Goal: Task Accomplishment & Management: Manage account settings

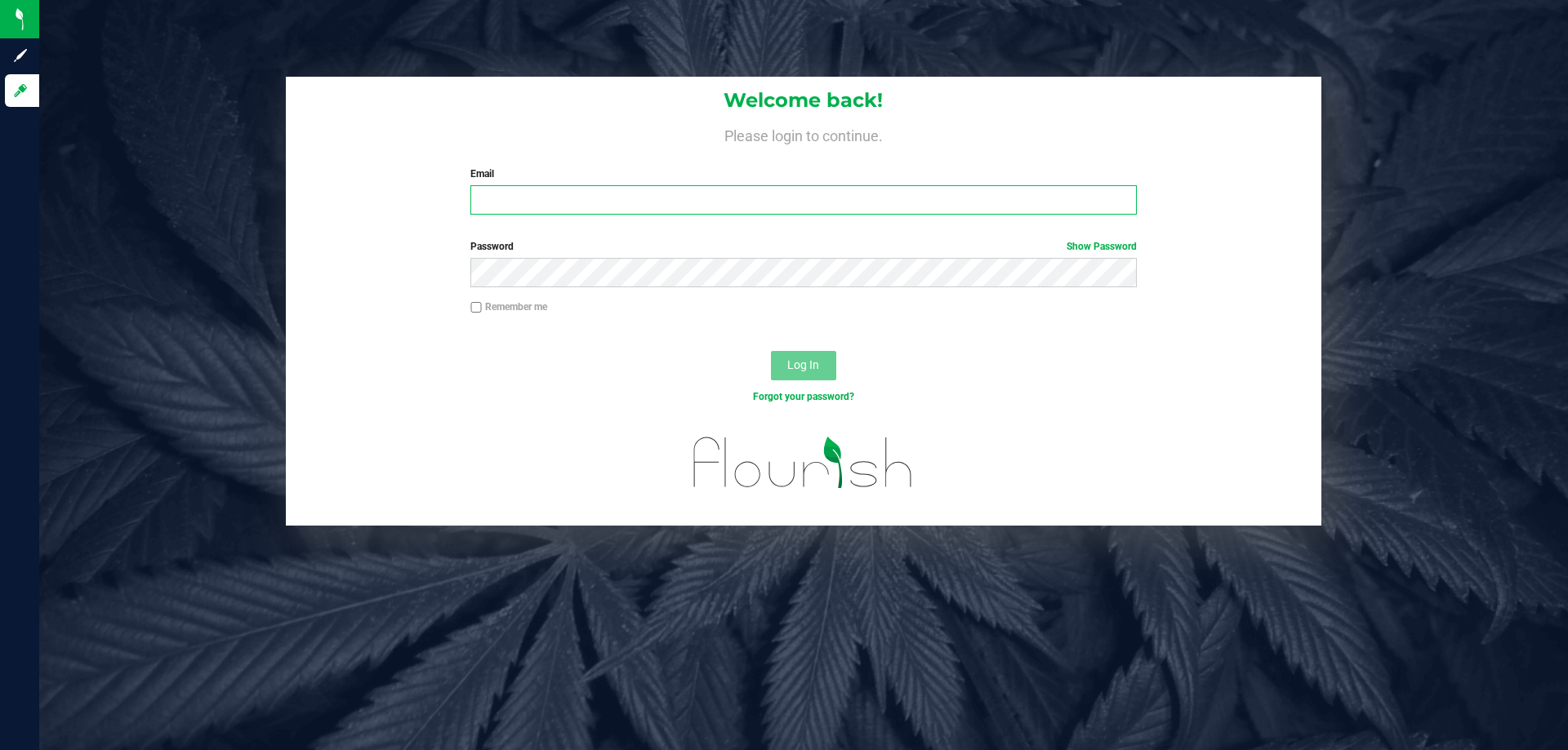
click at [654, 202] on input "Email" at bounding box center [803, 199] width 666 height 29
click at [673, 188] on input "kgarcia@Liveparallel" at bounding box center [803, 199] width 666 height 29
type input "kgarcia@Liveparallel.com"
click at [771, 351] on button "Log In" at bounding box center [803, 365] width 65 height 29
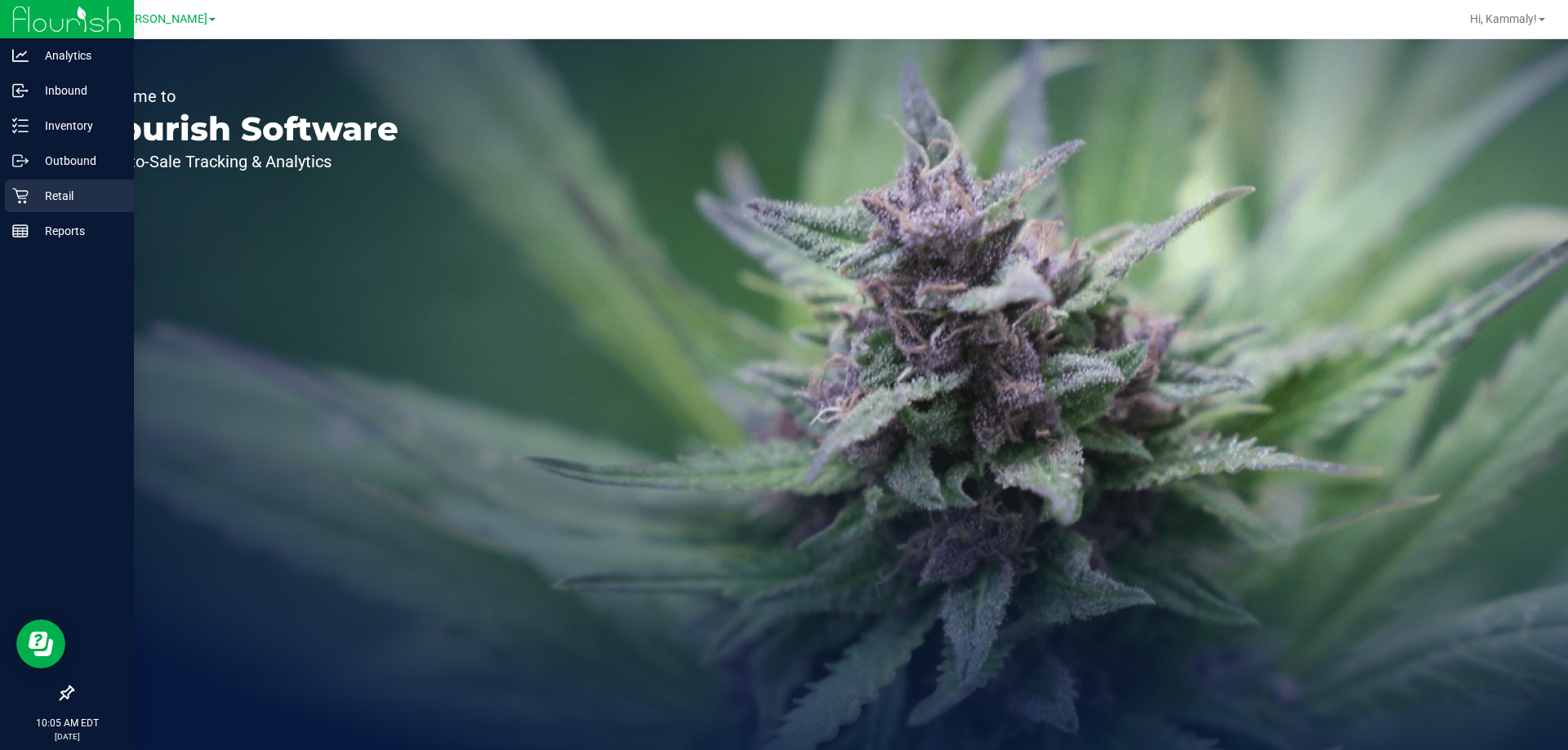
click at [34, 194] on p "Retail" at bounding box center [77, 195] width 98 height 19
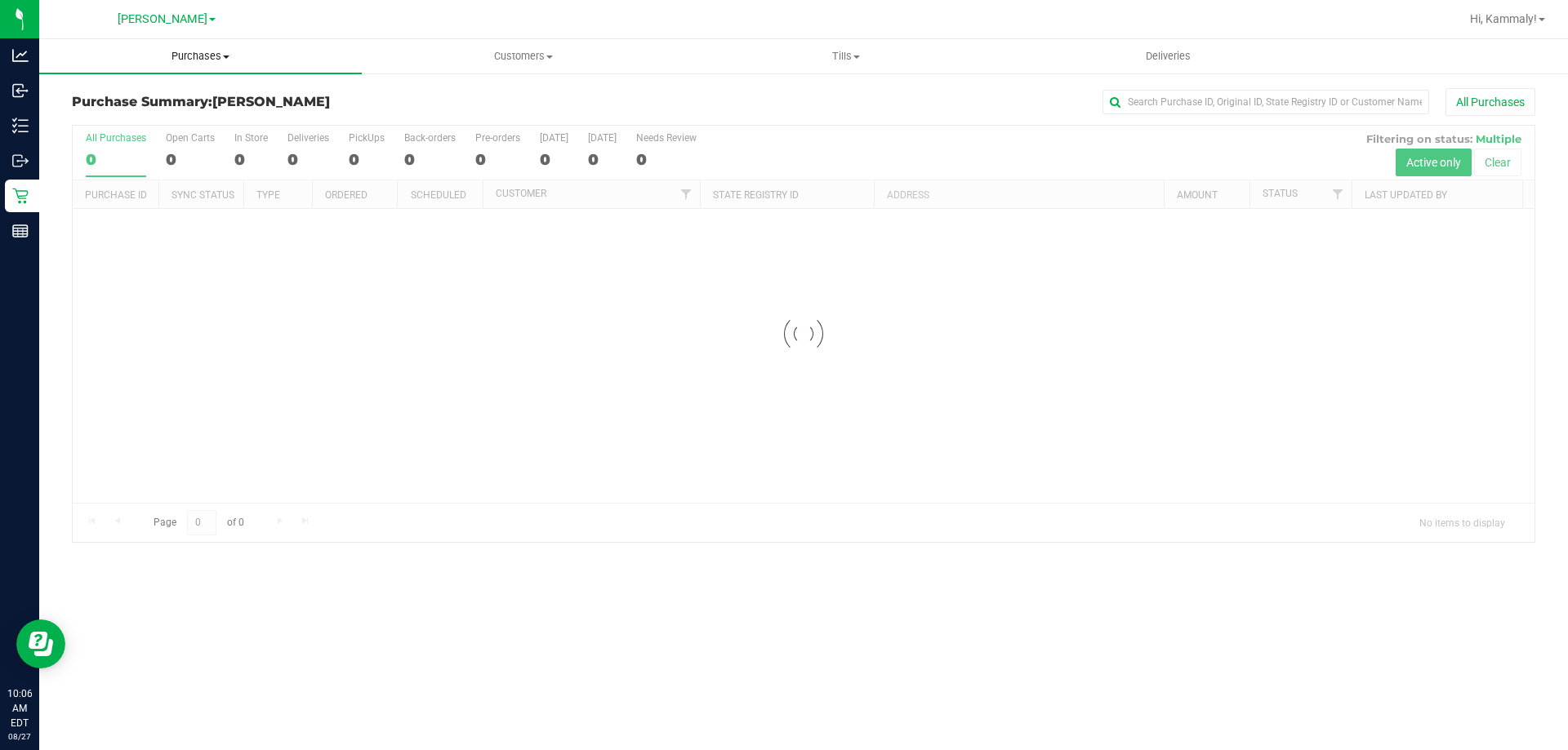
click at [214, 53] on span "Purchases" at bounding box center [200, 56] width 322 height 15
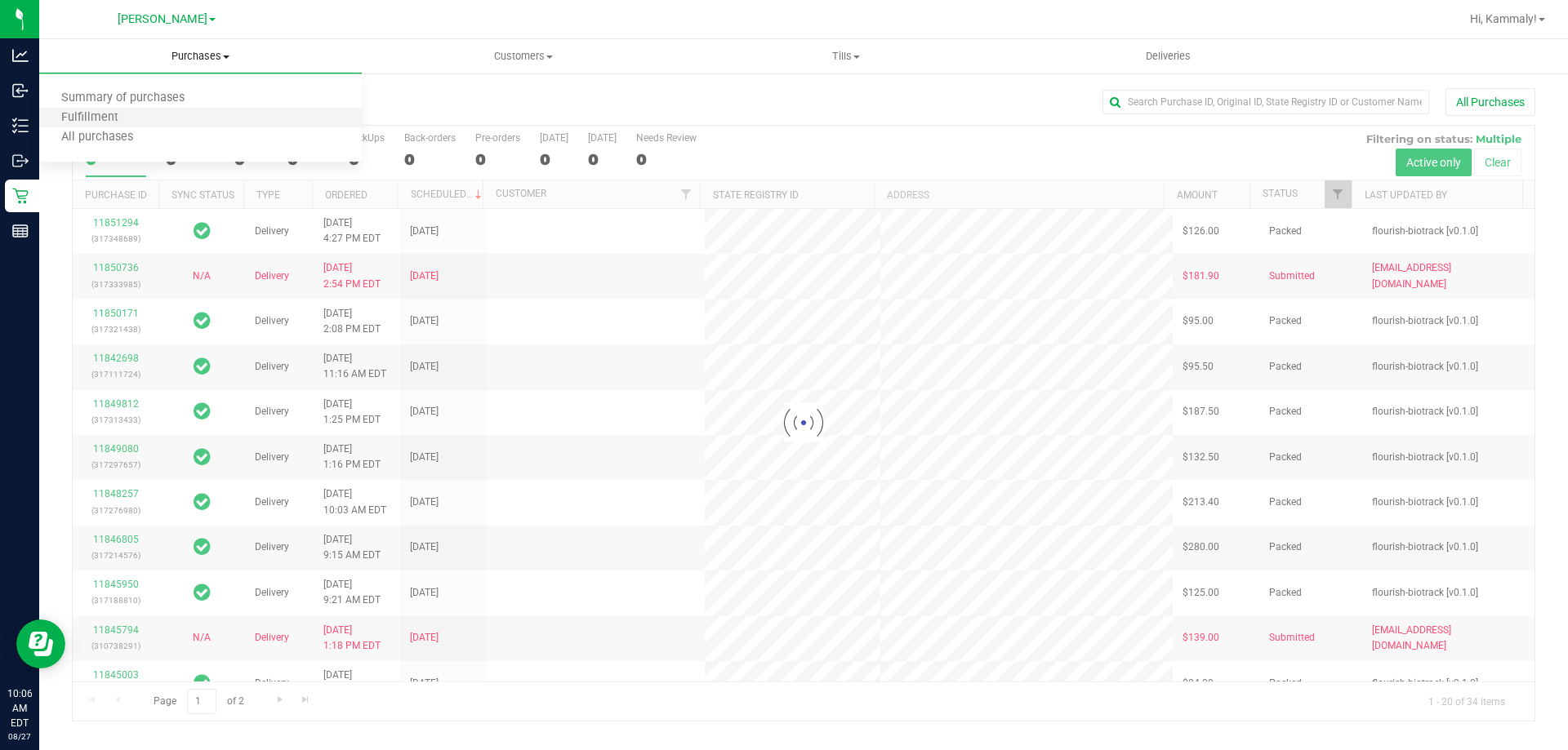
click at [162, 118] on li "Fulfillment" at bounding box center [200, 118] width 322 height 19
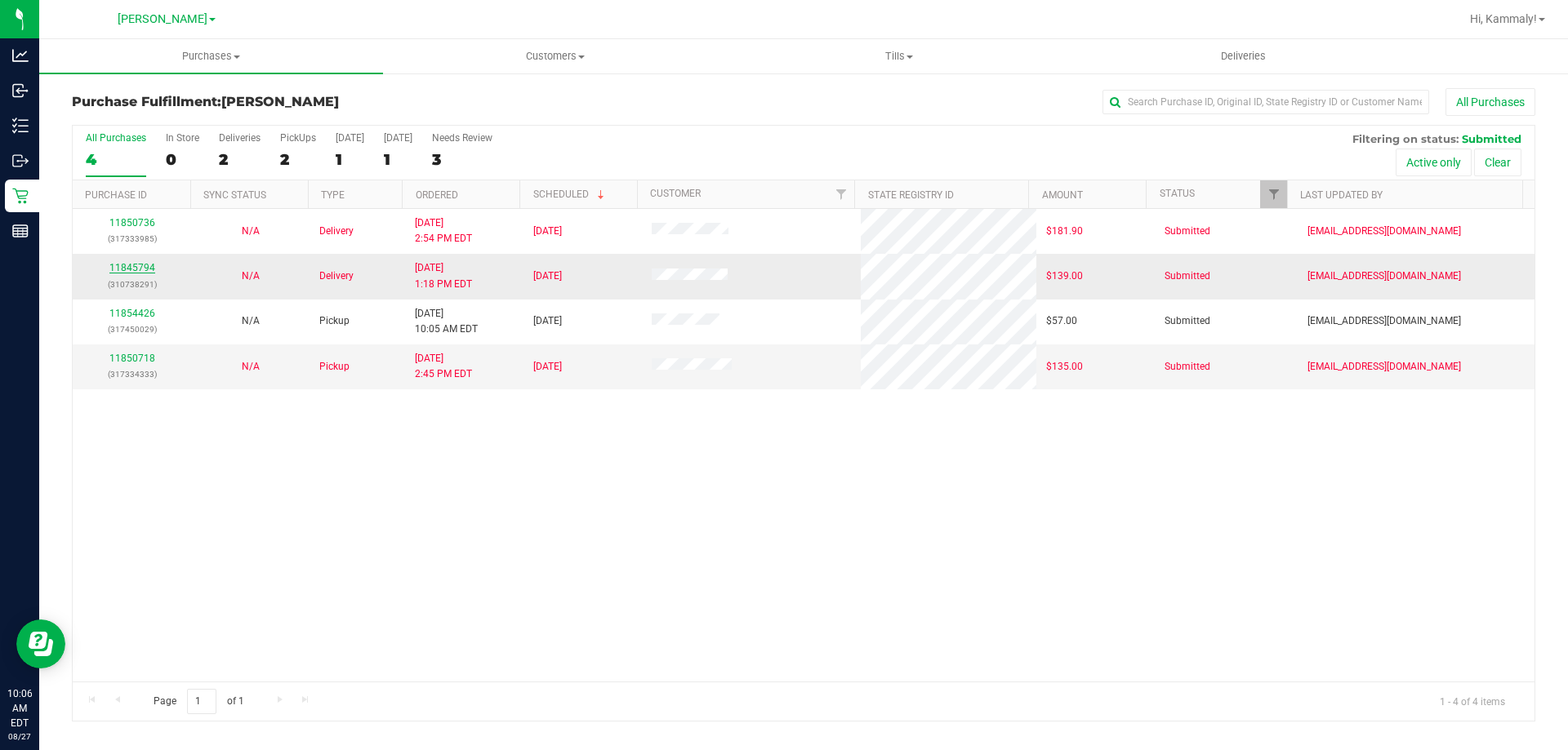
click at [145, 268] on link "11845794" at bounding box center [132, 268] width 46 height 12
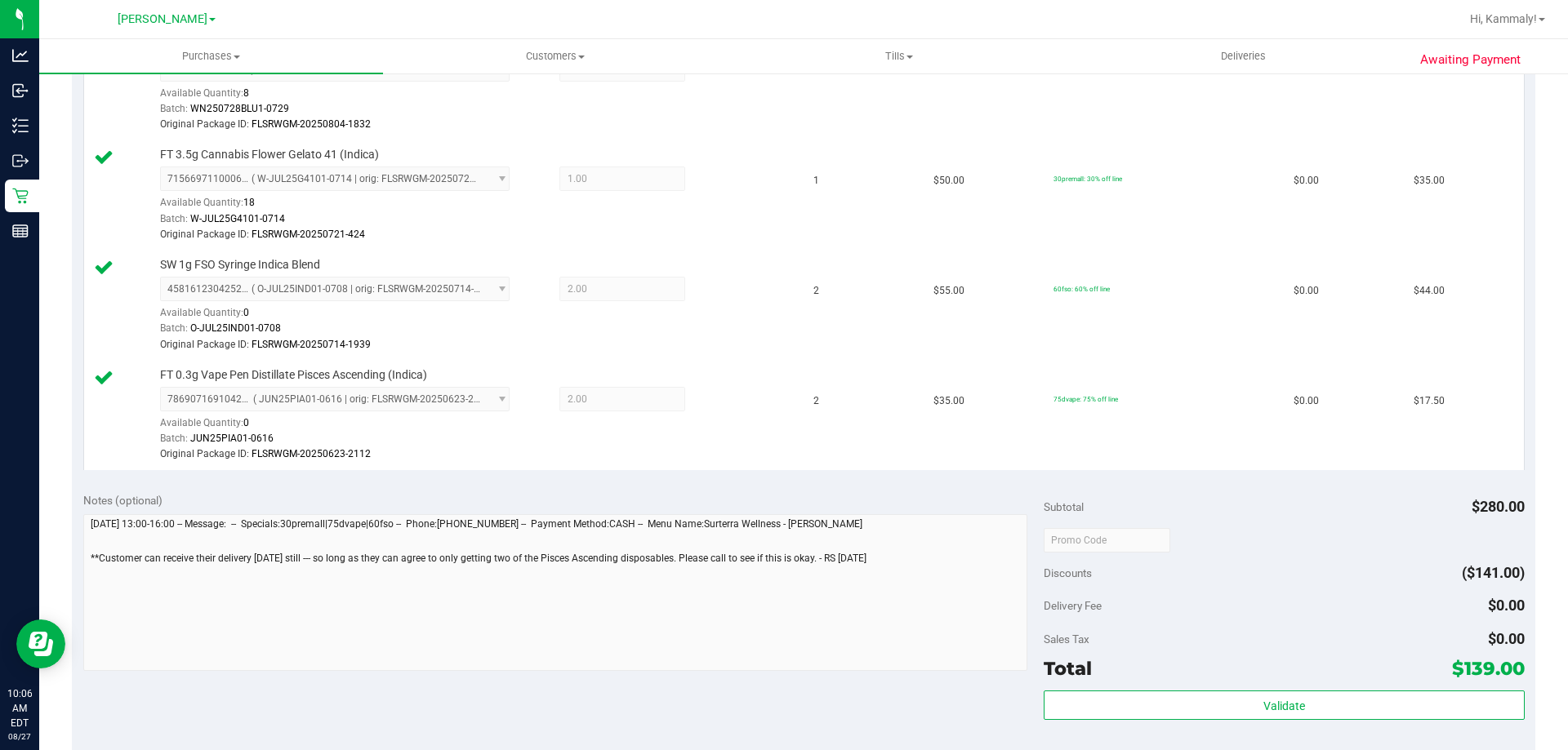
scroll to position [653, 0]
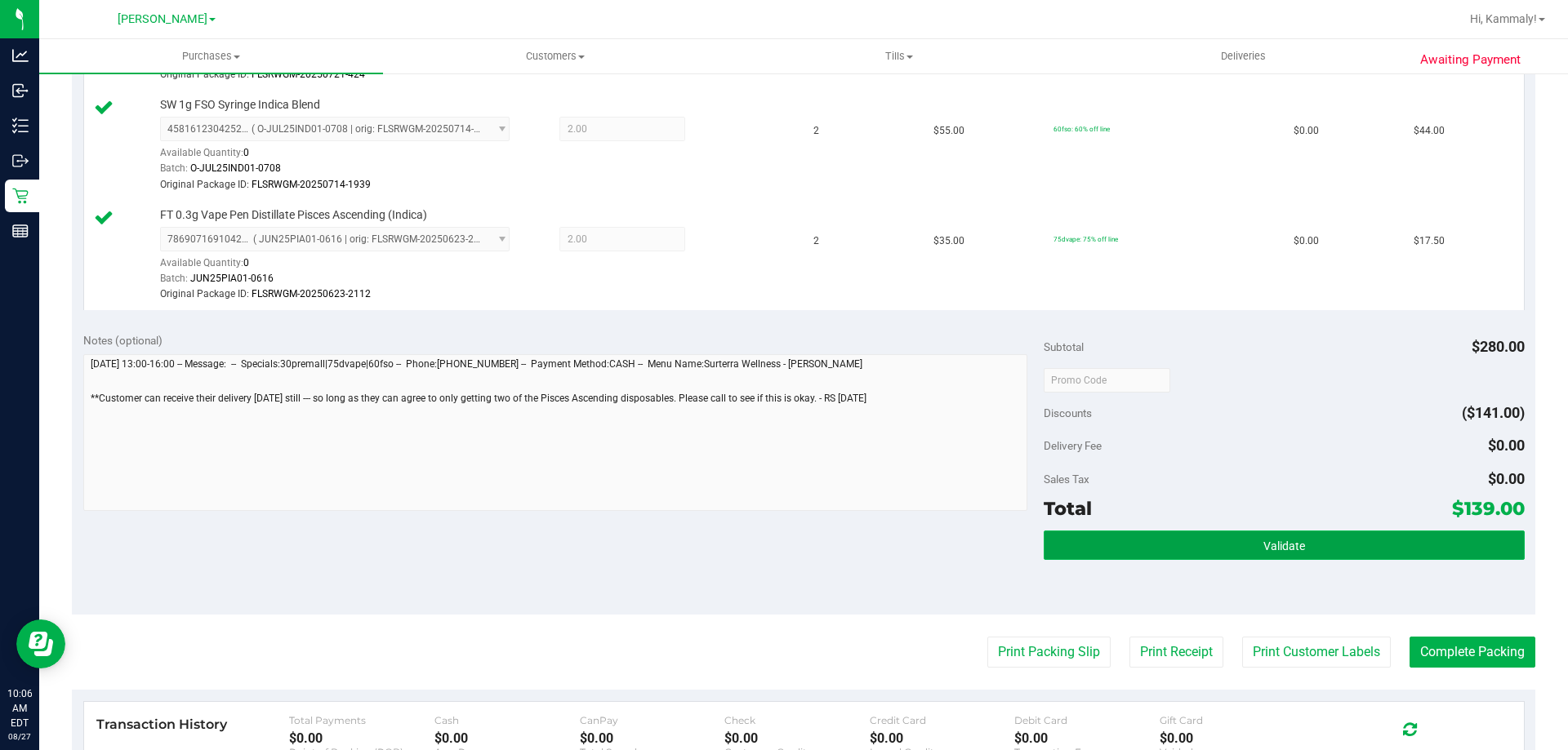
click at [1142, 552] on button "Validate" at bounding box center [1283, 545] width 480 height 29
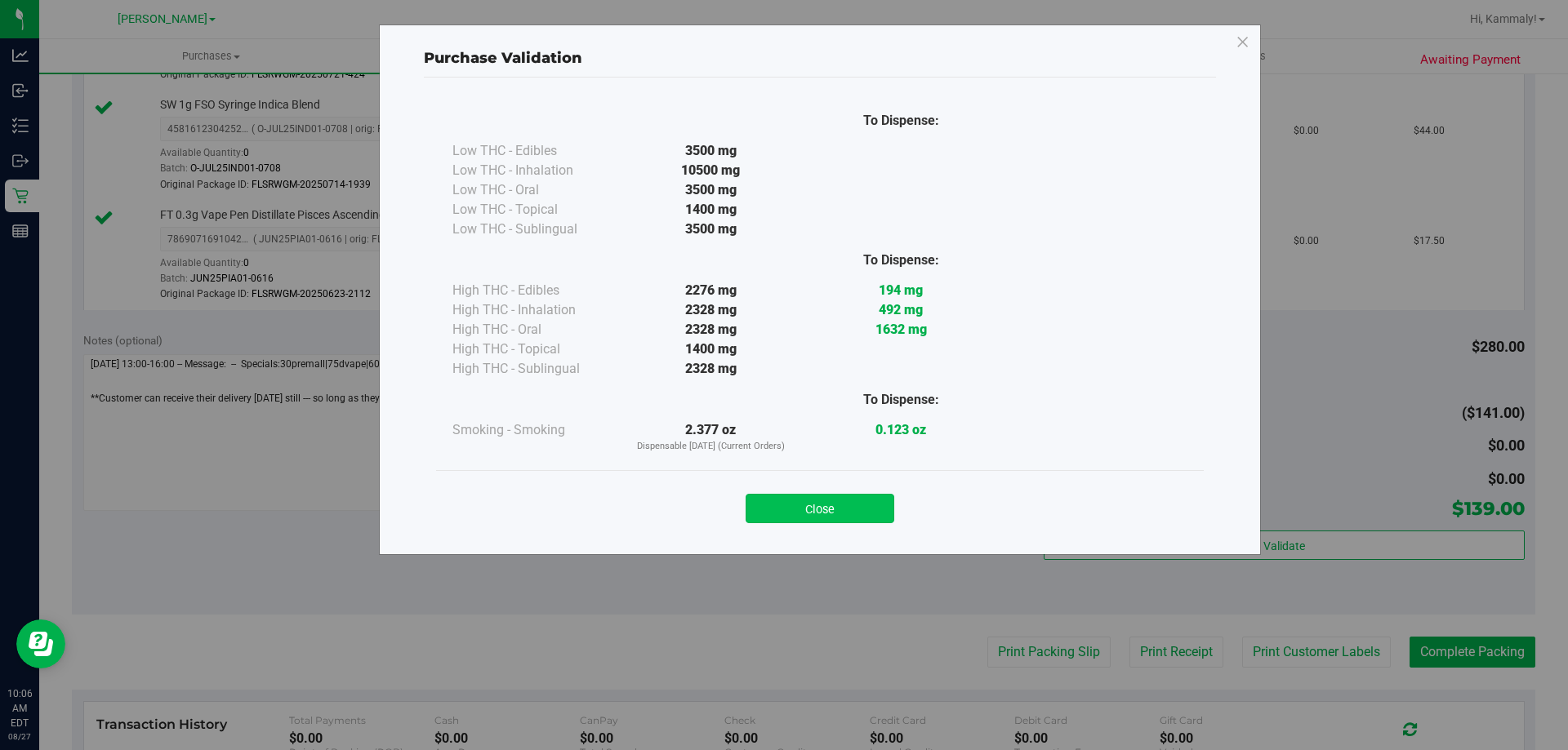
click at [845, 504] on button "Close" at bounding box center [819, 508] width 148 height 29
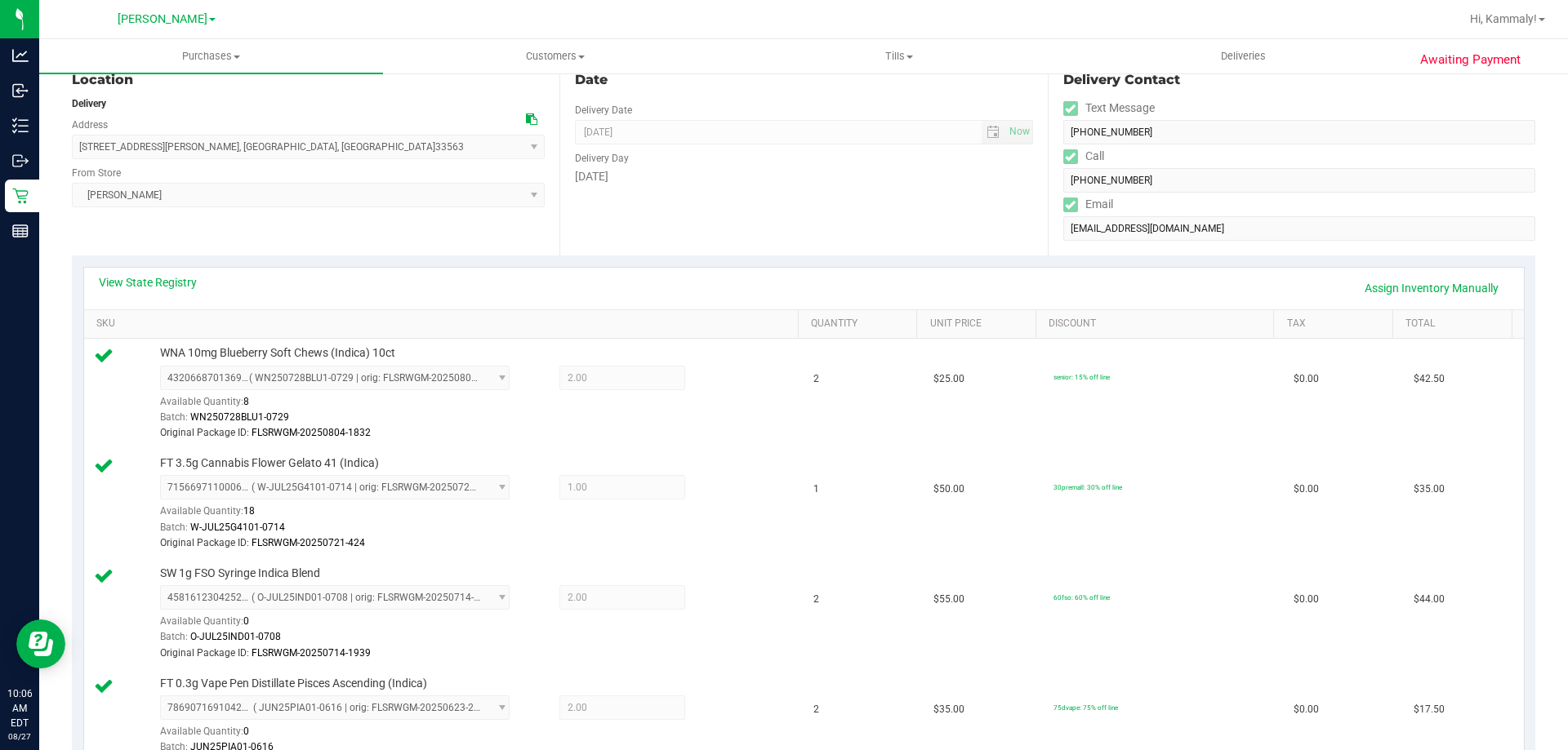
scroll to position [0, 0]
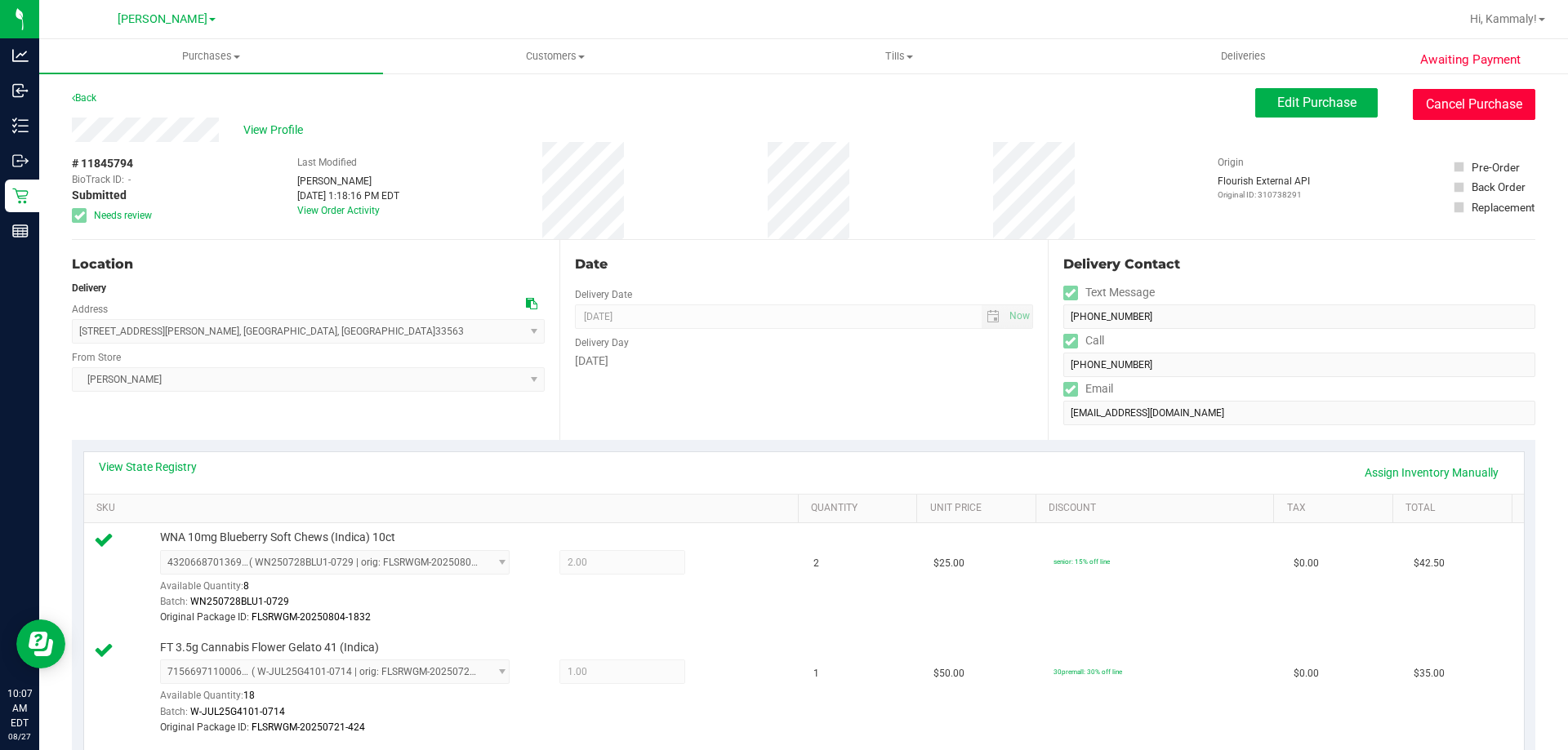
click at [1450, 101] on button "Cancel Purchase" at bounding box center [1474, 104] width 122 height 31
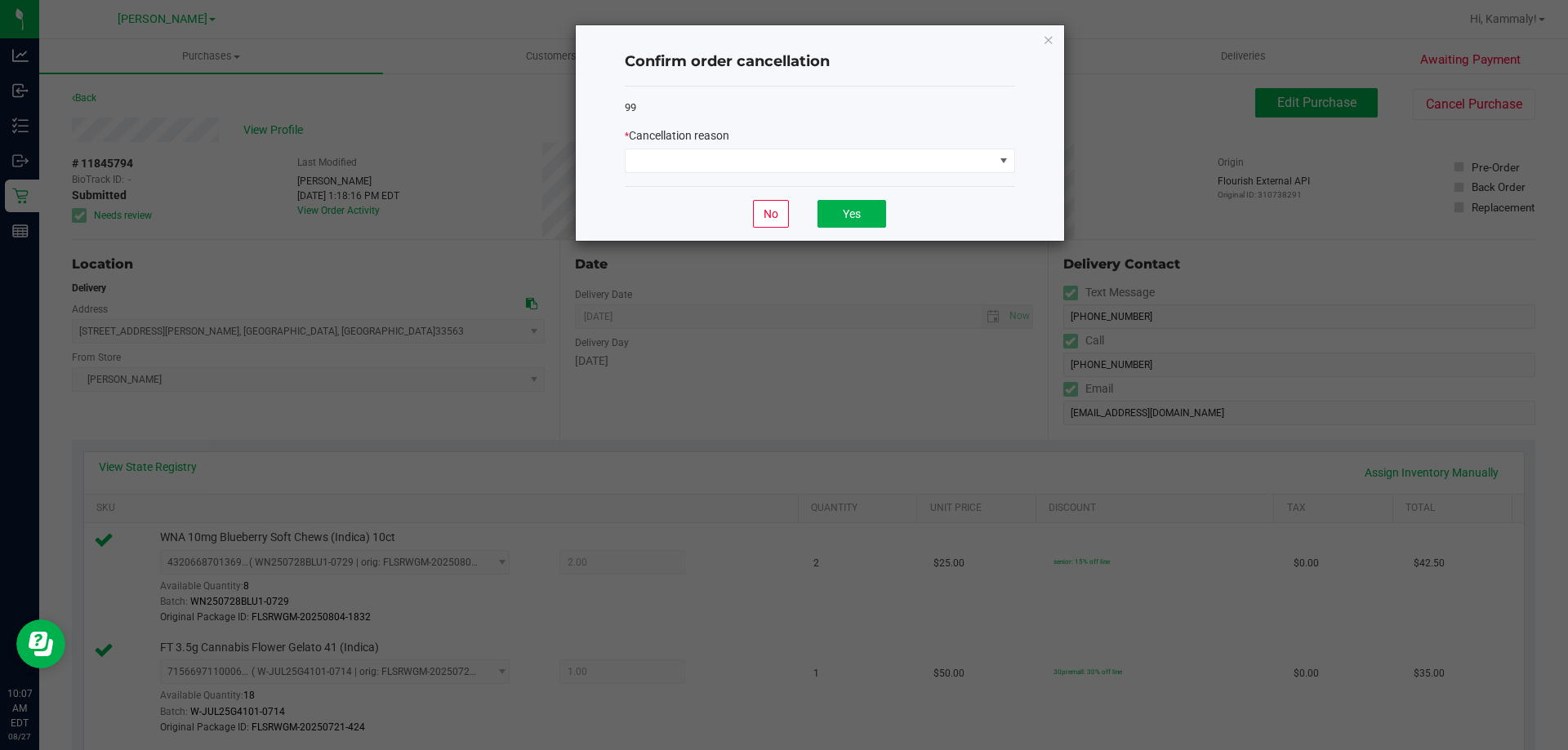
drag, startPoint x: 1054, startPoint y: 41, endPoint x: 1079, endPoint y: 89, distance: 54.1
click at [1052, 41] on icon "Close" at bounding box center [1049, 39] width 12 height 19
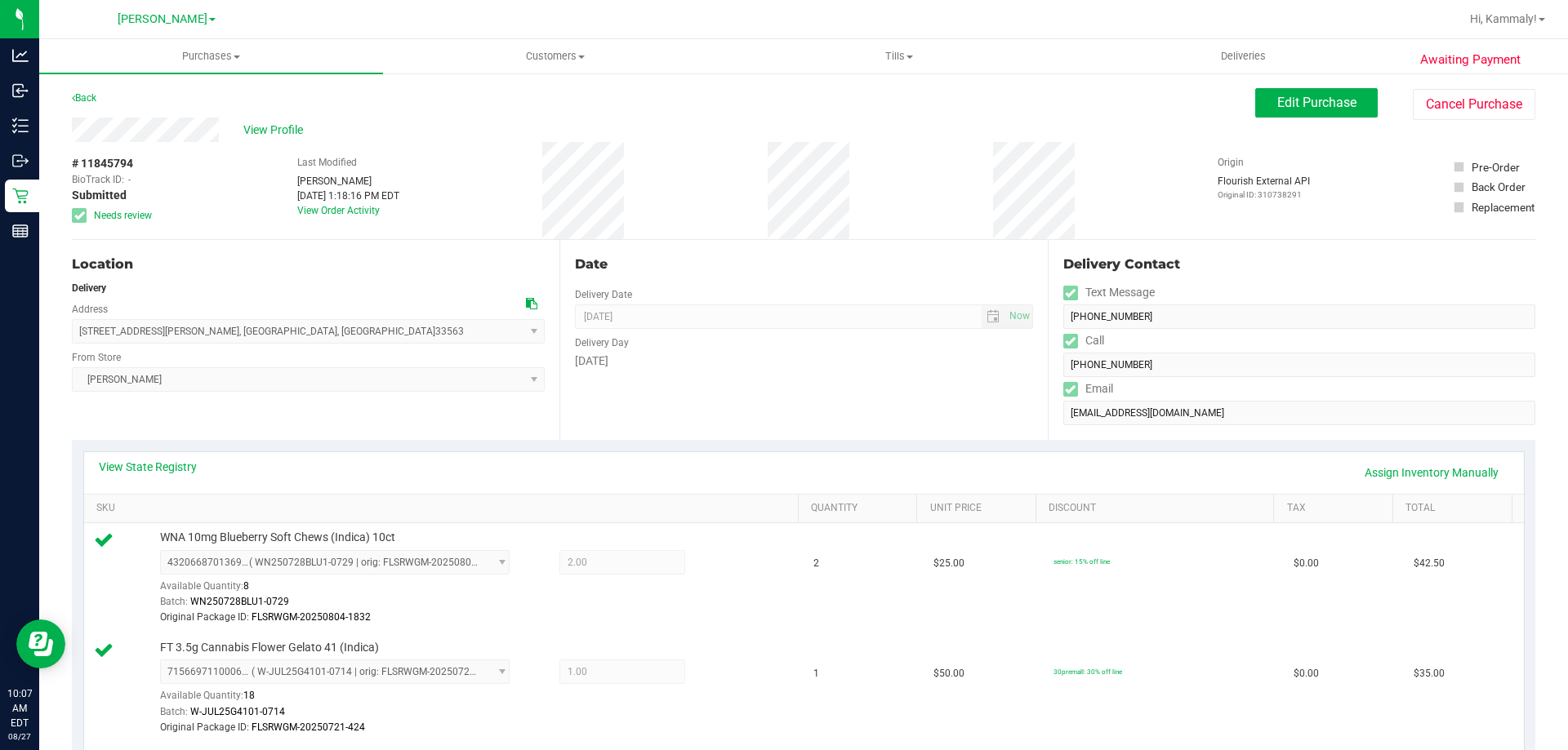
click at [1378, 458] on div "View State Registry Assign Inventory Manually" at bounding box center [803, 473] width 1440 height 42
click at [1387, 472] on link "Assign Inventory Manually" at bounding box center [1431, 472] width 155 height 28
click at [717, 570] on icon at bounding box center [724, 564] width 17 height 18
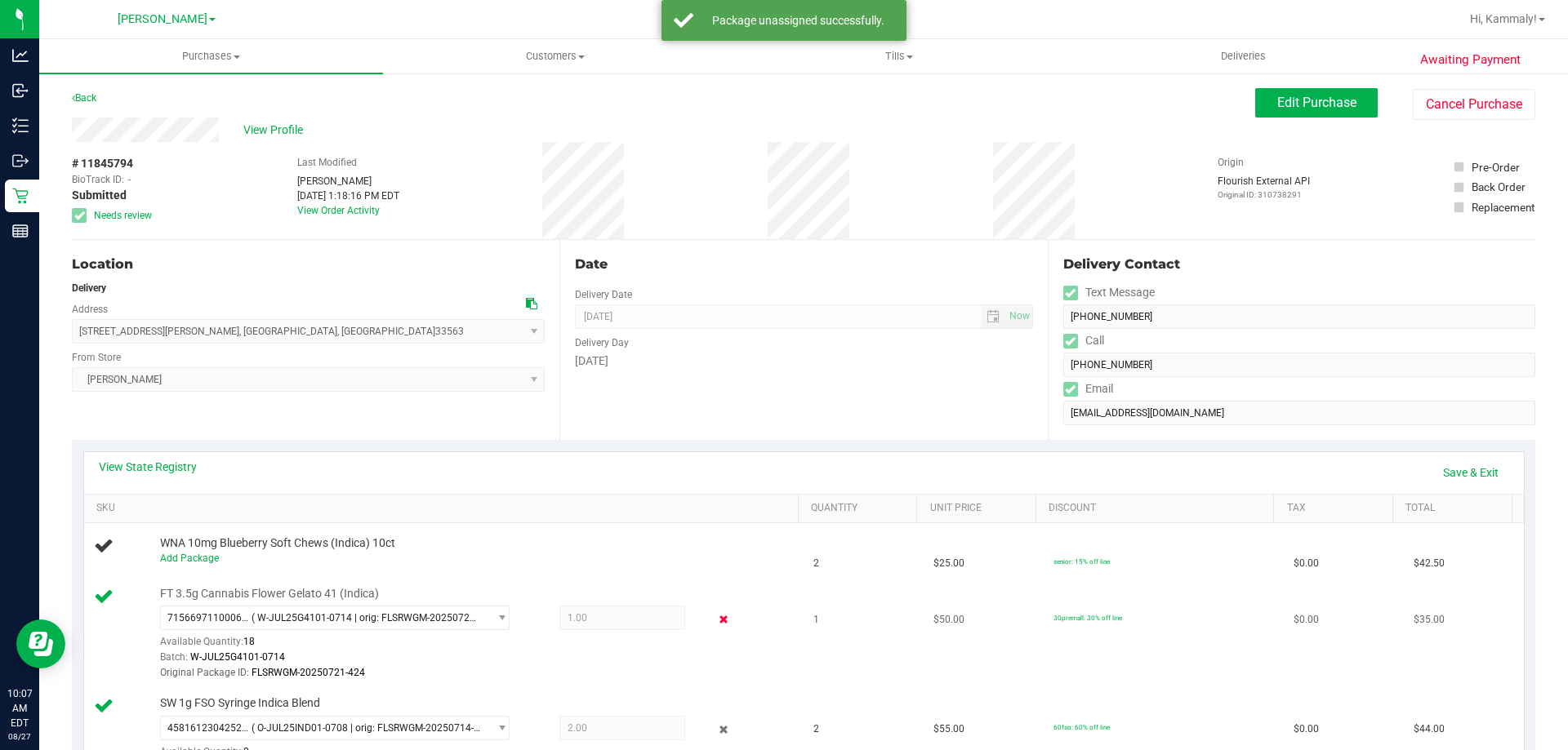
click at [720, 628] on icon at bounding box center [724, 619] width 17 height 18
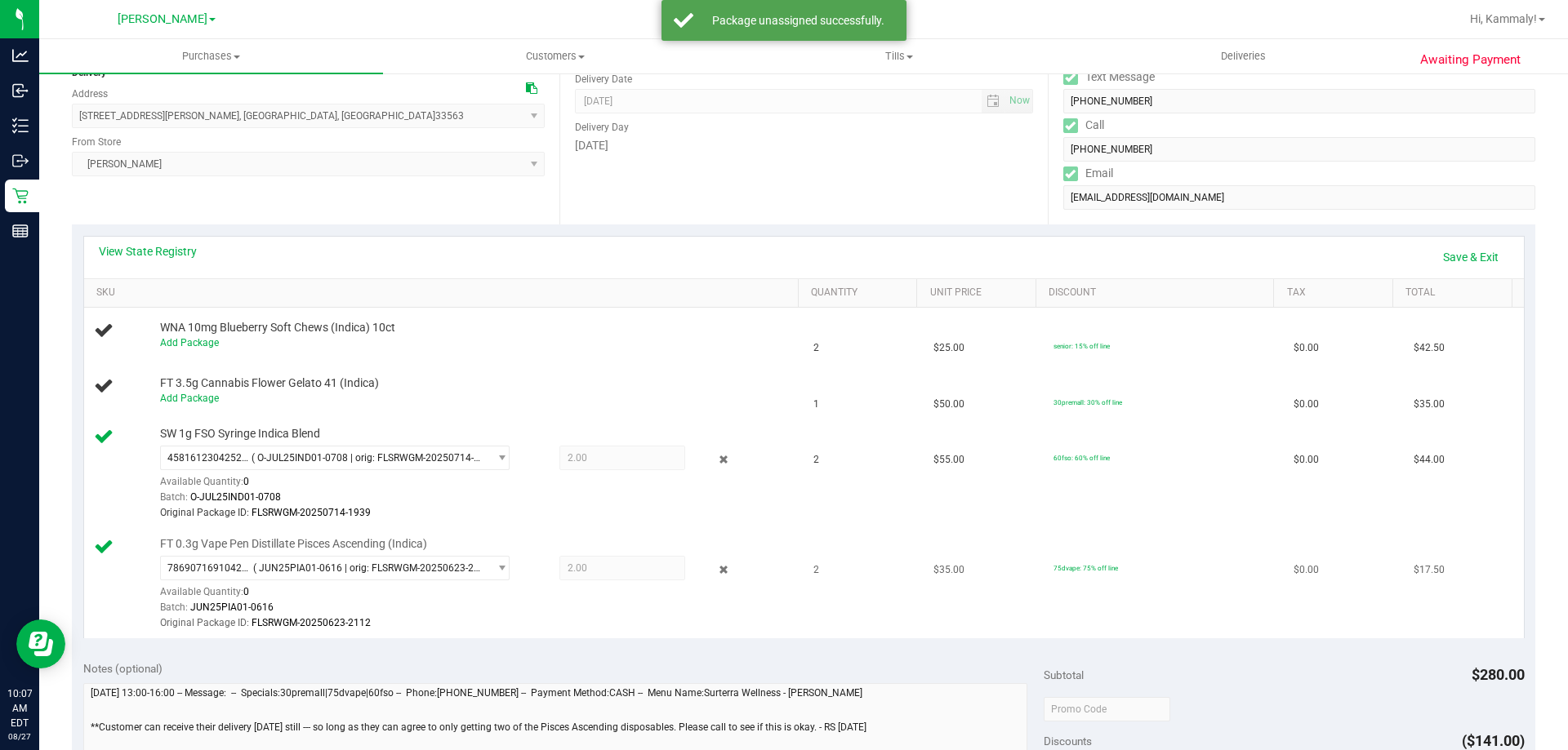
scroll to position [244, 0]
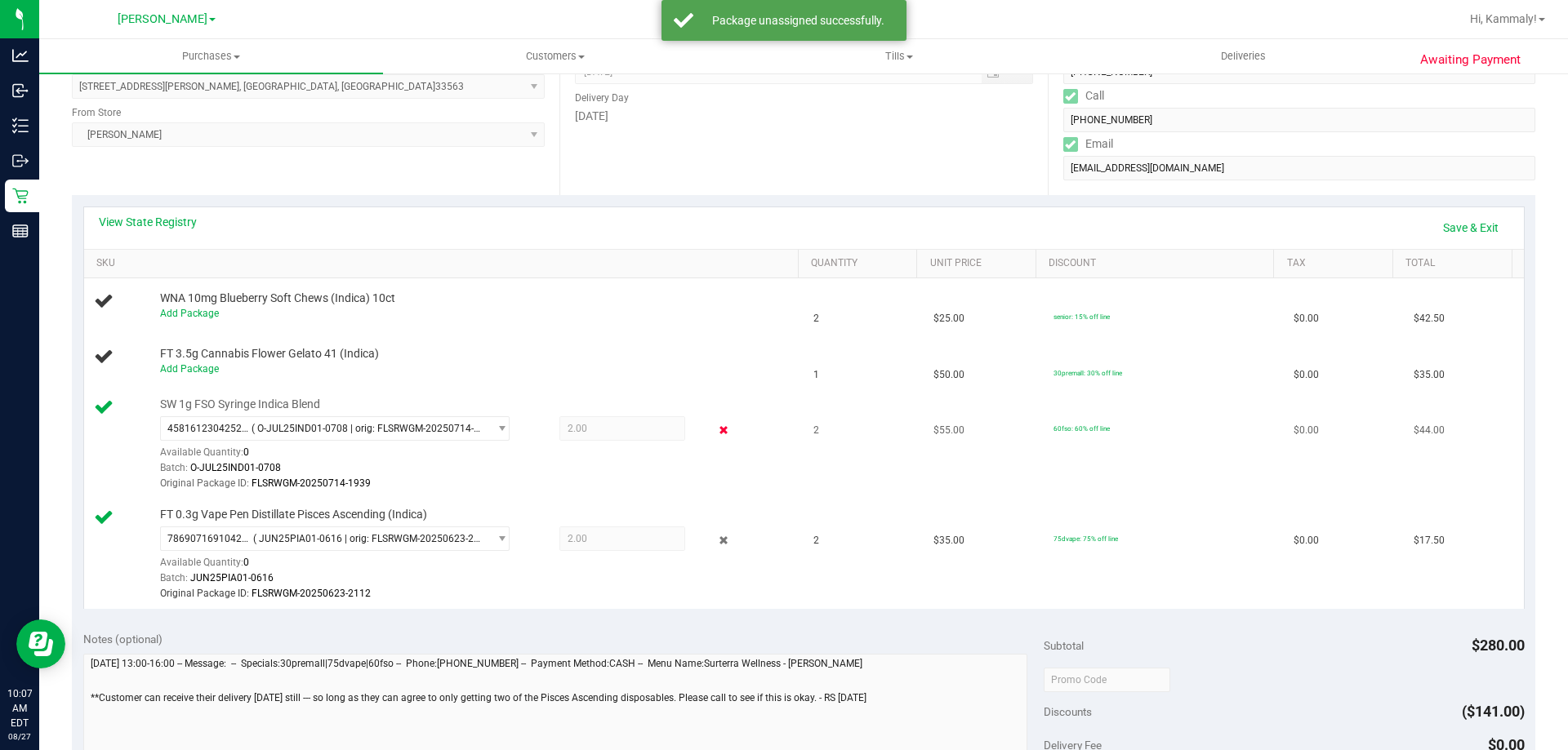
click at [718, 435] on icon at bounding box center [724, 430] width 17 height 18
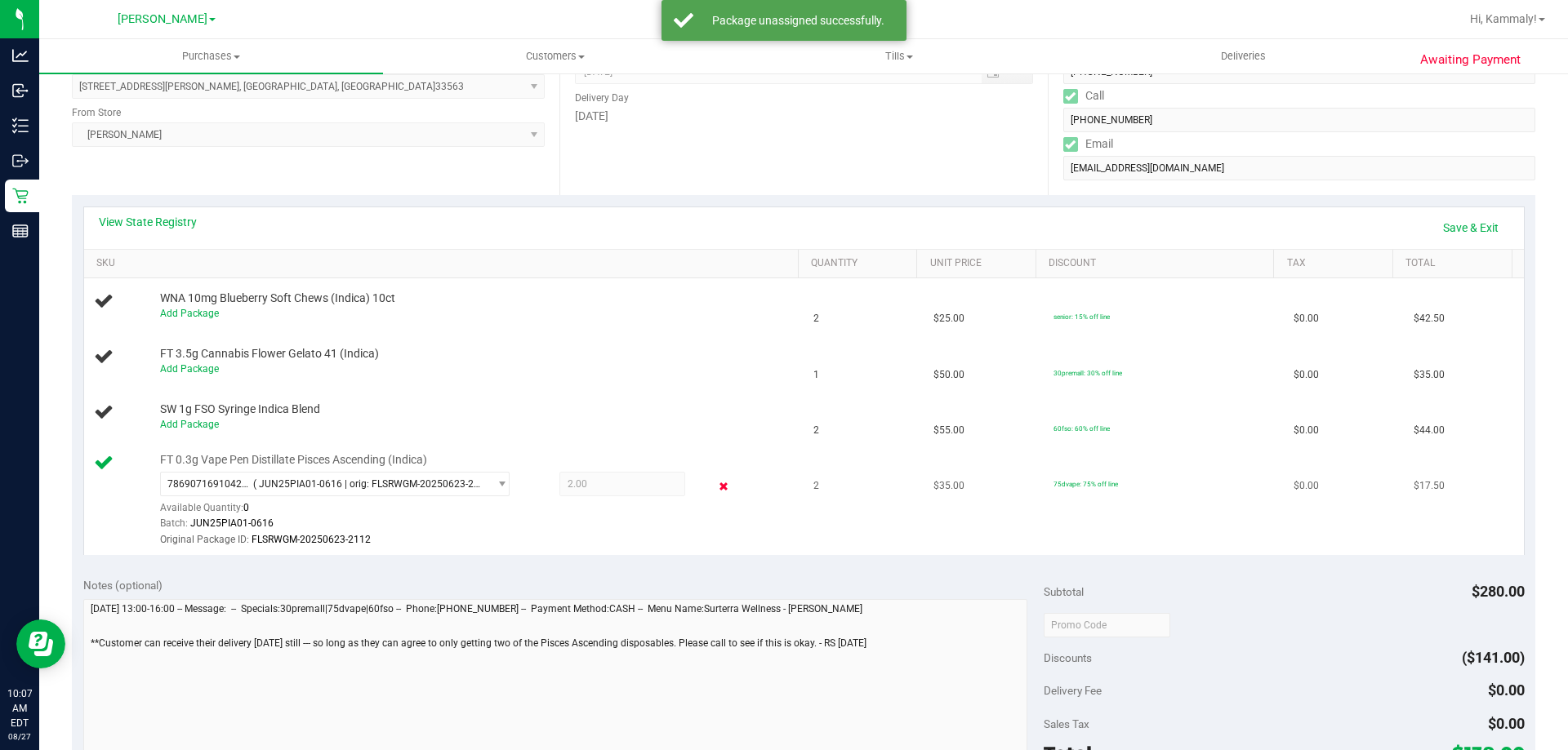
click at [715, 489] on icon at bounding box center [724, 485] width 17 height 18
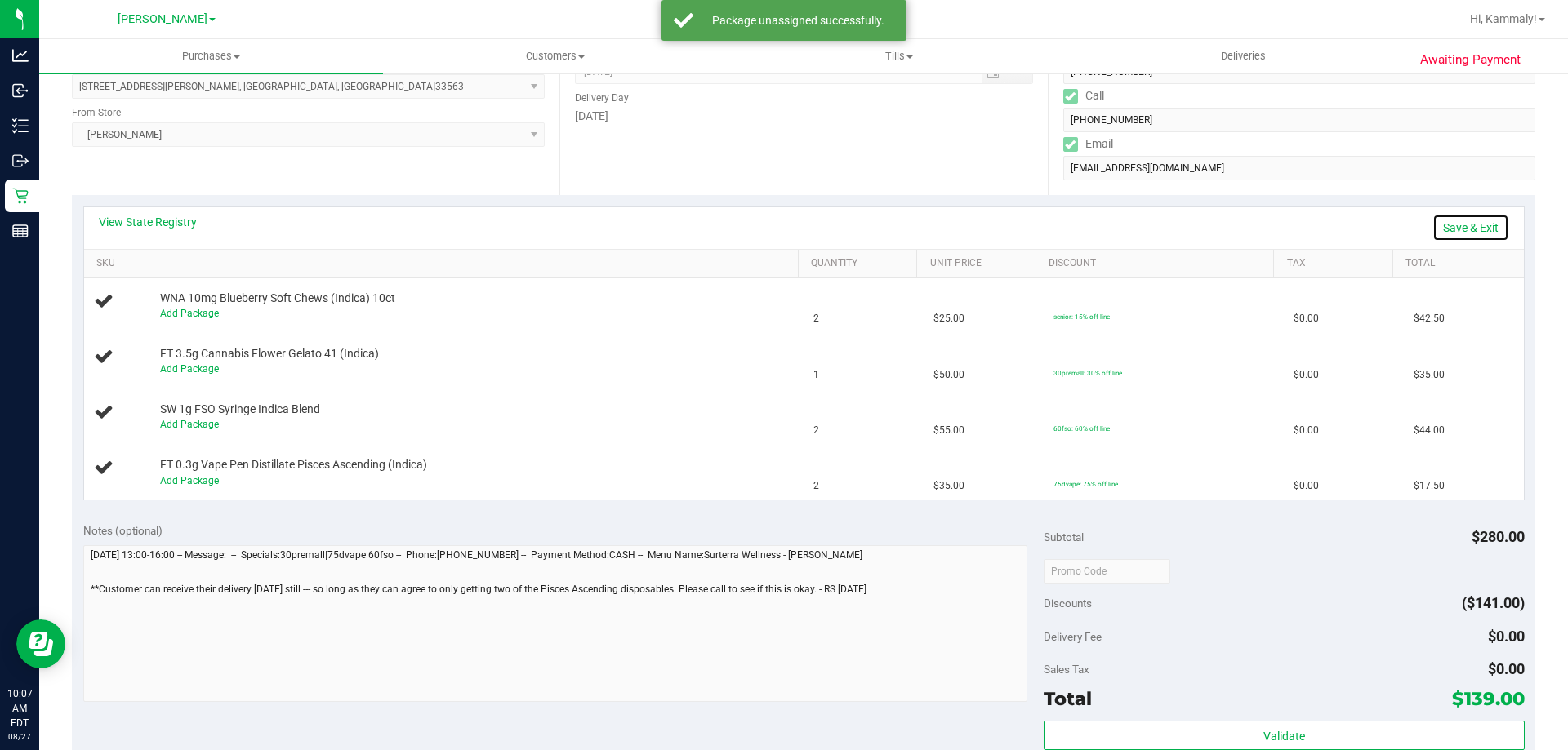
click at [1444, 225] on link "Save & Exit" at bounding box center [1471, 227] width 77 height 28
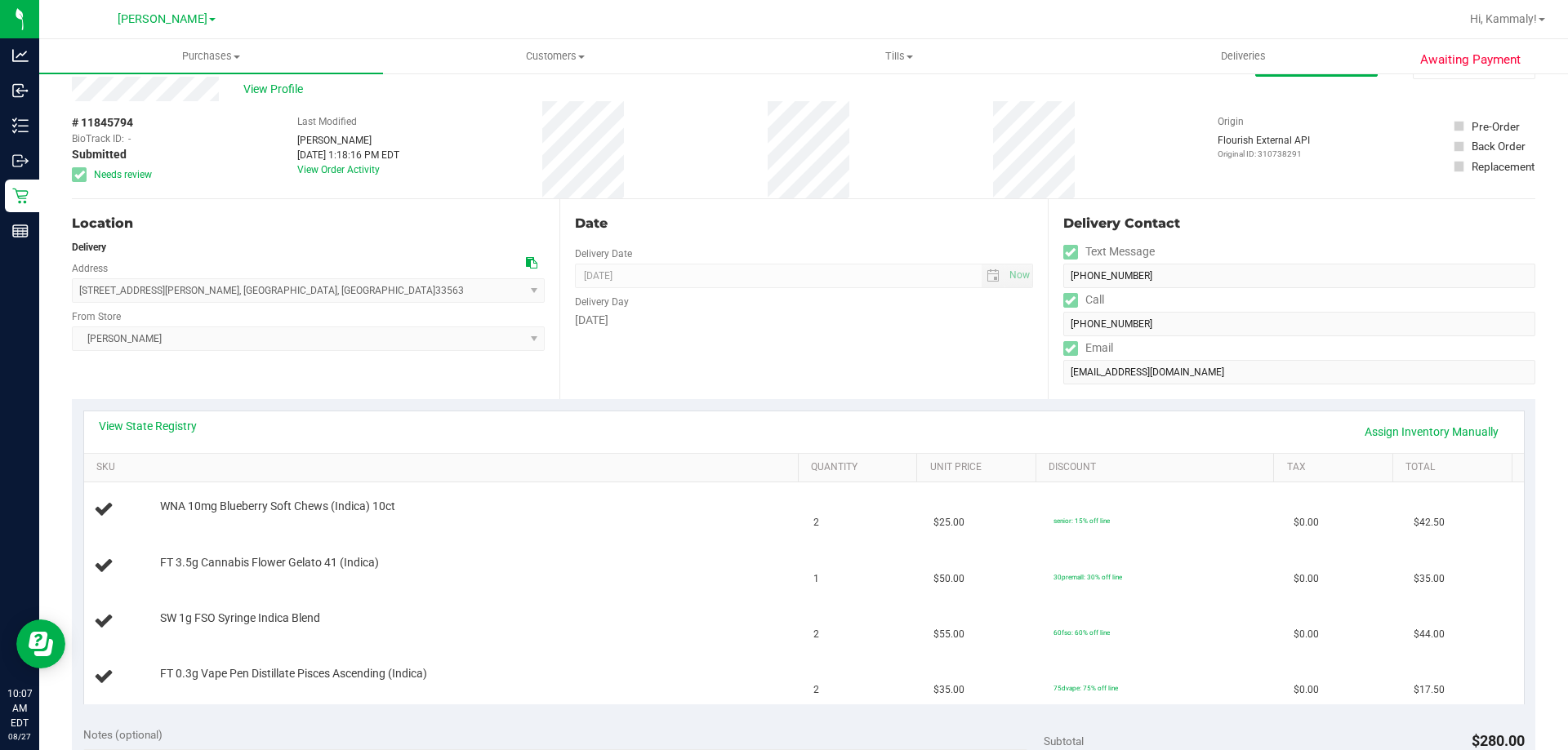
scroll to position [0, 0]
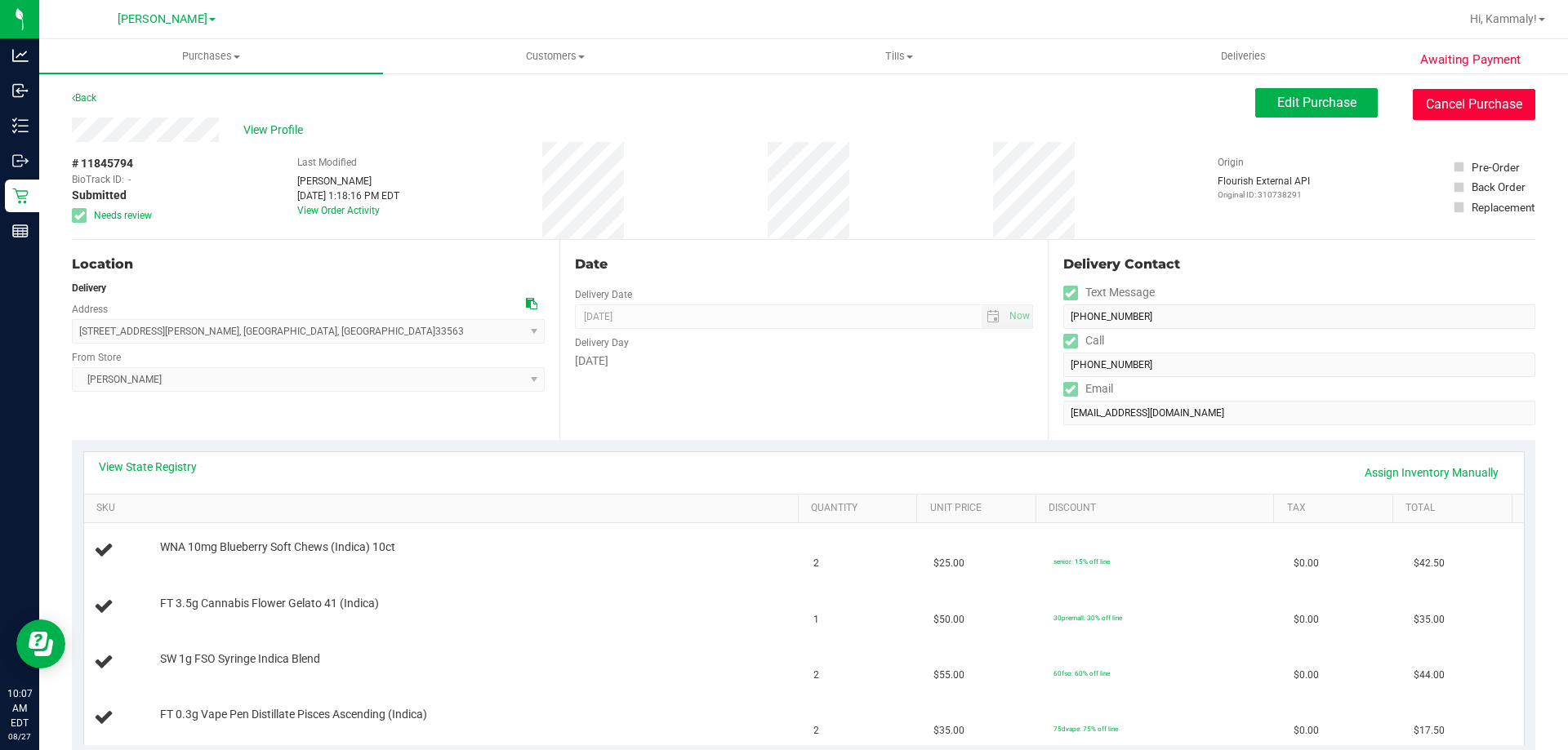
click at [1432, 116] on button "Cancel Purchase" at bounding box center [1474, 104] width 122 height 31
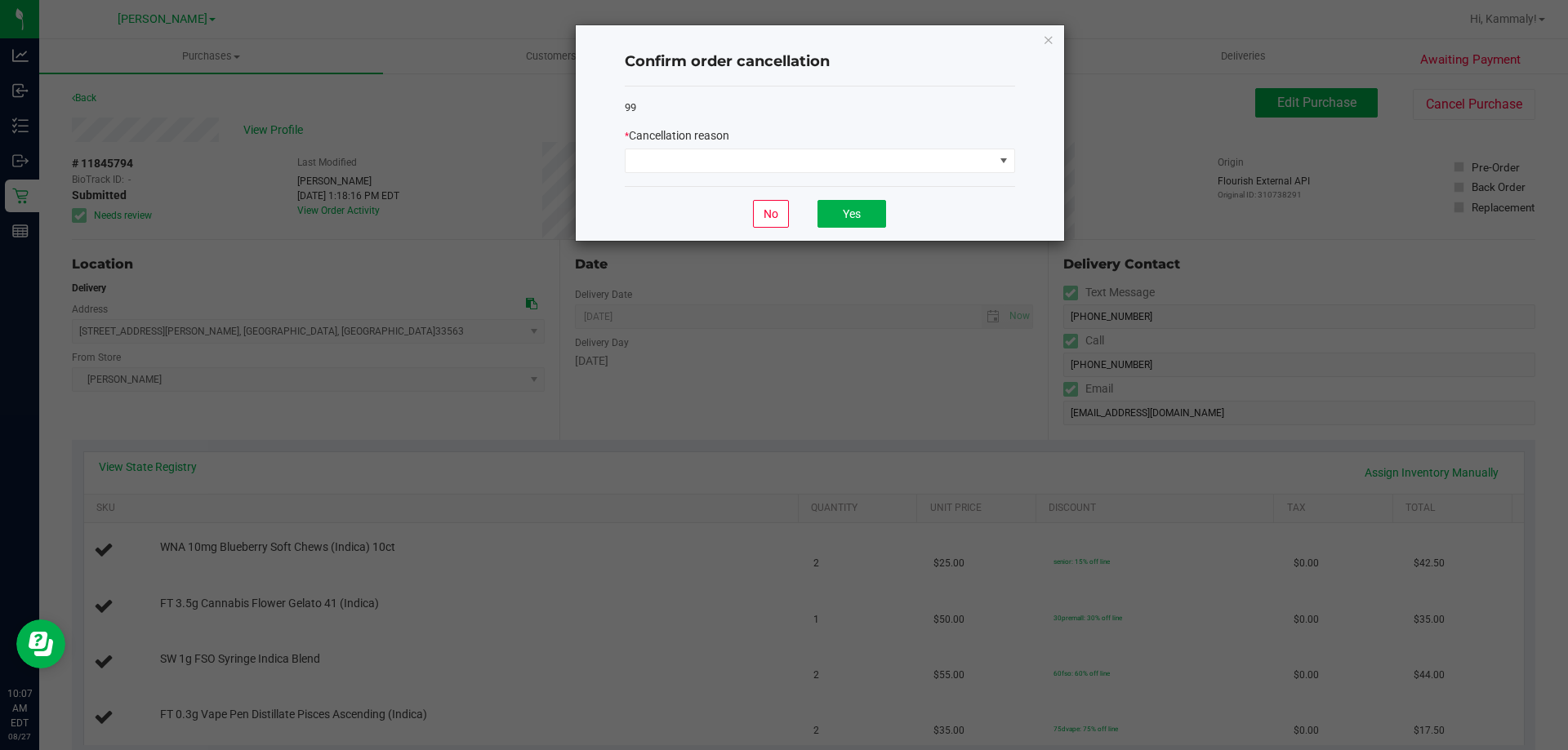
click at [966, 174] on div "99 * Cancellation reason" at bounding box center [820, 136] width 390 height 100
click at [962, 167] on span at bounding box center [810, 160] width 369 height 23
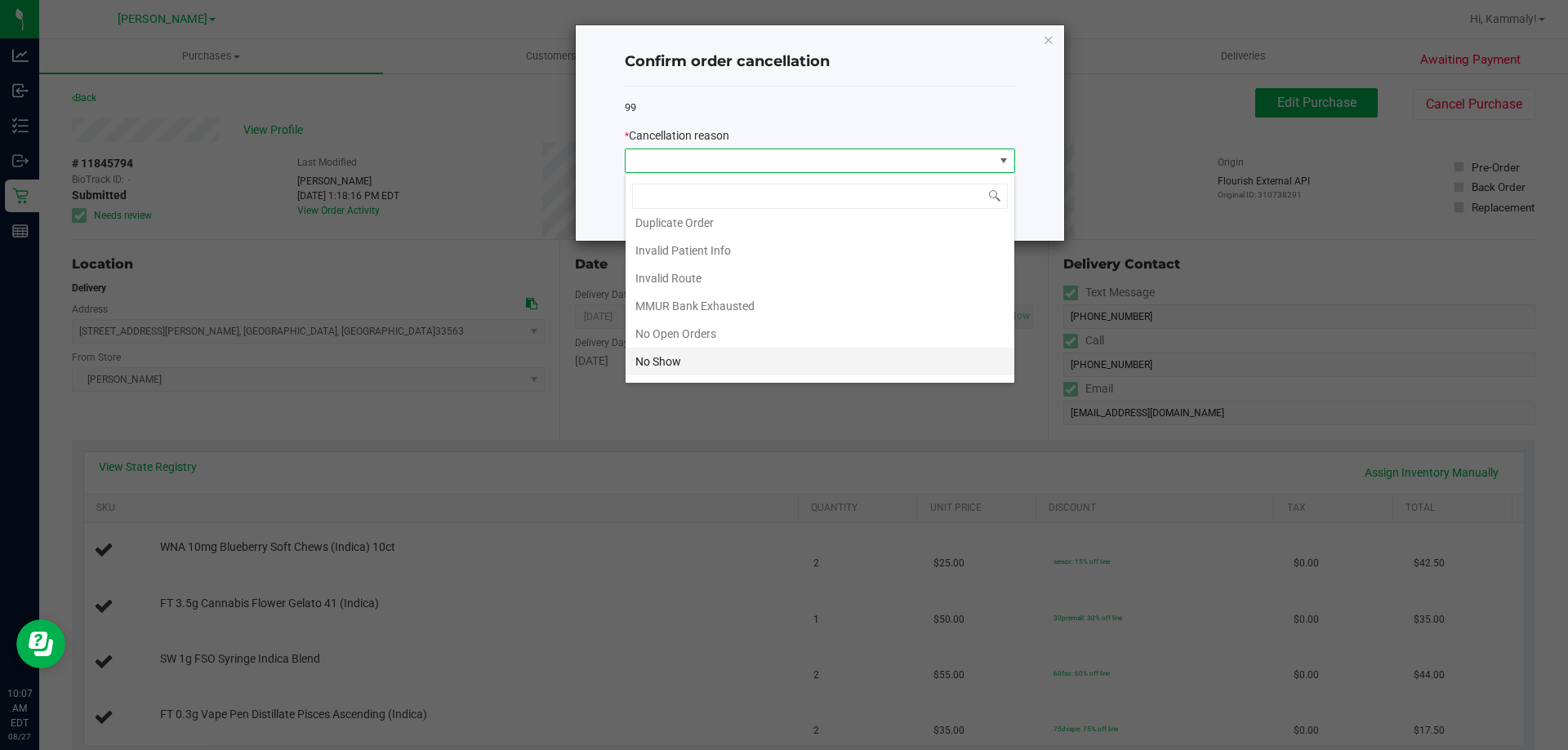
scroll to position [81, 0]
click at [762, 311] on li "No Show" at bounding box center [820, 316] width 389 height 28
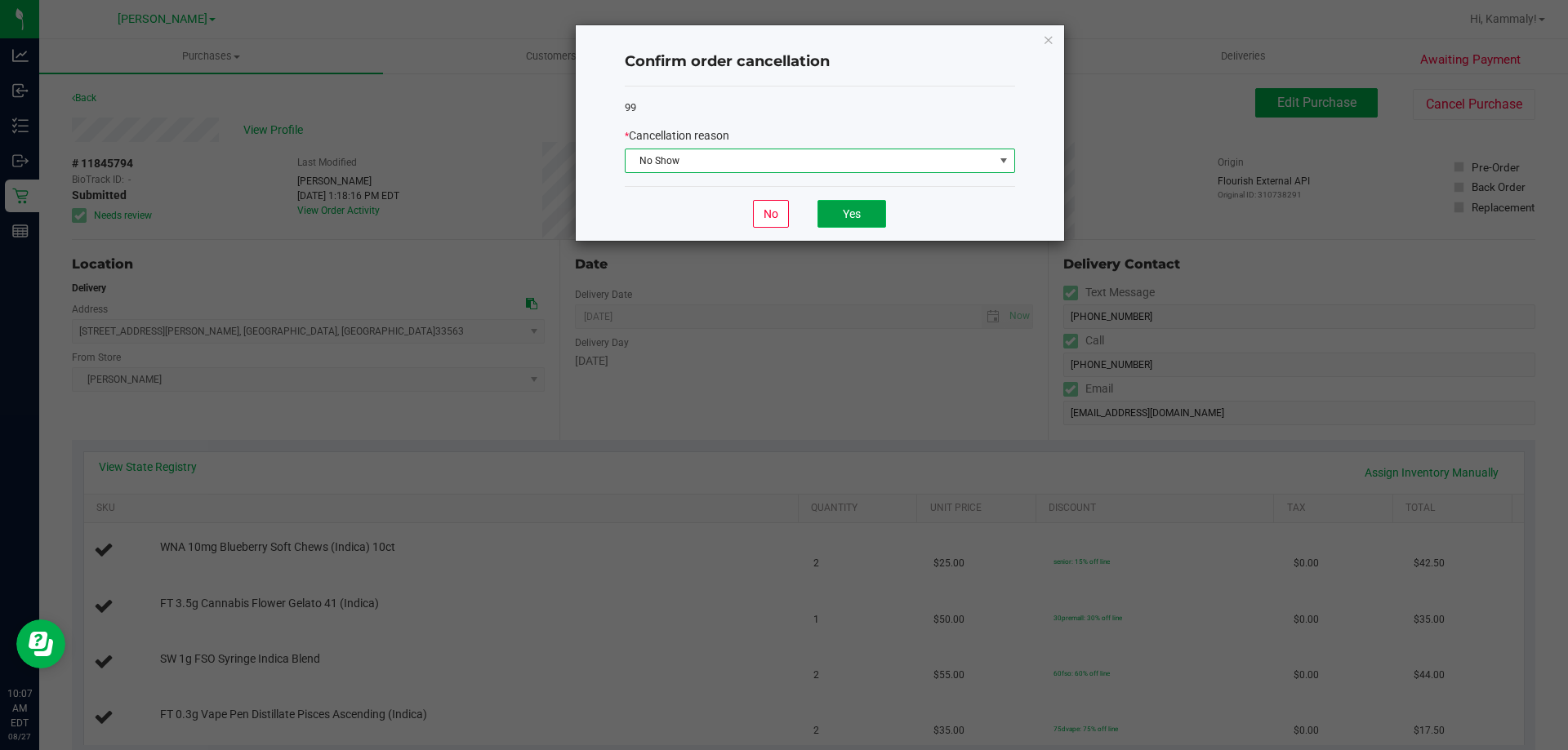
click at [862, 211] on button "Yes" at bounding box center [852, 213] width 69 height 28
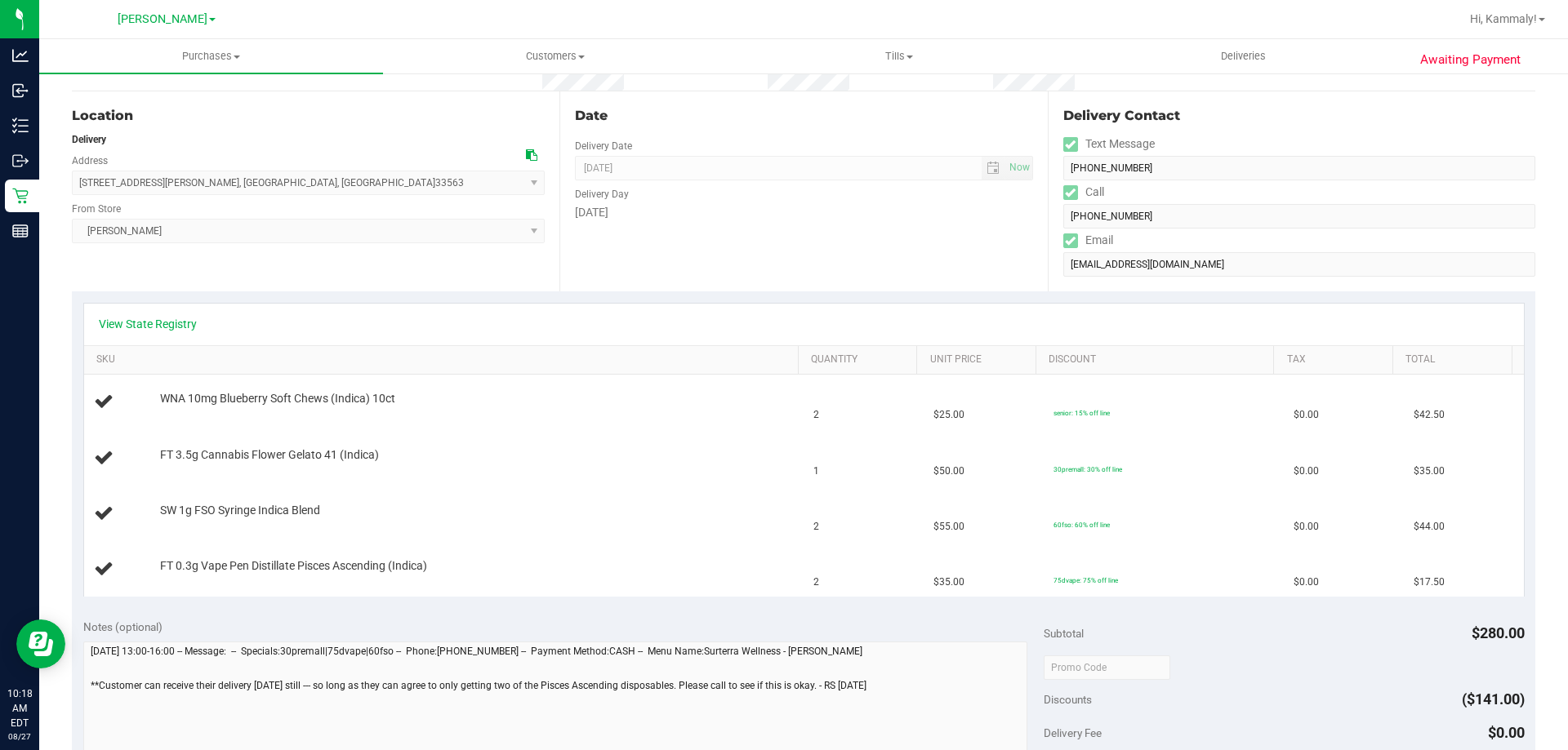
scroll to position [163, 0]
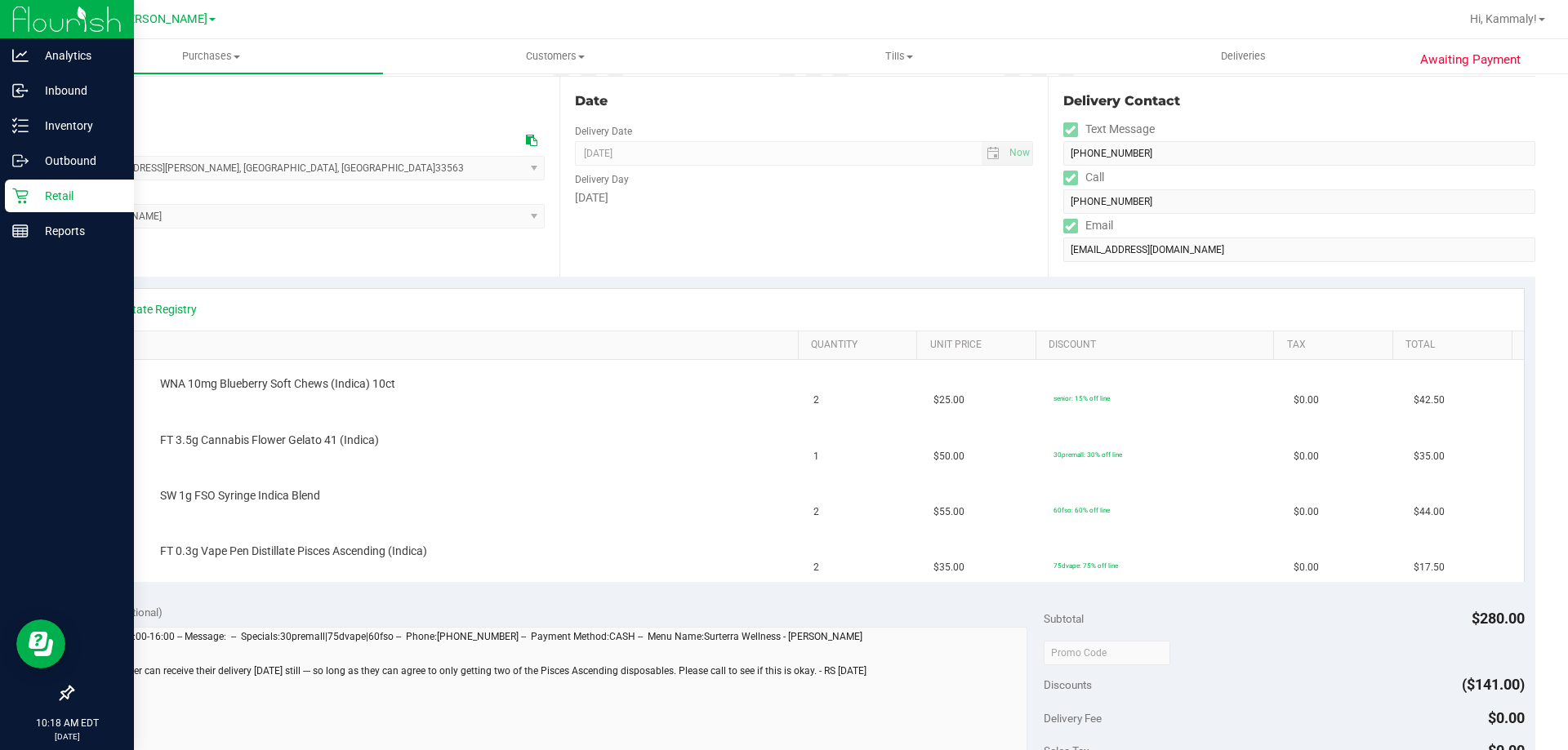
click at [66, 212] on div "Retail" at bounding box center [70, 195] width 129 height 33
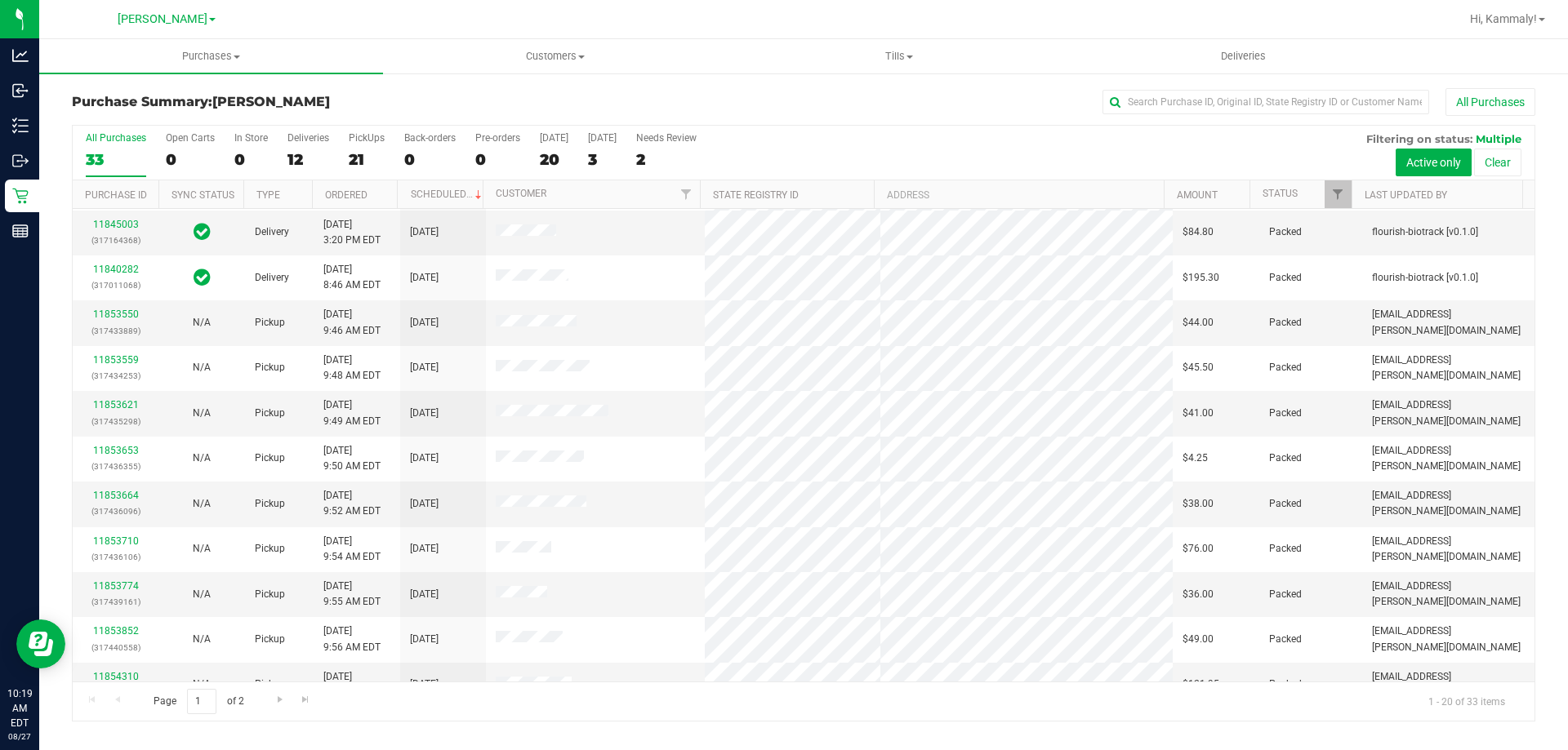
scroll to position [431, 0]
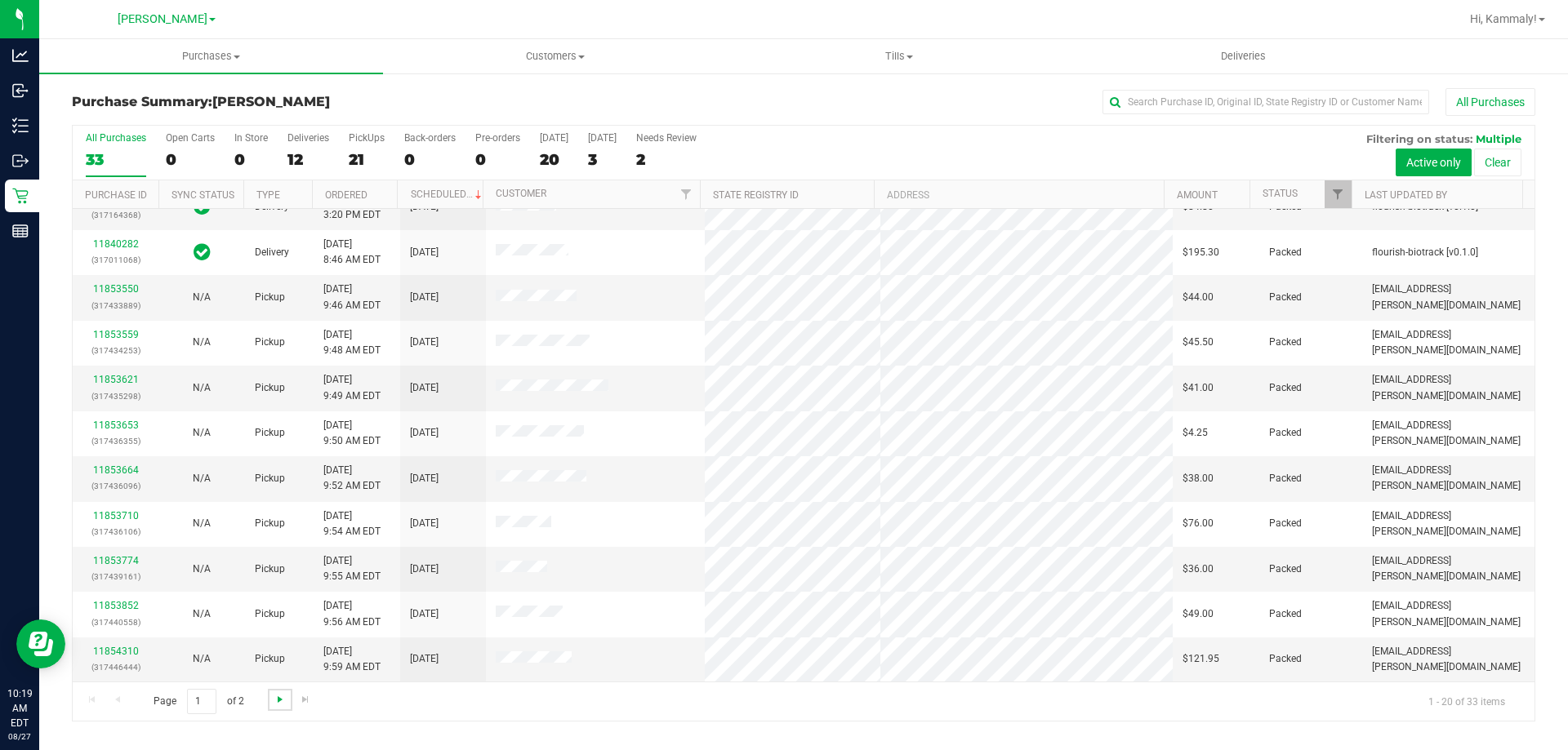
click at [280, 699] on span "Go to the next page" at bounding box center [281, 700] width 13 height 13
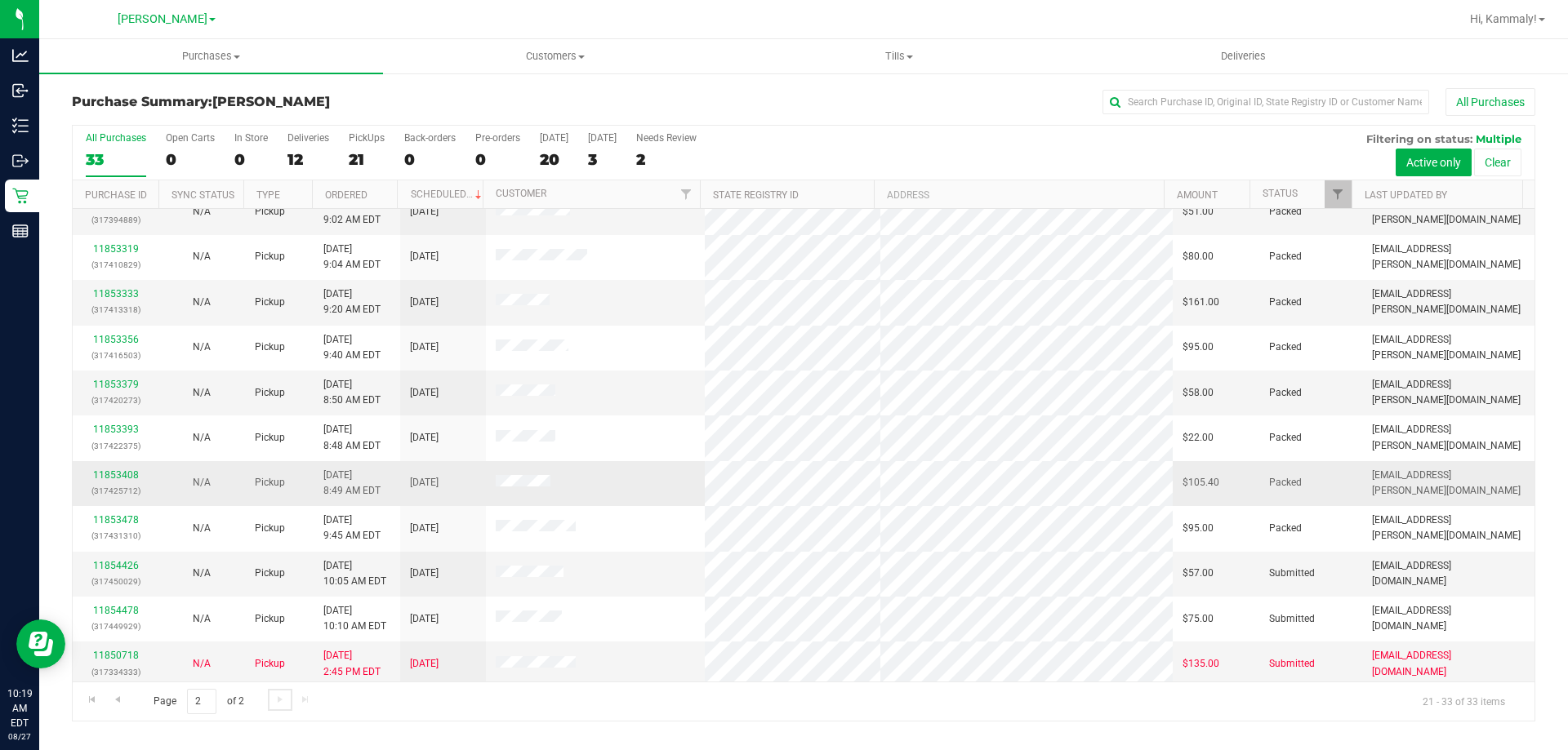
scroll to position [114, 0]
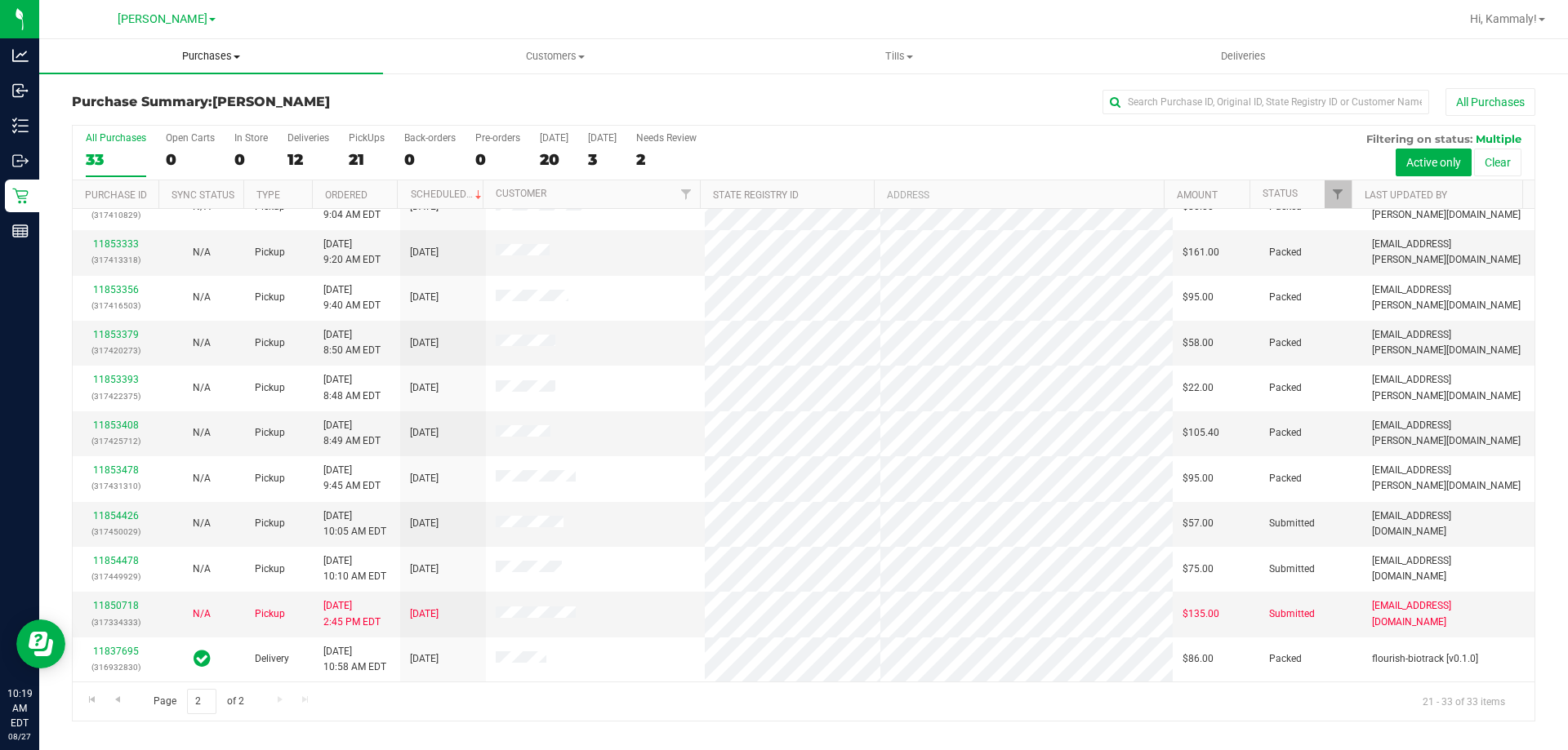
click at [219, 49] on span "Purchases" at bounding box center [211, 56] width 343 height 15
click at [180, 119] on li "Fulfillment" at bounding box center [211, 118] width 343 height 19
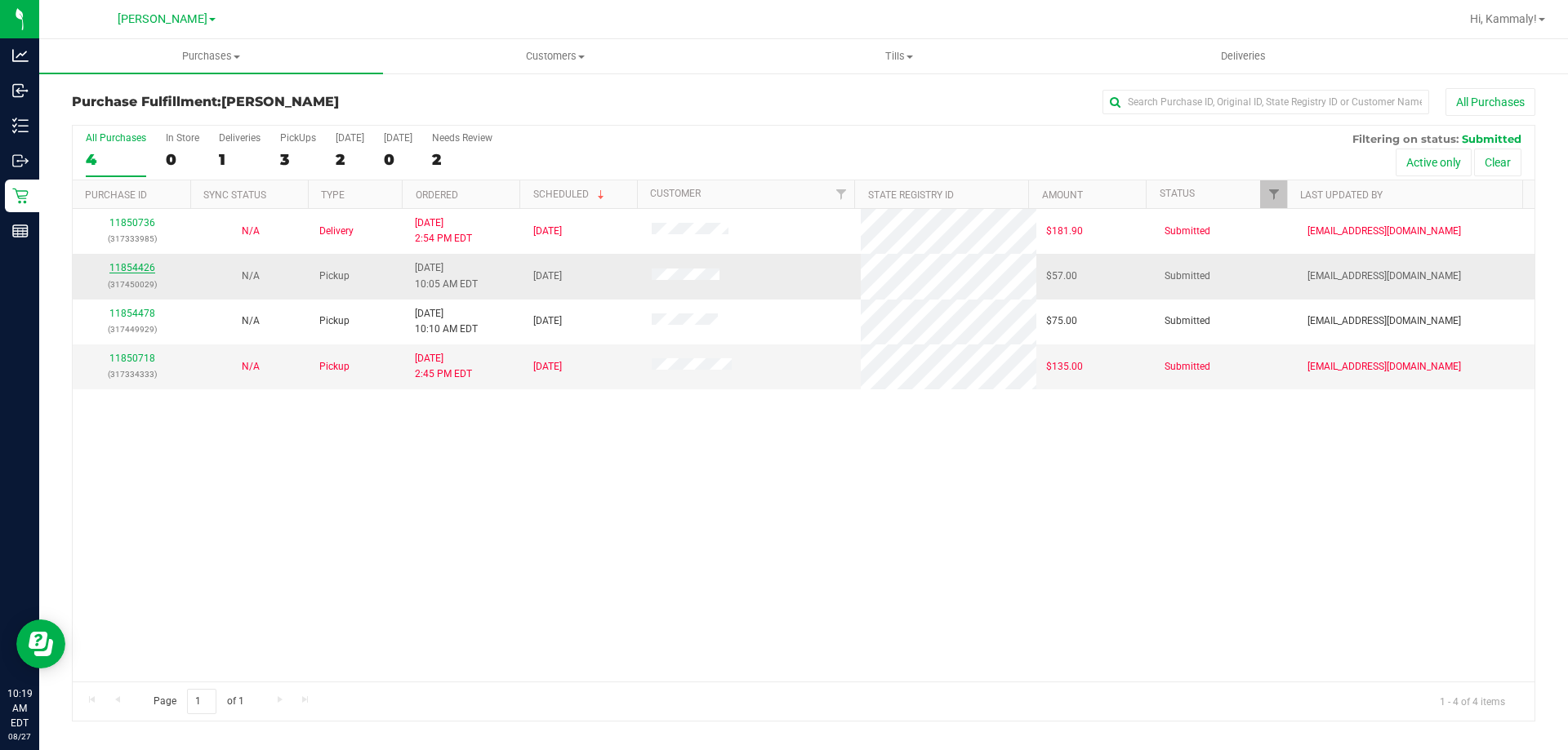
click at [121, 270] on link "11854426" at bounding box center [132, 268] width 46 height 12
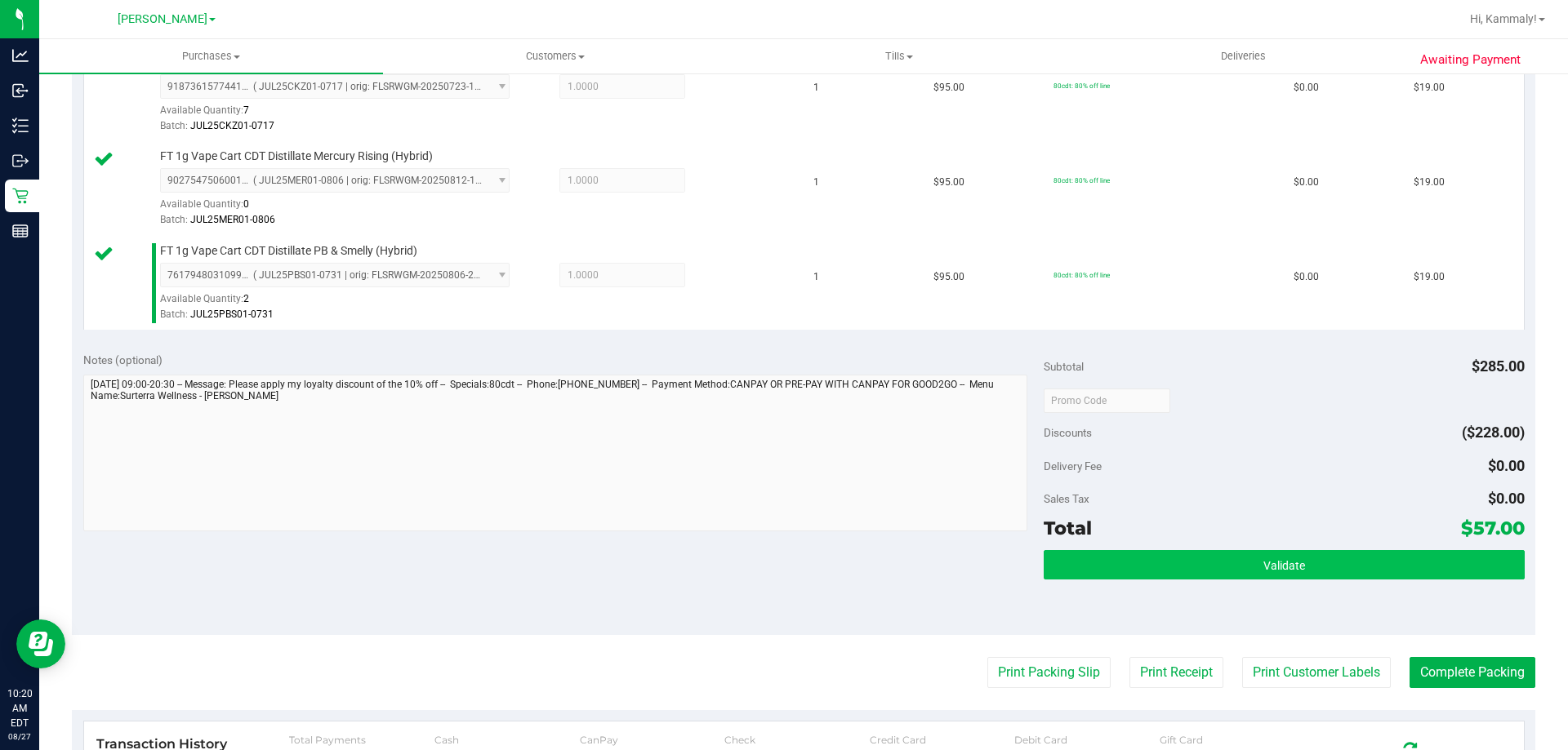
scroll to position [490, 0]
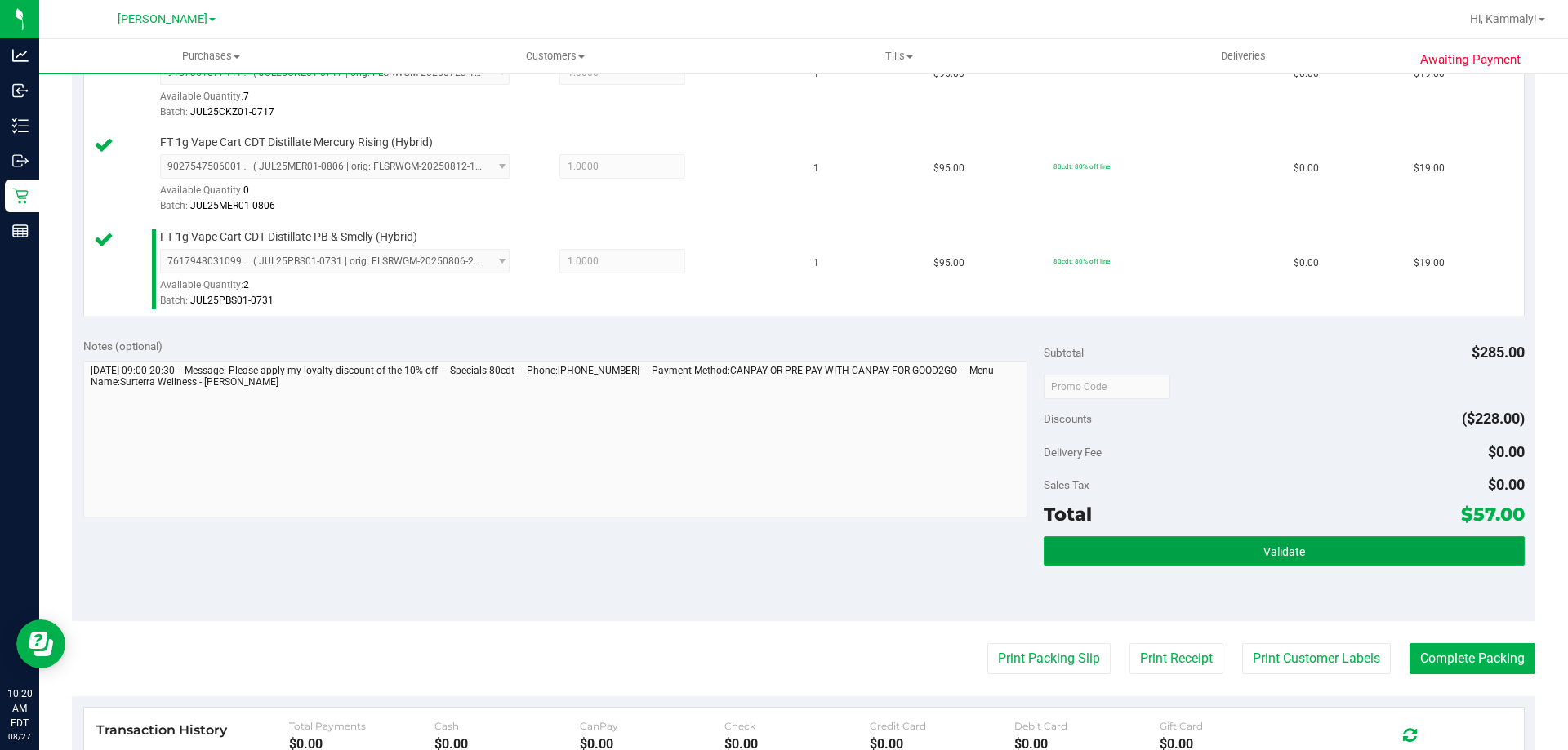
click at [1234, 550] on button "Validate" at bounding box center [1283, 551] width 480 height 29
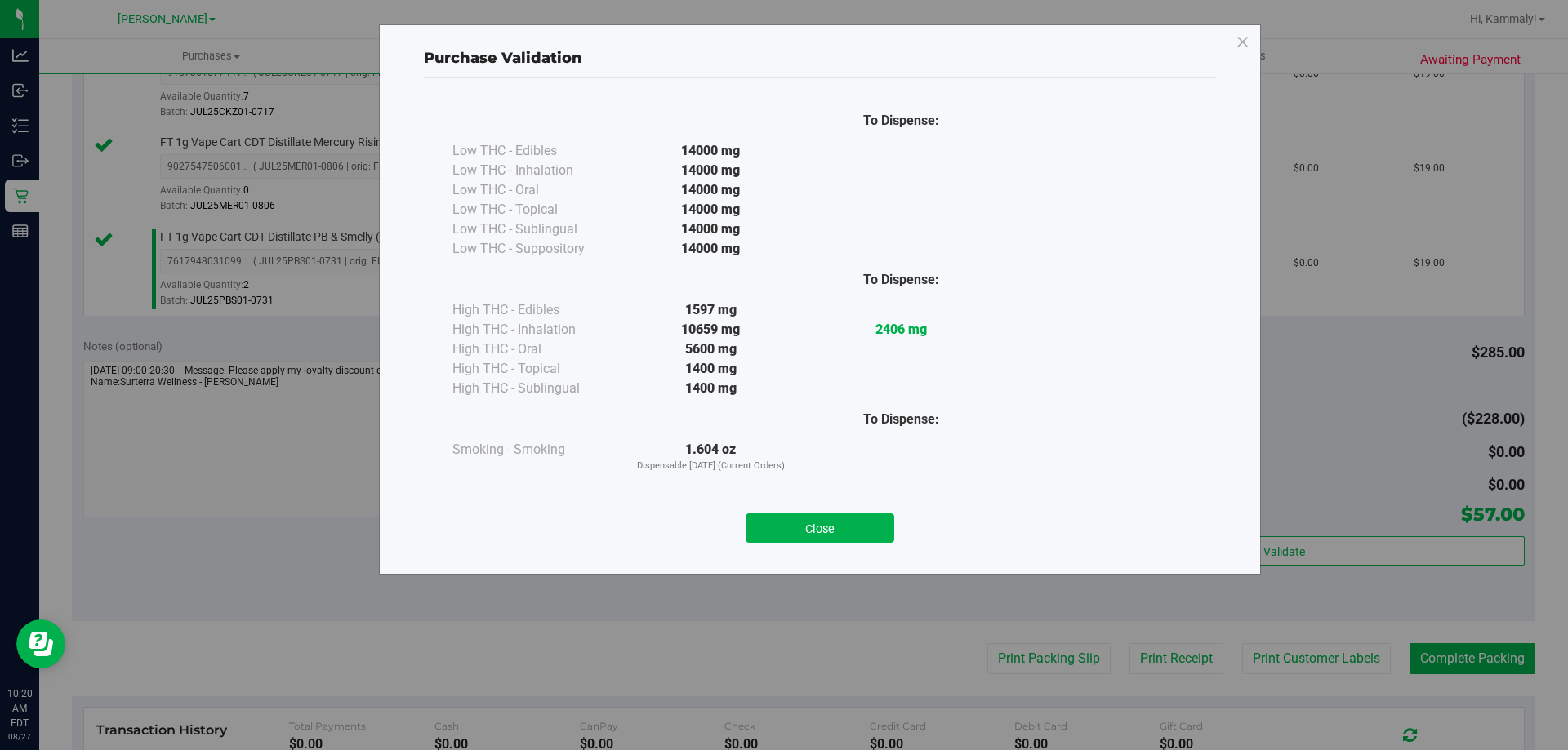
drag, startPoint x: 832, startPoint y: 531, endPoint x: 928, endPoint y: 572, distance: 104.4
click at [835, 532] on button "Close" at bounding box center [819, 527] width 148 height 29
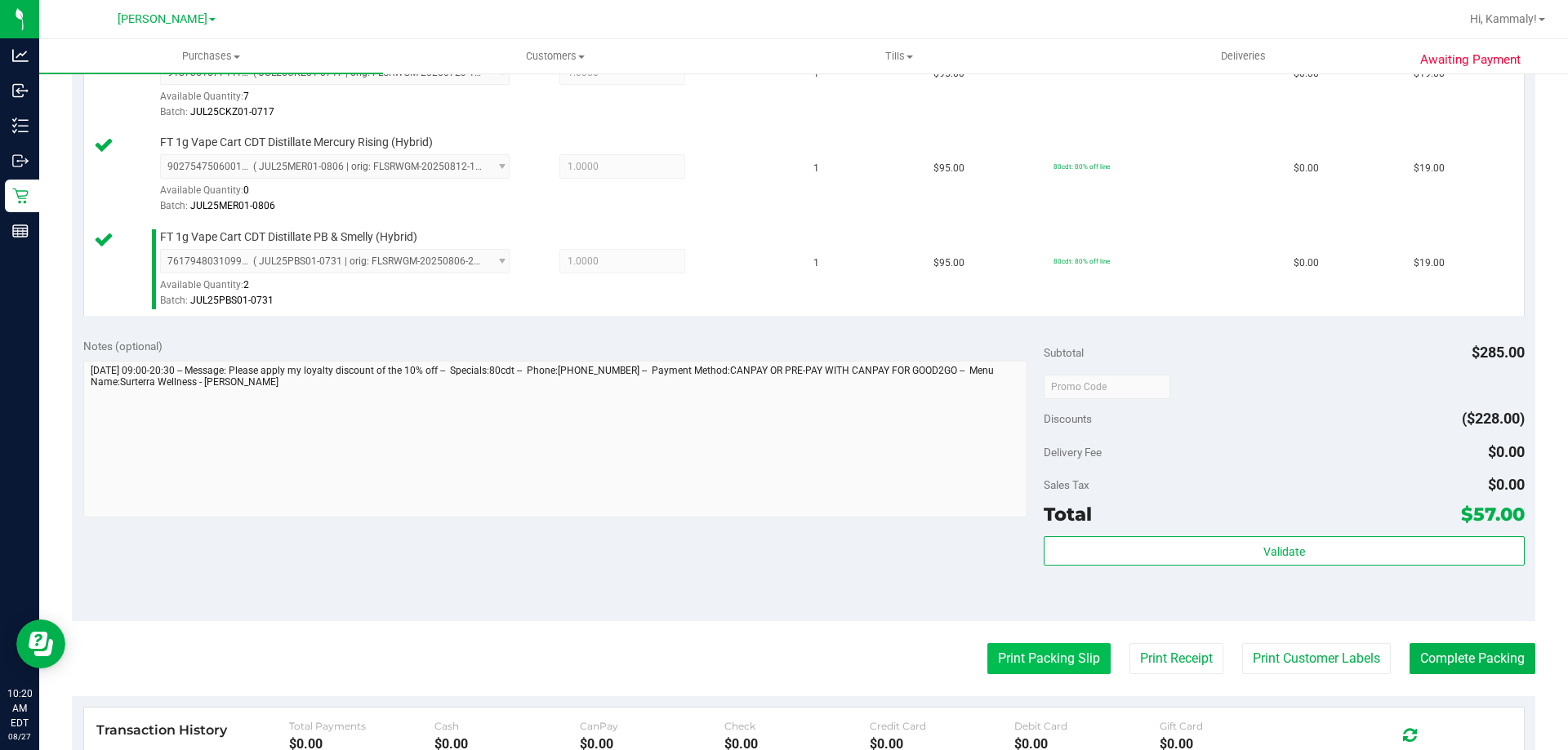
click at [1012, 650] on button "Print Packing Slip" at bounding box center [1049, 658] width 123 height 31
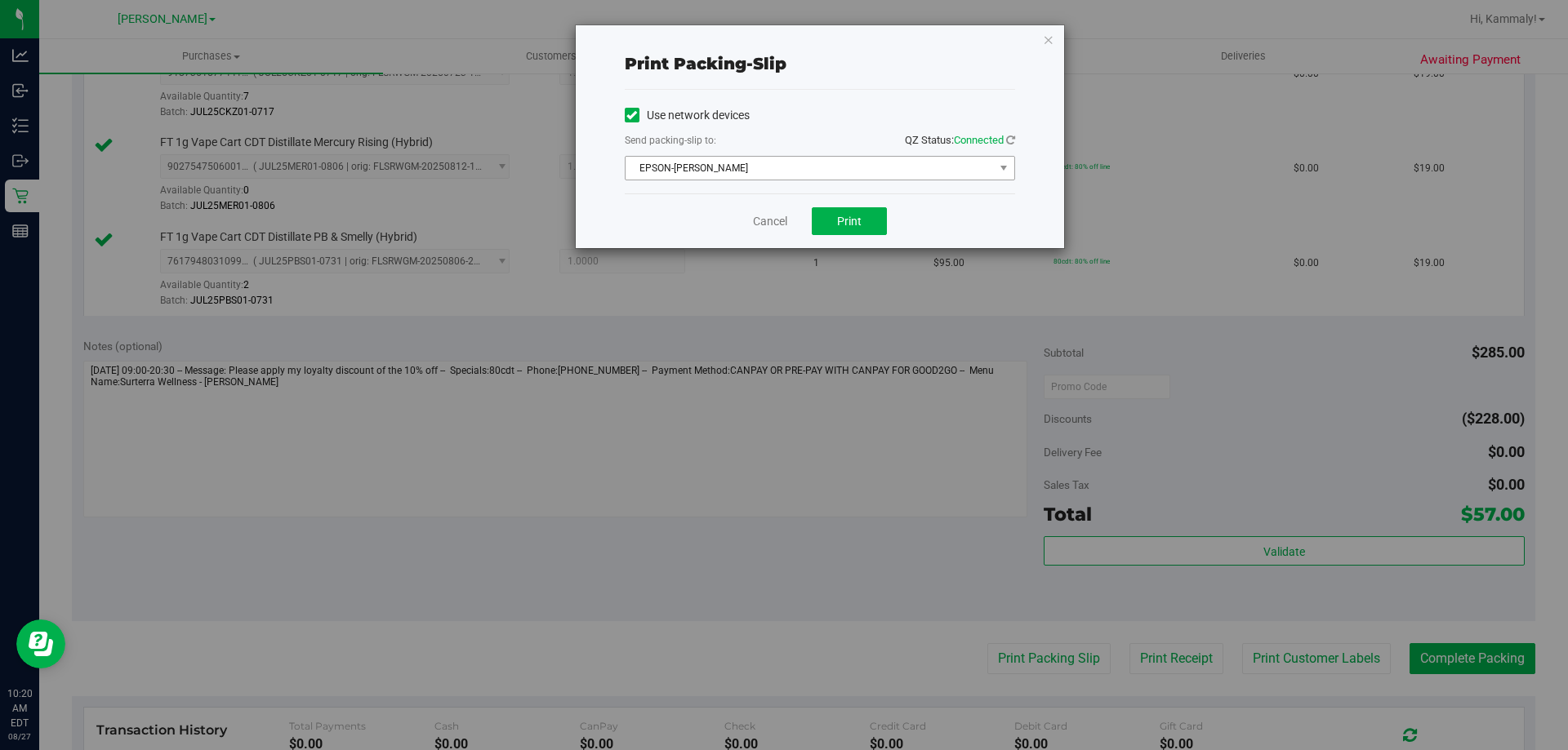
drag, startPoint x: 735, startPoint y: 155, endPoint x: 735, endPoint y: 165, distance: 10.0
click at [735, 158] on div "Use network devices Send packing-slip to: QZ Status: Connected EPSON-BECK Choos…" at bounding box center [820, 141] width 390 height 78
click at [730, 171] on span "EPSON-BECK" at bounding box center [810, 167] width 369 height 23
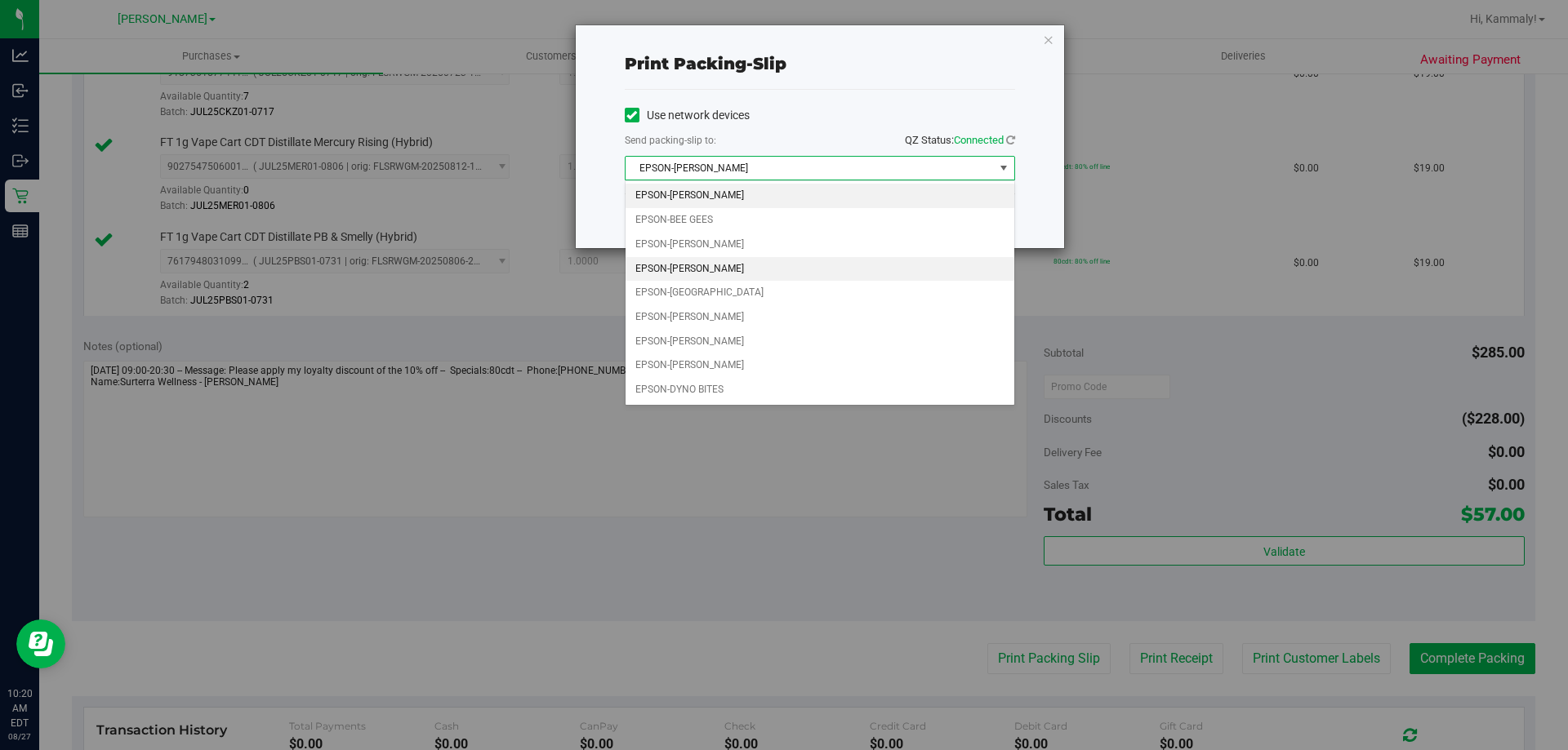
click at [725, 257] on li "EPSON-CHARLIE SIMPSON" at bounding box center [820, 269] width 389 height 24
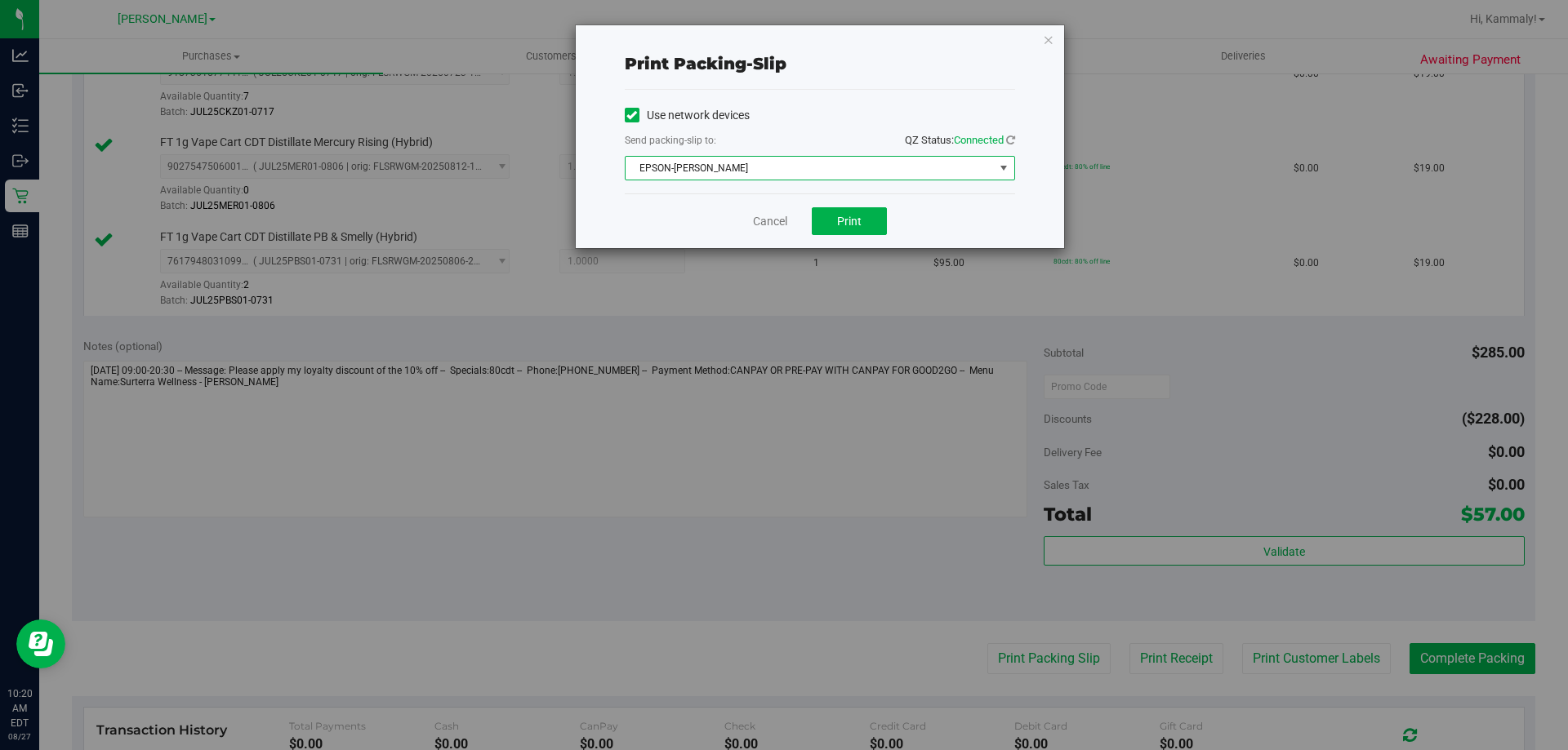
click at [722, 212] on div "Cancel Print" at bounding box center [820, 220] width 390 height 54
click at [831, 213] on button "Print" at bounding box center [849, 221] width 75 height 28
click at [763, 224] on link "Cancel" at bounding box center [770, 221] width 34 height 17
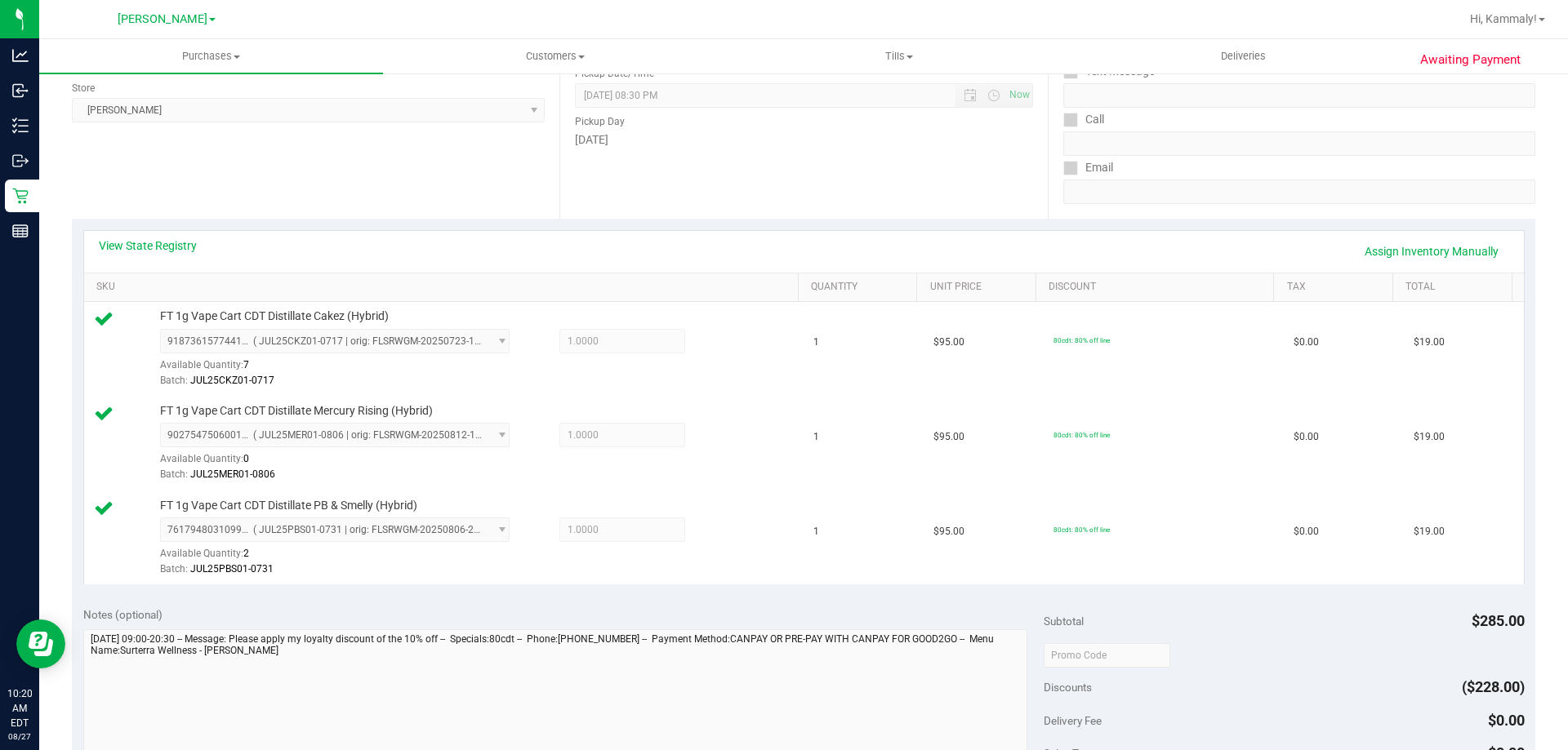
scroll to position [501, 0]
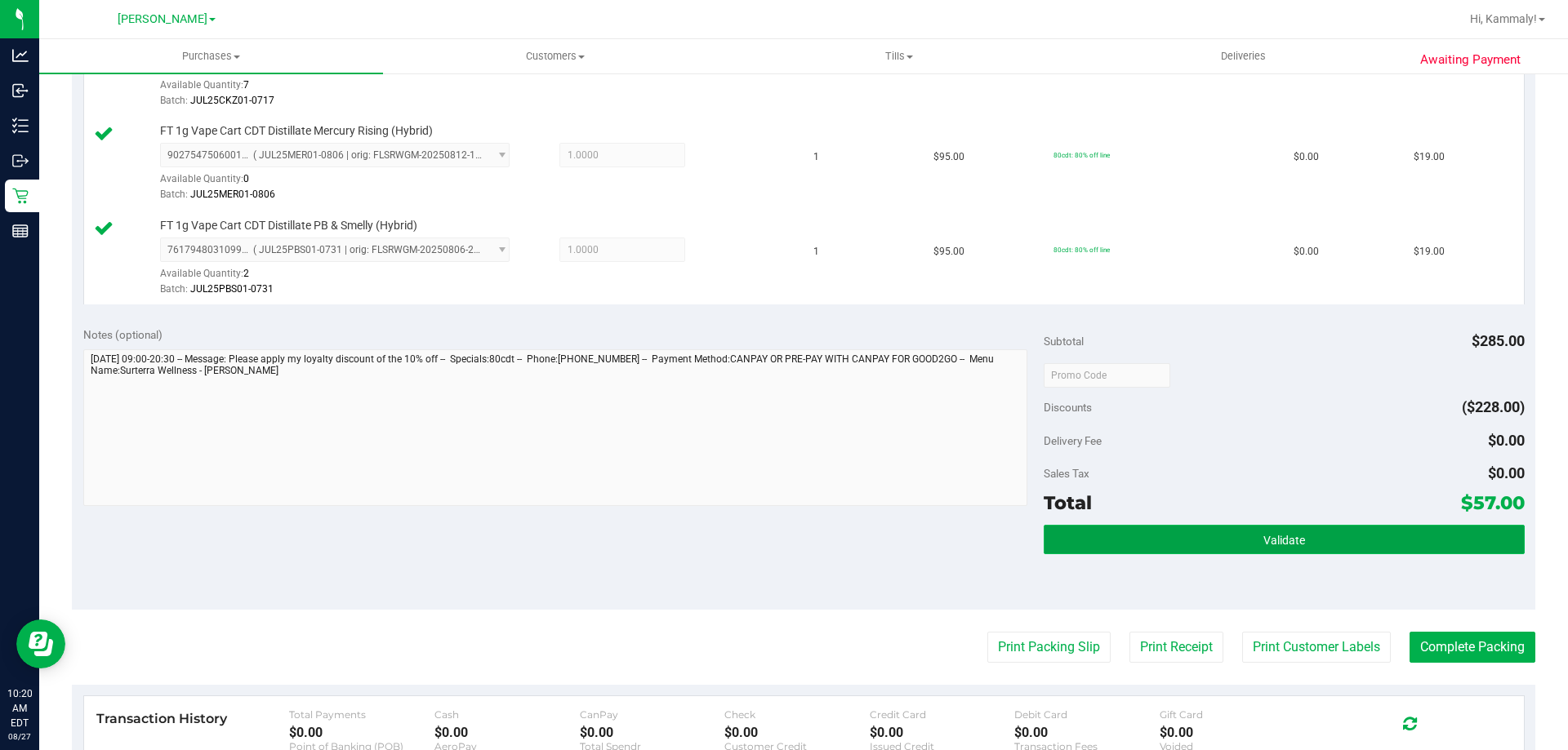
click at [1194, 530] on button "Validate" at bounding box center [1283, 539] width 480 height 29
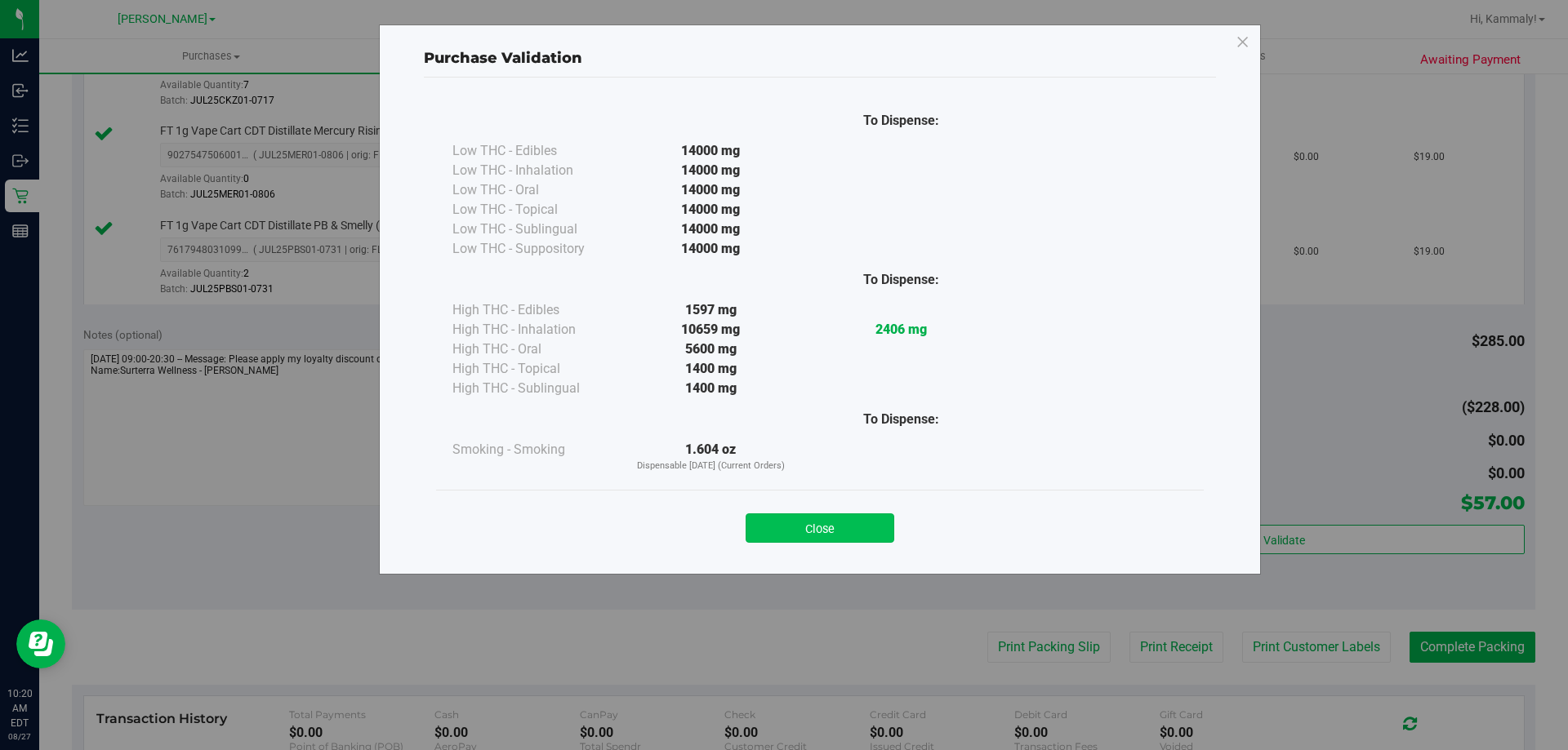
click at [822, 537] on button "Close" at bounding box center [819, 527] width 148 height 29
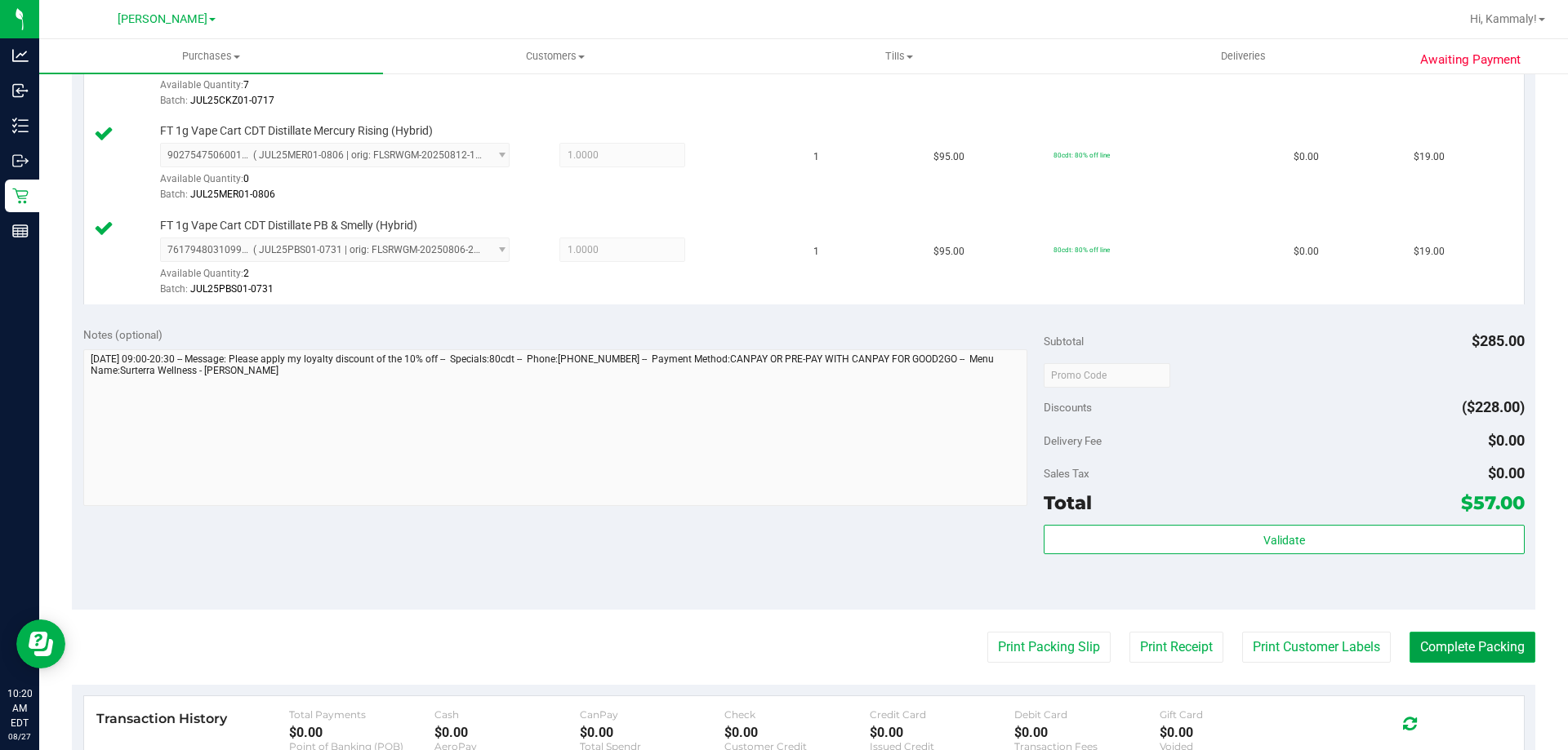
click at [1437, 647] on button "Complete Packing" at bounding box center [1473, 647] width 126 height 31
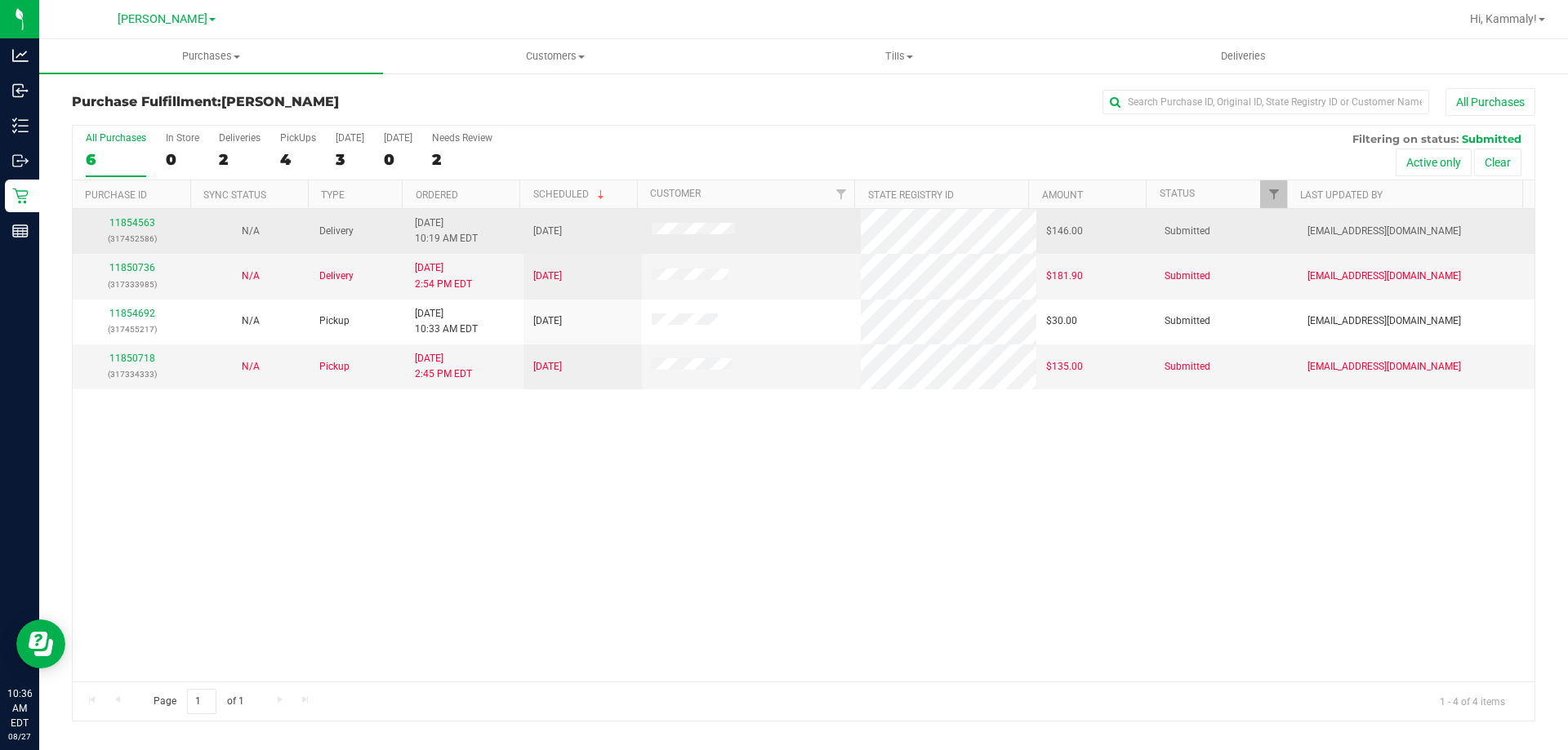
click at [144, 229] on div "11854563 (317452586)" at bounding box center [132, 230] width 99 height 31
click at [148, 224] on link "11854563" at bounding box center [132, 223] width 46 height 12
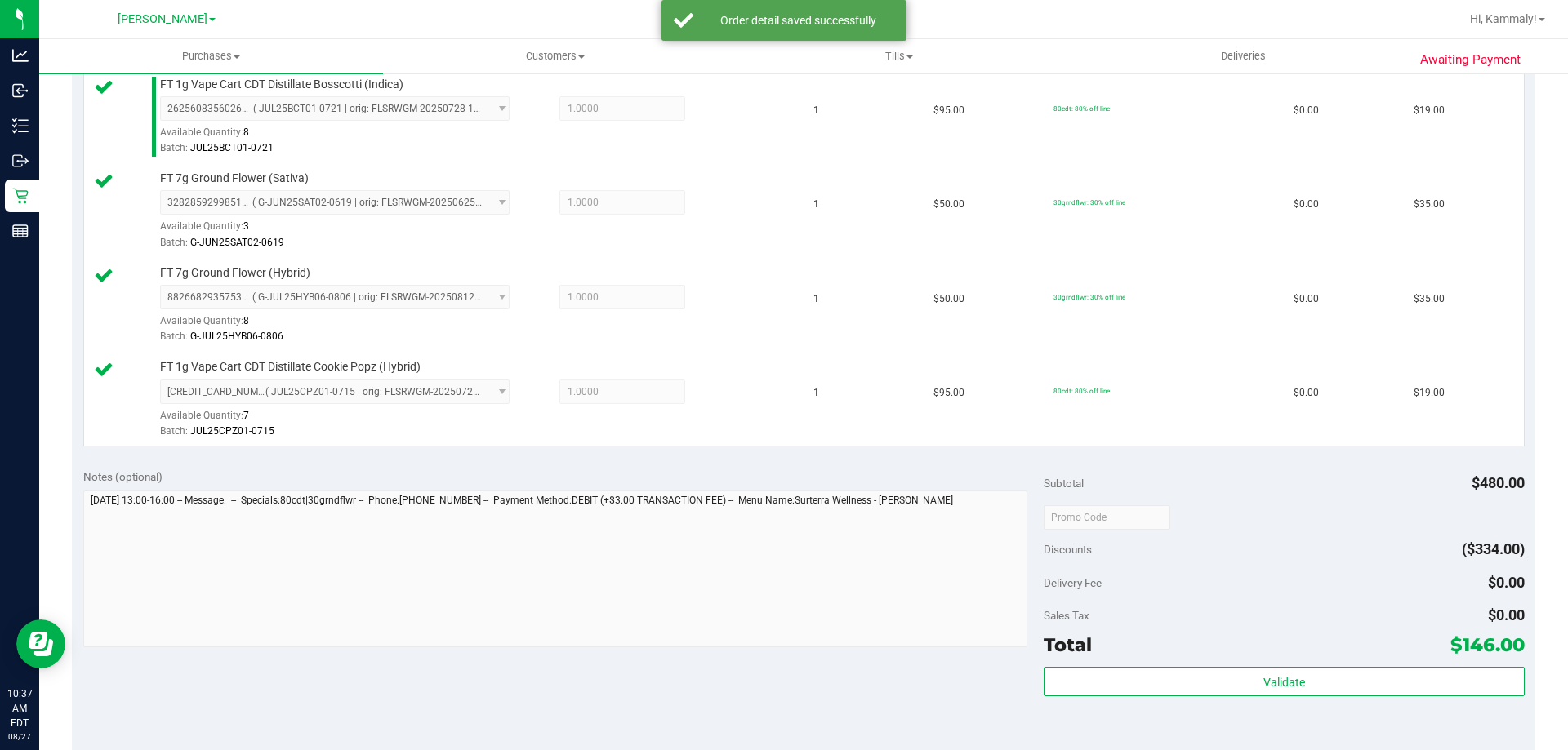
scroll to position [746, 0]
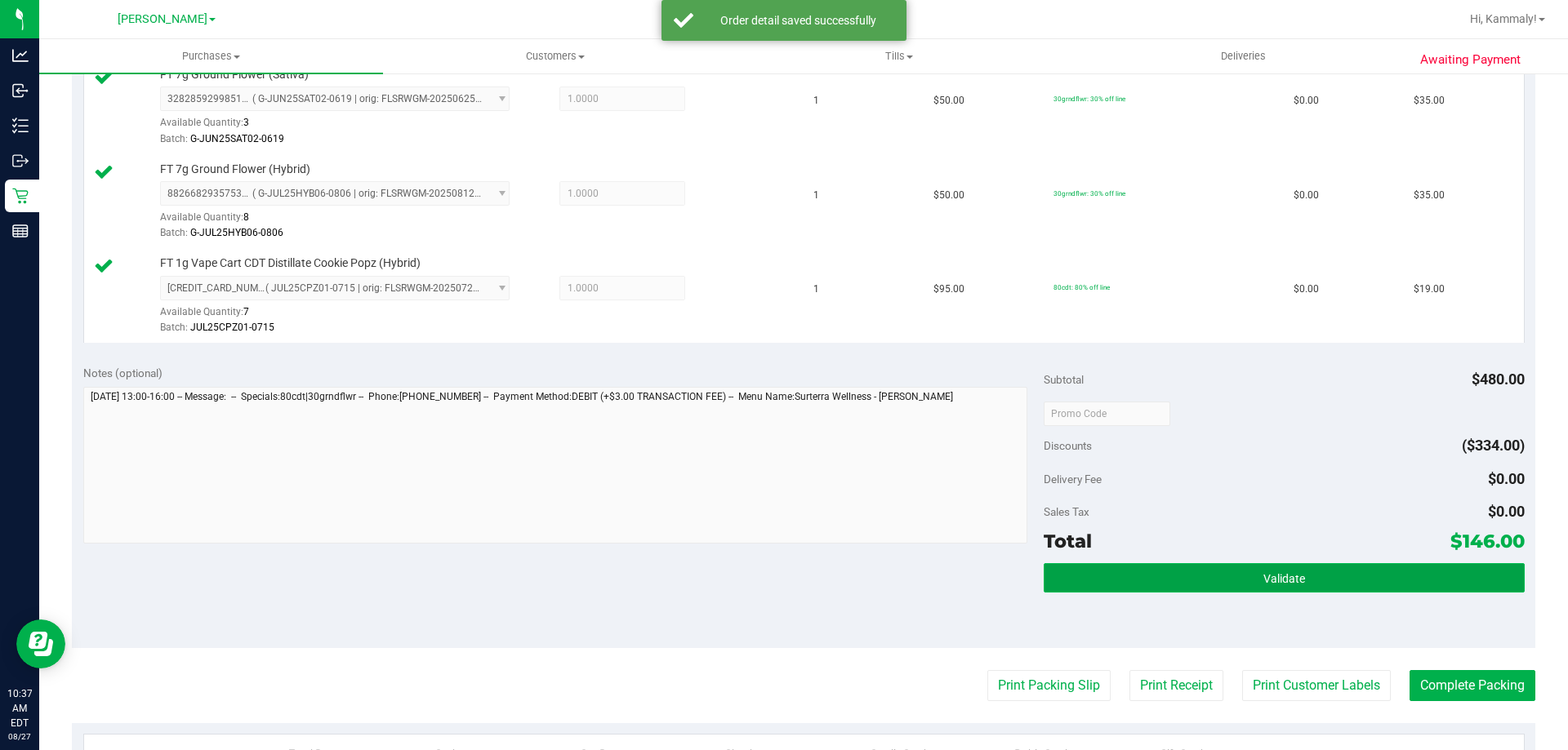
click at [1235, 570] on button "Validate" at bounding box center [1283, 578] width 480 height 29
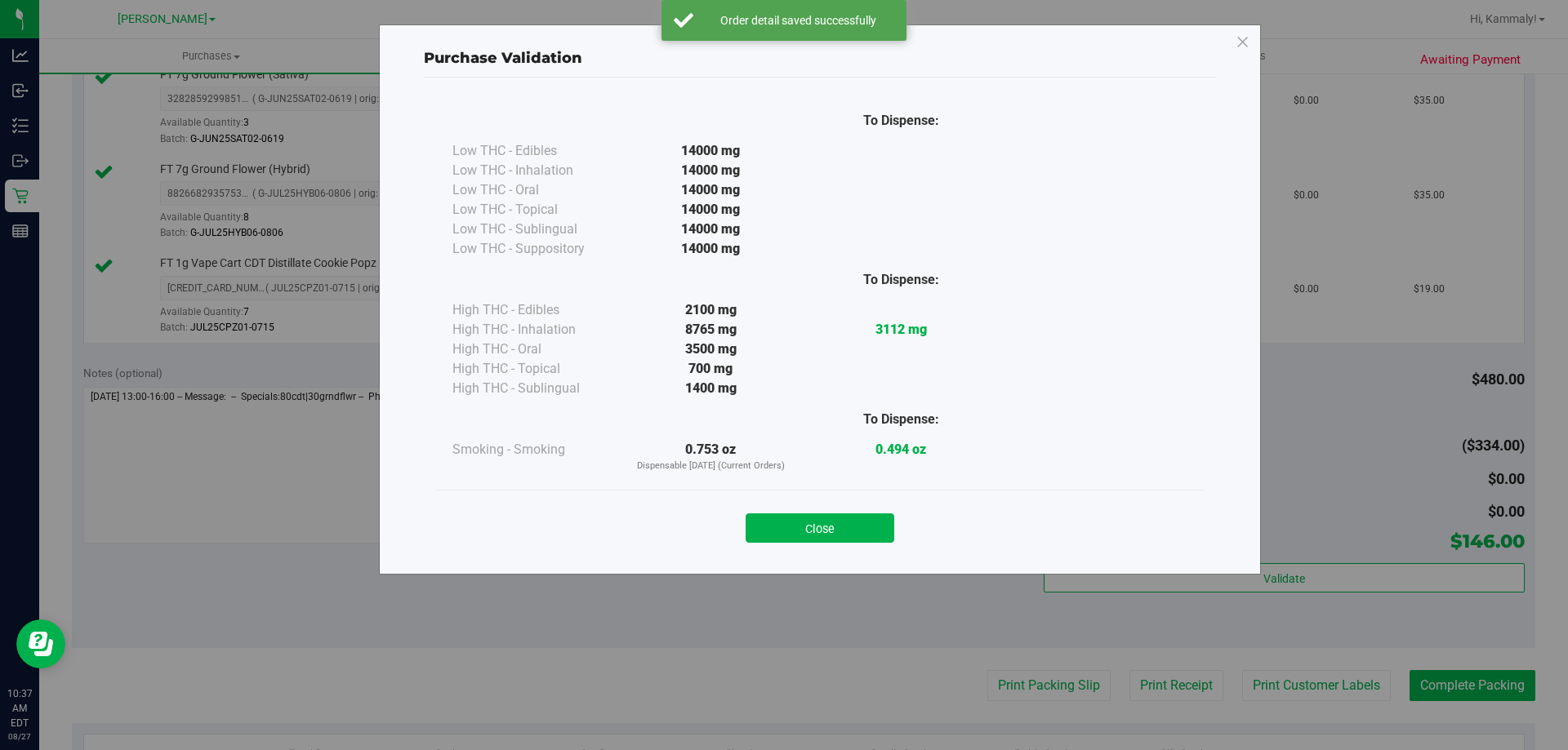
drag, startPoint x: 776, startPoint y: 522, endPoint x: 898, endPoint y: 581, distance: 135.5
click at [783, 532] on button "Close" at bounding box center [819, 527] width 148 height 29
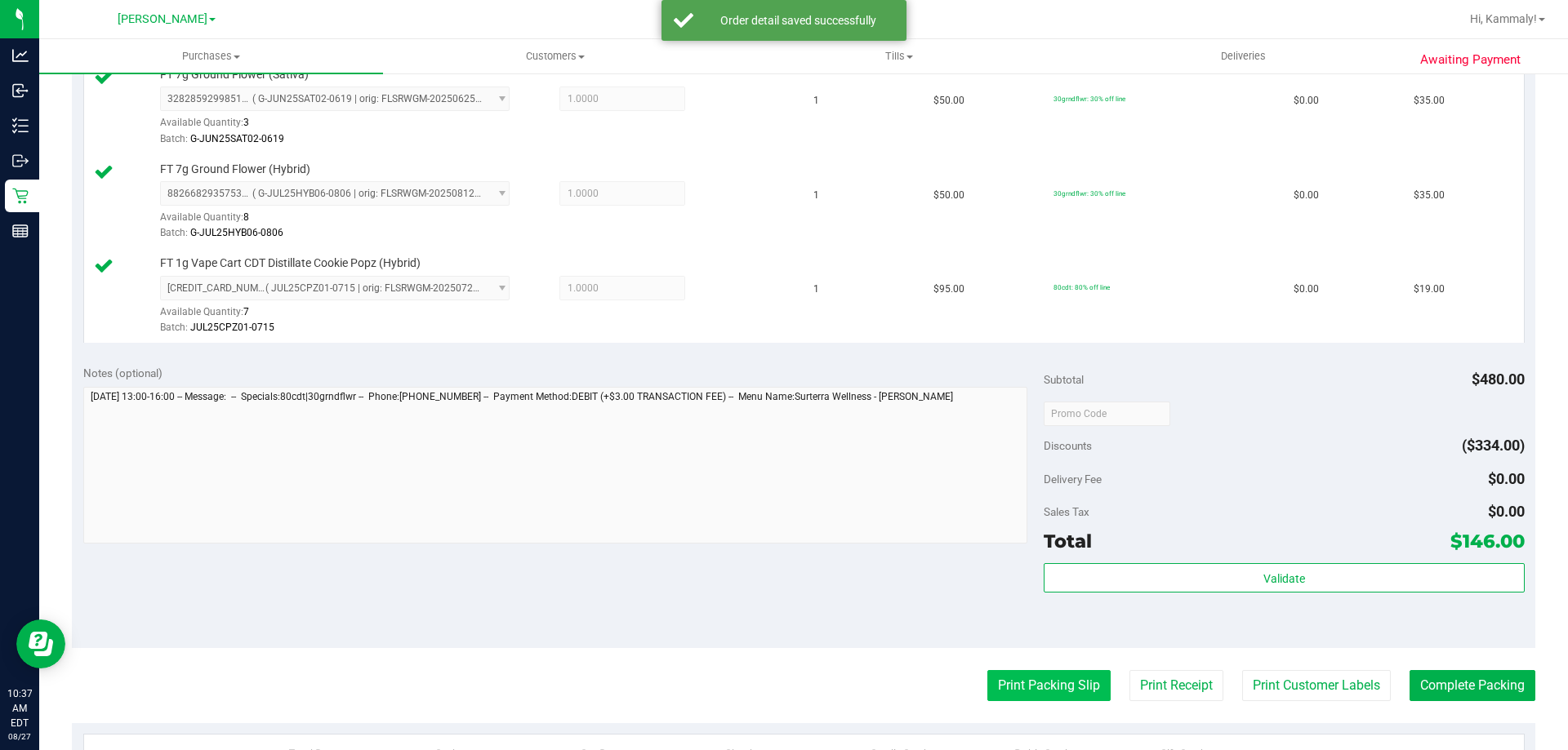
click at [998, 677] on button "Print Packing Slip" at bounding box center [1049, 685] width 123 height 31
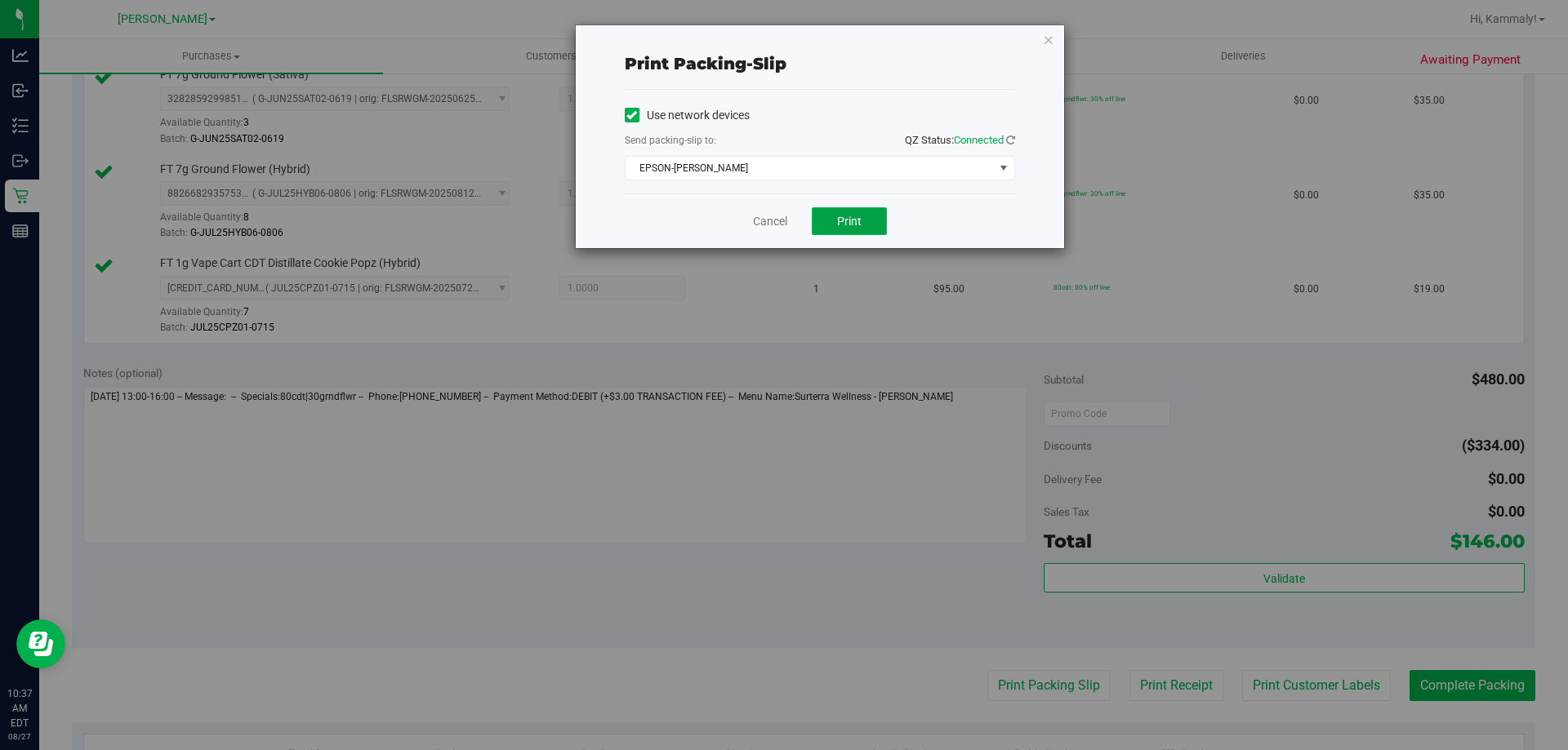
click at [867, 229] on button "Print" at bounding box center [849, 221] width 75 height 28
click at [859, 230] on button "Print" at bounding box center [849, 221] width 75 height 28
click at [771, 223] on link "Cancel" at bounding box center [770, 221] width 34 height 17
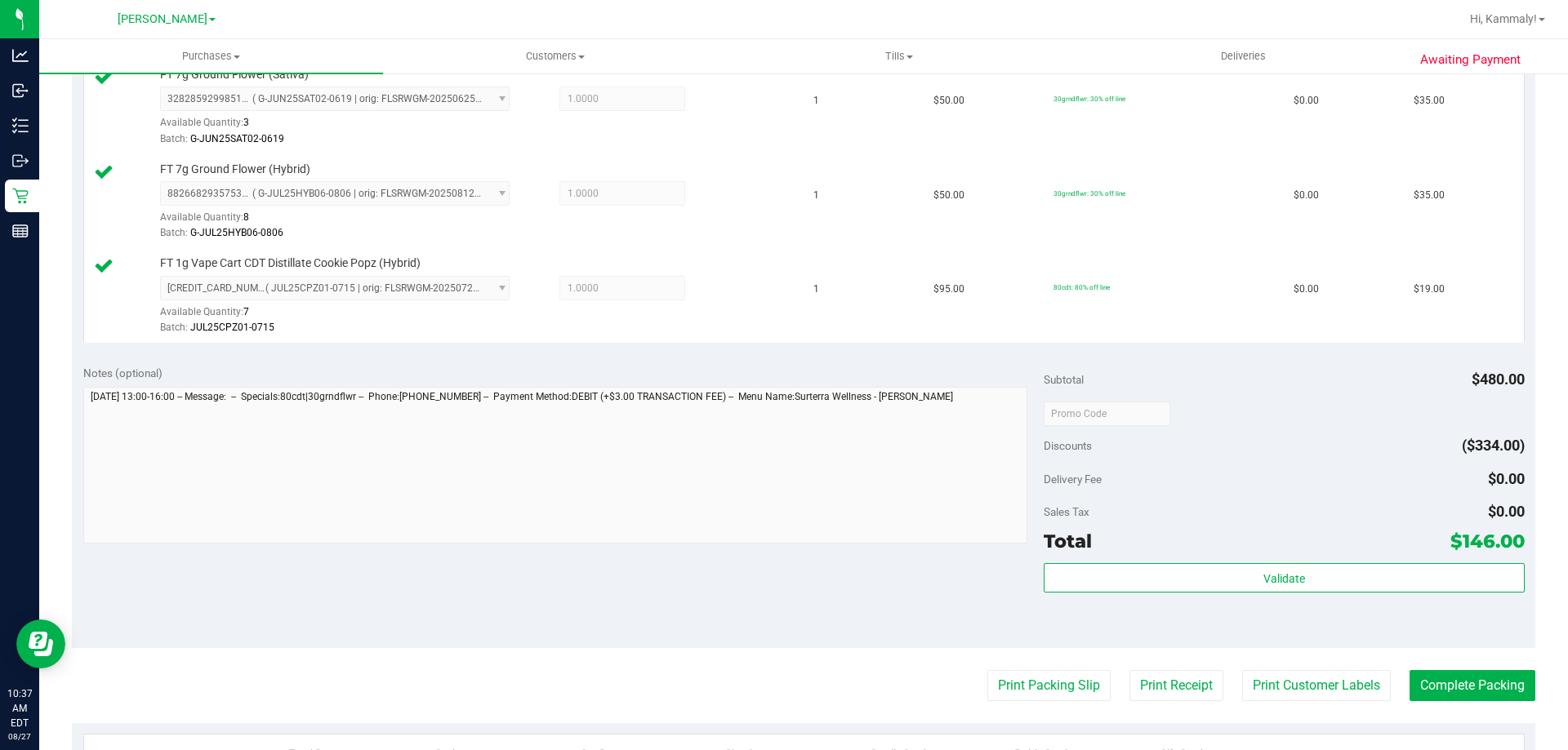
click at [1188, 701] on purchase-details "Back Edit Purchase Cancel Purchase View Profile # 11854563 BioTrack ID: - Submi…" at bounding box center [803, 184] width 1463 height 1685
click at [1182, 679] on button "Print Receipt" at bounding box center [1176, 685] width 94 height 31
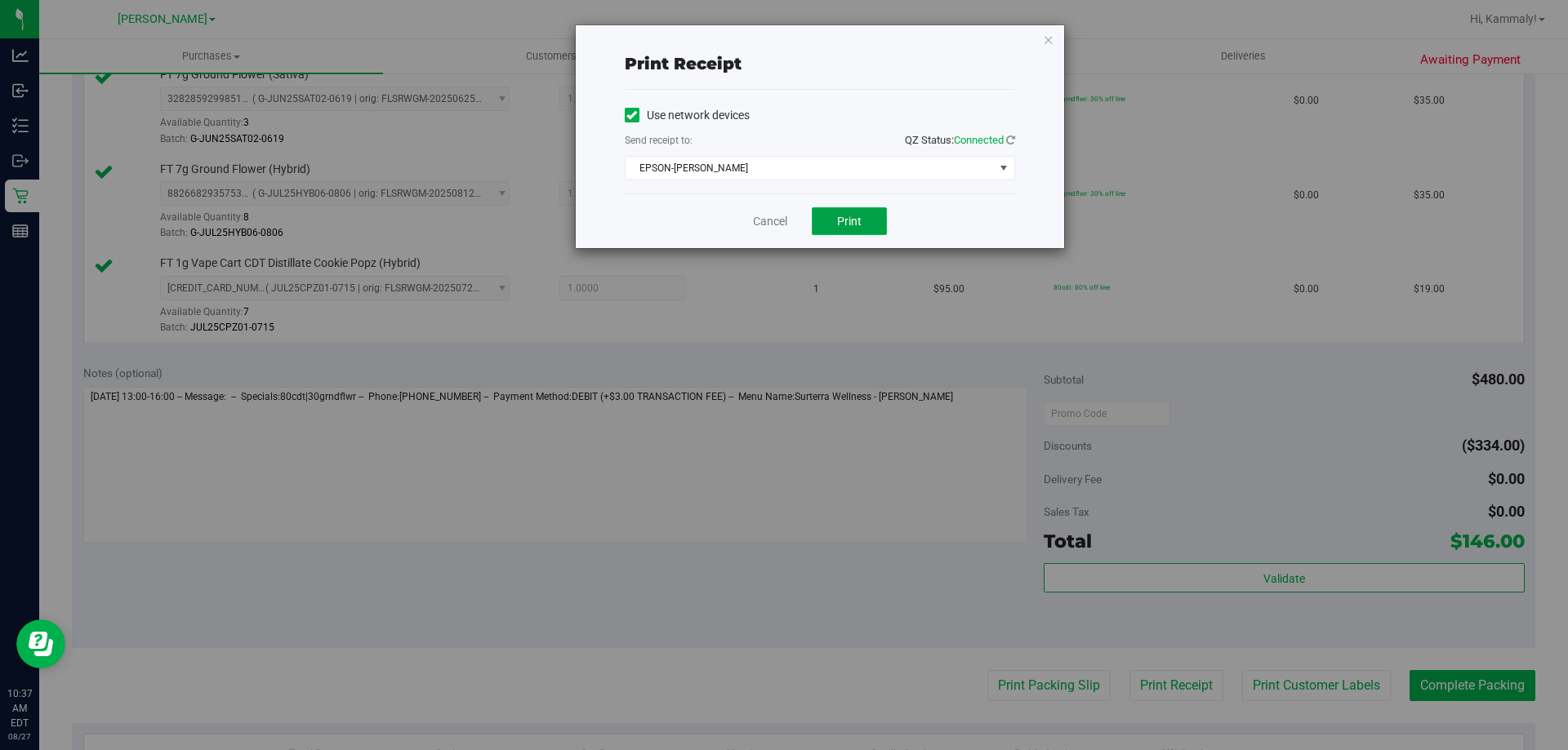
click at [854, 223] on span "Print" at bounding box center [848, 221] width 24 height 13
click at [780, 244] on div "Cancel Print" at bounding box center [820, 220] width 390 height 54
click at [766, 215] on link "Cancel" at bounding box center [770, 221] width 34 height 17
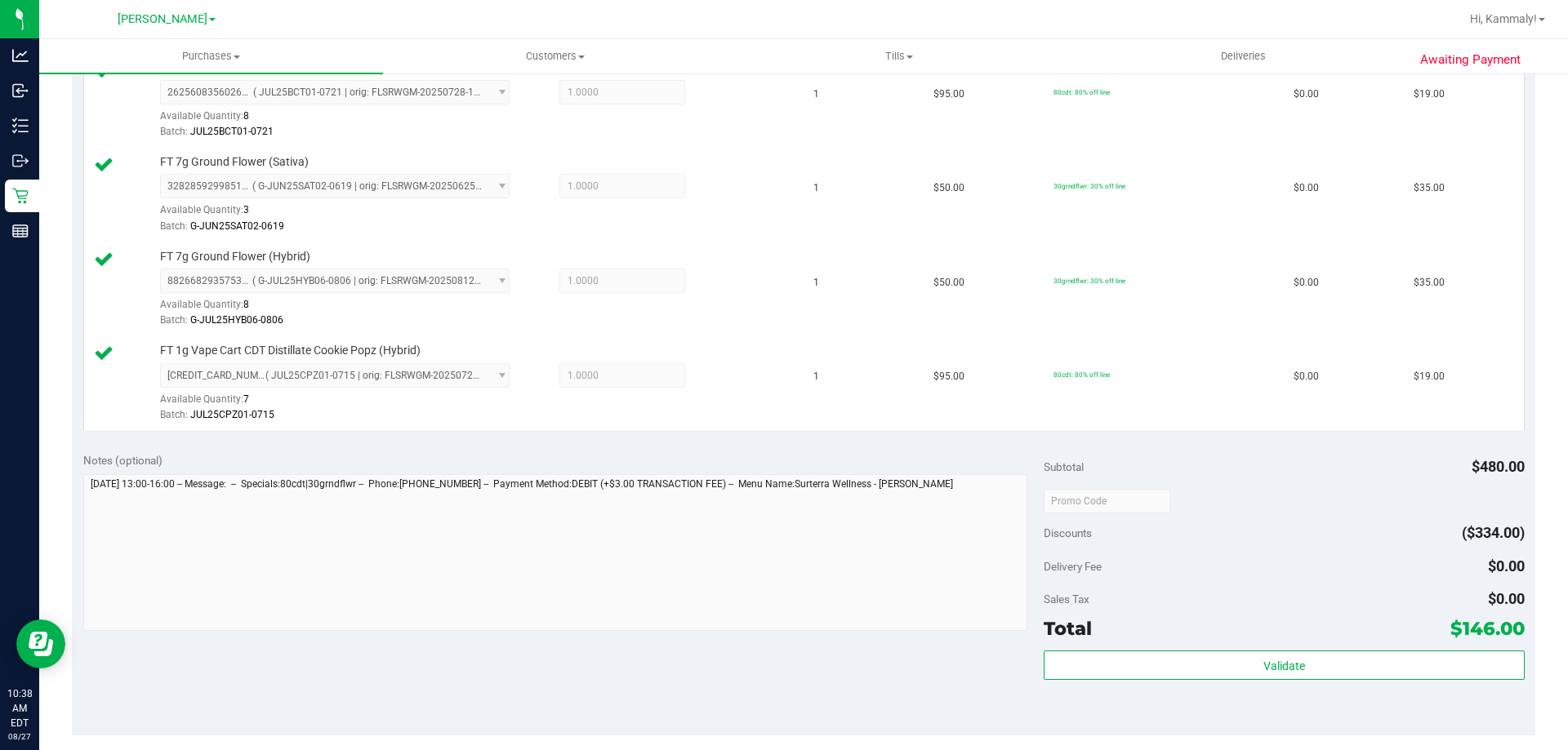
scroll to position [728, 0]
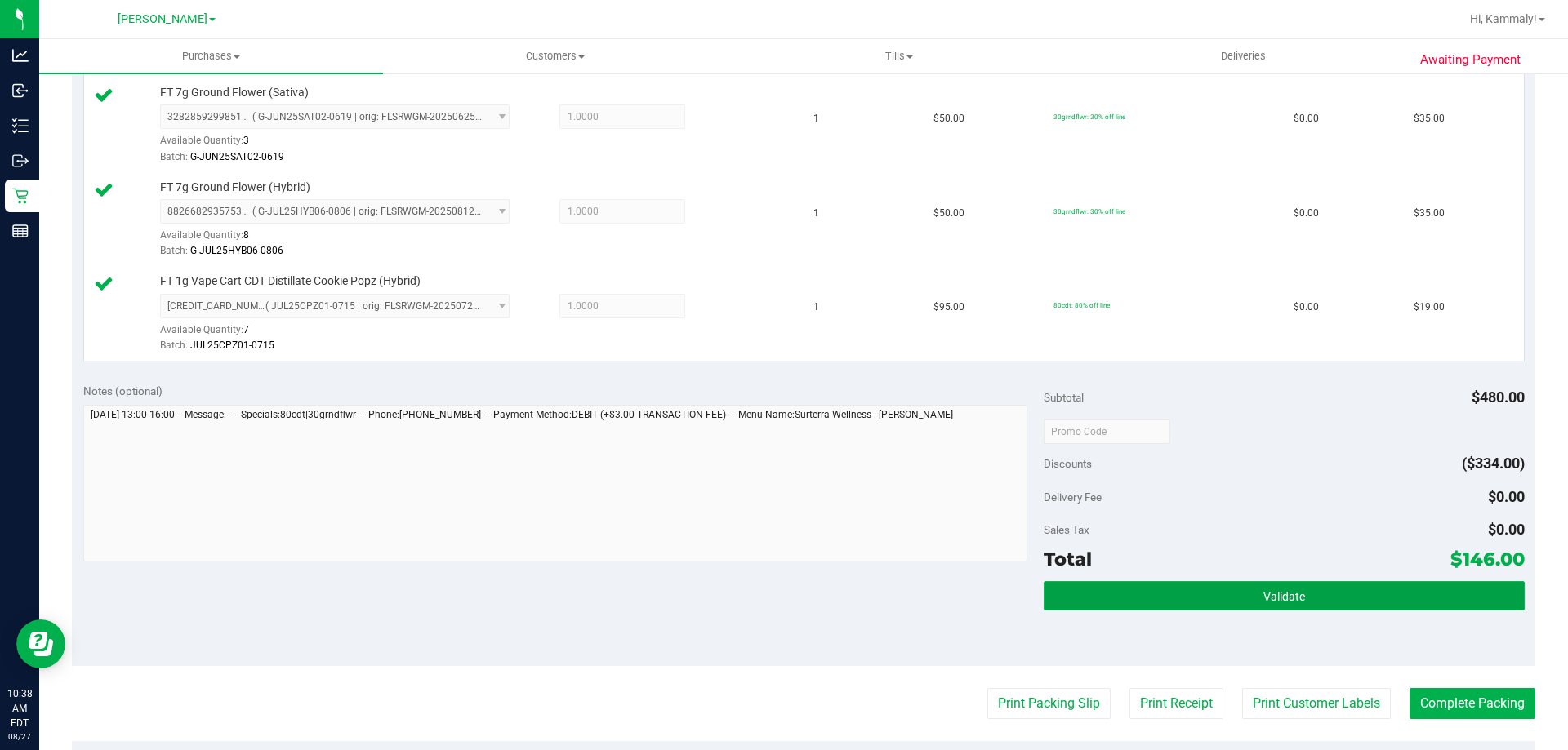
click at [1210, 593] on button "Validate" at bounding box center [1283, 595] width 480 height 29
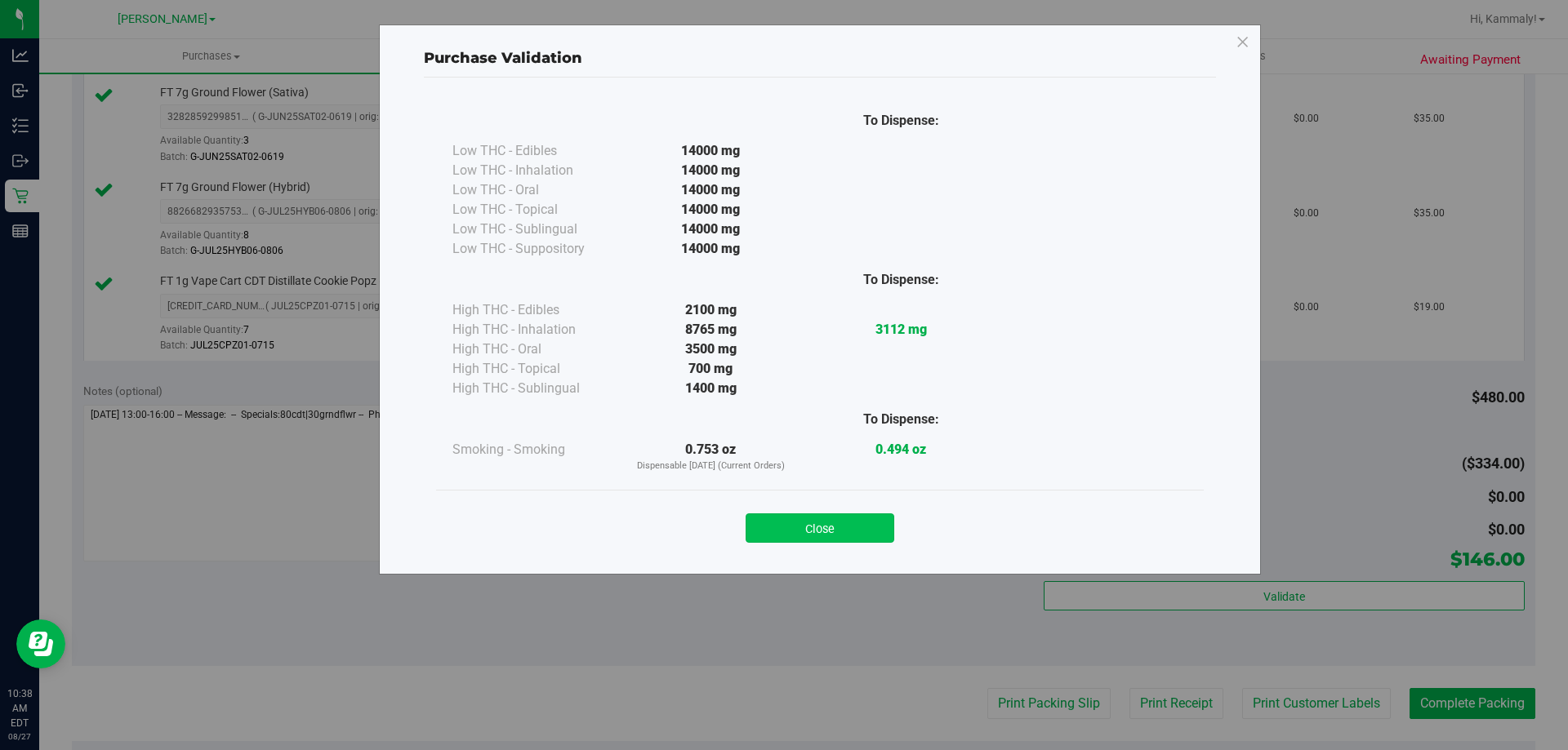
click at [810, 537] on button "Close" at bounding box center [819, 527] width 148 height 29
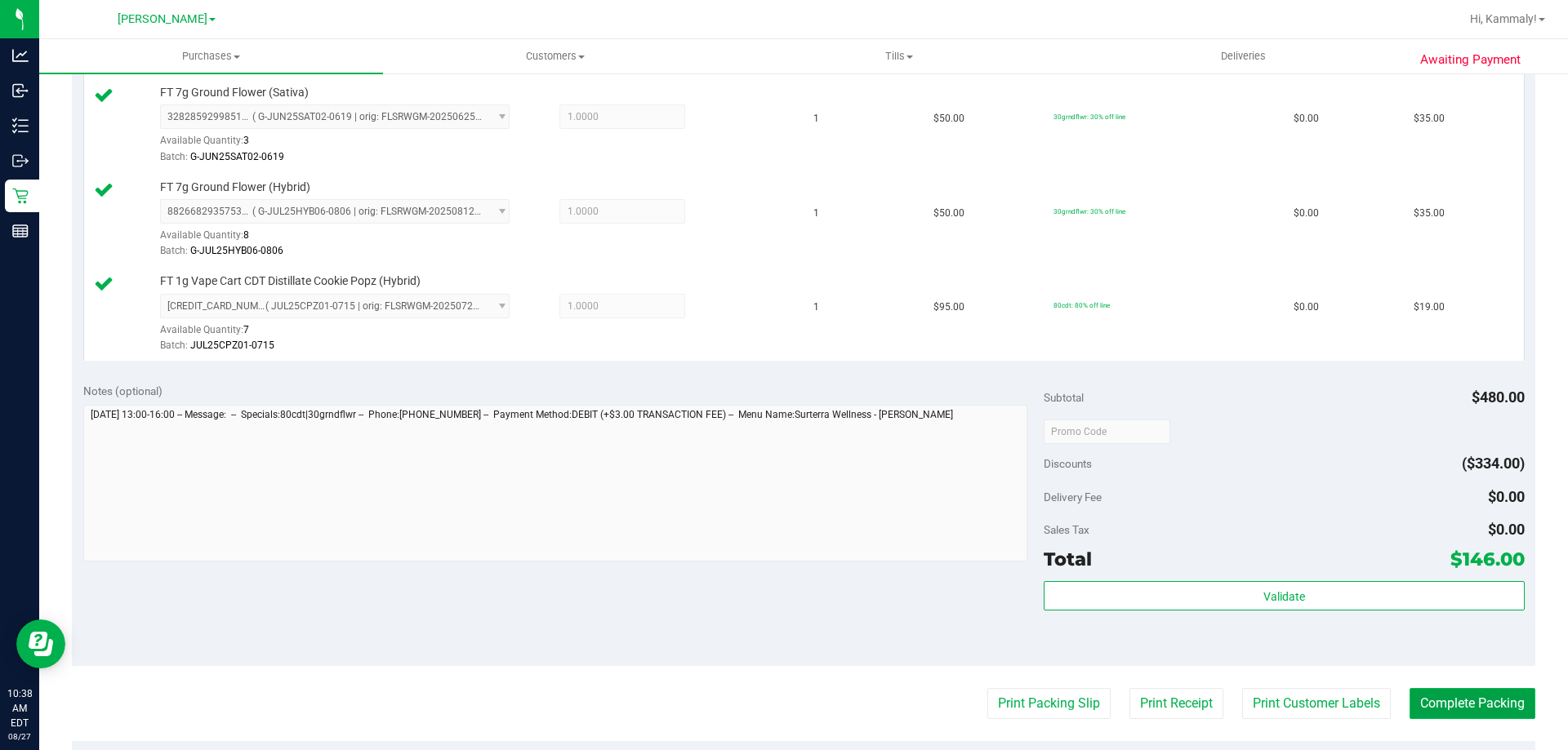
click at [1481, 713] on button "Complete Packing" at bounding box center [1473, 703] width 126 height 31
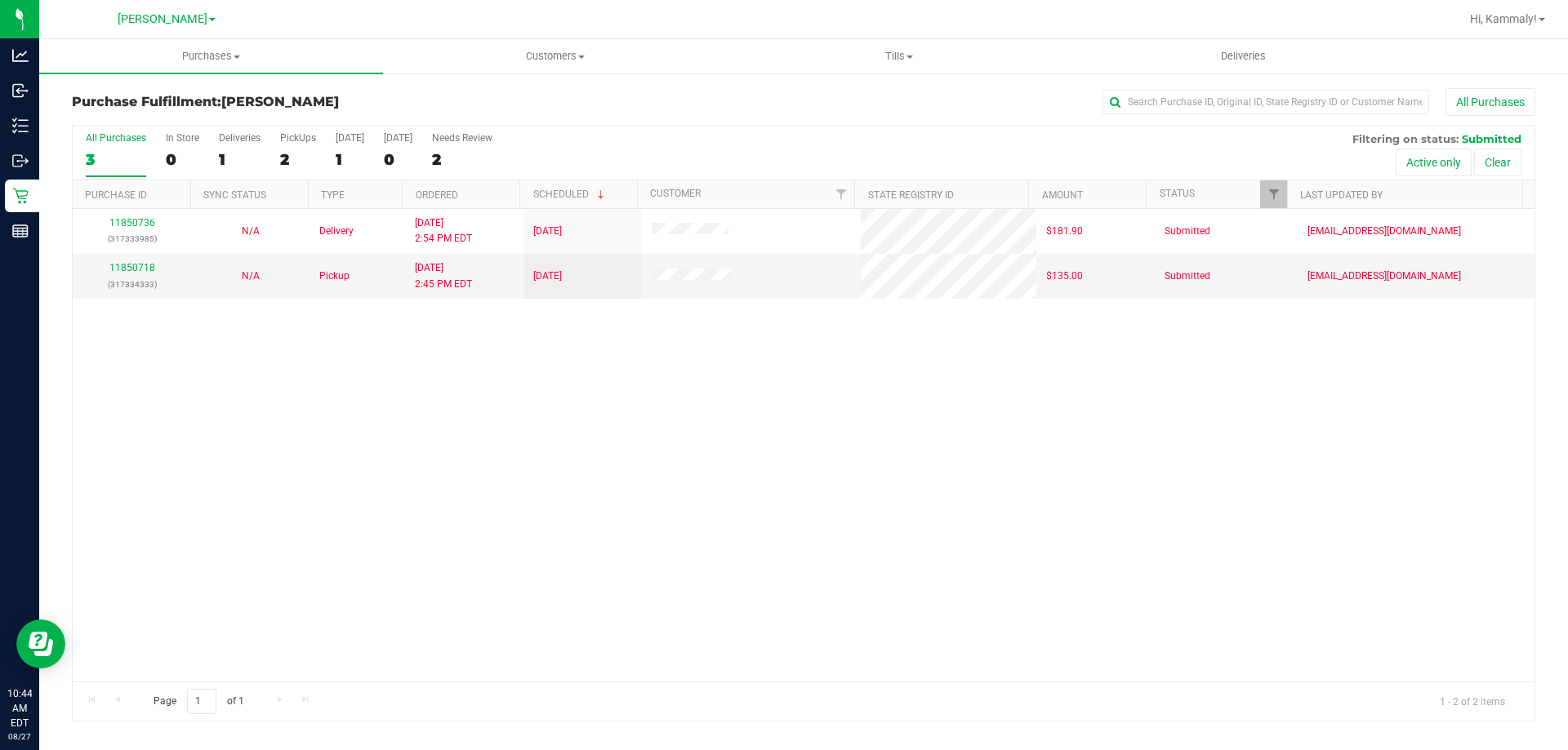
click at [808, 455] on div "11850736 (317333985) N/A Delivery 8/26/2025 2:54 PM EDT 8/30/2025 $181.90 Submi…" at bounding box center [803, 445] width 1462 height 472
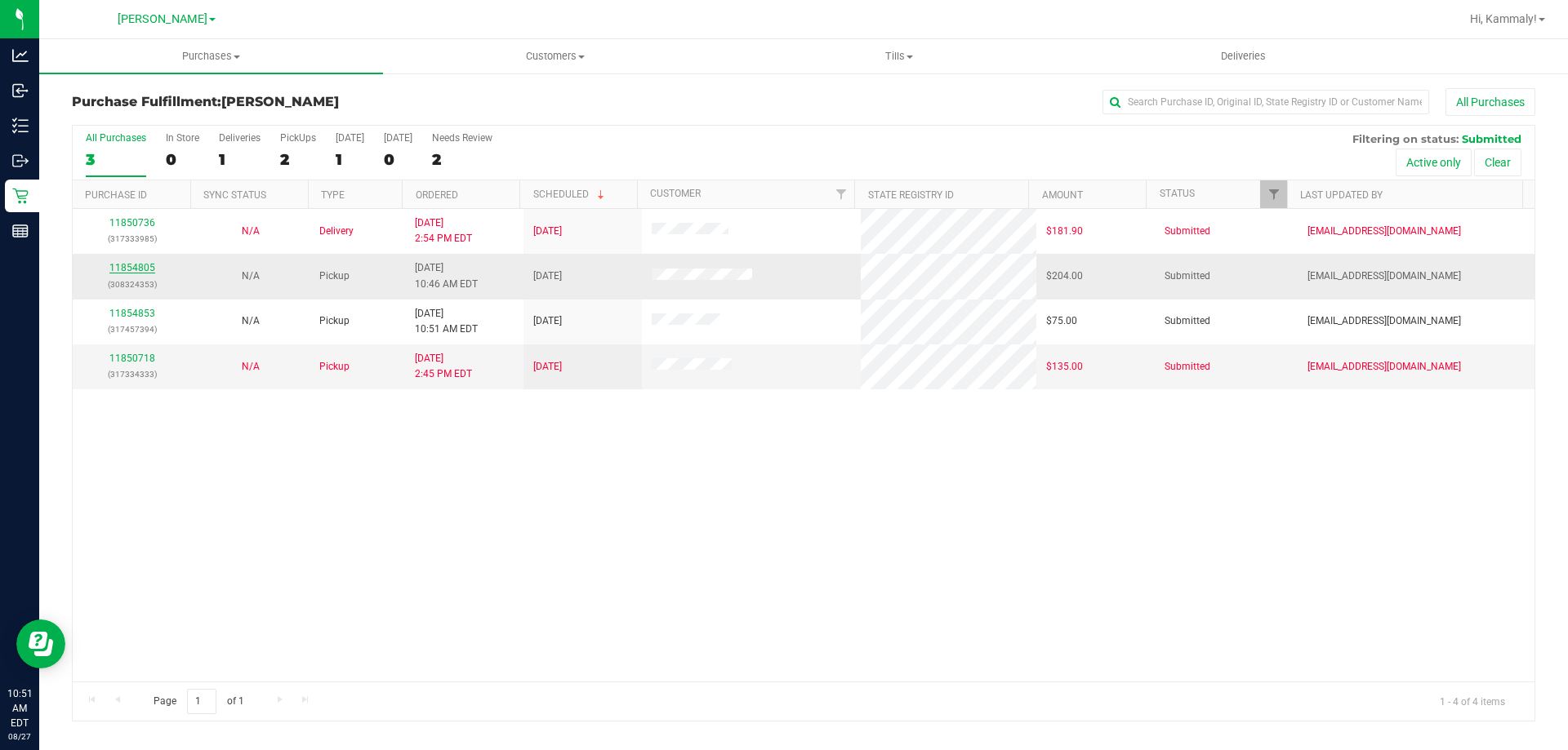
click at [133, 267] on link "11854805" at bounding box center [132, 268] width 46 height 12
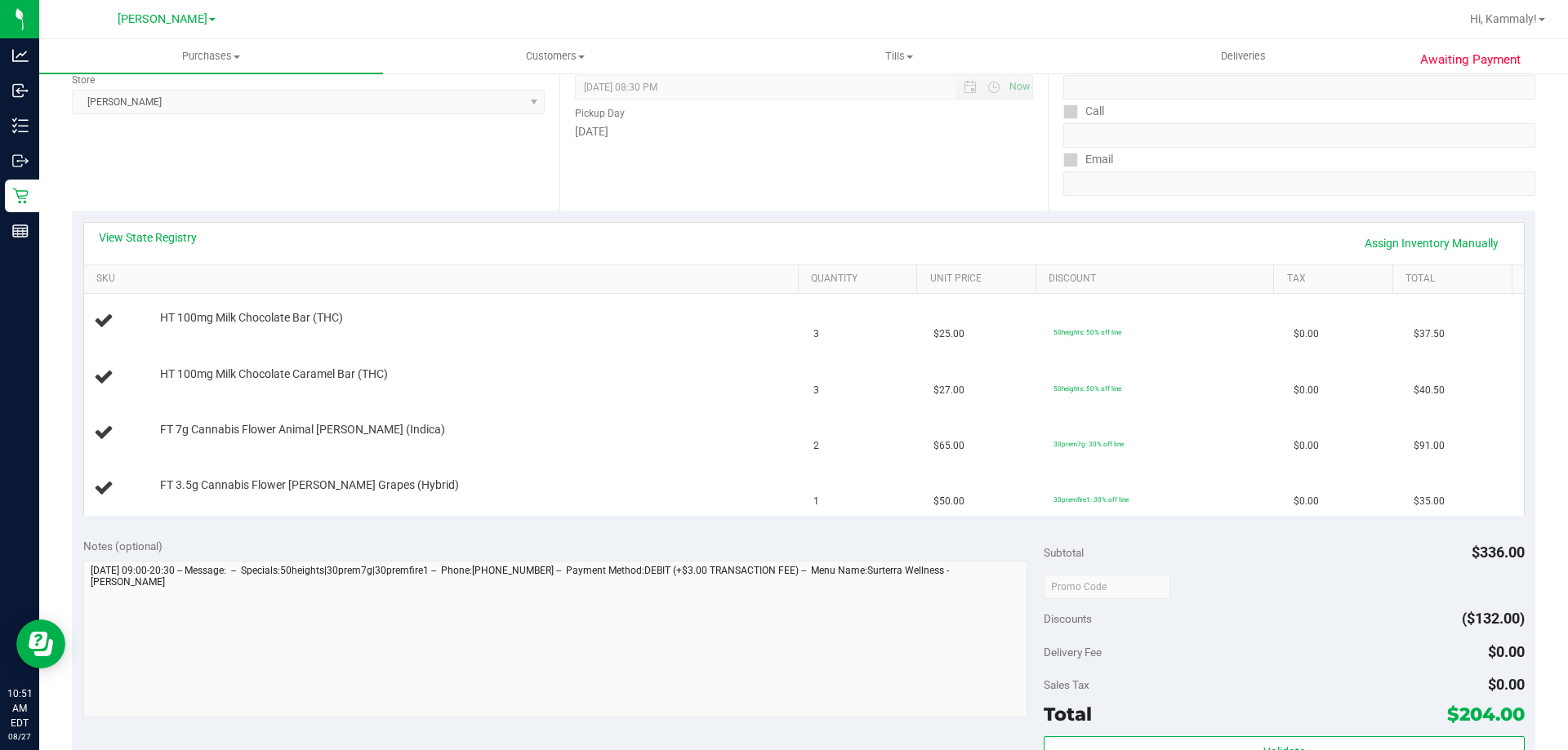
scroll to position [230, 0]
click at [142, 240] on link "View State Registry" at bounding box center [147, 236] width 98 height 16
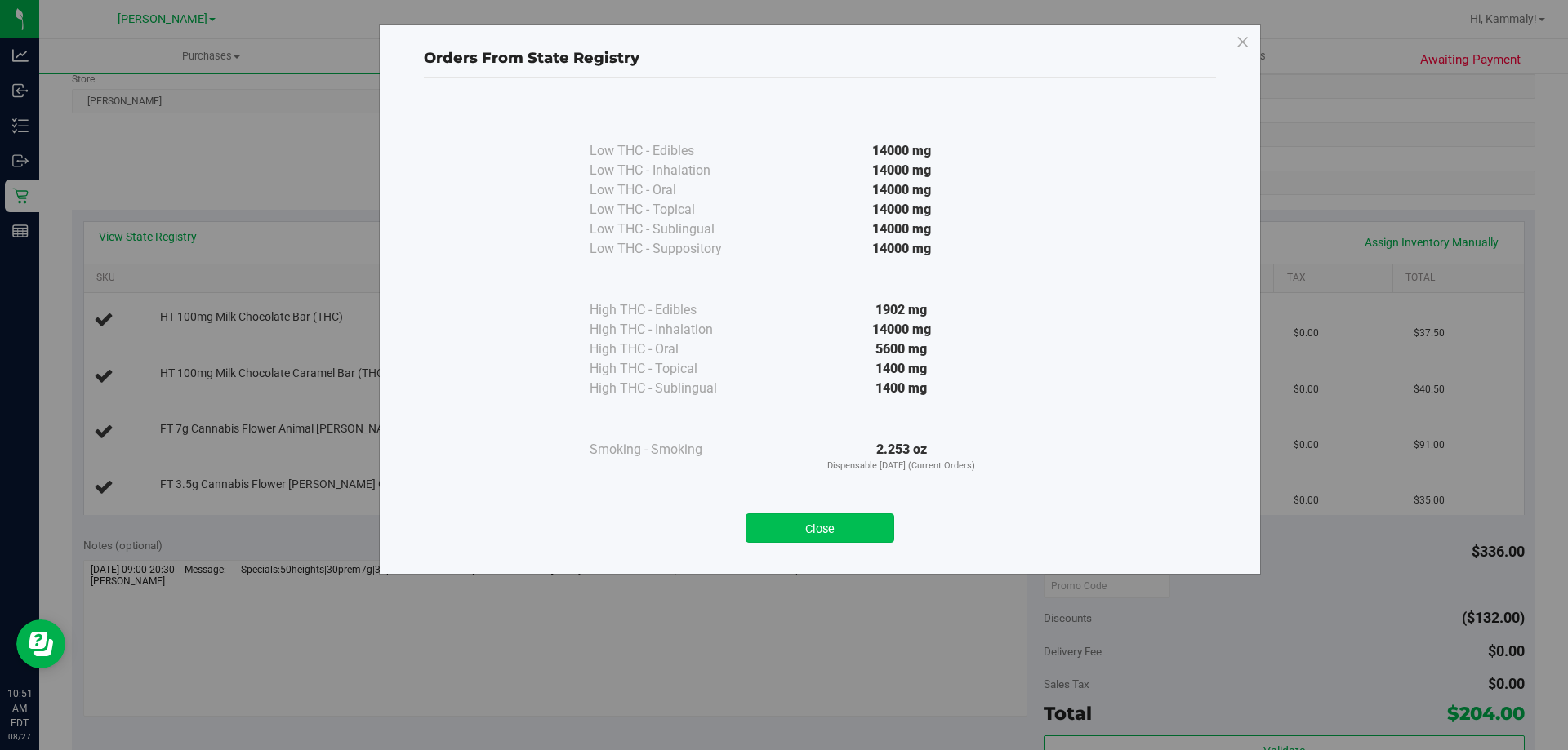
click at [813, 539] on button "Close" at bounding box center [819, 527] width 148 height 29
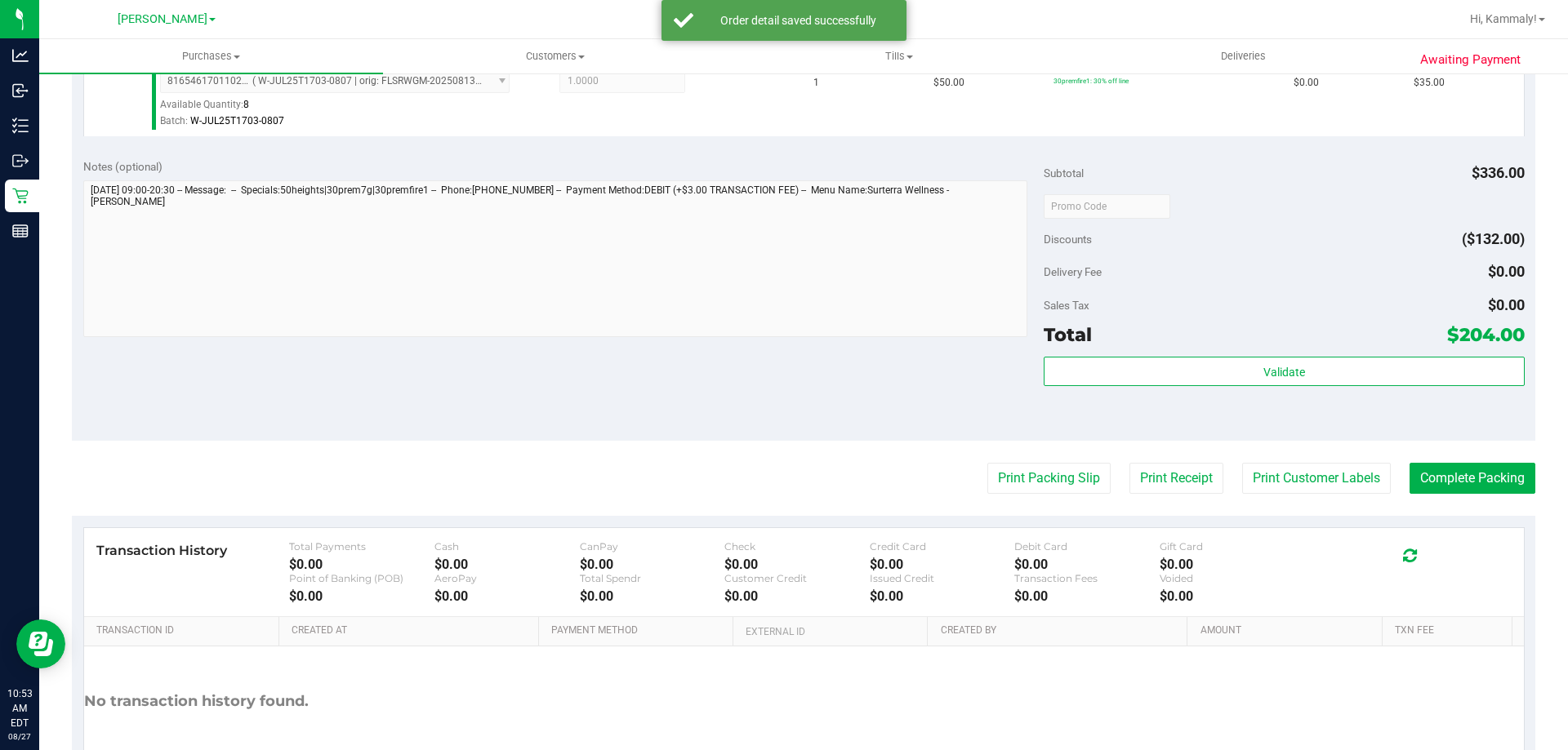
scroll to position [867, 0]
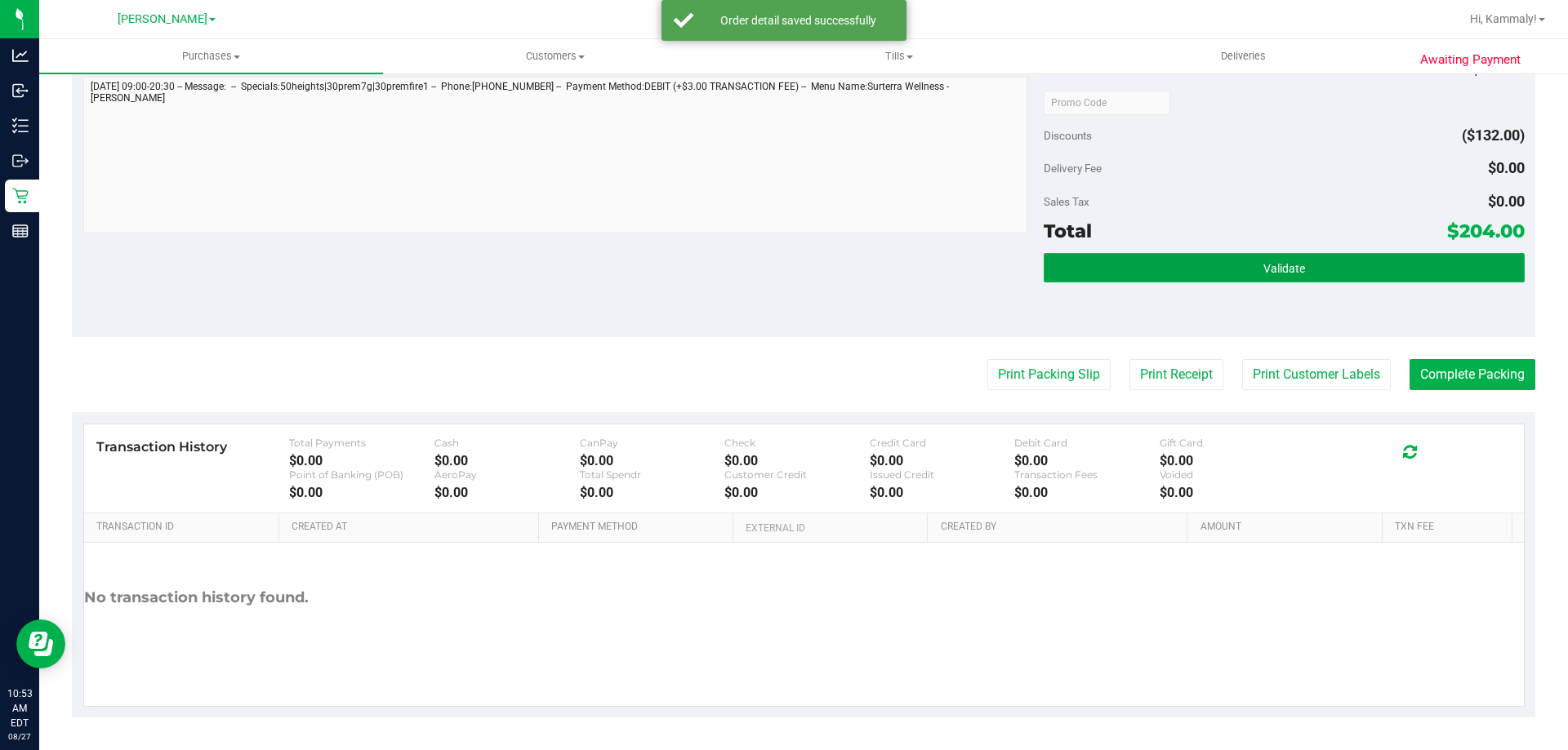
click at [1226, 265] on button "Validate" at bounding box center [1283, 267] width 480 height 29
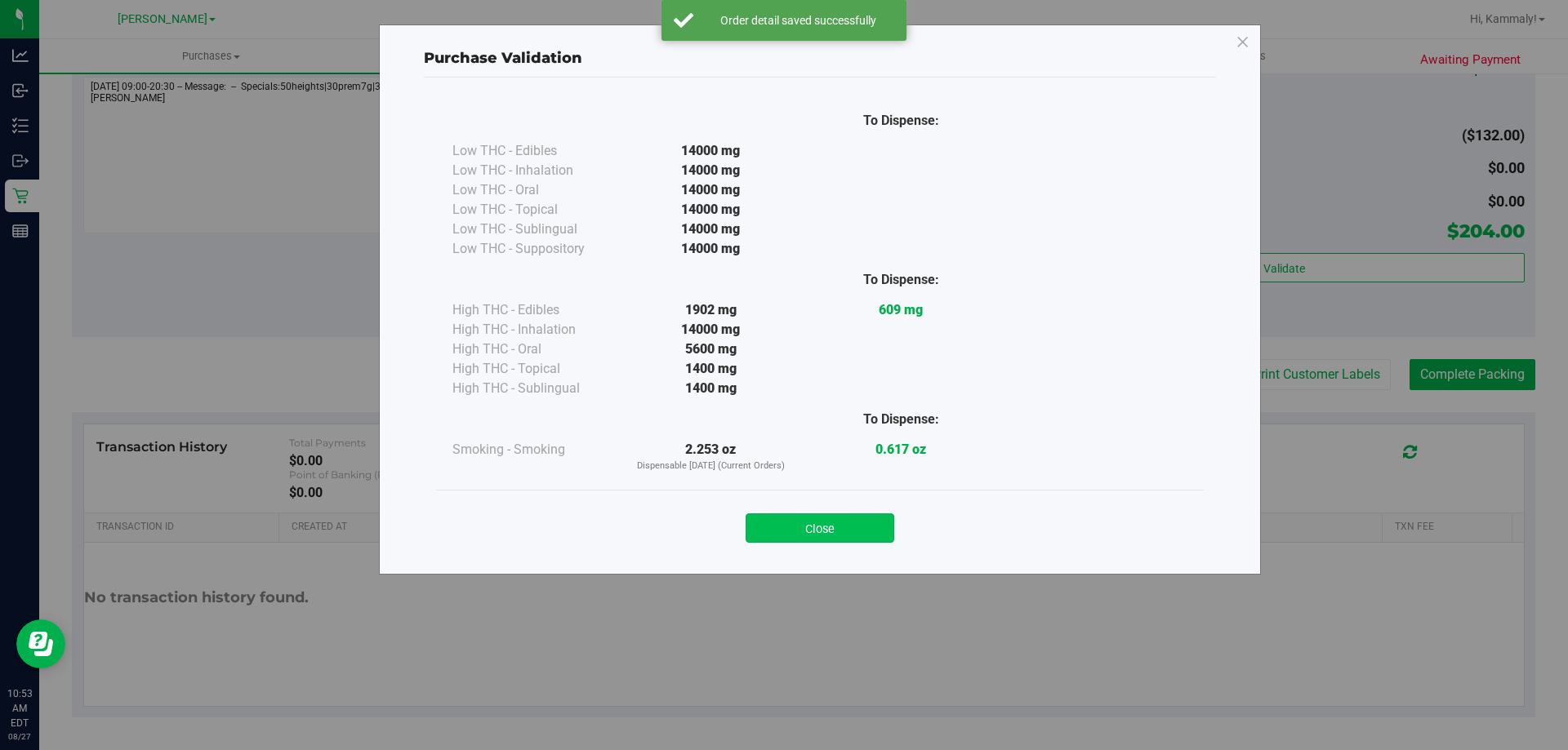
click at [792, 518] on button "Close" at bounding box center [819, 527] width 148 height 29
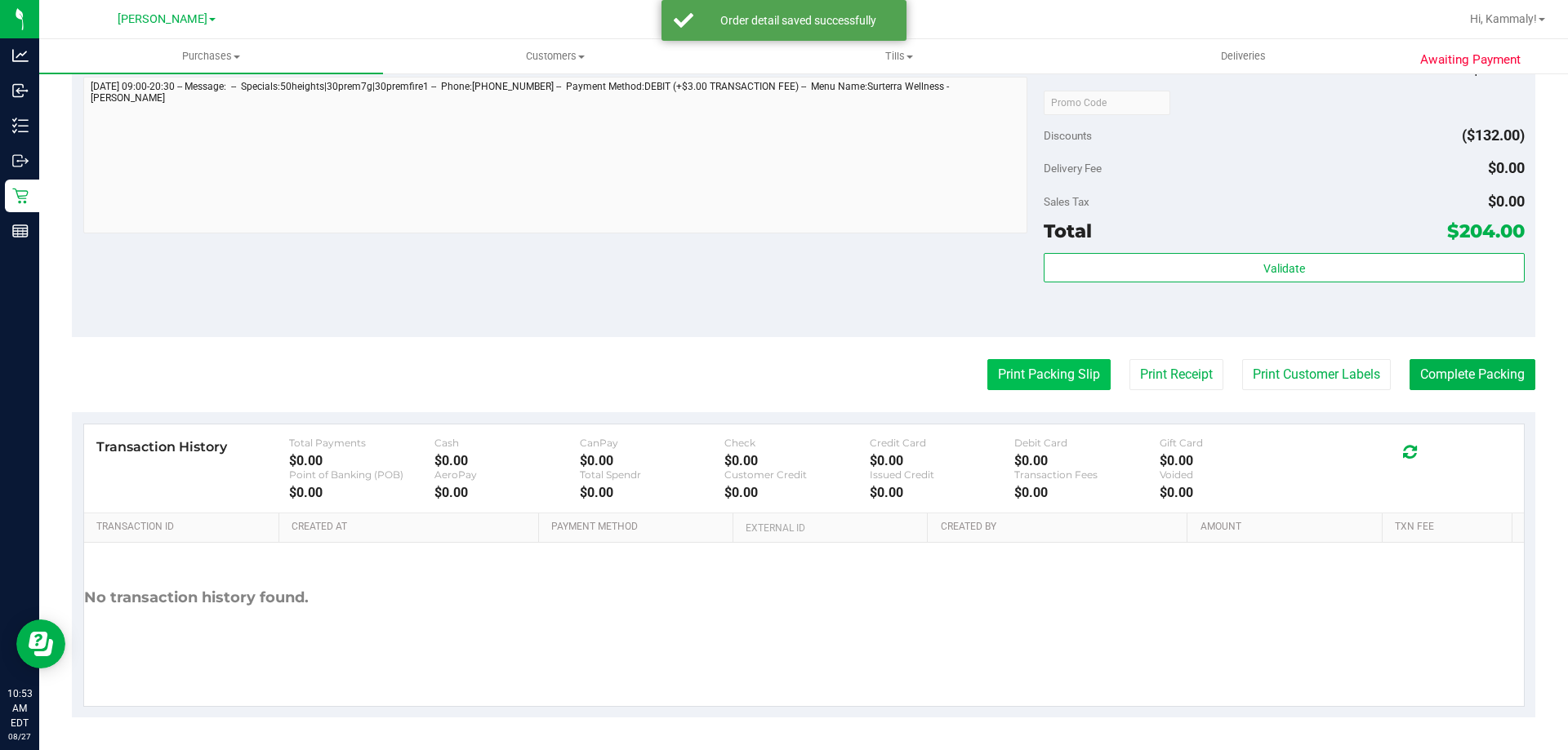
click at [1017, 388] on button "Print Packing Slip" at bounding box center [1049, 374] width 123 height 31
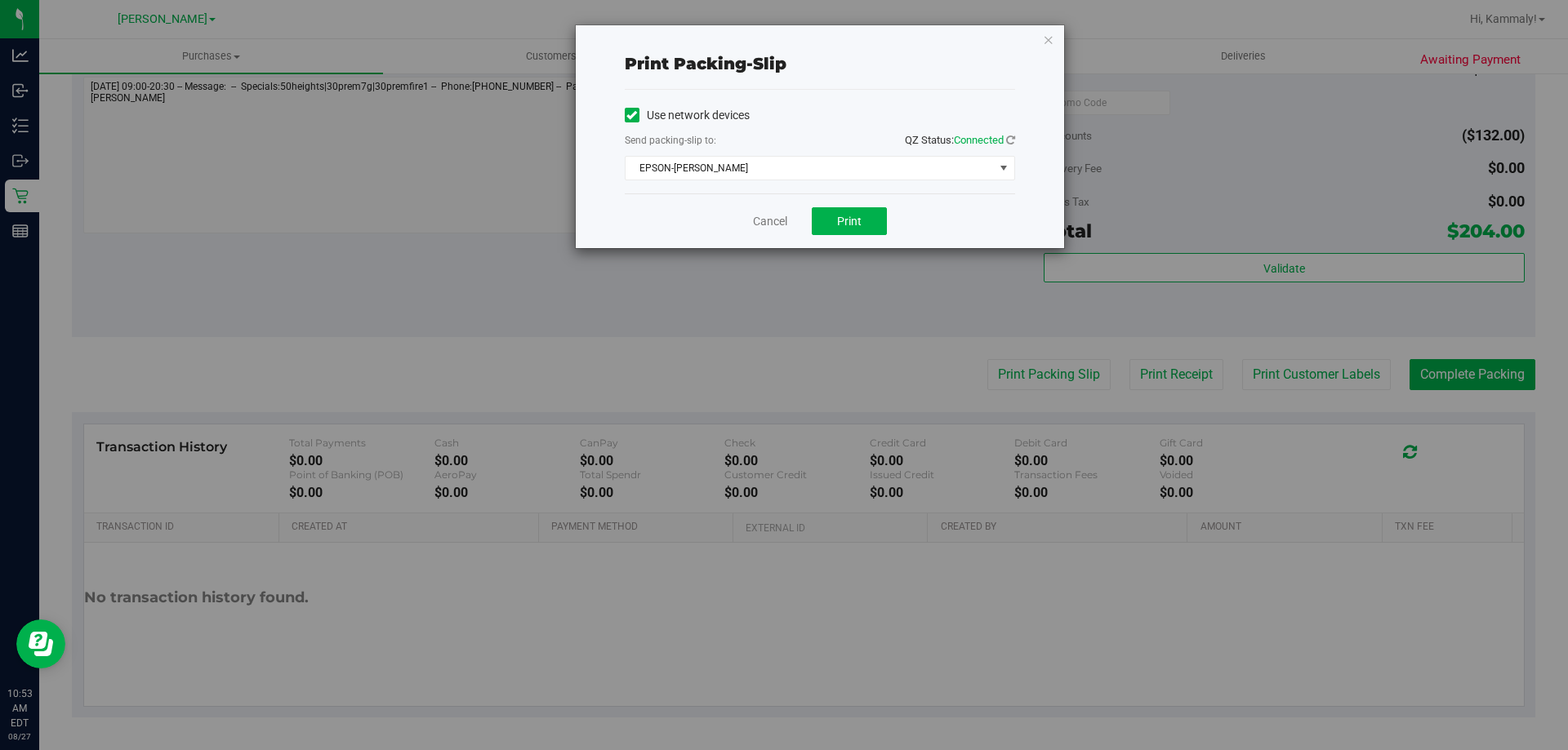
click at [844, 241] on div "Cancel Print" at bounding box center [820, 220] width 390 height 54
click at [854, 233] on button "Print" at bounding box center [849, 221] width 75 height 28
click at [768, 213] on link "Cancel" at bounding box center [770, 221] width 34 height 17
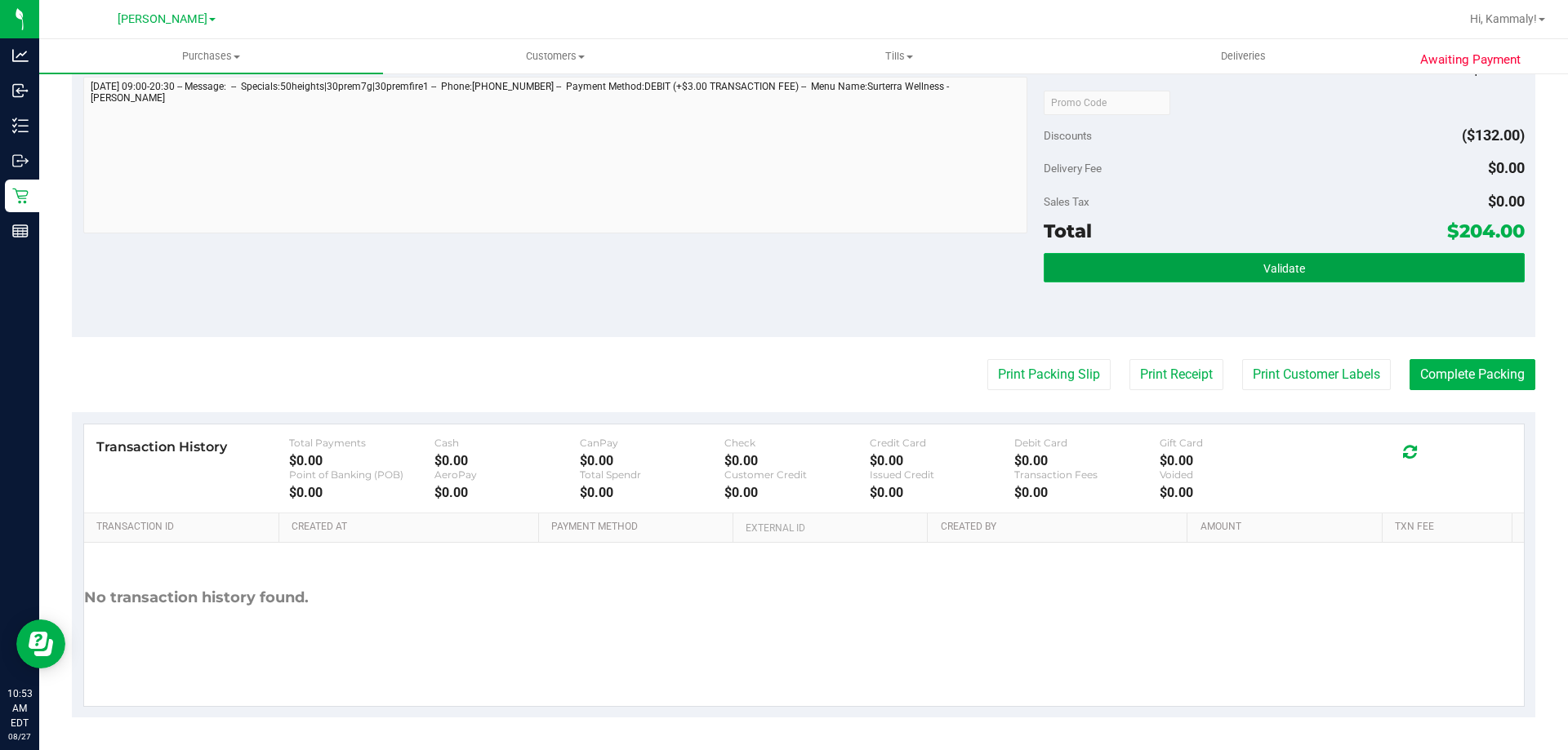
click at [1290, 276] on button "Validate" at bounding box center [1283, 267] width 480 height 29
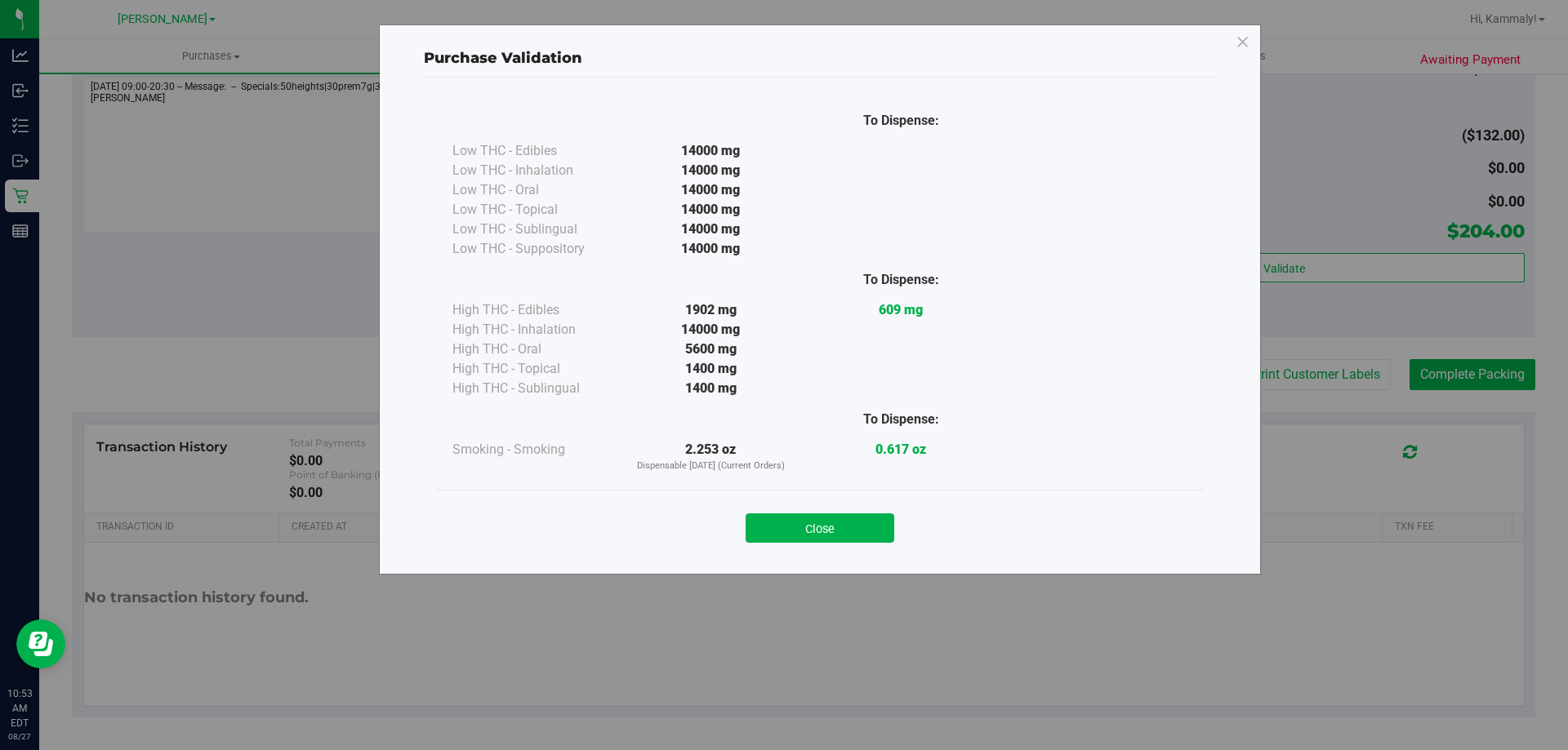
drag, startPoint x: 839, startPoint y: 542, endPoint x: 957, endPoint y: 485, distance: 131.0
click at [861, 539] on div "Close" at bounding box center [820, 522] width 767 height 66
drag, startPoint x: 795, startPoint y: 537, endPoint x: 916, endPoint y: 468, distance: 139.3
click at [798, 533] on button "Close" at bounding box center [819, 527] width 148 height 29
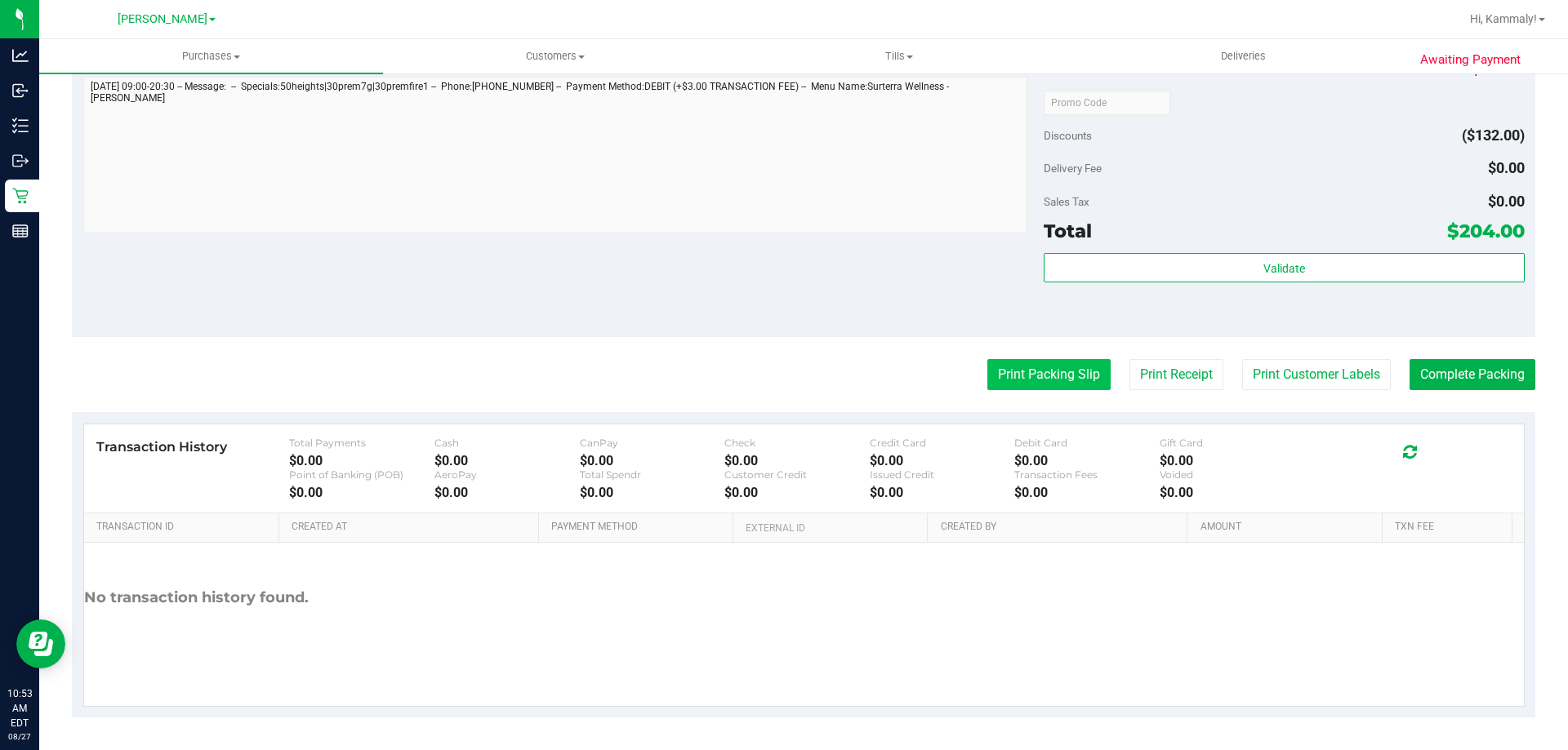
click at [1000, 386] on button "Print Packing Slip" at bounding box center [1049, 374] width 123 height 31
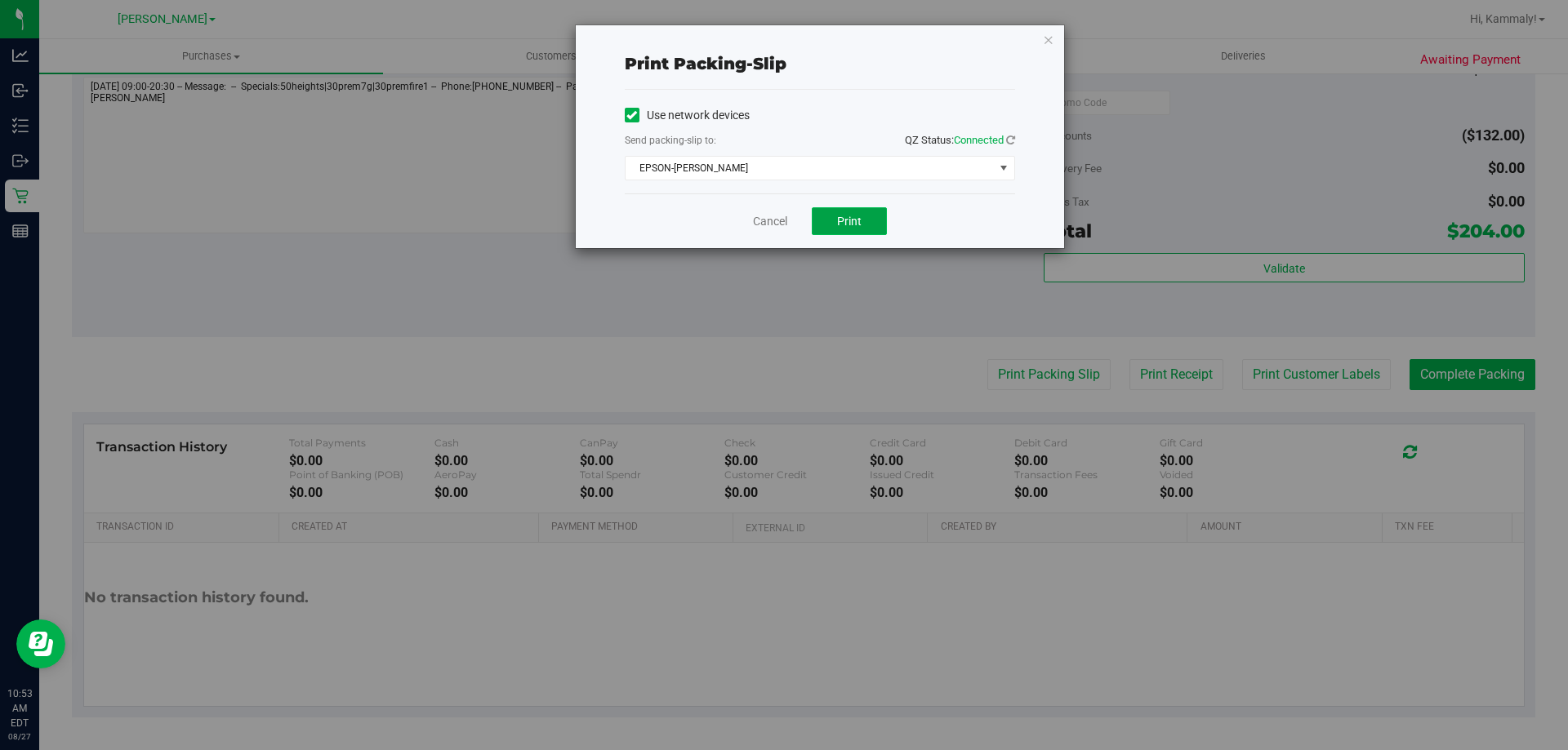
click at [868, 222] on button "Print" at bounding box center [849, 221] width 75 height 28
click at [764, 218] on link "Cancel" at bounding box center [770, 221] width 34 height 17
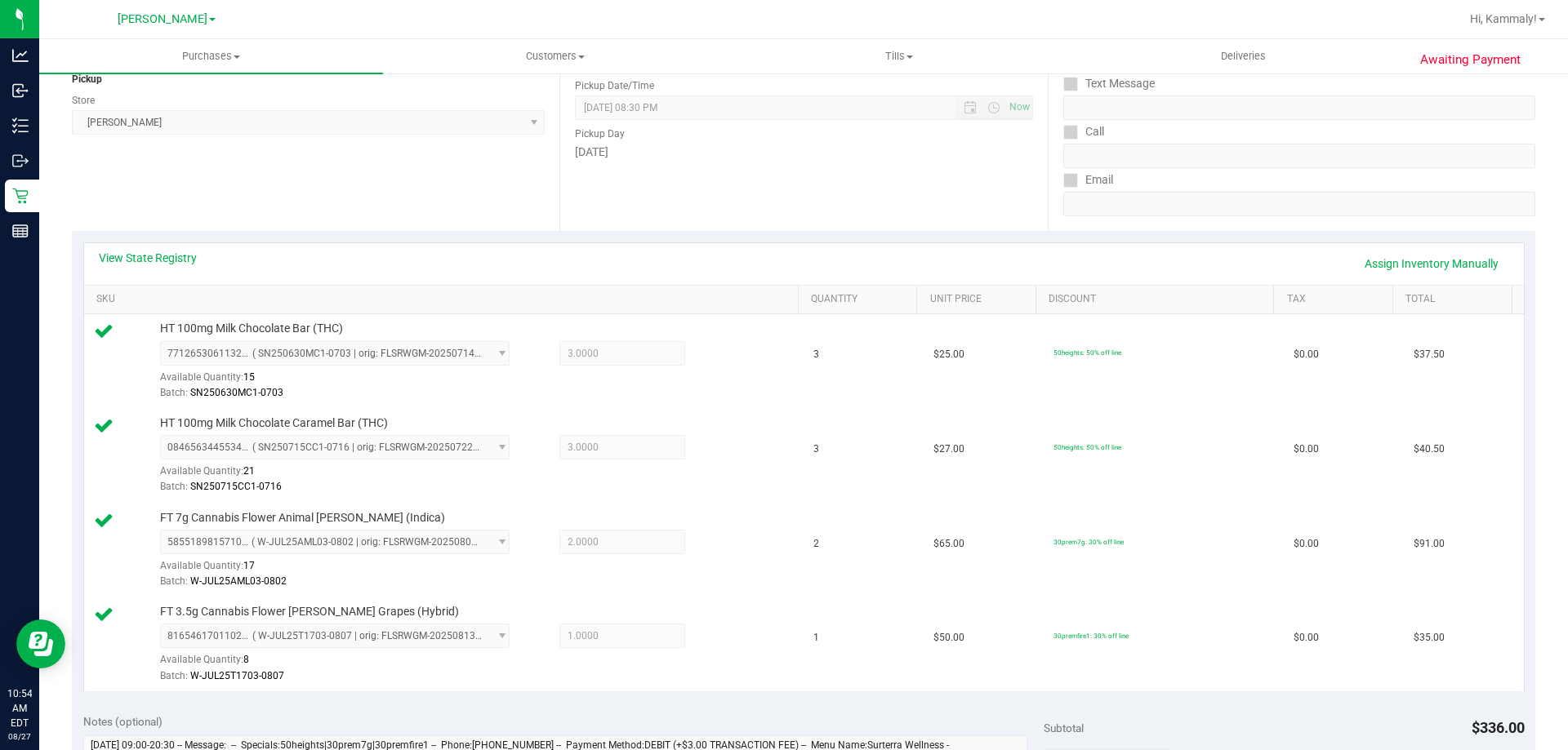
scroll to position [521, 0]
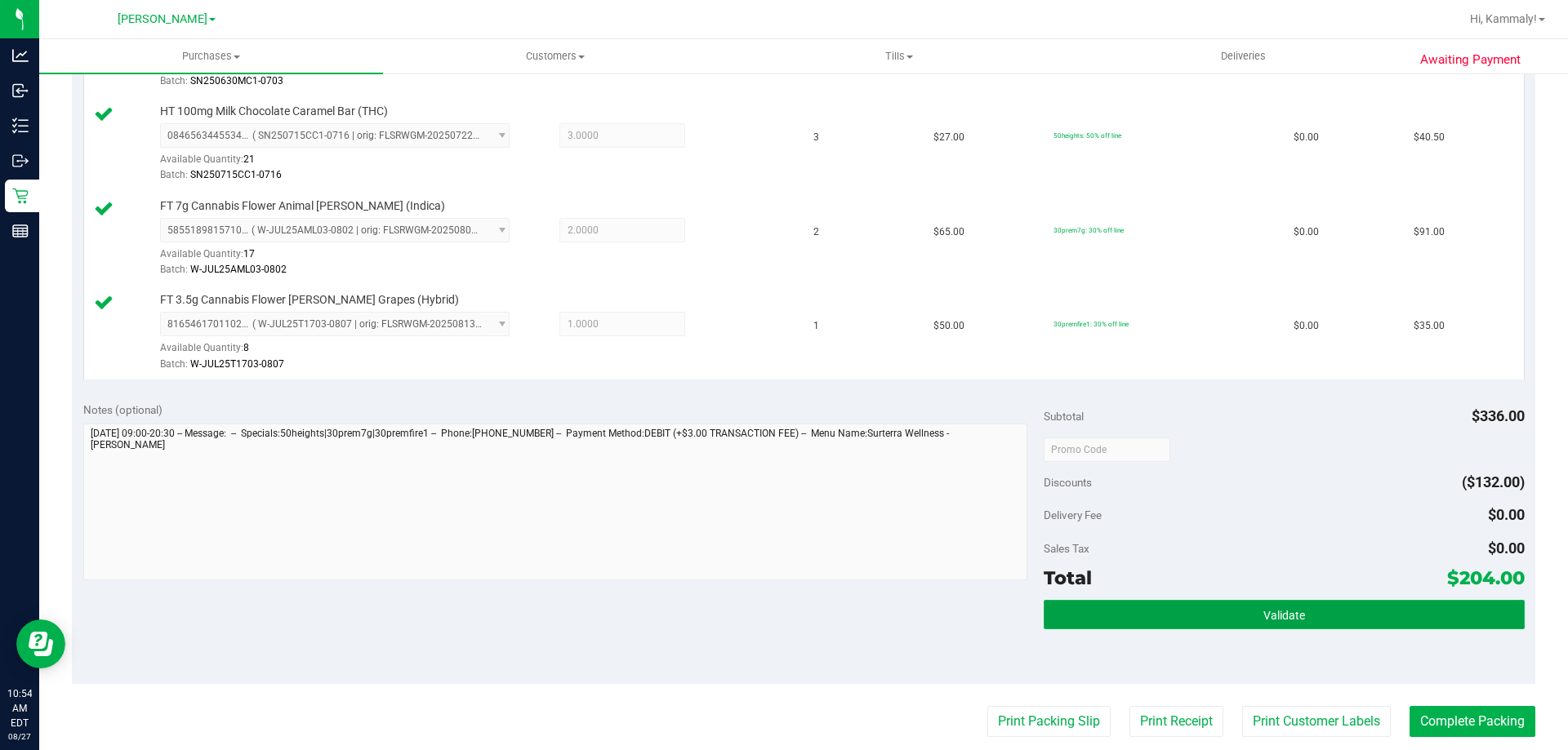
click at [1206, 600] on button "Validate" at bounding box center [1283, 614] width 480 height 29
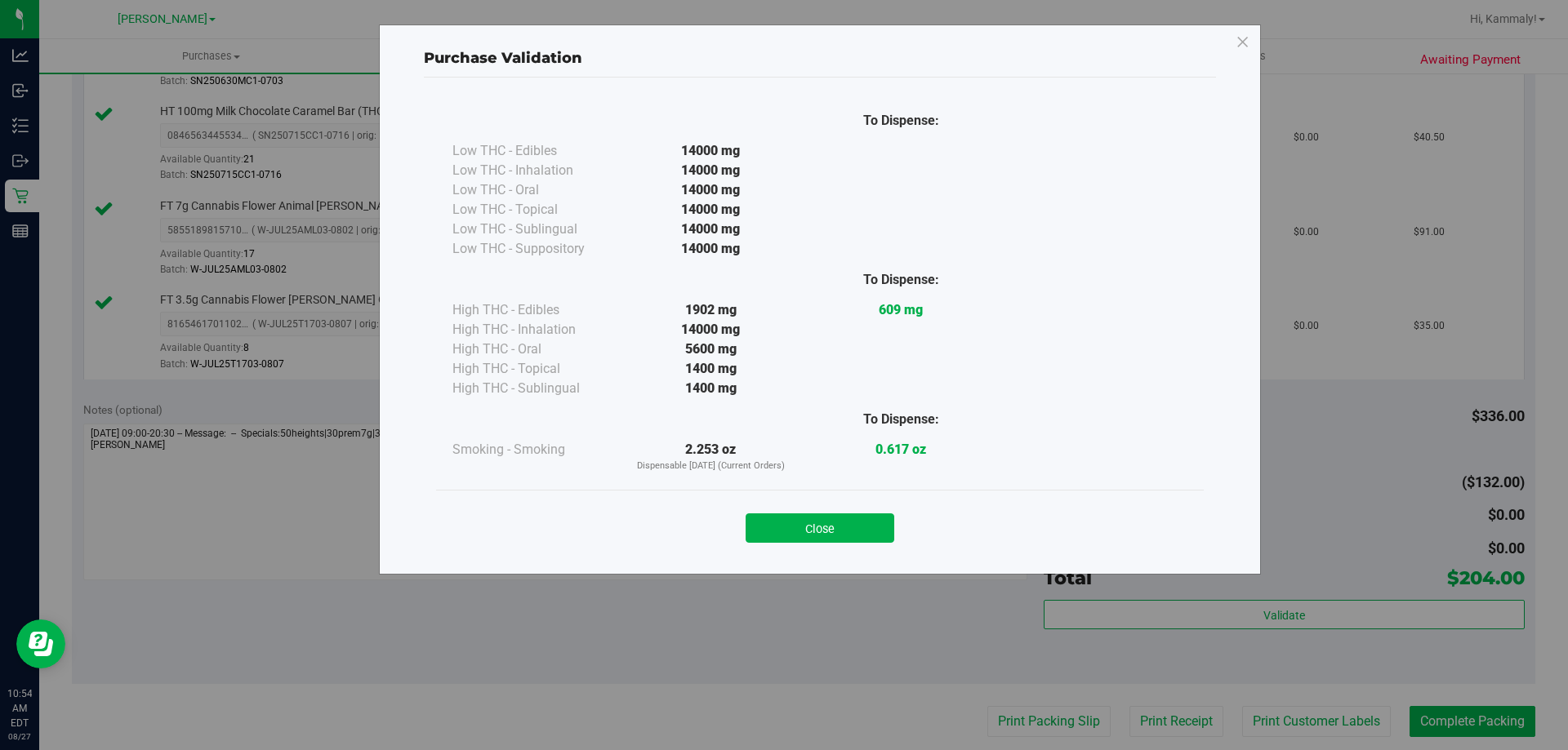
click at [831, 493] on div "Close" at bounding box center [820, 522] width 767 height 66
click at [851, 532] on button "Close" at bounding box center [819, 527] width 148 height 29
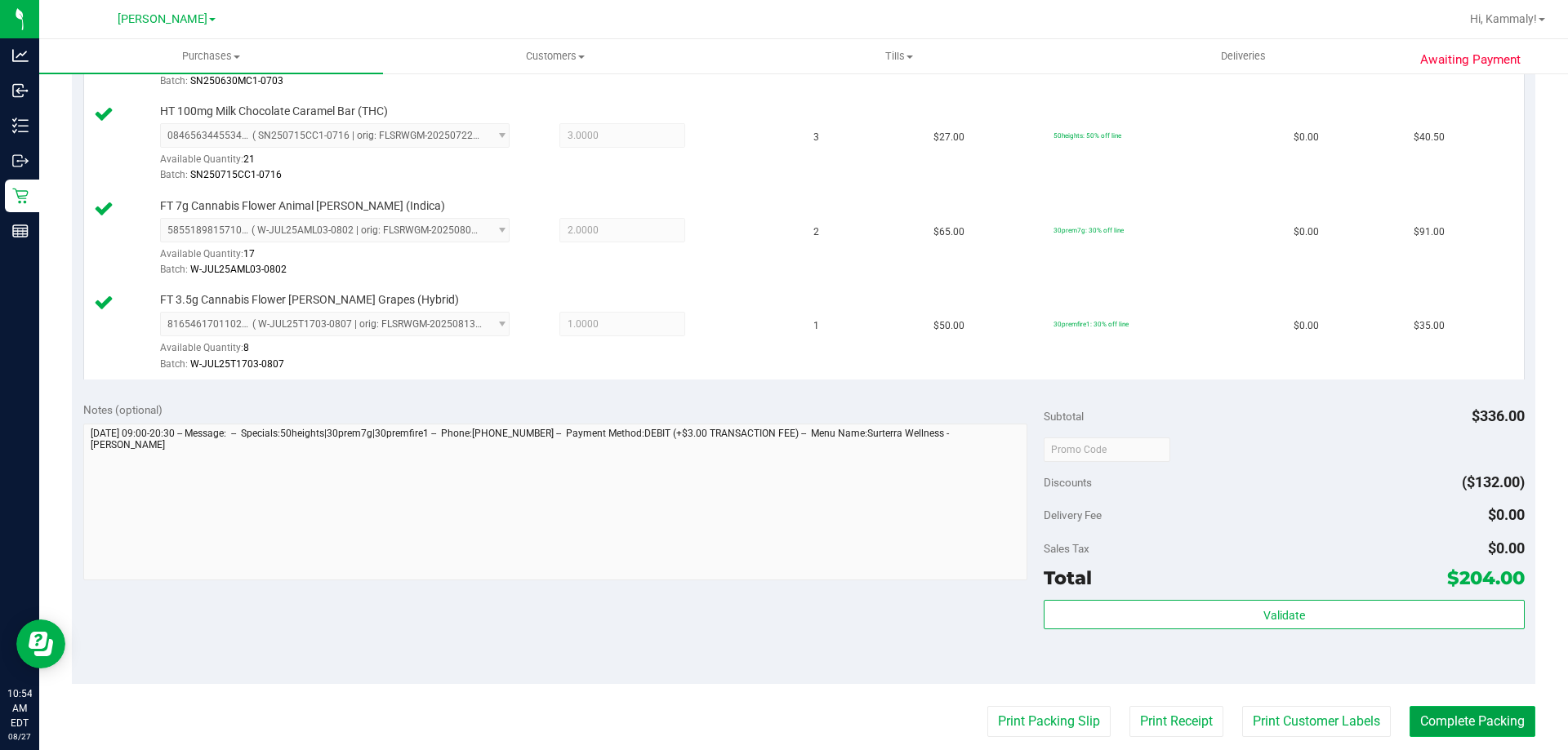
click at [1457, 721] on button "Complete Packing" at bounding box center [1473, 721] width 126 height 31
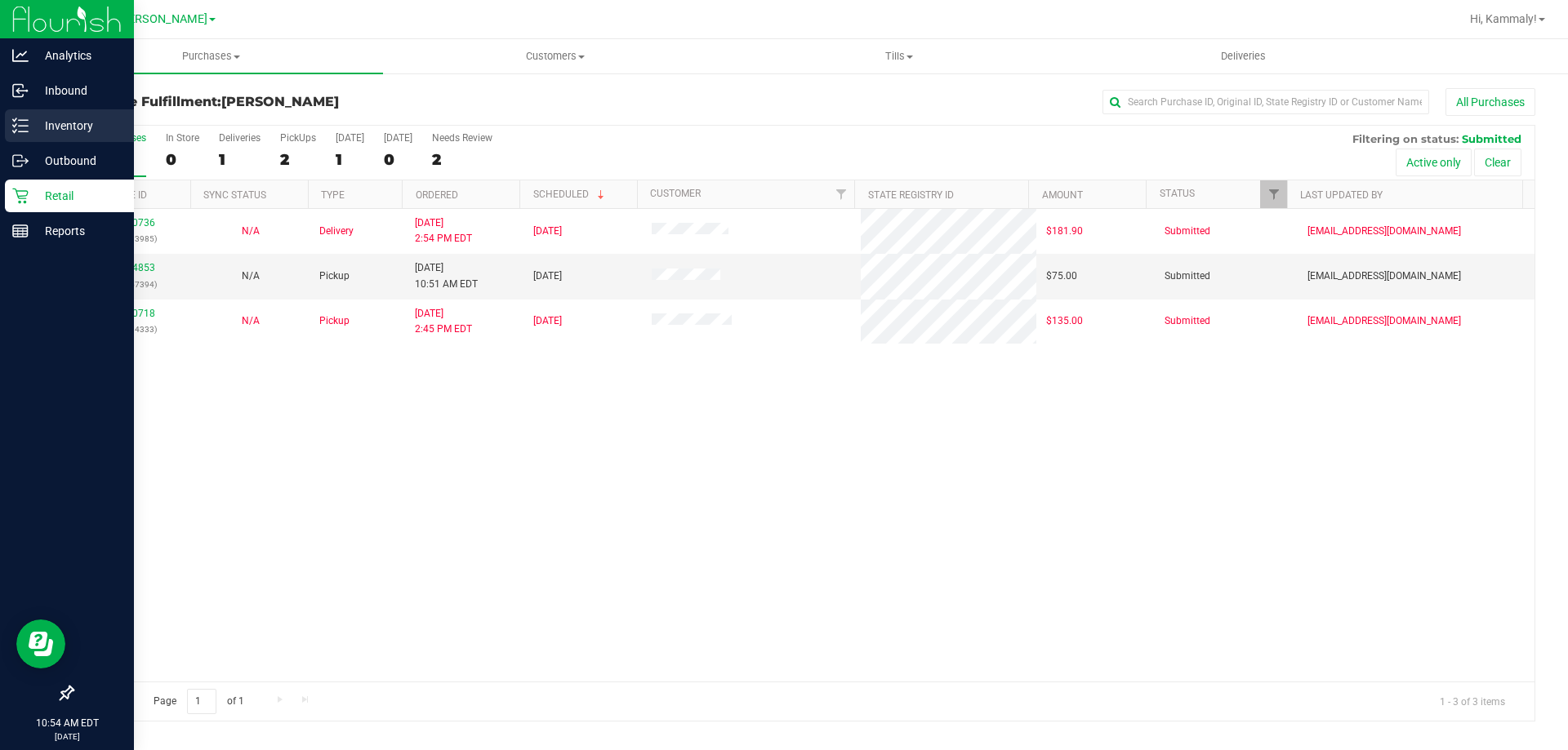
click at [49, 132] on p "Inventory" at bounding box center [77, 125] width 98 height 19
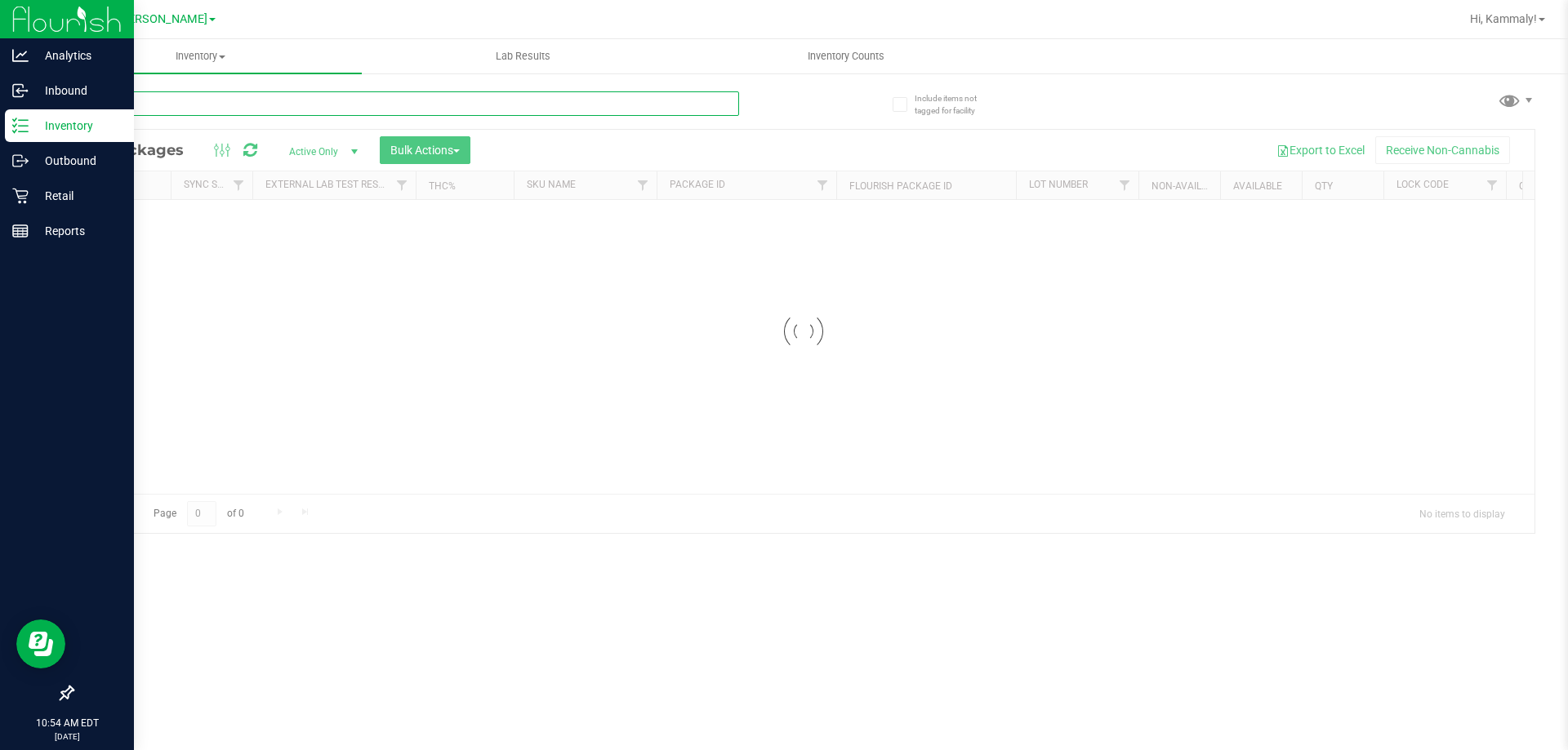
click at [221, 105] on input "text" at bounding box center [405, 103] width 668 height 24
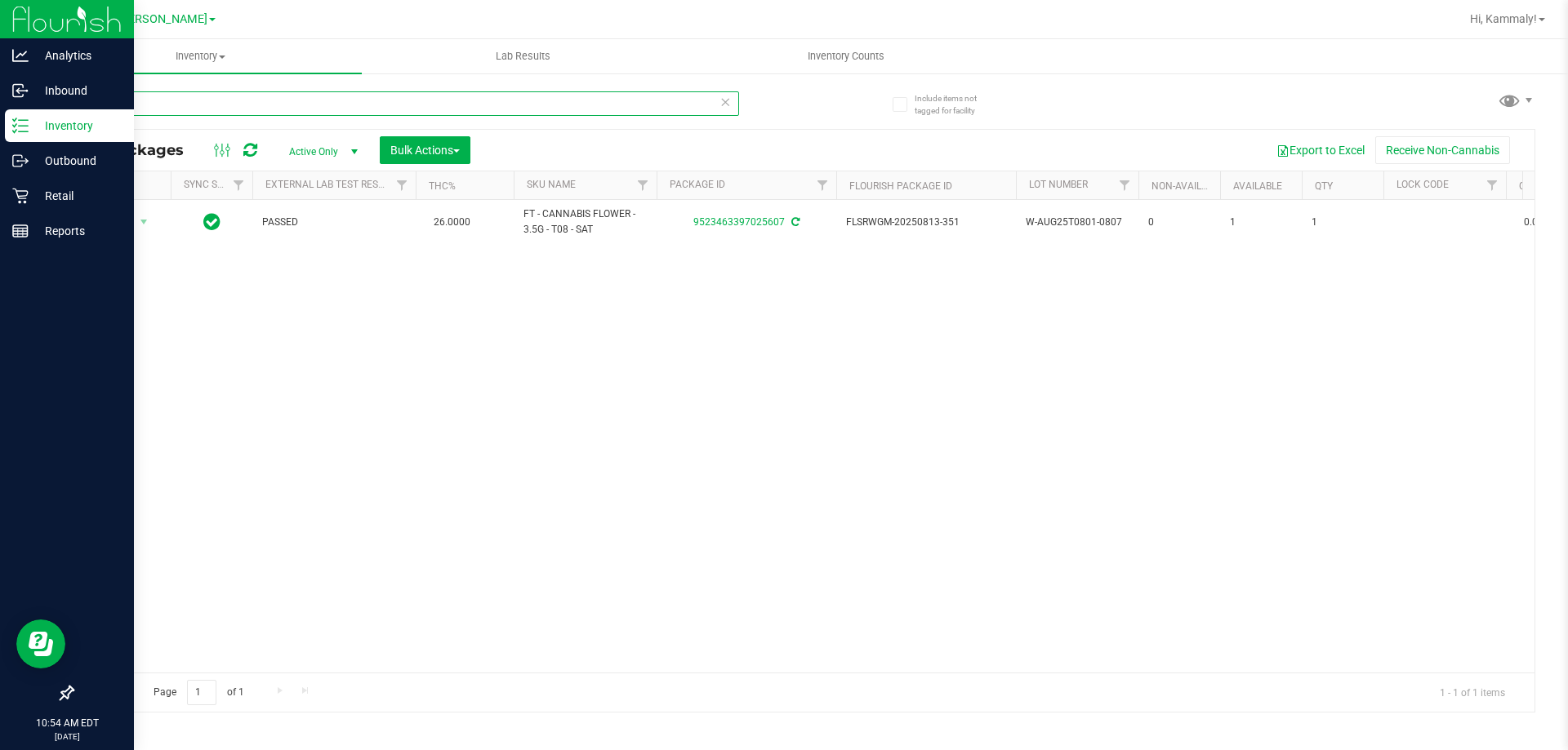
type input "T08"
click at [22, 208] on div "Retail" at bounding box center [70, 195] width 129 height 33
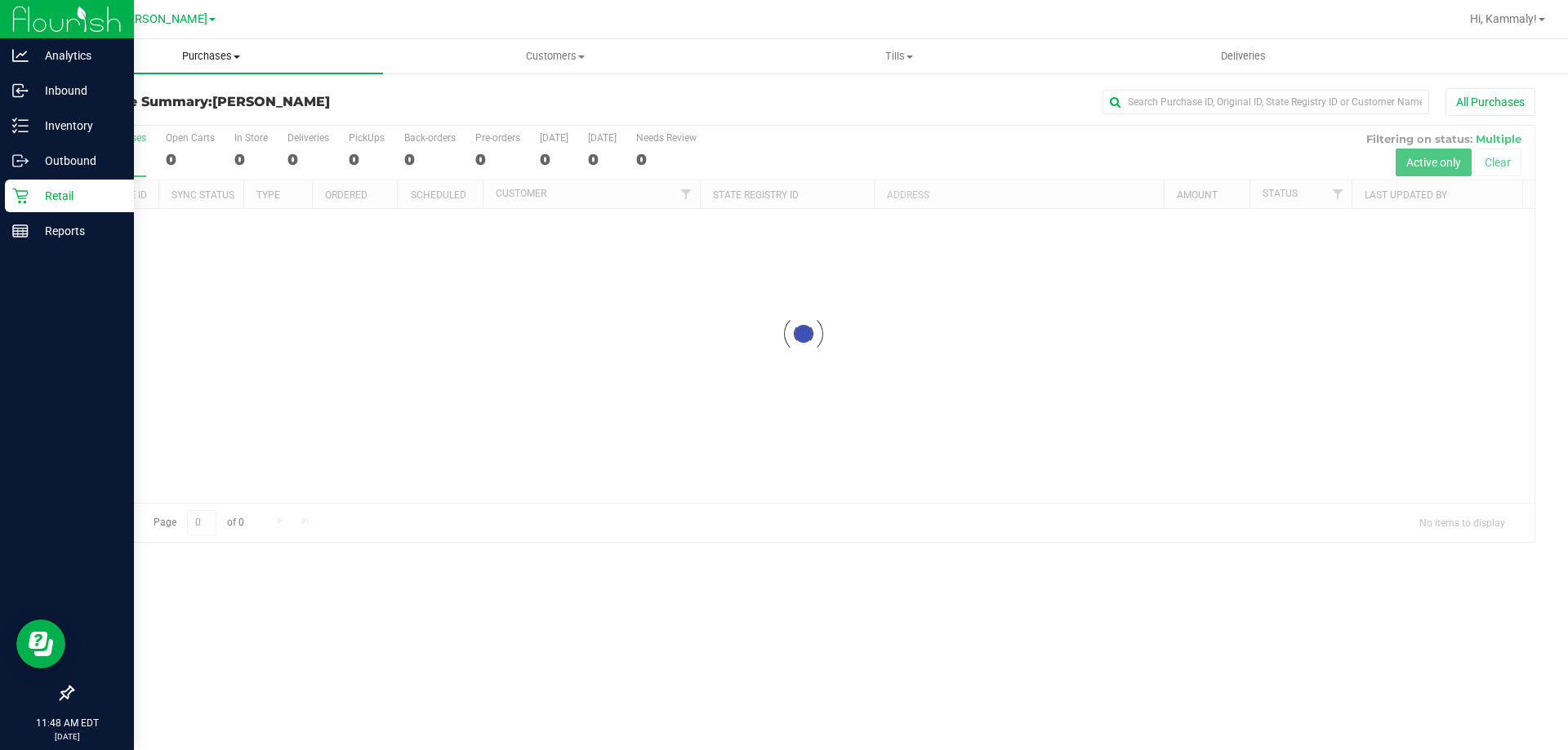
click at [206, 60] on span "Purchases" at bounding box center [211, 56] width 343 height 15
click at [148, 118] on li "Fulfillment" at bounding box center [211, 118] width 343 height 19
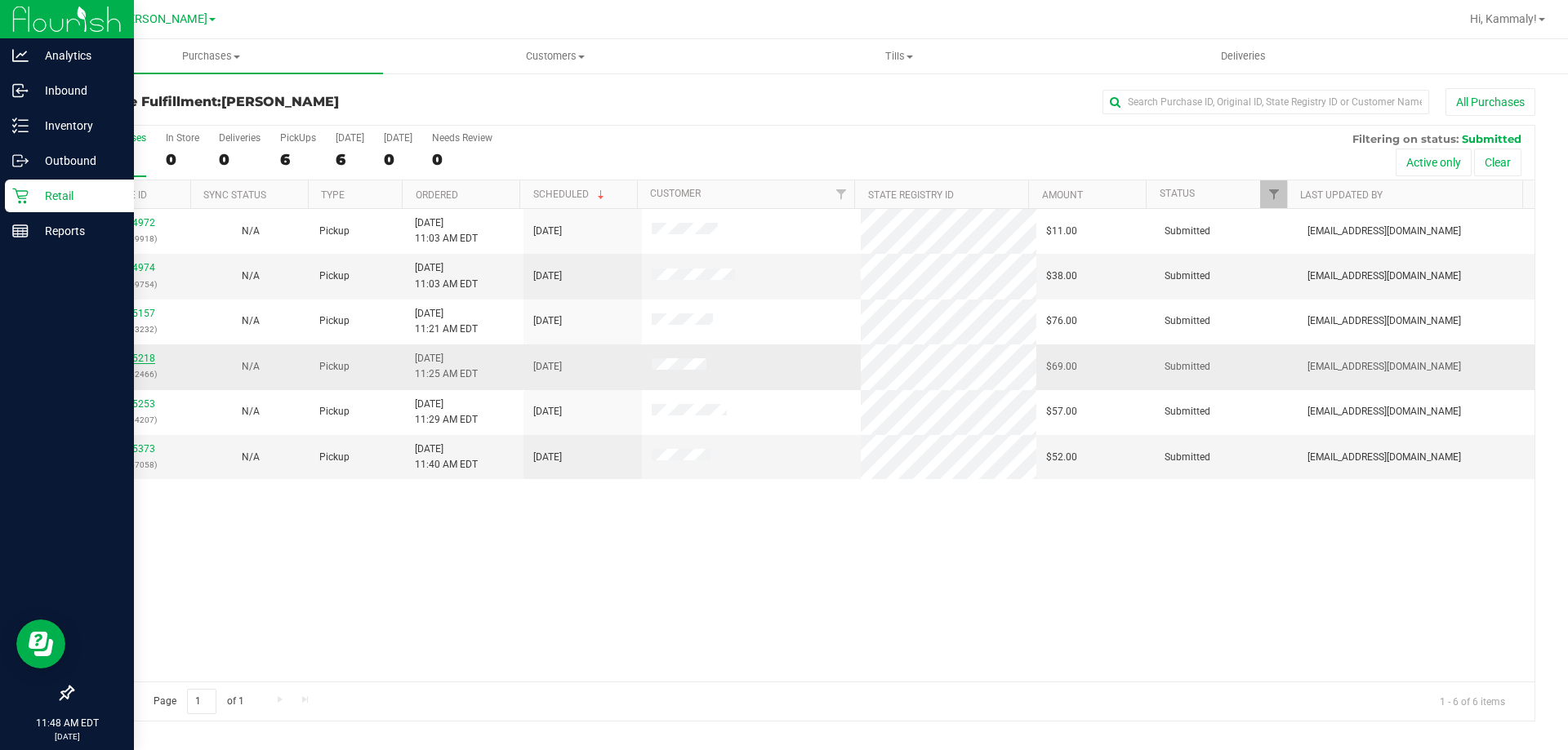
click at [137, 357] on link "11855218" at bounding box center [132, 358] width 46 height 12
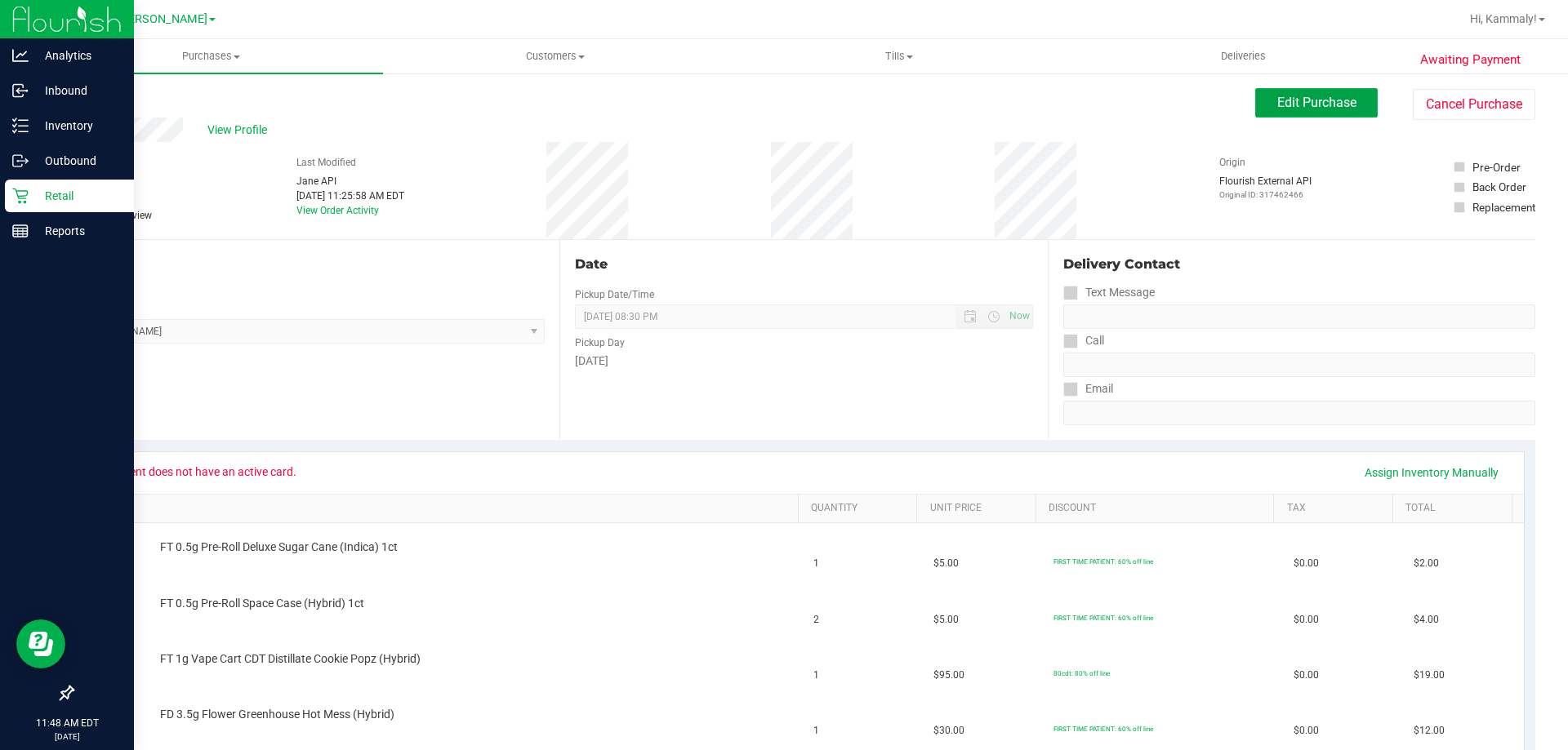
click at [1287, 104] on span "Edit Purchase" at bounding box center [1317, 102] width 80 height 16
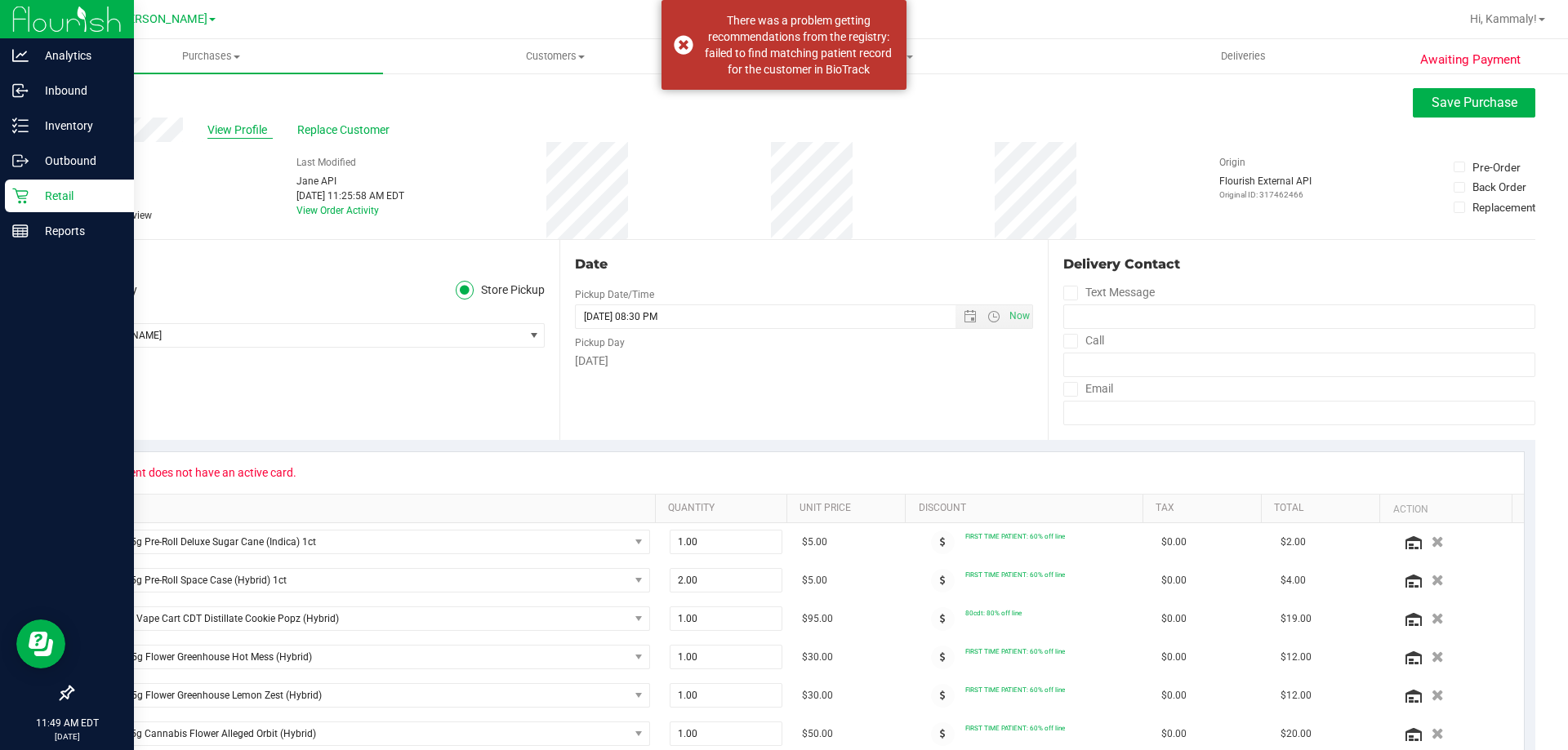
click at [240, 138] on span "View Profile" at bounding box center [240, 130] width 65 height 17
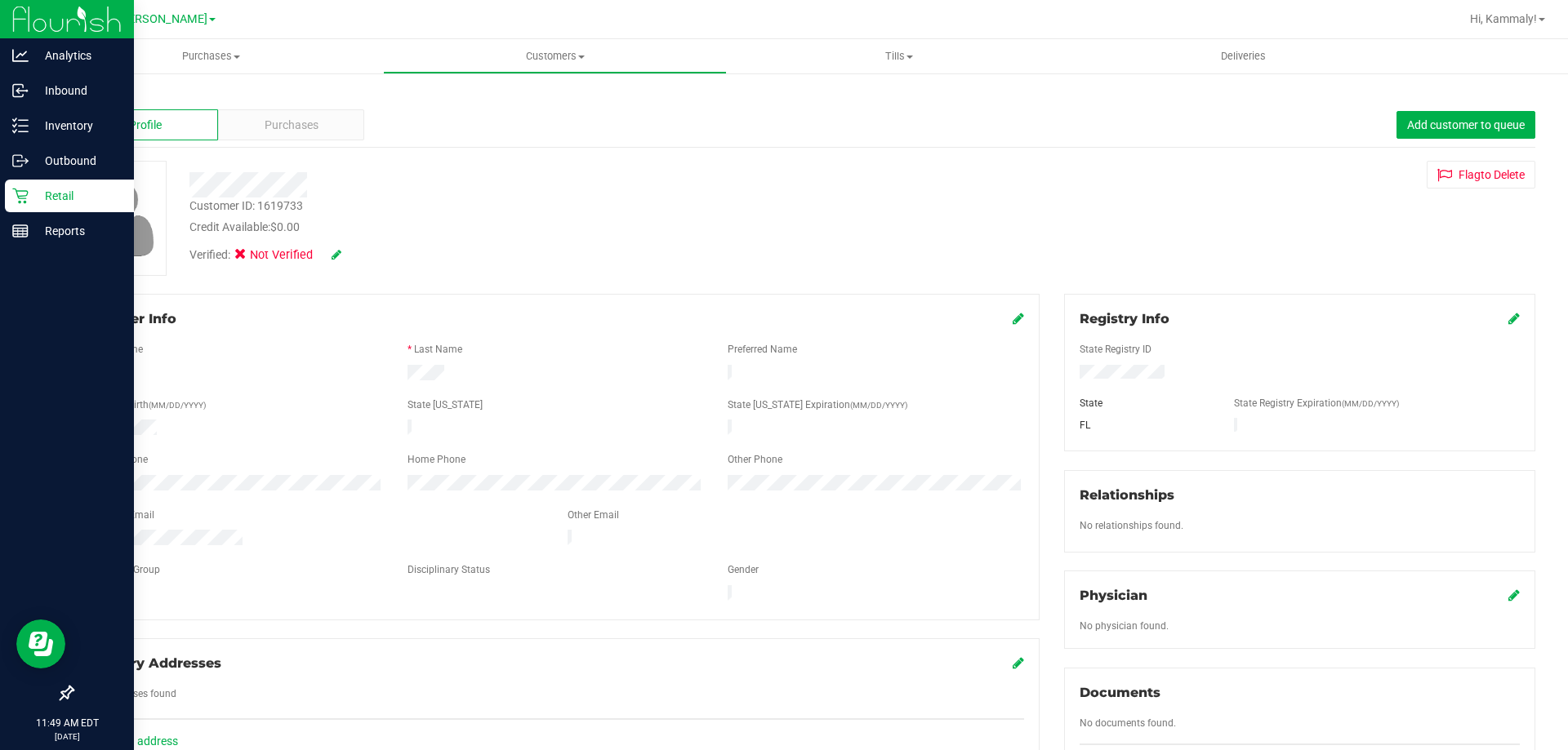
click at [1509, 316] on icon at bounding box center [1514, 318] width 12 height 13
click at [1483, 318] on link at bounding box center [1488, 318] width 18 height 16
click at [1509, 321] on icon at bounding box center [1514, 318] width 12 height 13
click at [1274, 387] on div at bounding box center [1299, 392] width 440 height 13
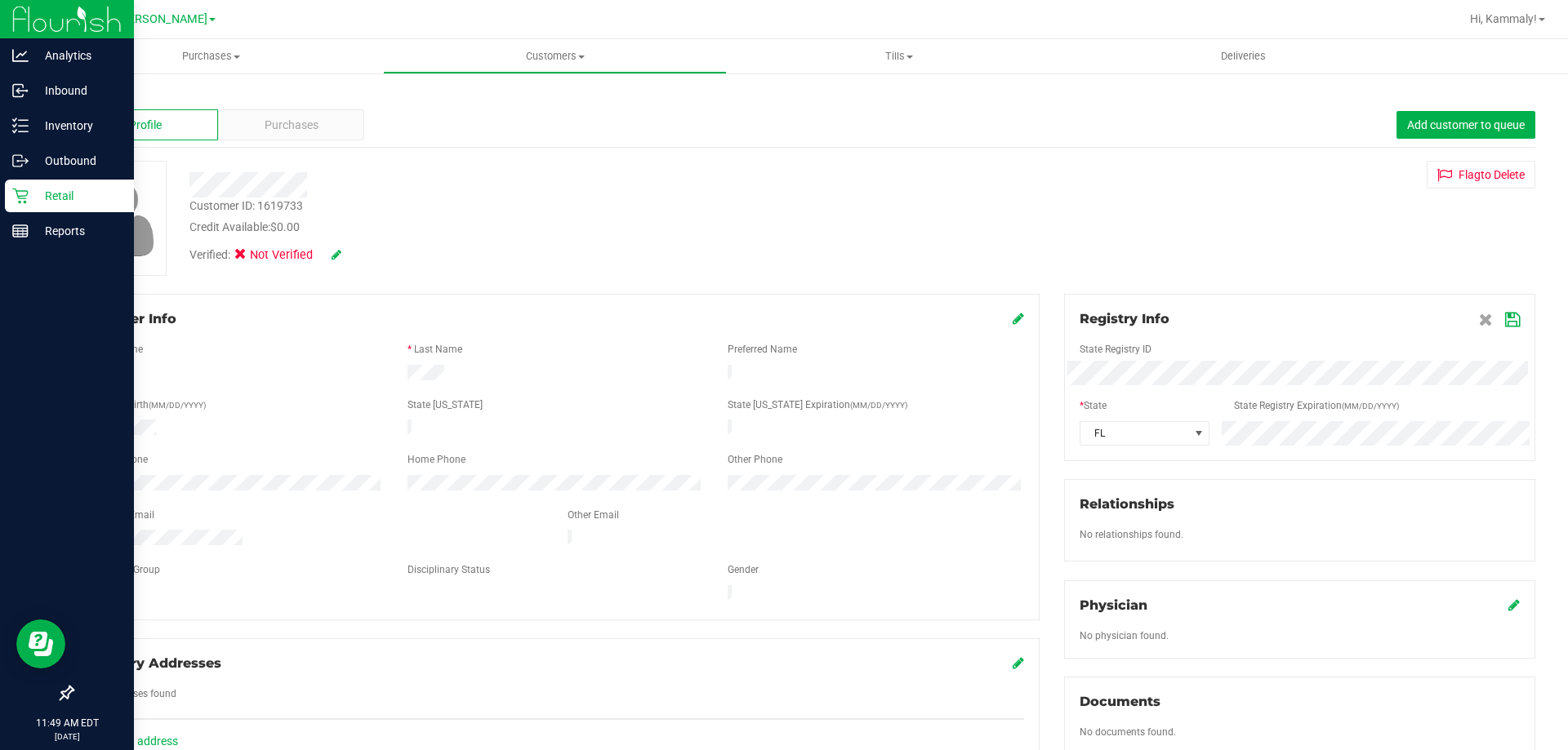
click at [1369, 400] on label "State Registry Expiration (MM/DD/YYYY)" at bounding box center [1316, 406] width 165 height 15
click at [1385, 465] on span "Next" at bounding box center [1385, 463] width 13 height 13
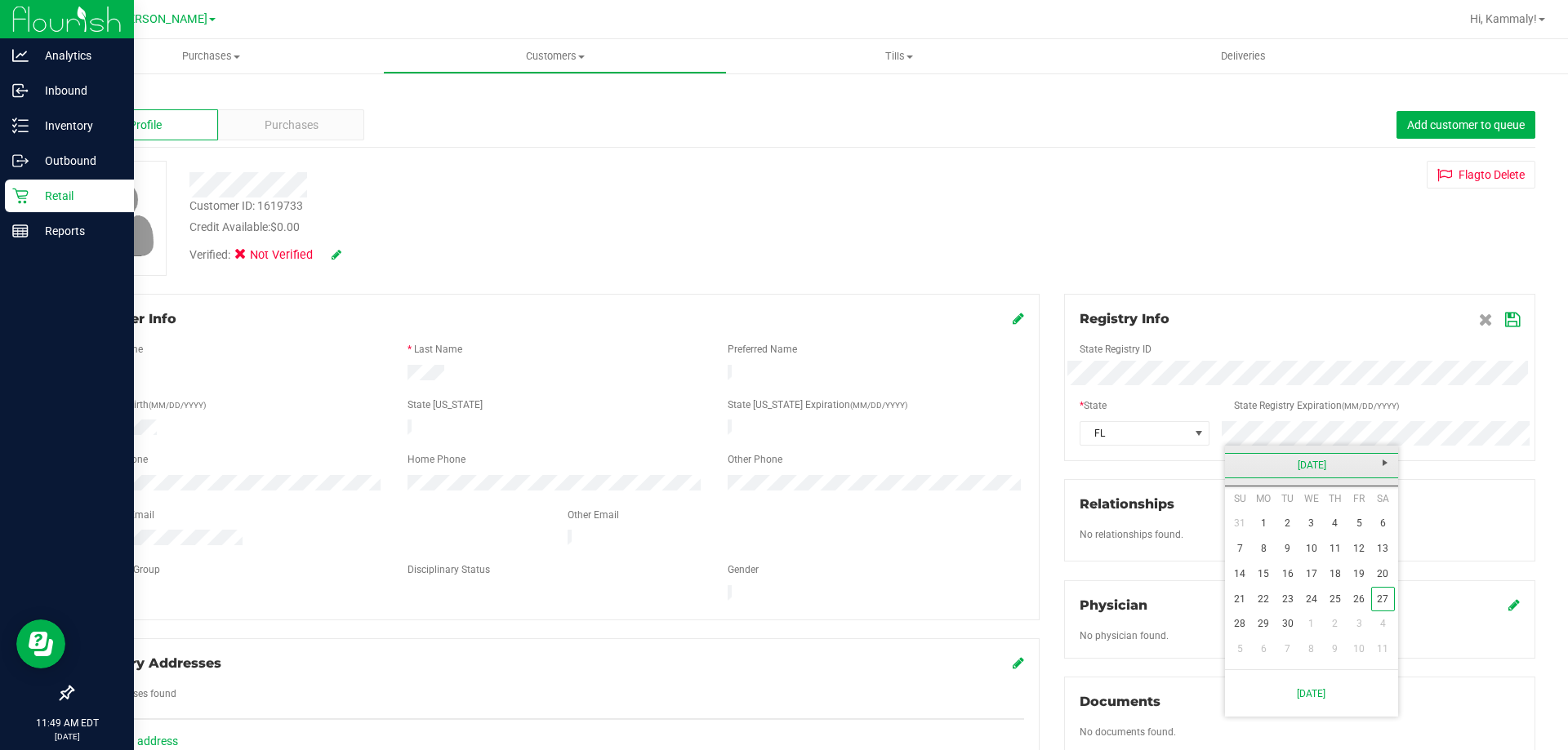
click at [1240, 468] on link "September 2025" at bounding box center [1312, 465] width 176 height 25
click at [1385, 467] on span "Next" at bounding box center [1385, 463] width 13 height 13
click at [1380, 567] on link "Aug" at bounding box center [1374, 557] width 42 height 42
click at [1314, 578] on link "12" at bounding box center [1311, 574] width 23 height 25
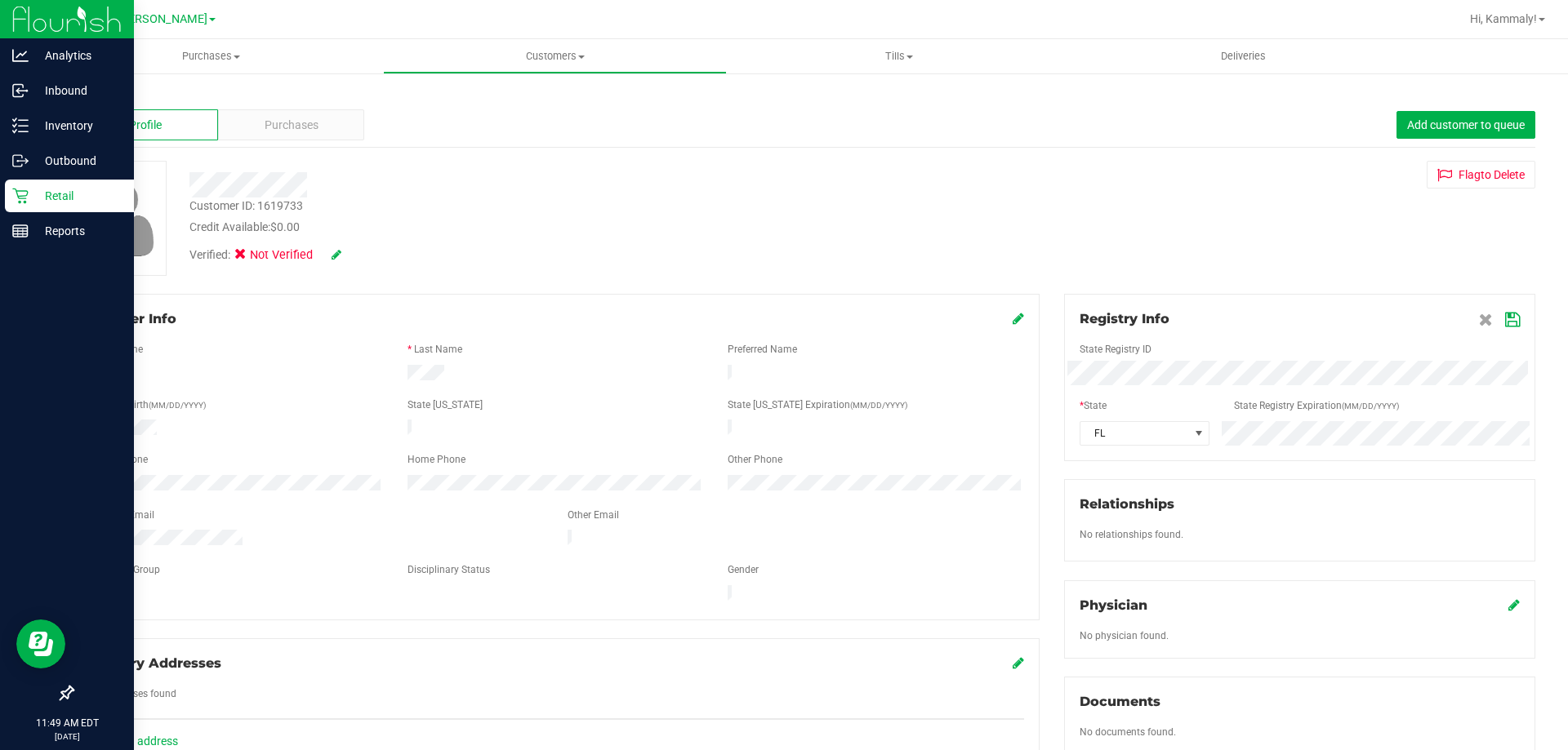
click at [1505, 325] on icon at bounding box center [1513, 320] width 15 height 13
click at [17, 202] on icon at bounding box center [20, 195] width 16 height 16
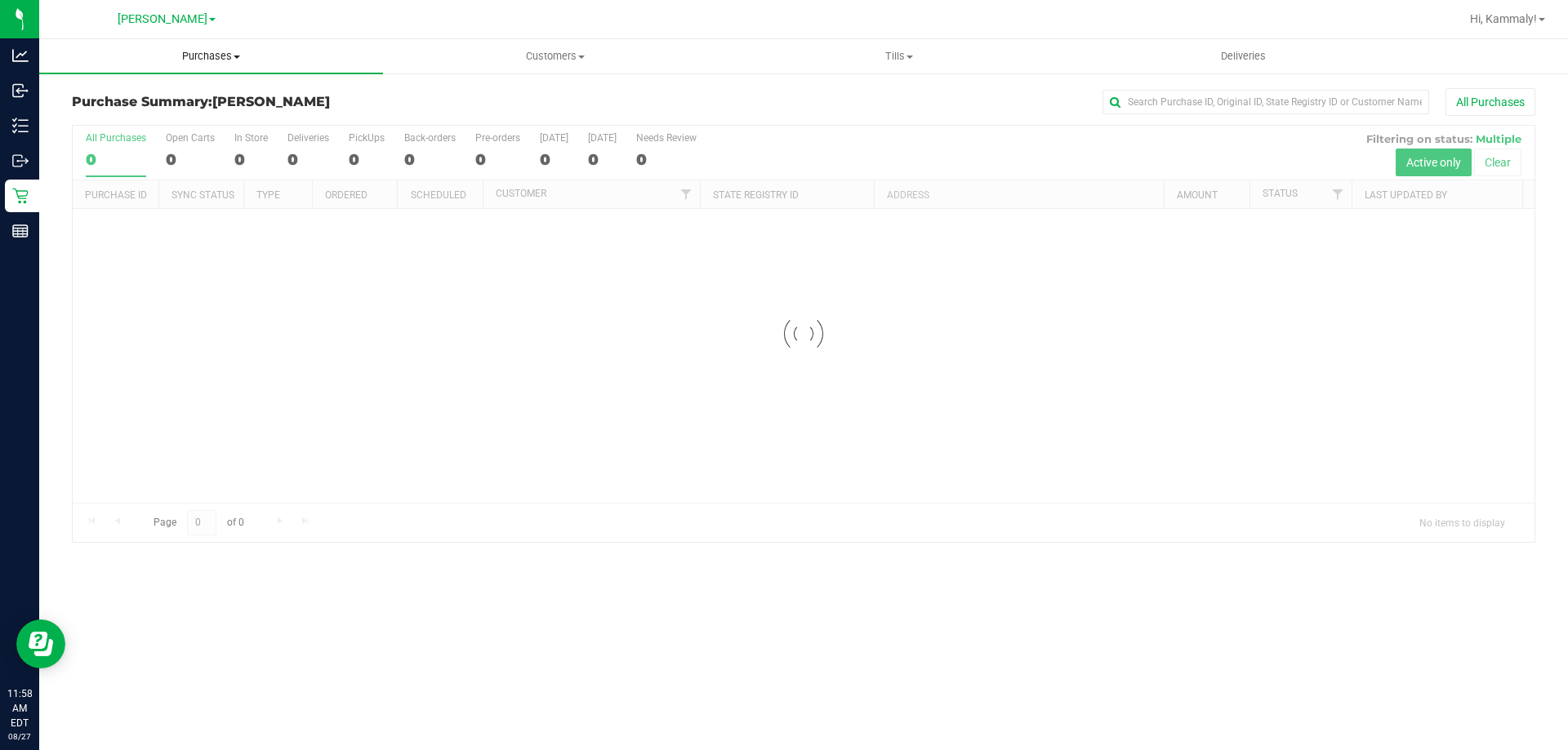
click at [194, 53] on span "Purchases" at bounding box center [211, 56] width 343 height 15
click at [164, 124] on li "Fulfillment" at bounding box center [211, 118] width 343 height 19
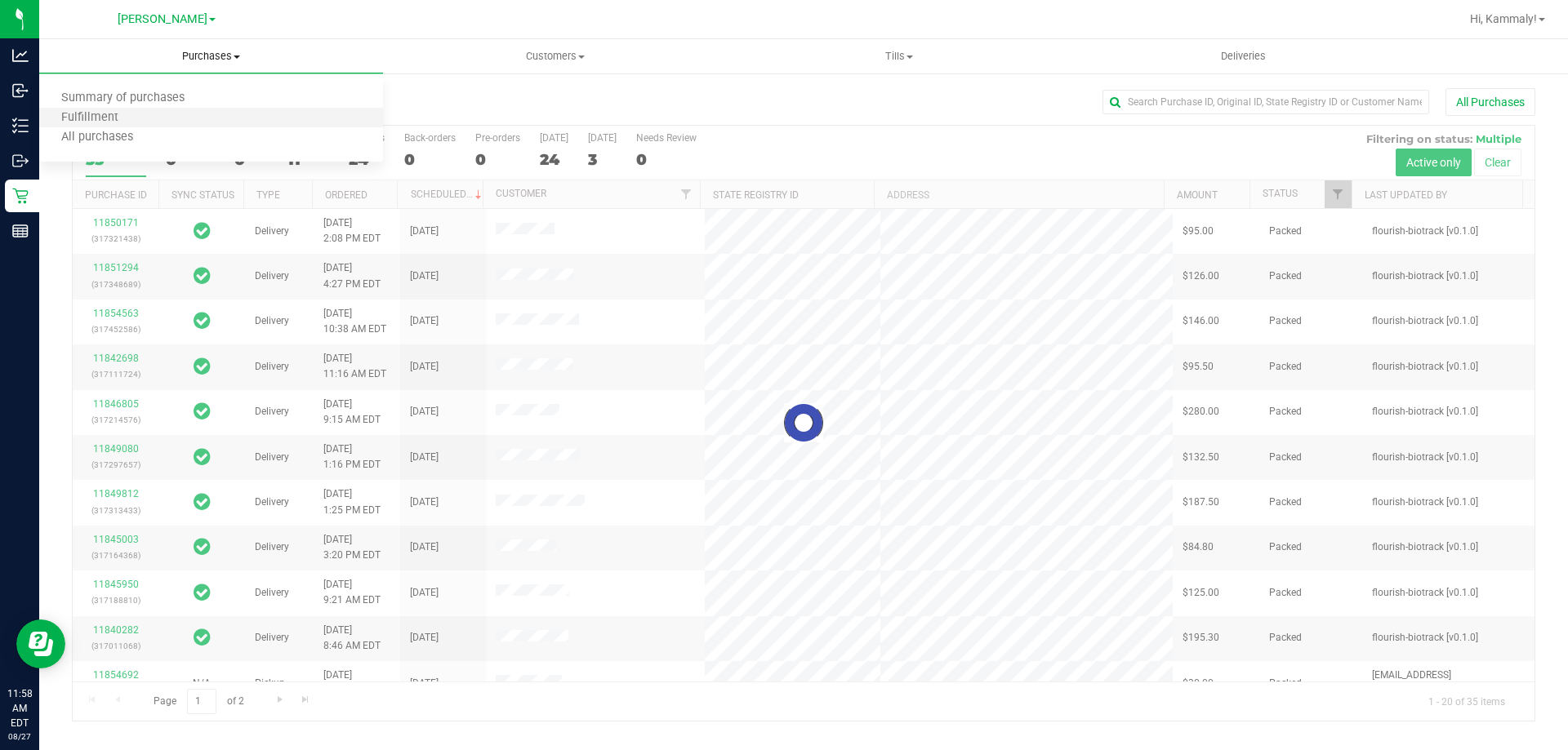
click at [164, 124] on li "Fulfillment" at bounding box center [211, 118] width 343 height 19
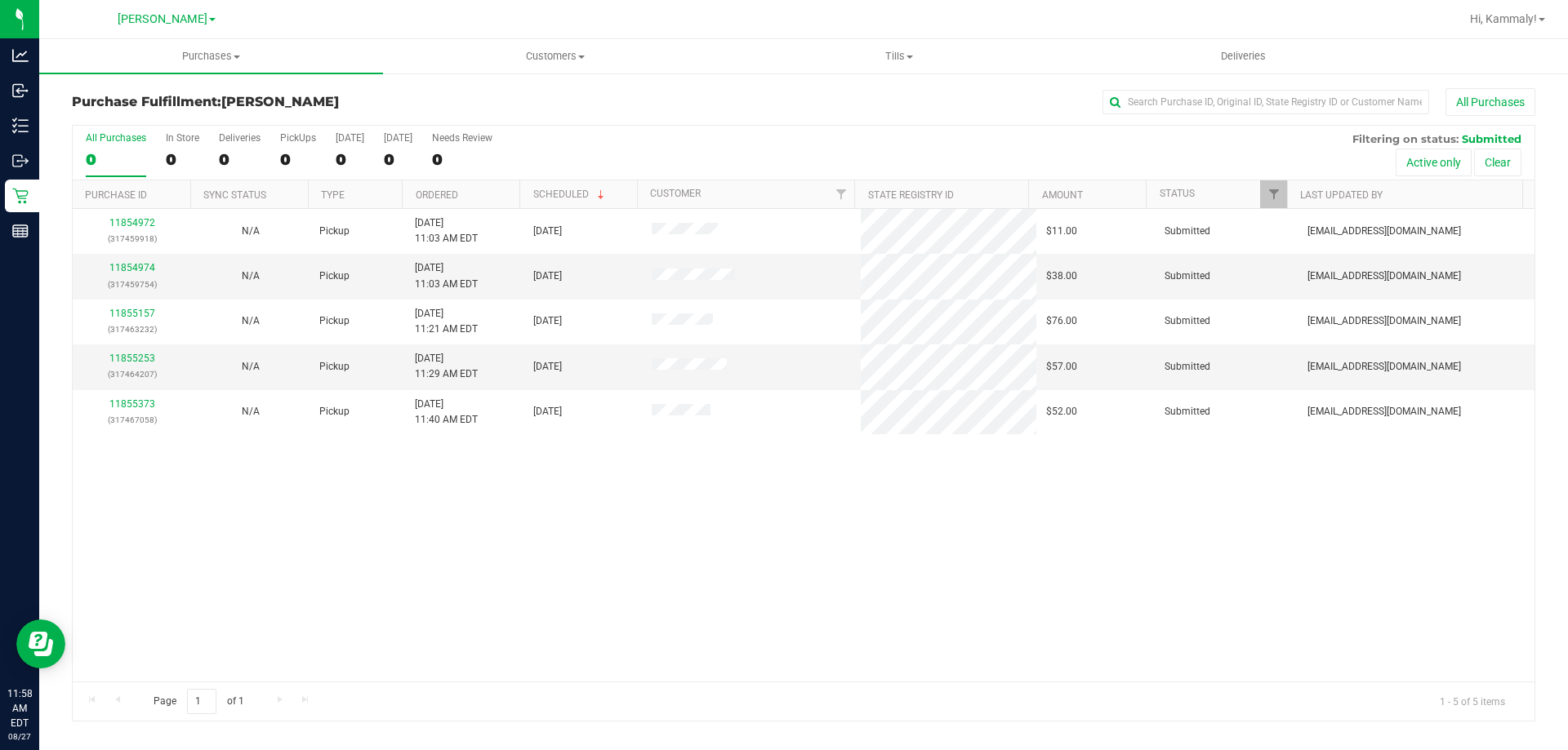
click at [477, 193] on th "Ordered" at bounding box center [461, 194] width 117 height 28
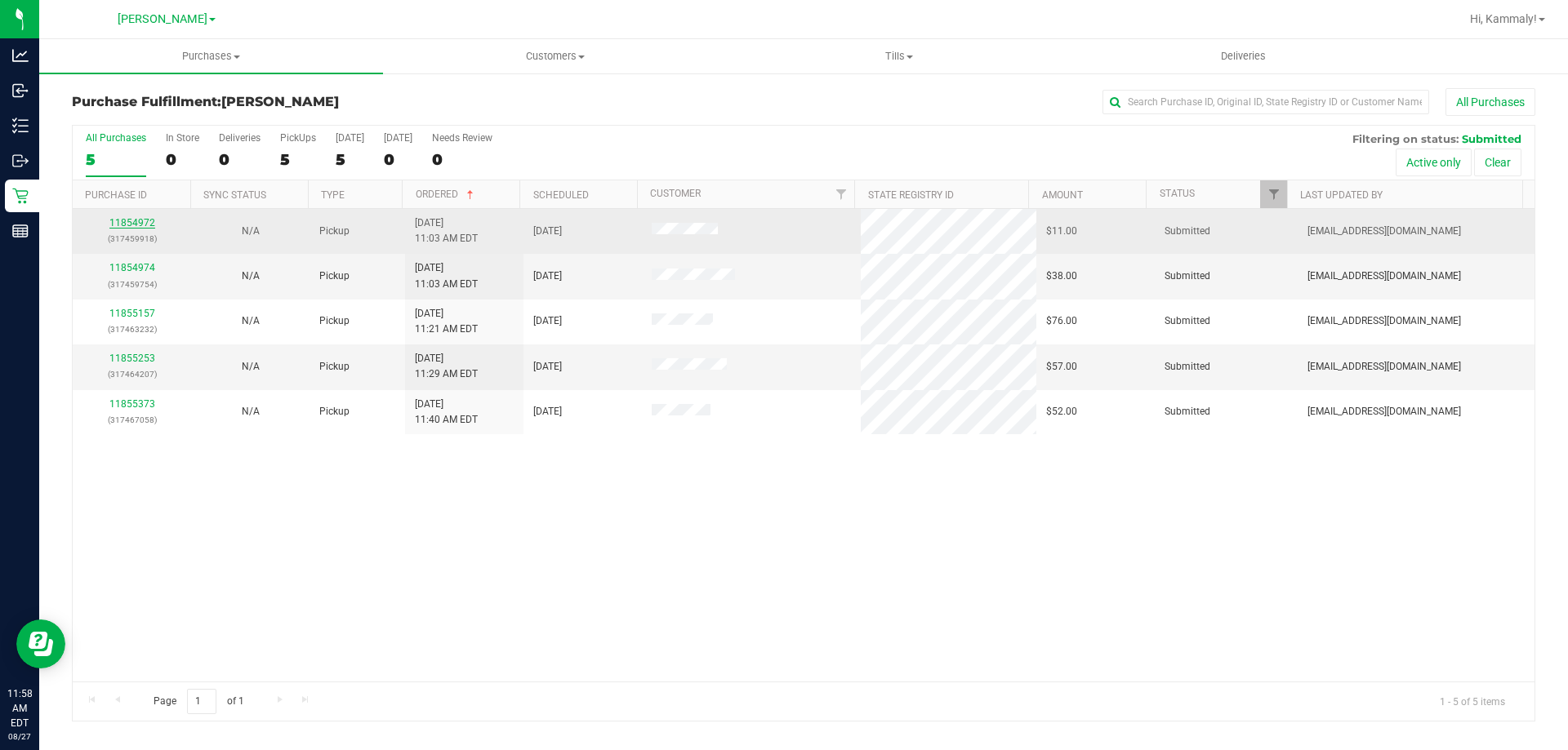
click at [121, 222] on link "11854972" at bounding box center [132, 223] width 46 height 12
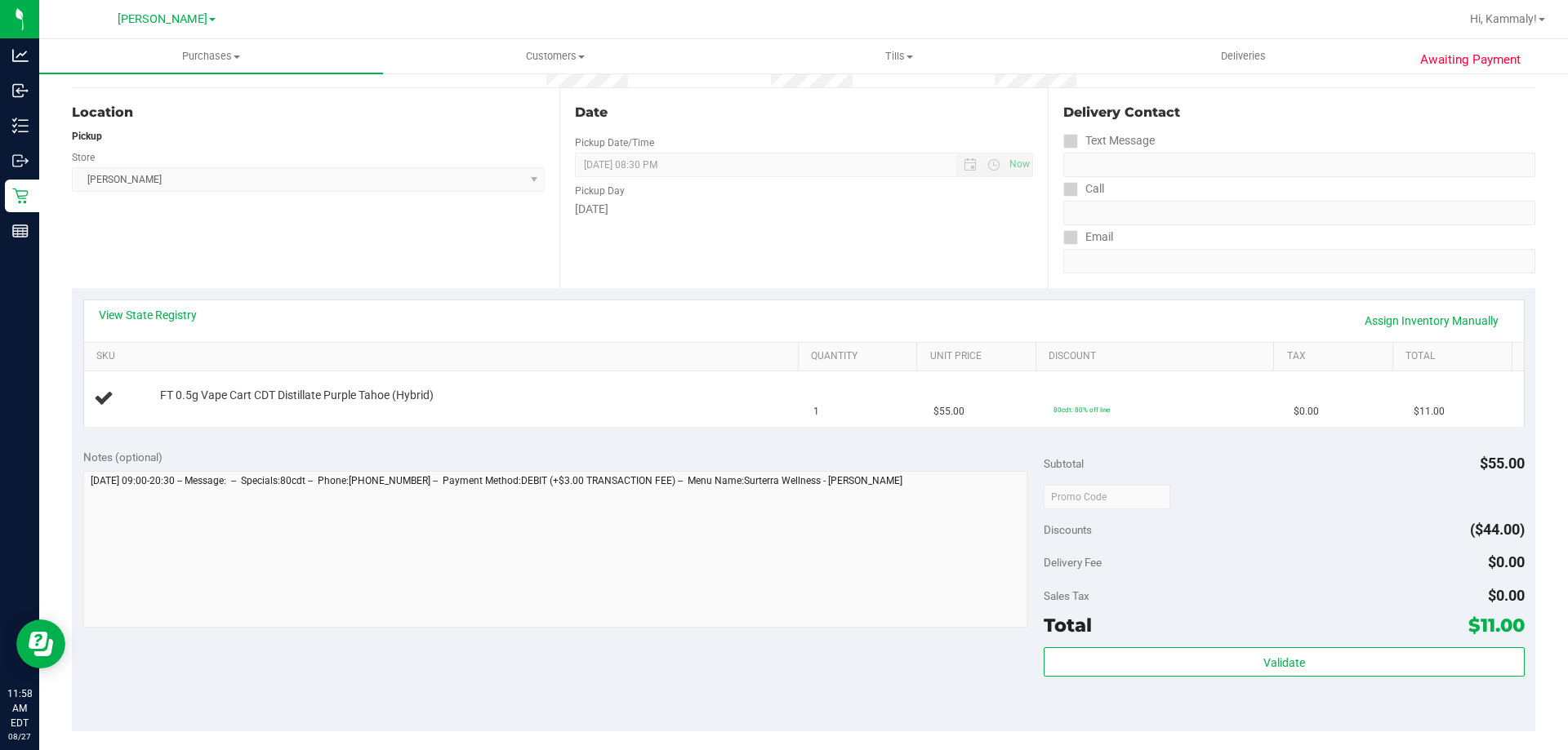
scroll to position [163, 0]
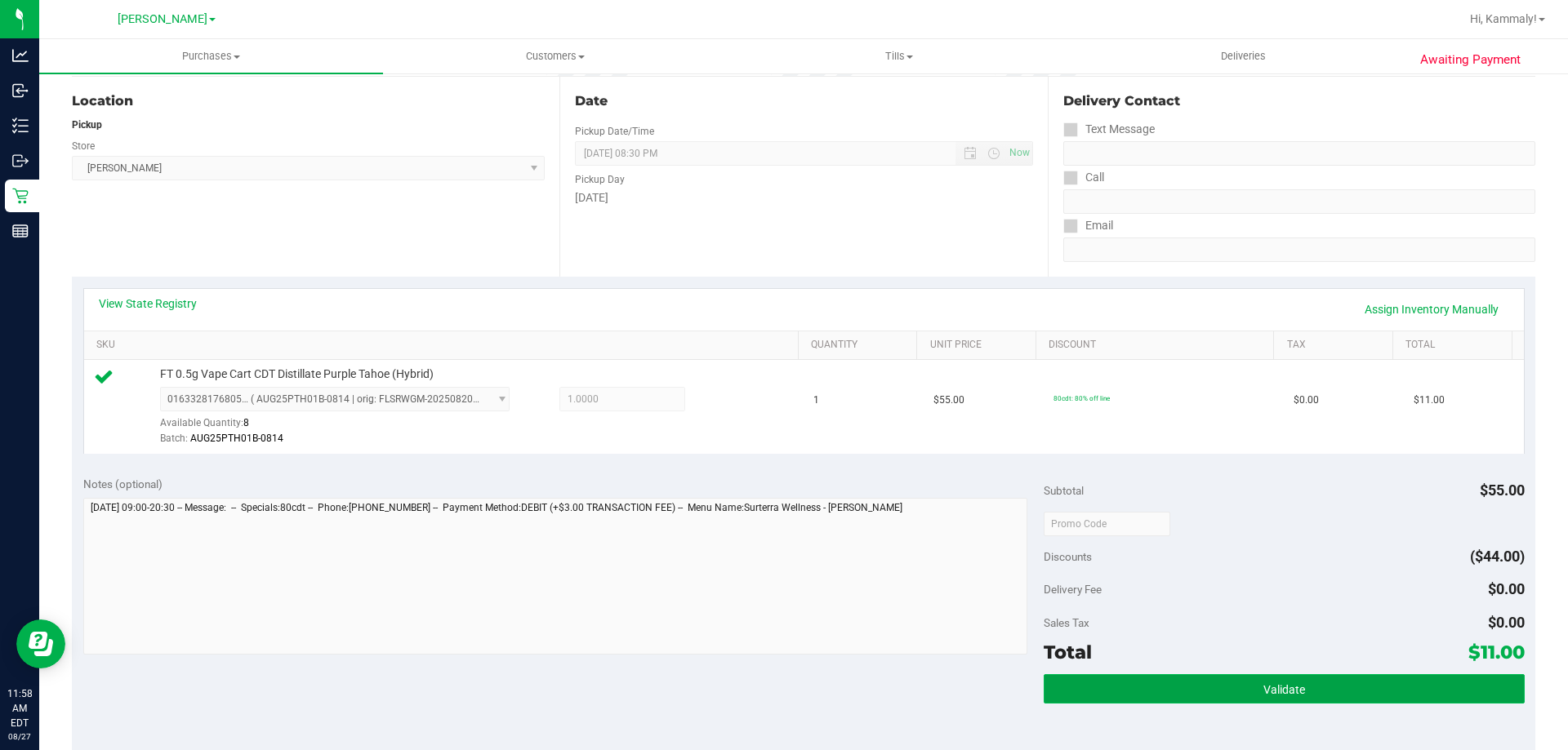
click at [1203, 683] on button "Validate" at bounding box center [1283, 688] width 480 height 29
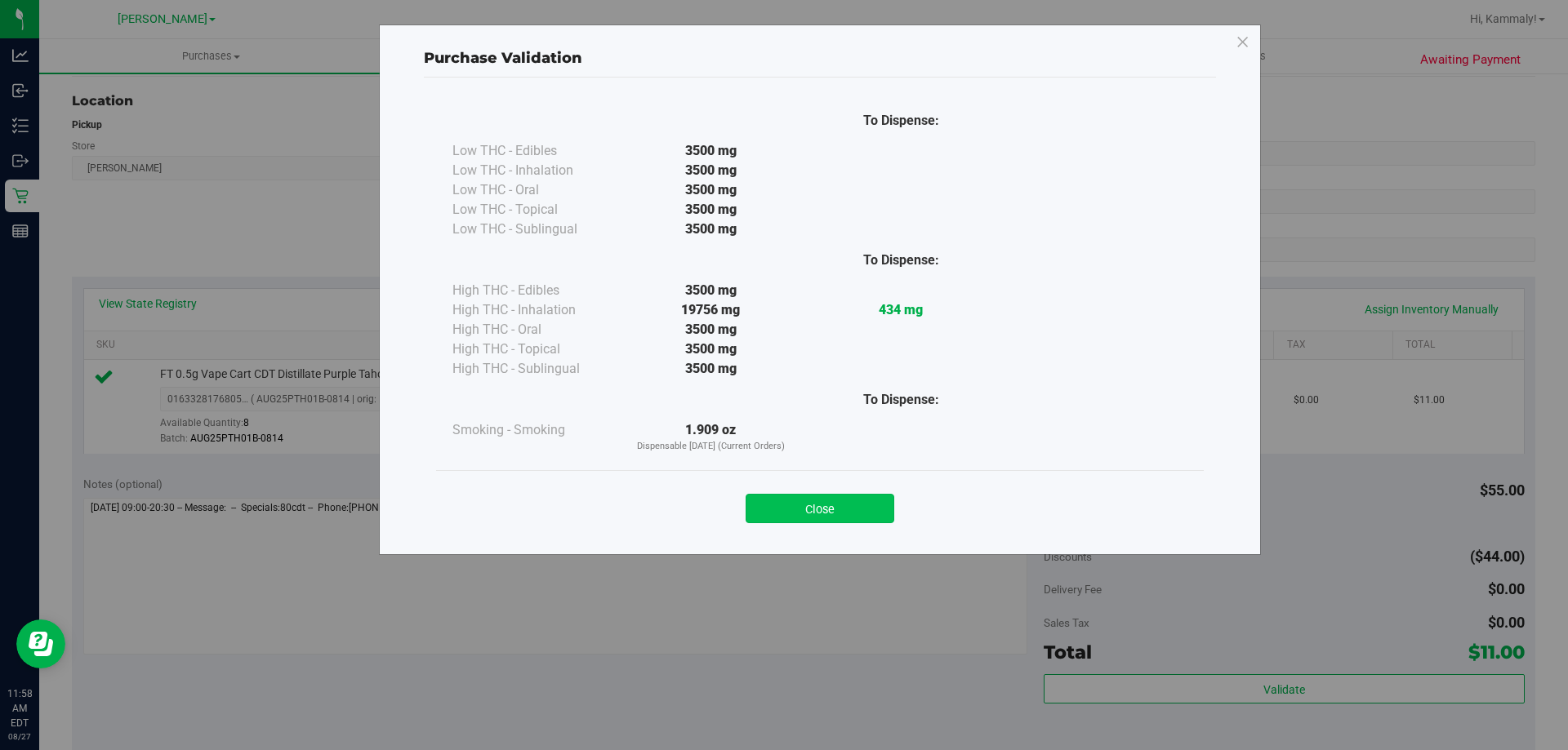
click at [840, 501] on button "Close" at bounding box center [819, 508] width 148 height 29
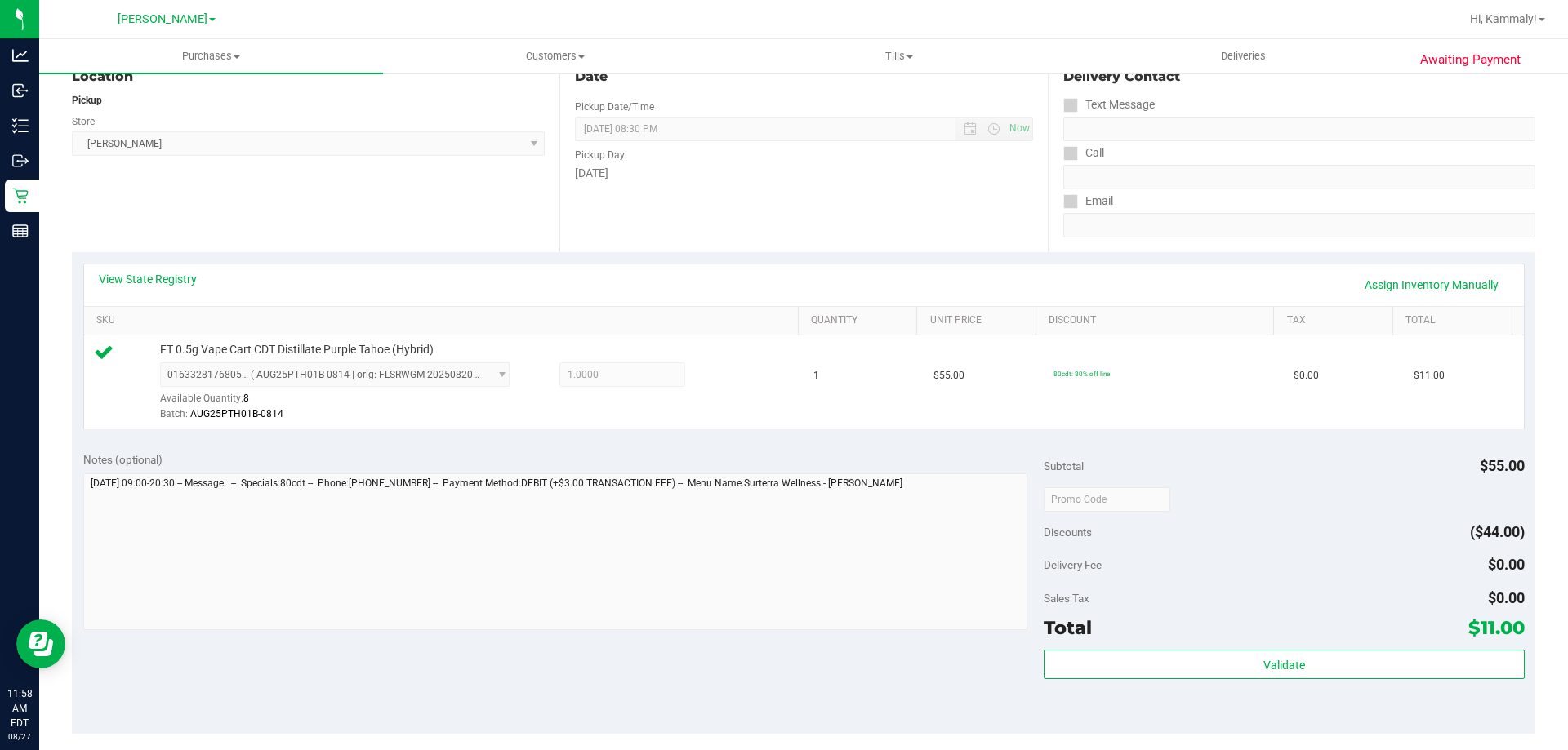
scroll to position [385, 0]
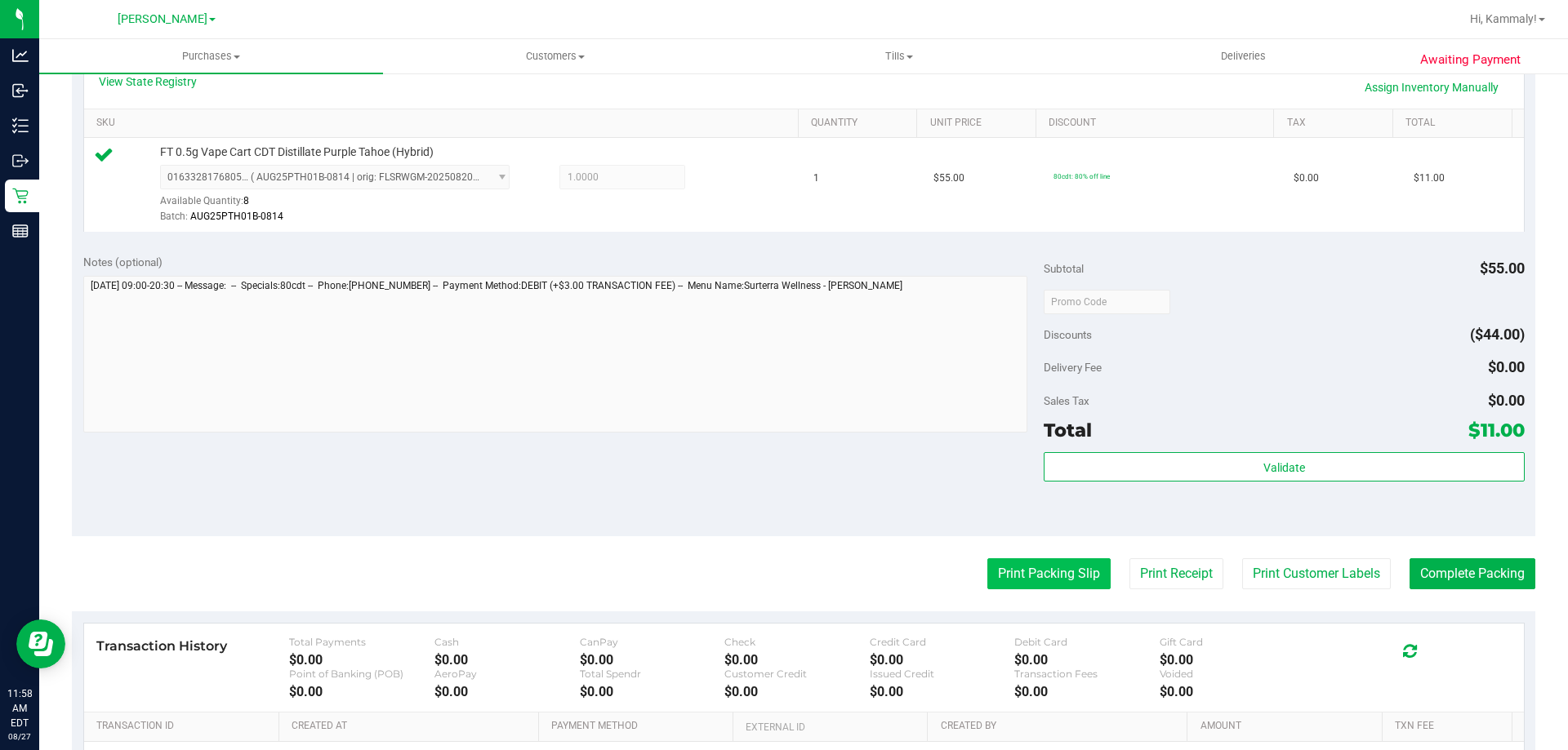
click at [1003, 571] on button "Print Packing Slip" at bounding box center [1049, 573] width 123 height 31
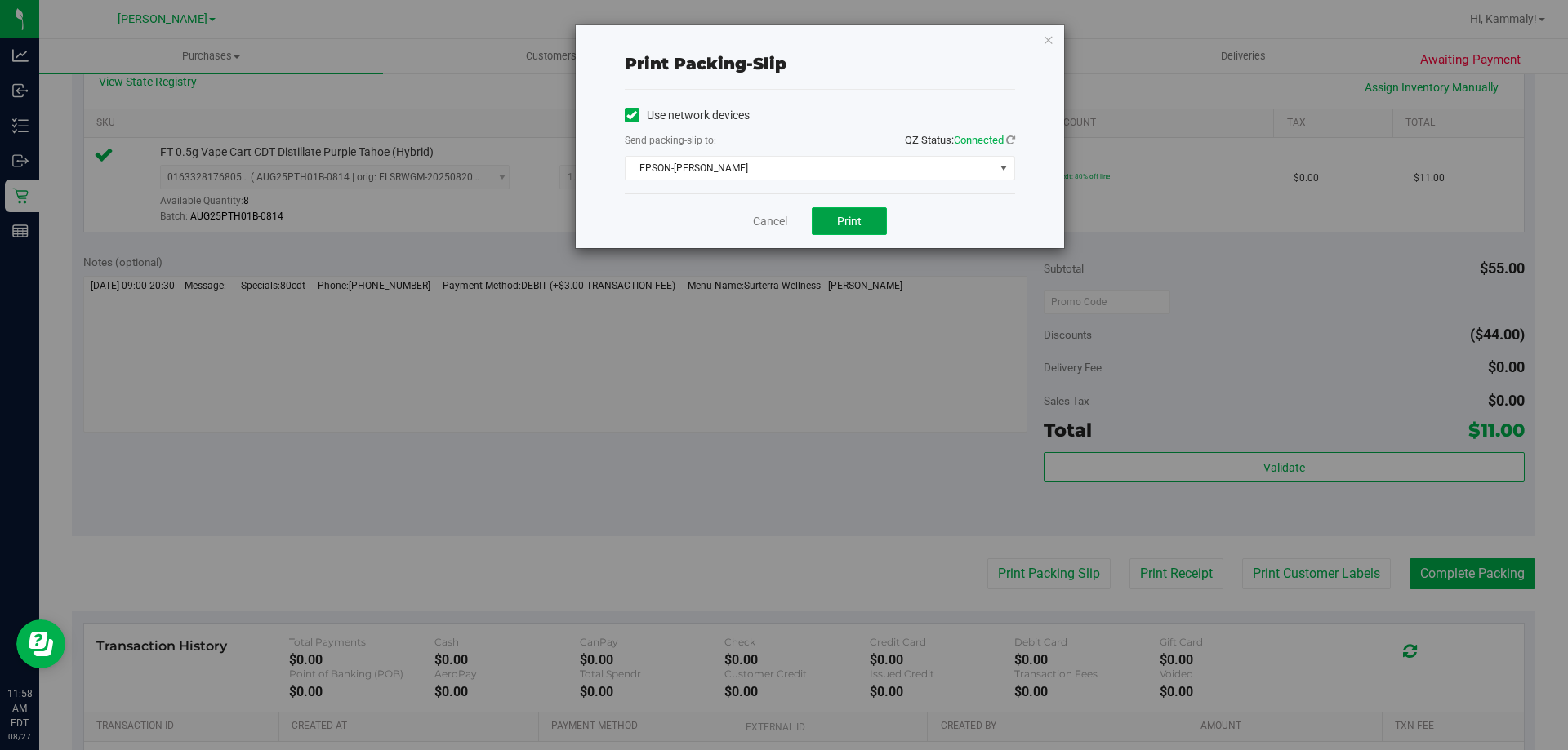
click at [841, 212] on button "Print" at bounding box center [849, 221] width 75 height 28
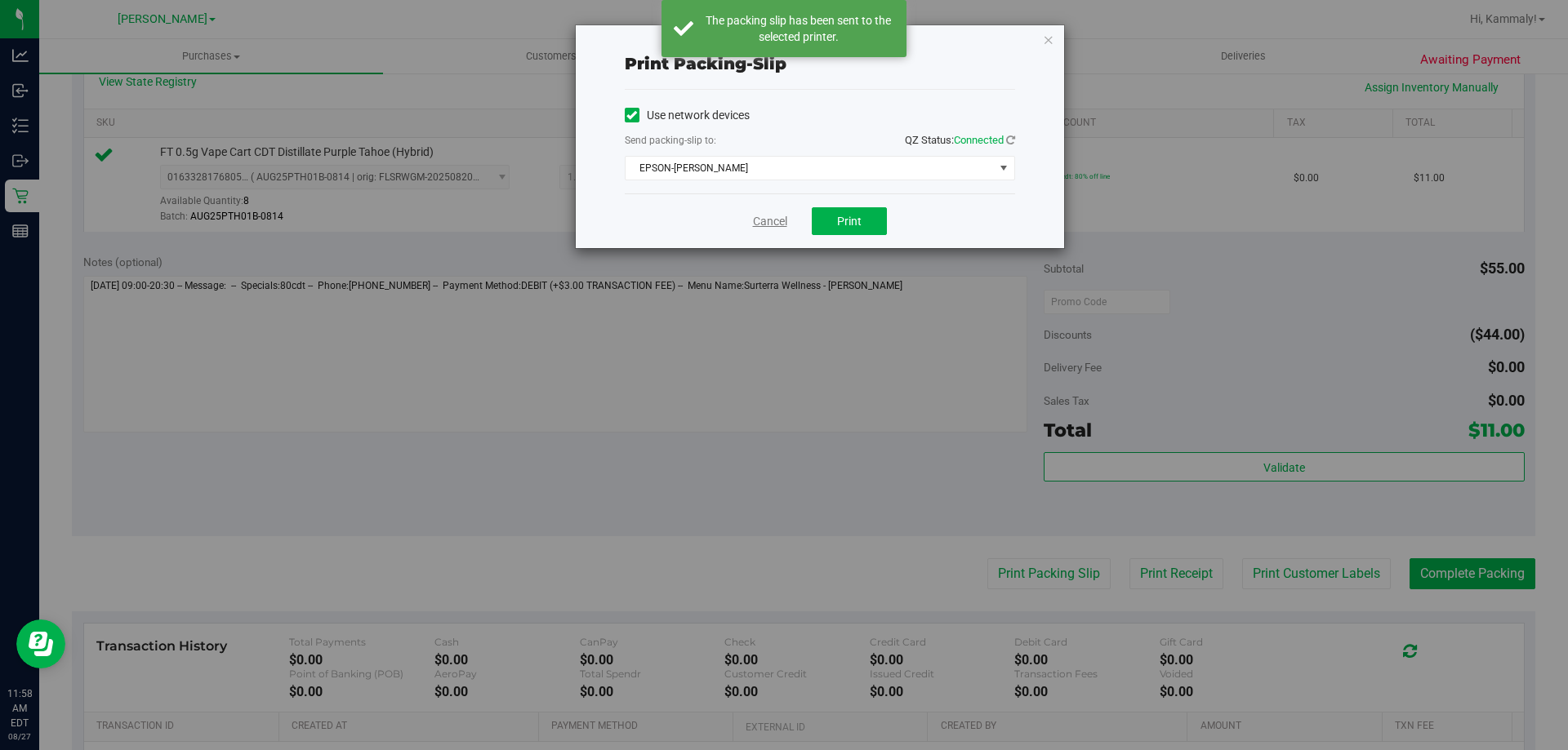
click at [766, 225] on link "Cancel" at bounding box center [770, 221] width 34 height 17
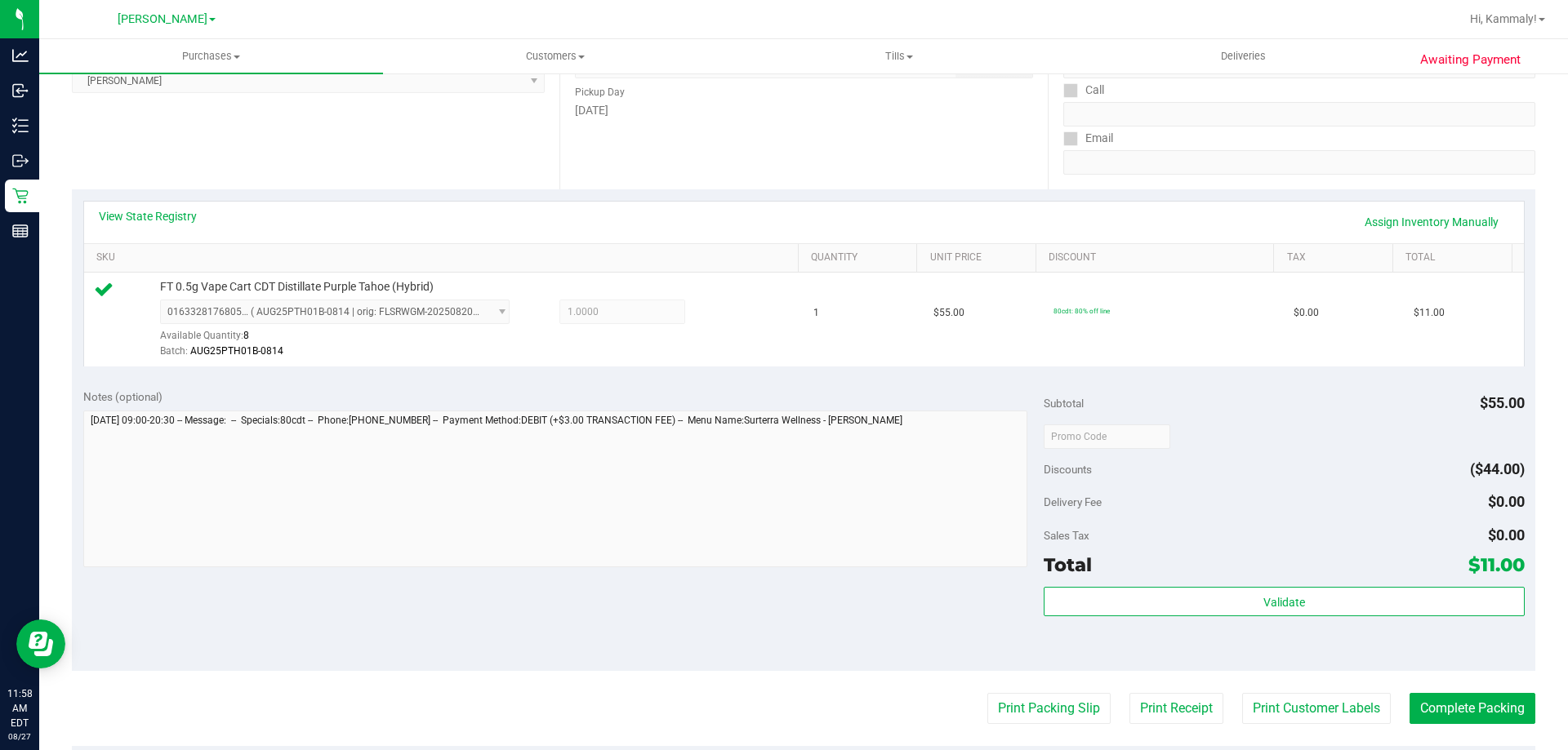
scroll to position [311, 0]
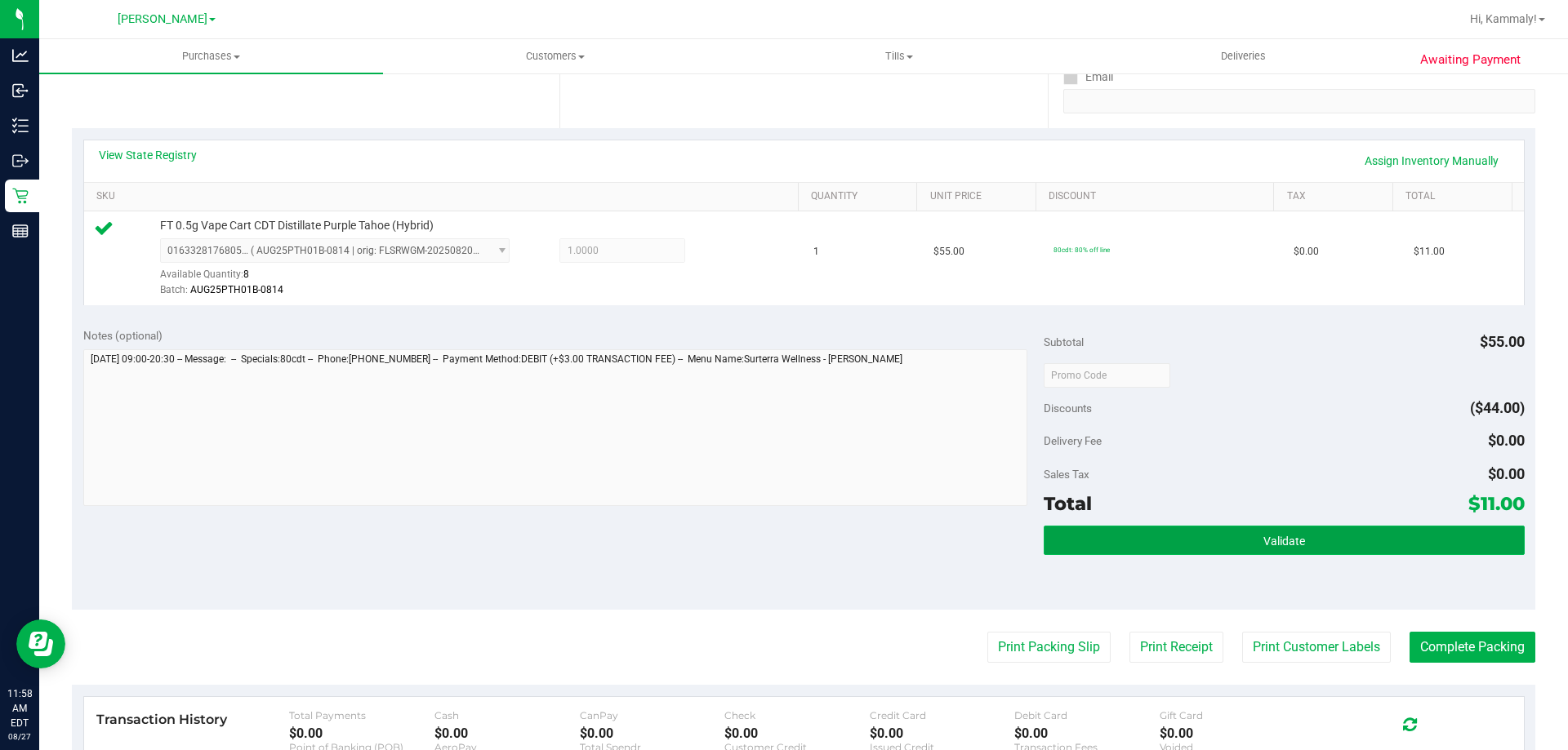
click at [1256, 552] on button "Validate" at bounding box center [1283, 540] width 480 height 29
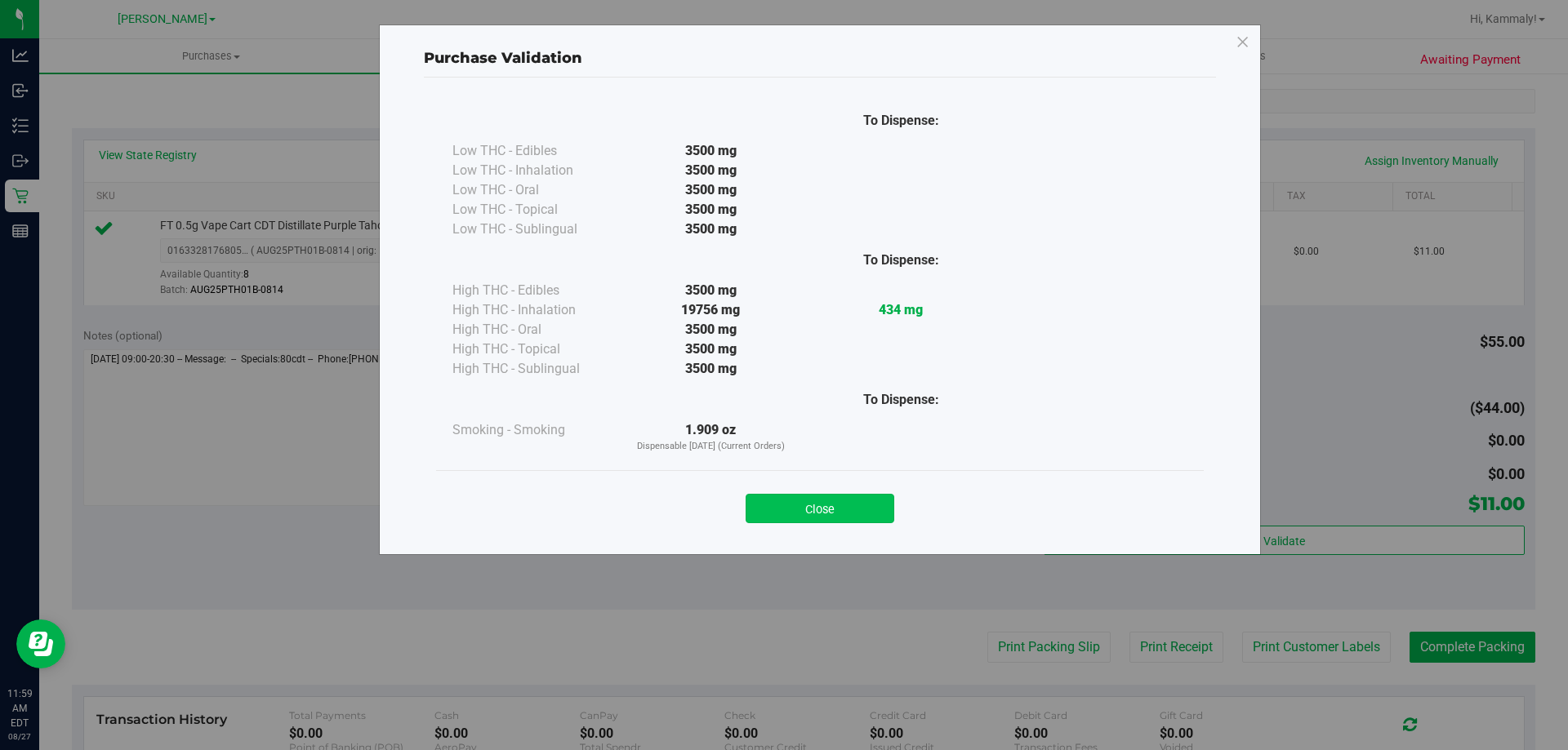
click at [843, 521] on button "Close" at bounding box center [819, 508] width 148 height 29
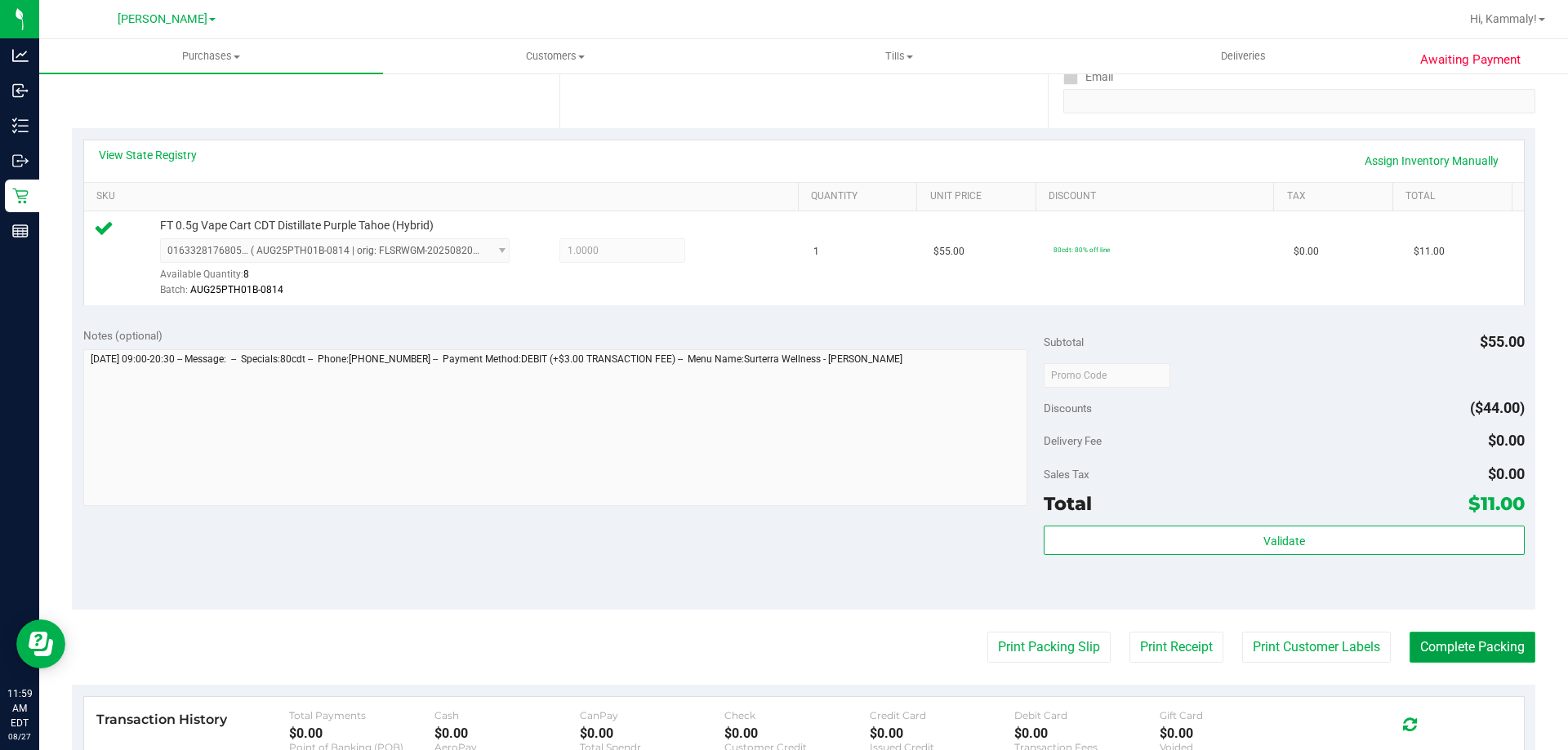
click at [1410, 634] on button "Complete Packing" at bounding box center [1473, 647] width 126 height 31
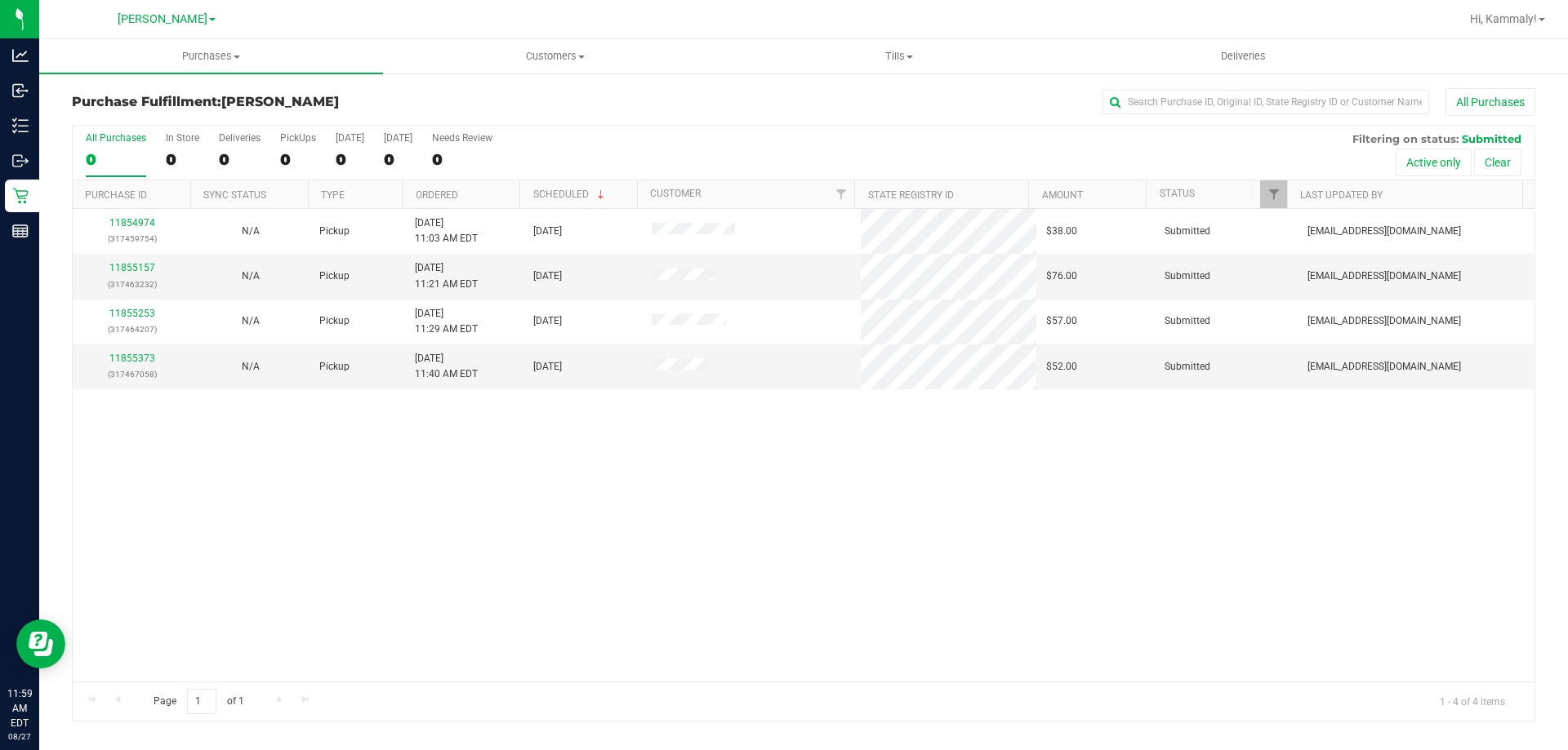
click at [475, 182] on th "Ordered" at bounding box center [461, 194] width 117 height 28
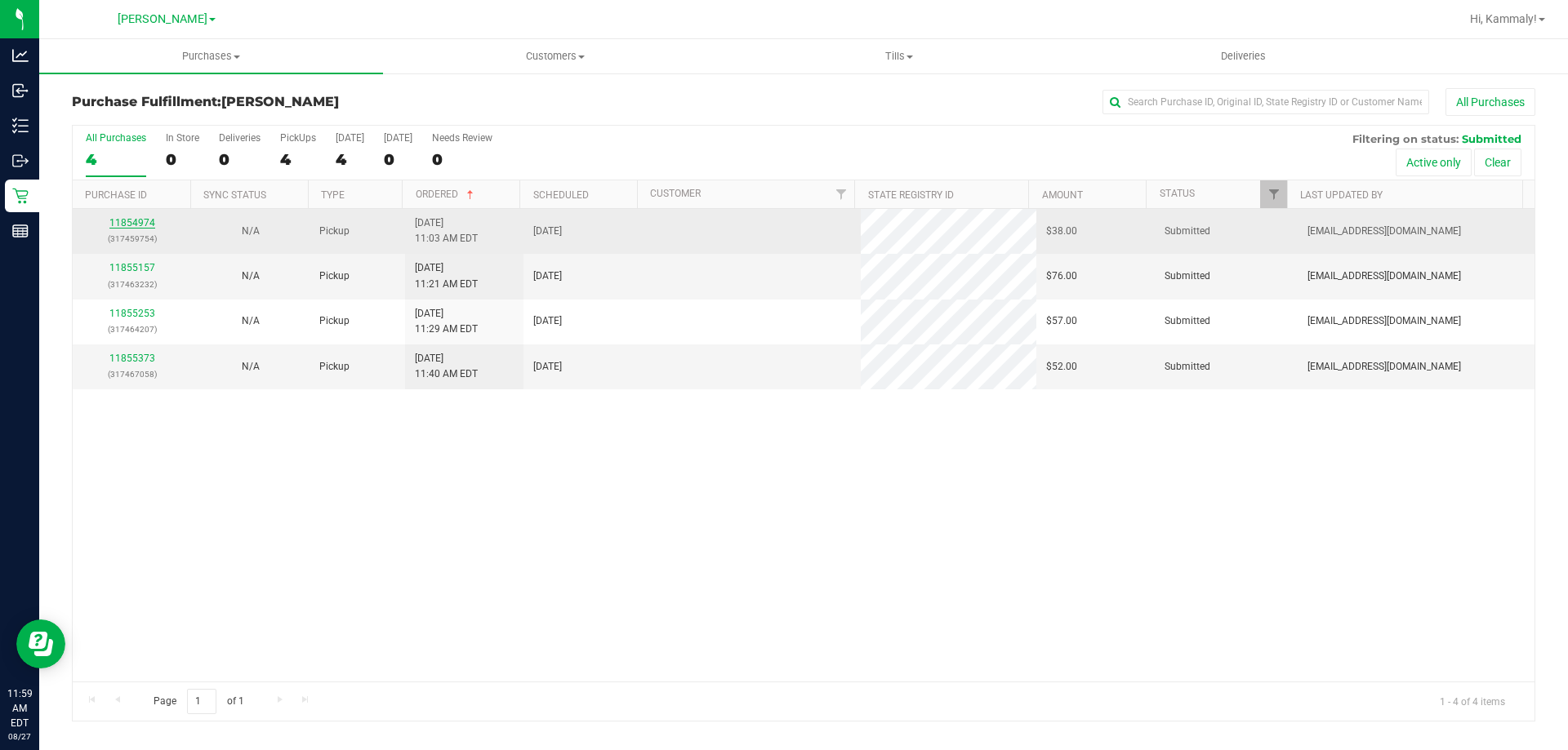
click at [136, 221] on link "11854974" at bounding box center [132, 223] width 46 height 12
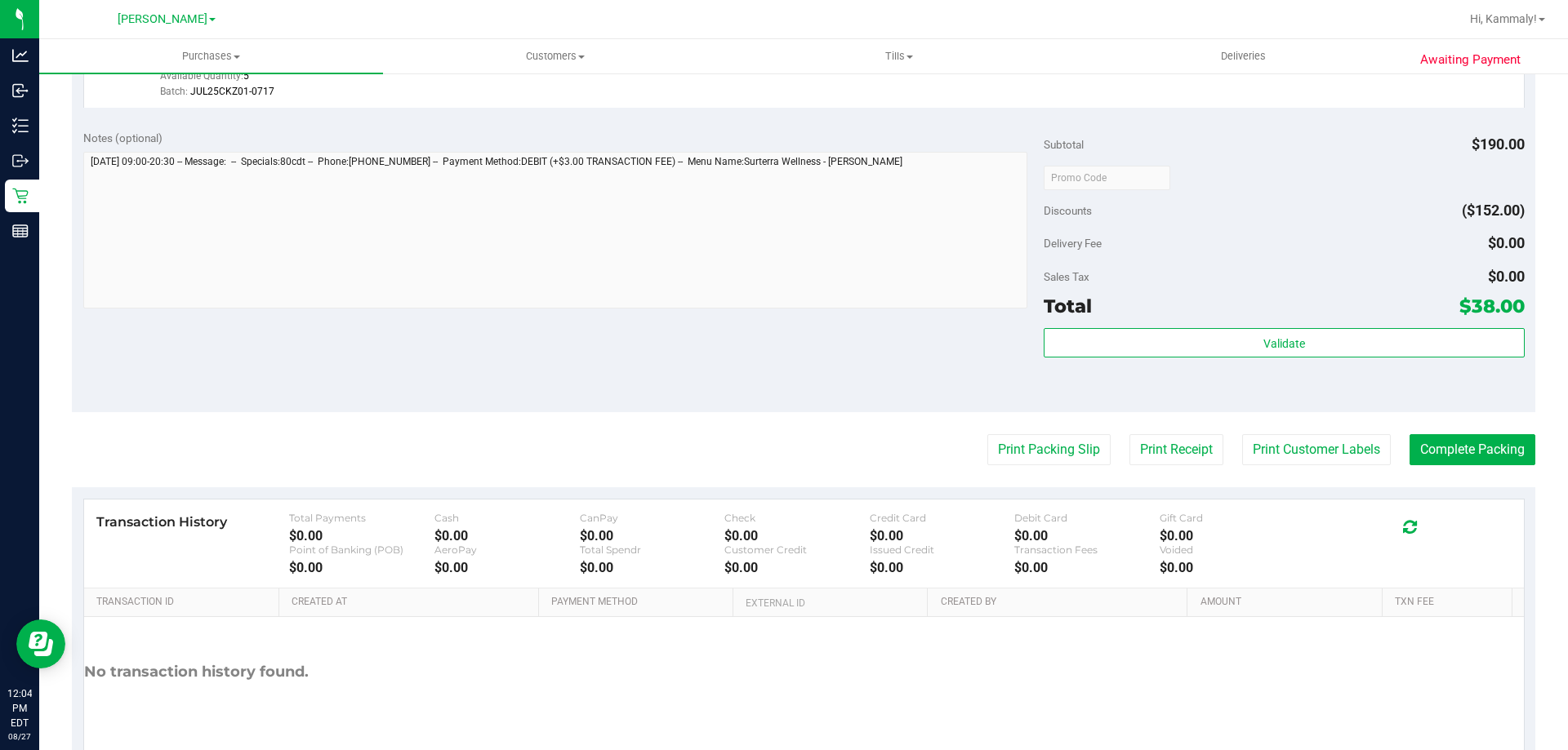
scroll to position [605, 0]
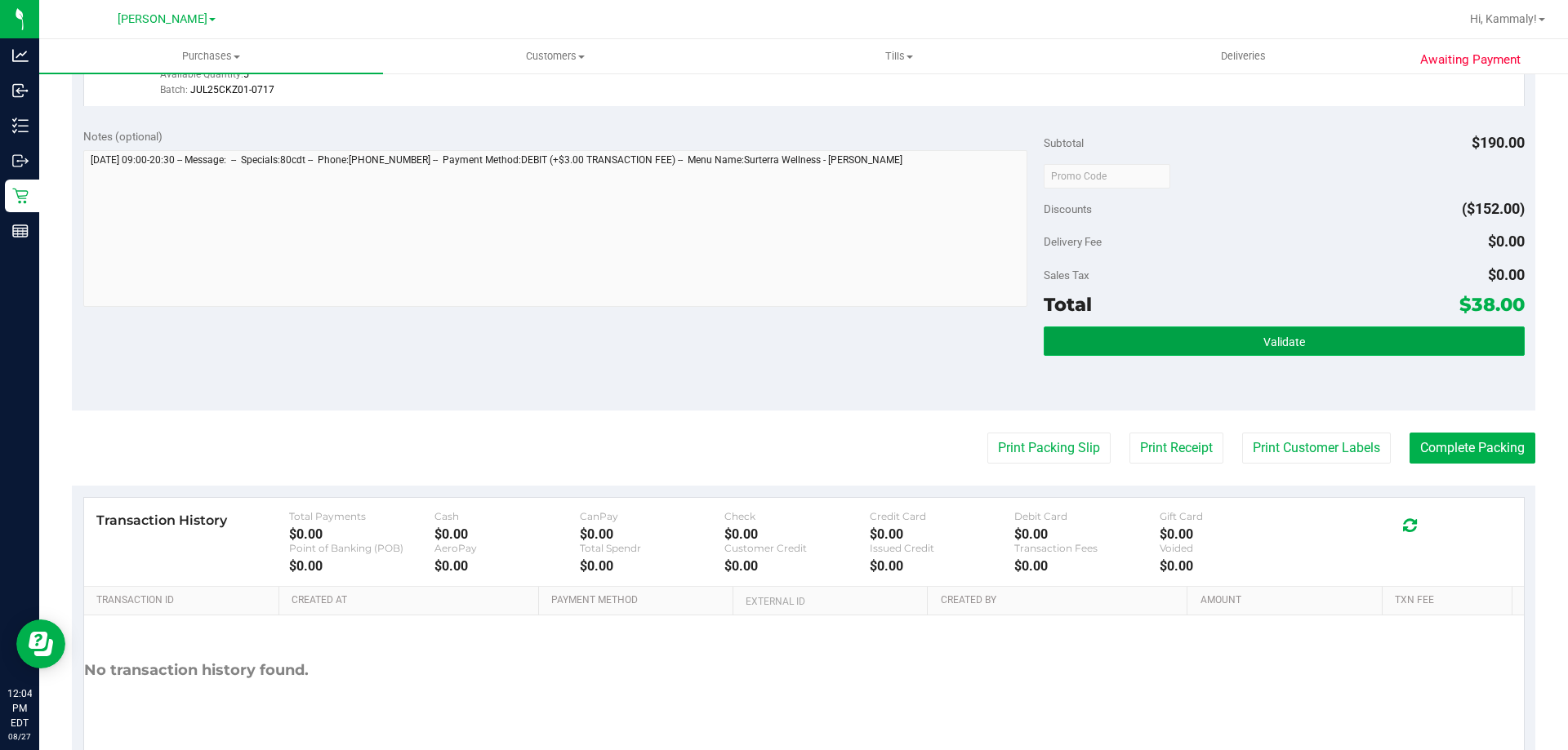
click at [1162, 331] on button "Validate" at bounding box center [1283, 341] width 480 height 29
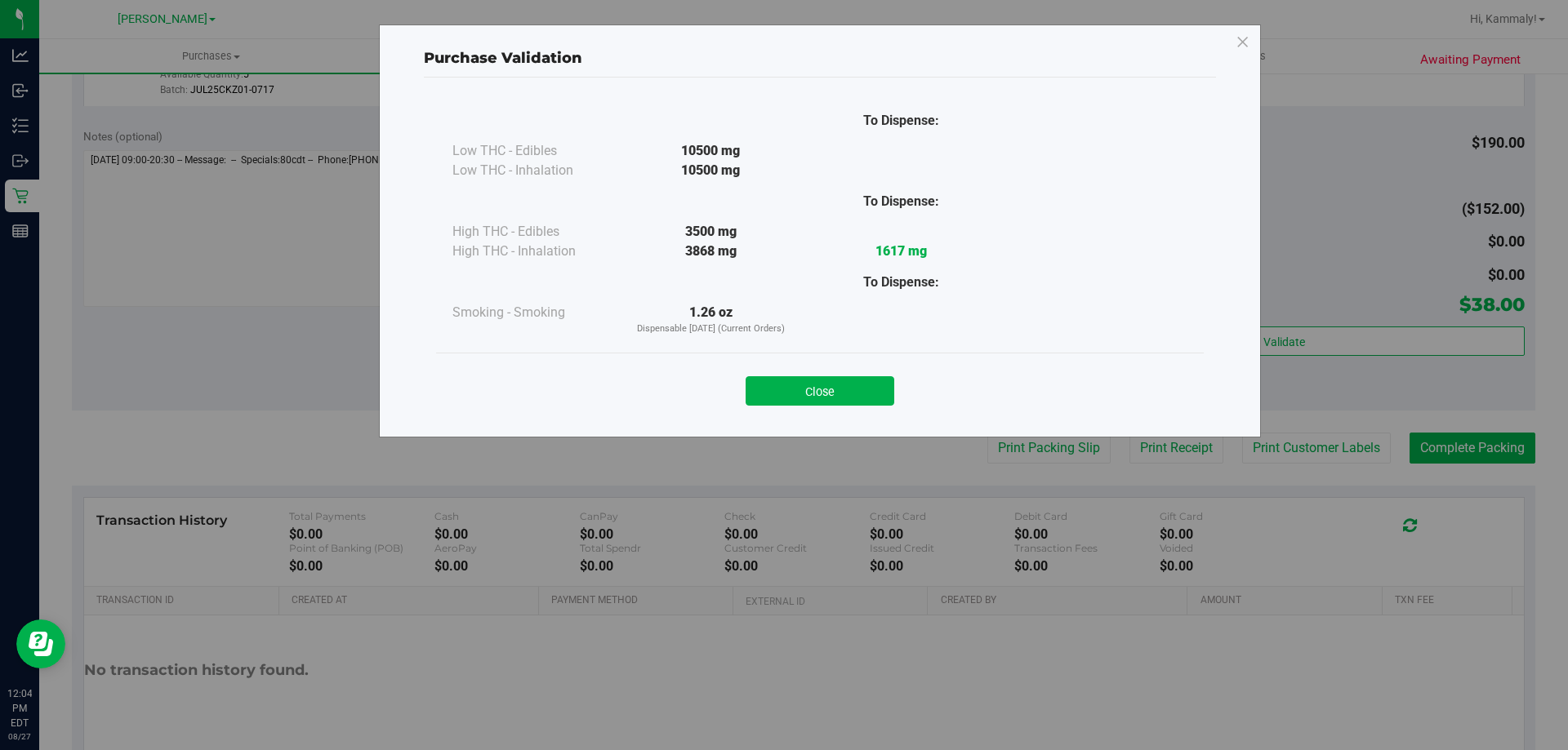
click at [847, 380] on button "Close" at bounding box center [819, 390] width 148 height 29
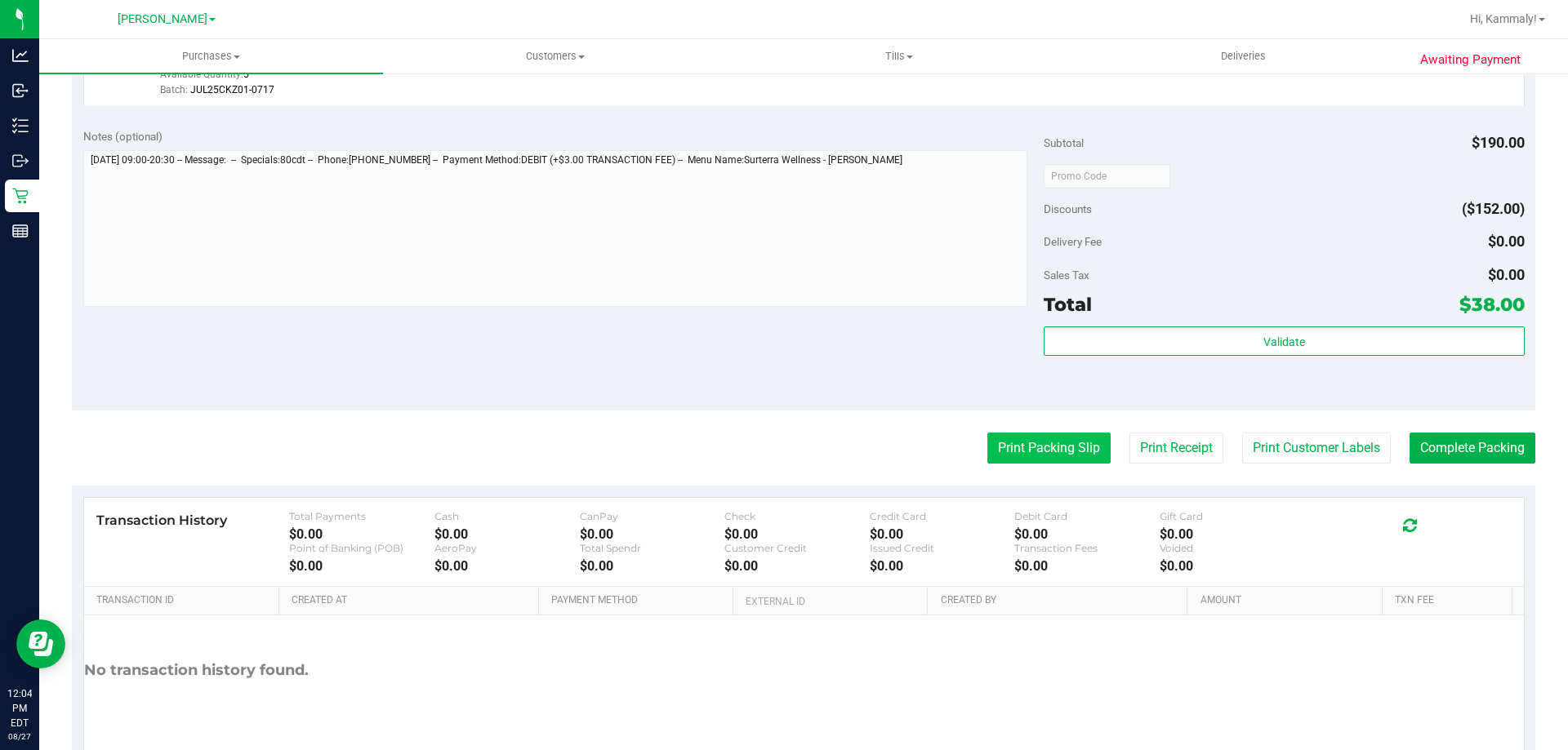
click at [1019, 442] on button "Print Packing Slip" at bounding box center [1049, 448] width 123 height 31
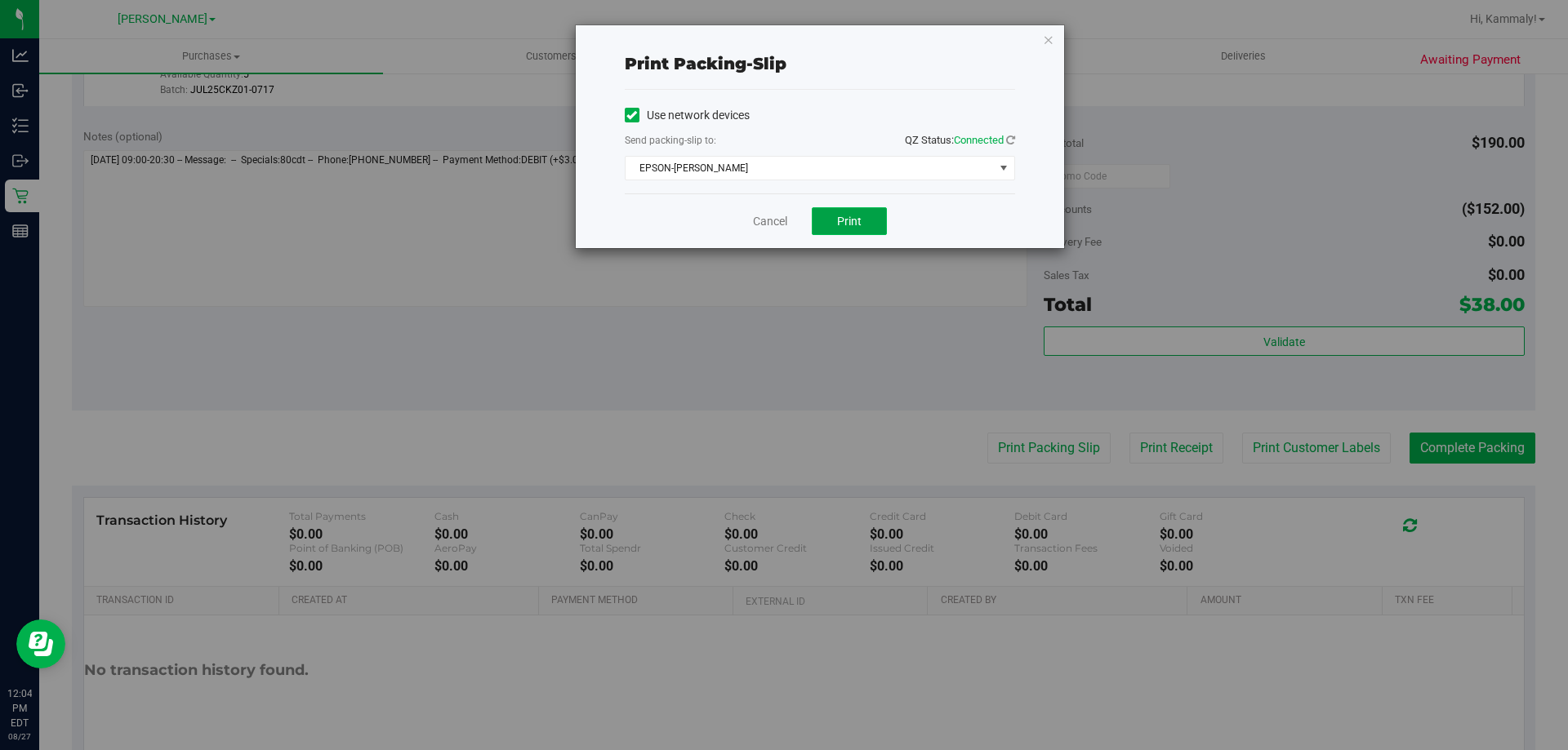
click at [840, 229] on button "Print" at bounding box center [849, 221] width 75 height 28
click at [765, 219] on link "Cancel" at bounding box center [770, 221] width 34 height 17
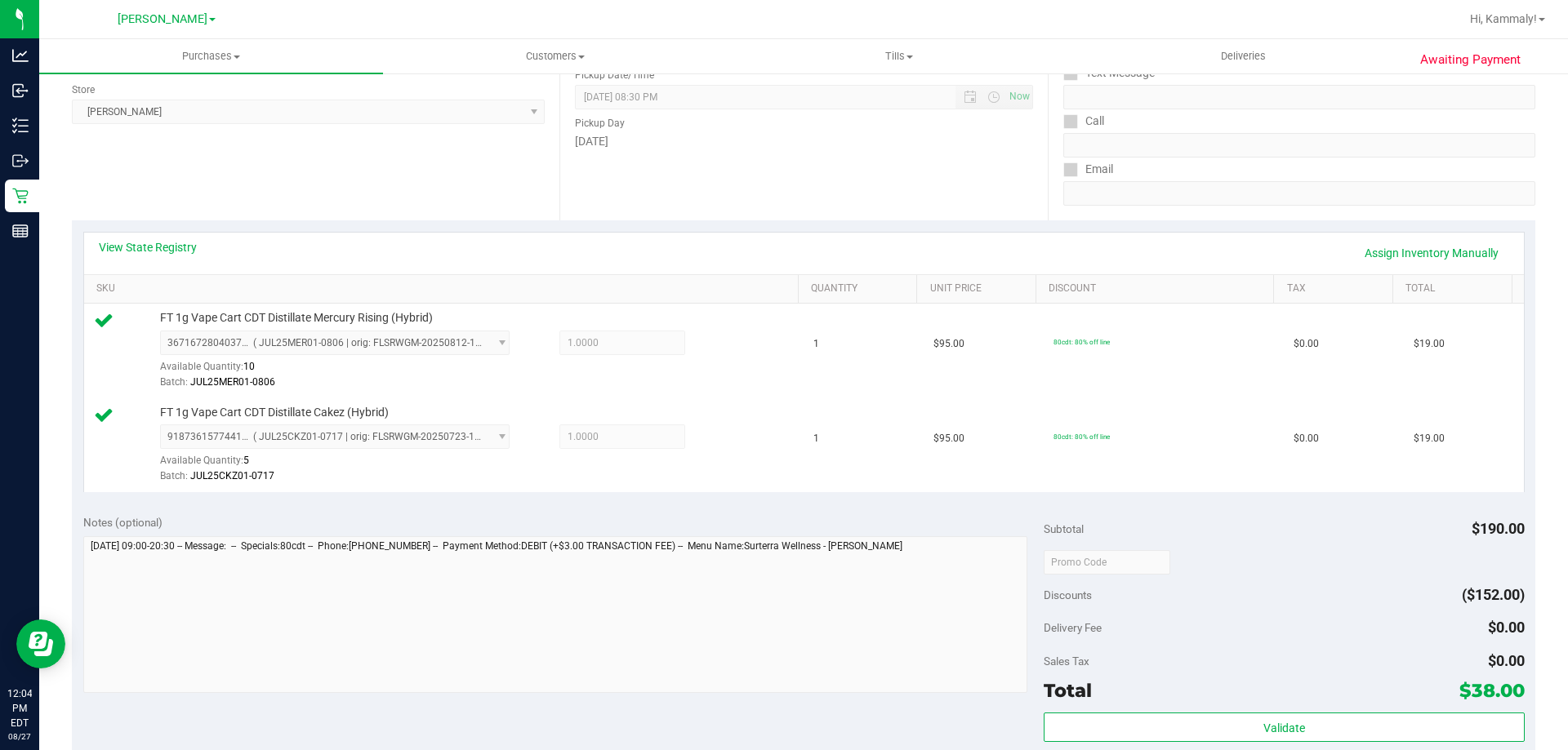
scroll to position [515, 0]
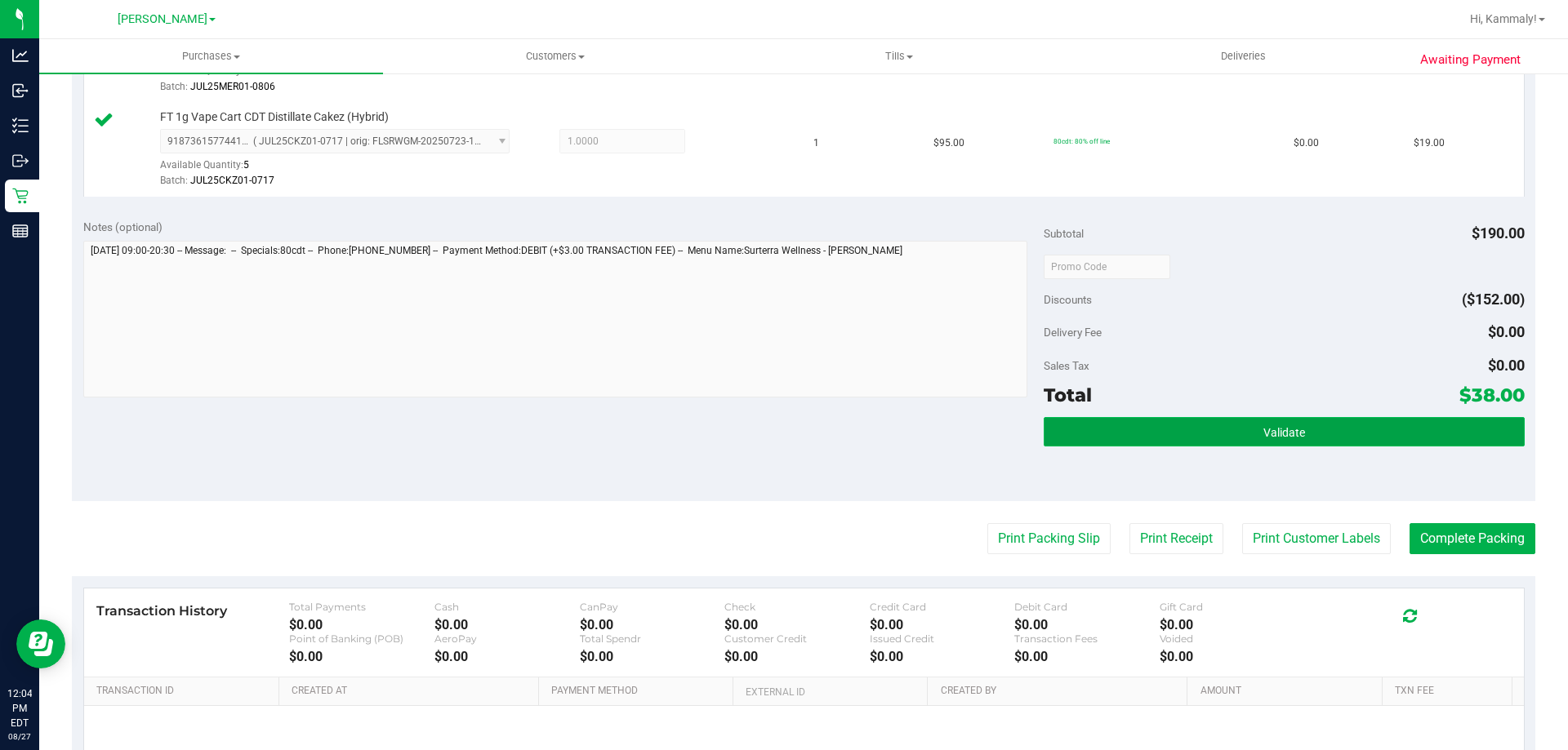
click at [1316, 422] on button "Validate" at bounding box center [1283, 431] width 480 height 29
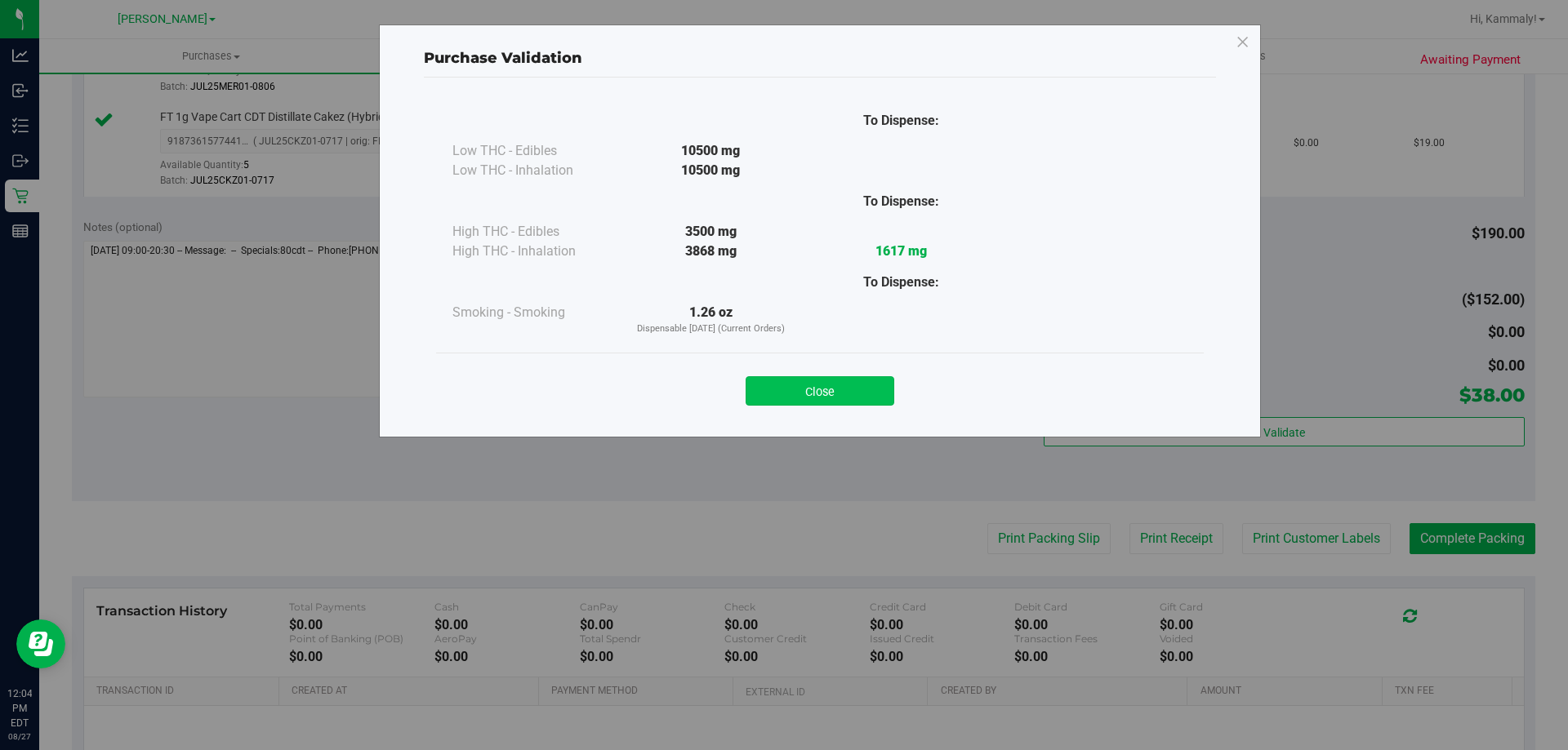
click at [831, 402] on button "Close" at bounding box center [819, 390] width 148 height 29
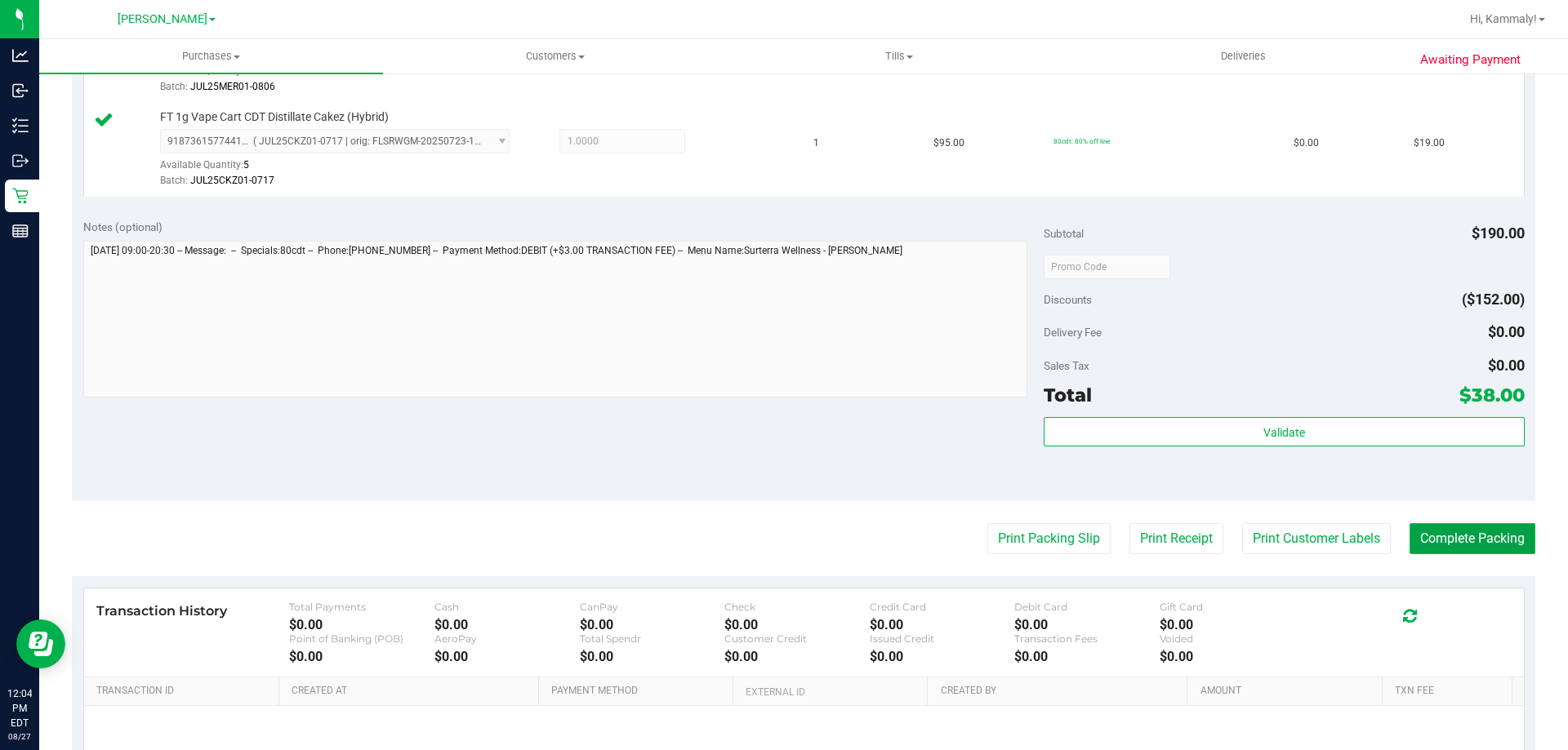
click at [1473, 542] on button "Complete Packing" at bounding box center [1473, 538] width 126 height 31
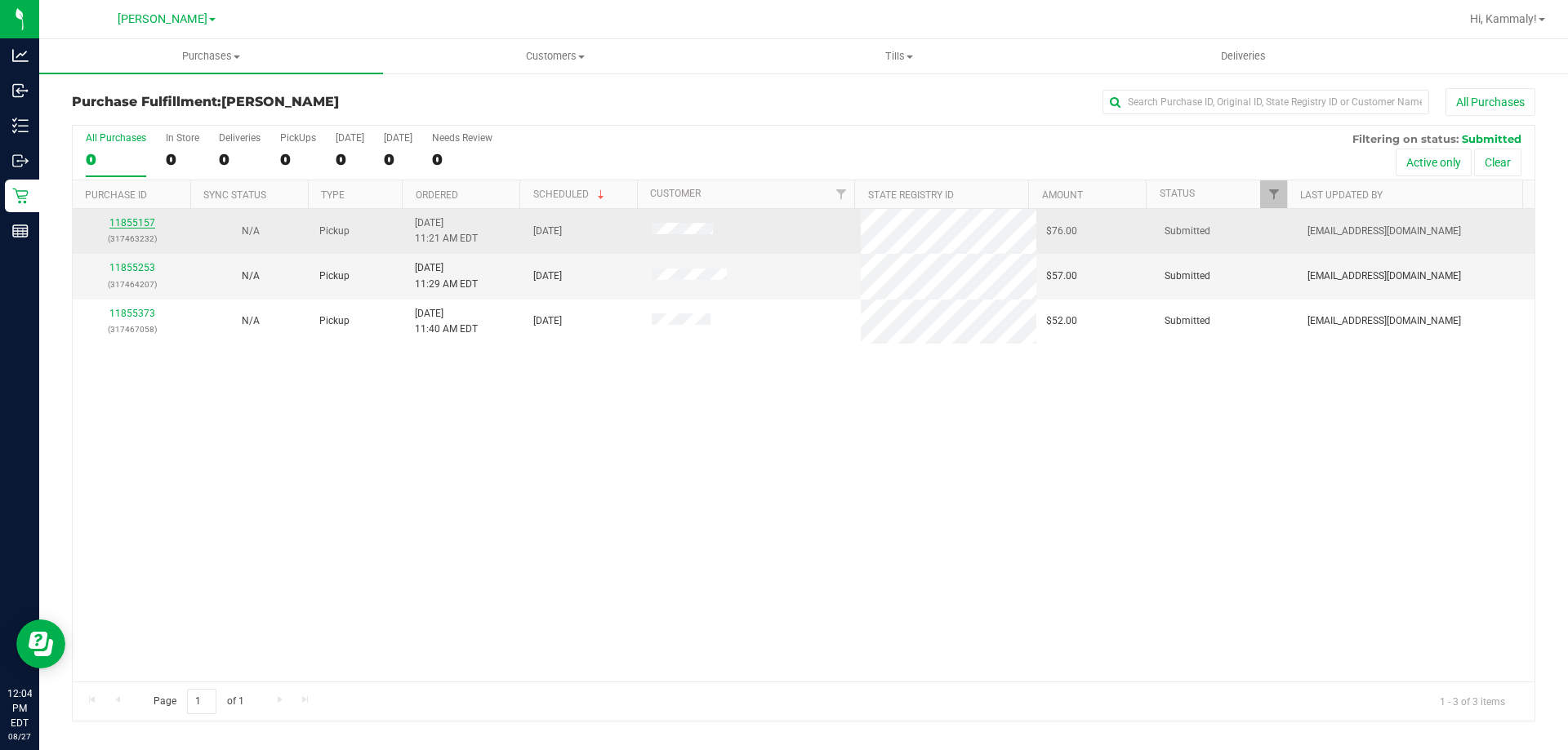
click at [133, 219] on link "11855157" at bounding box center [132, 223] width 46 height 12
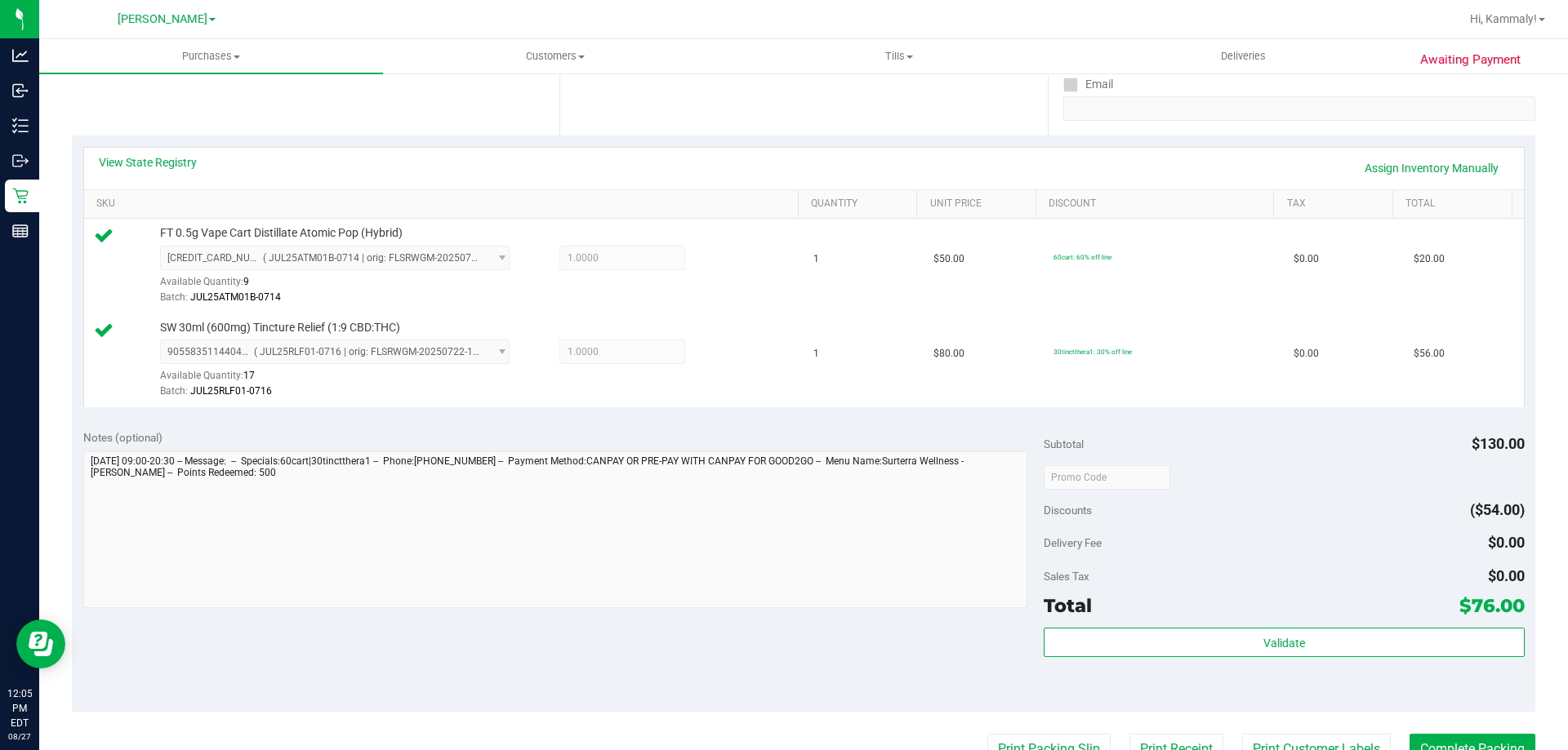
scroll to position [409, 0]
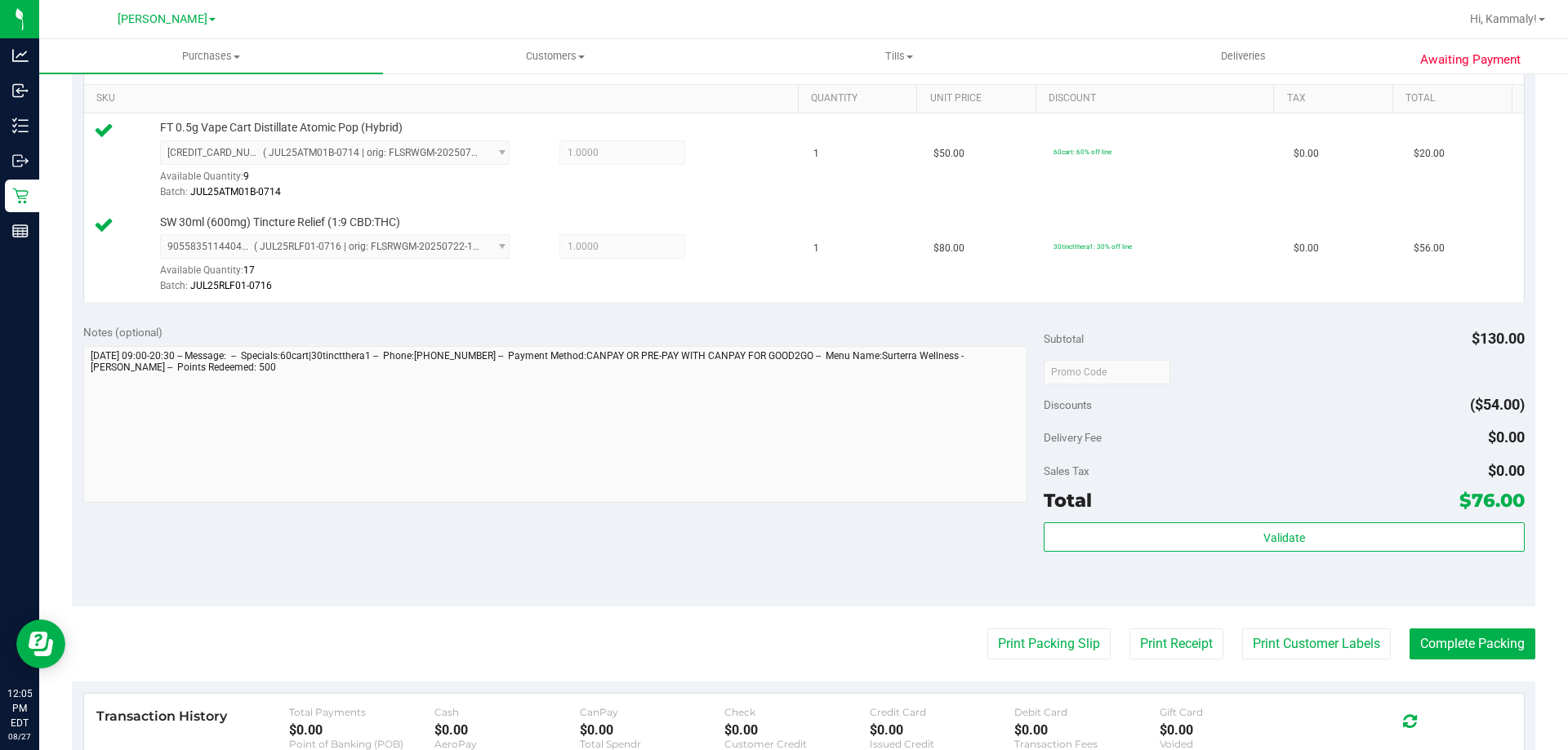
click at [1037, 626] on purchase-details "Back Edit Purchase Cancel Purchase View Profile # 11855157 BioTrack ID: - Submi…" at bounding box center [803, 332] width 1463 height 1308
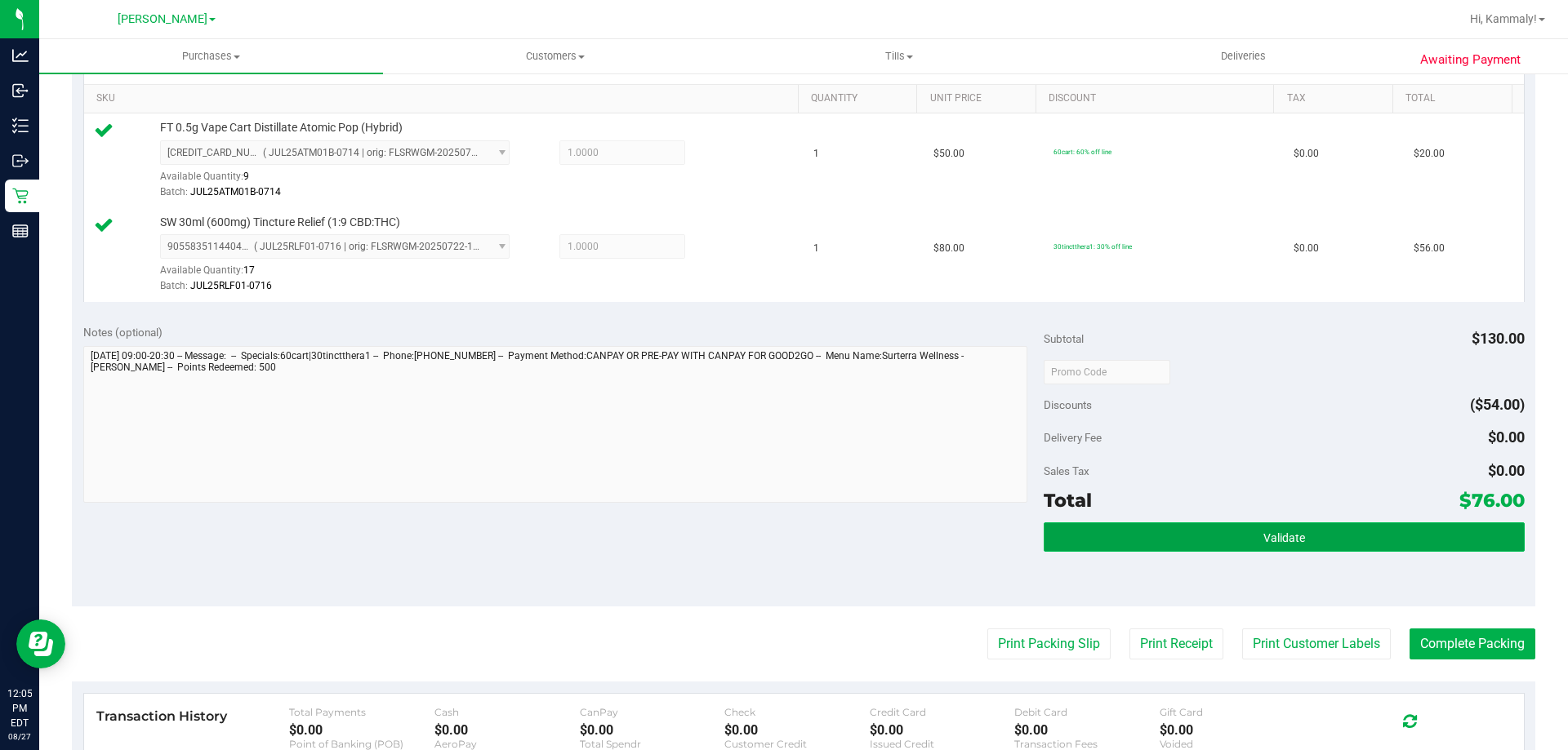
click at [1375, 551] on button "Validate" at bounding box center [1283, 537] width 480 height 29
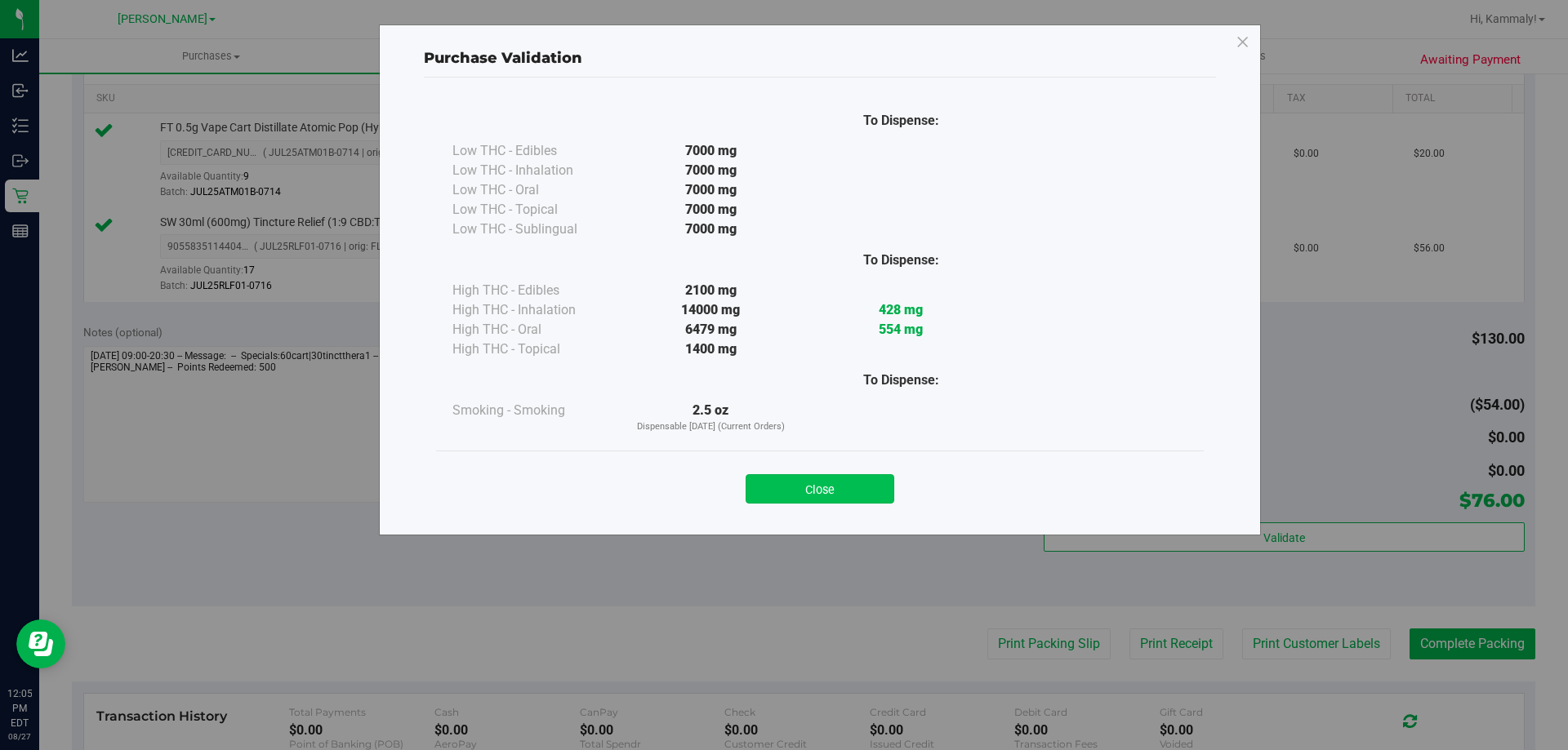
click at [807, 501] on button "Close" at bounding box center [819, 488] width 148 height 29
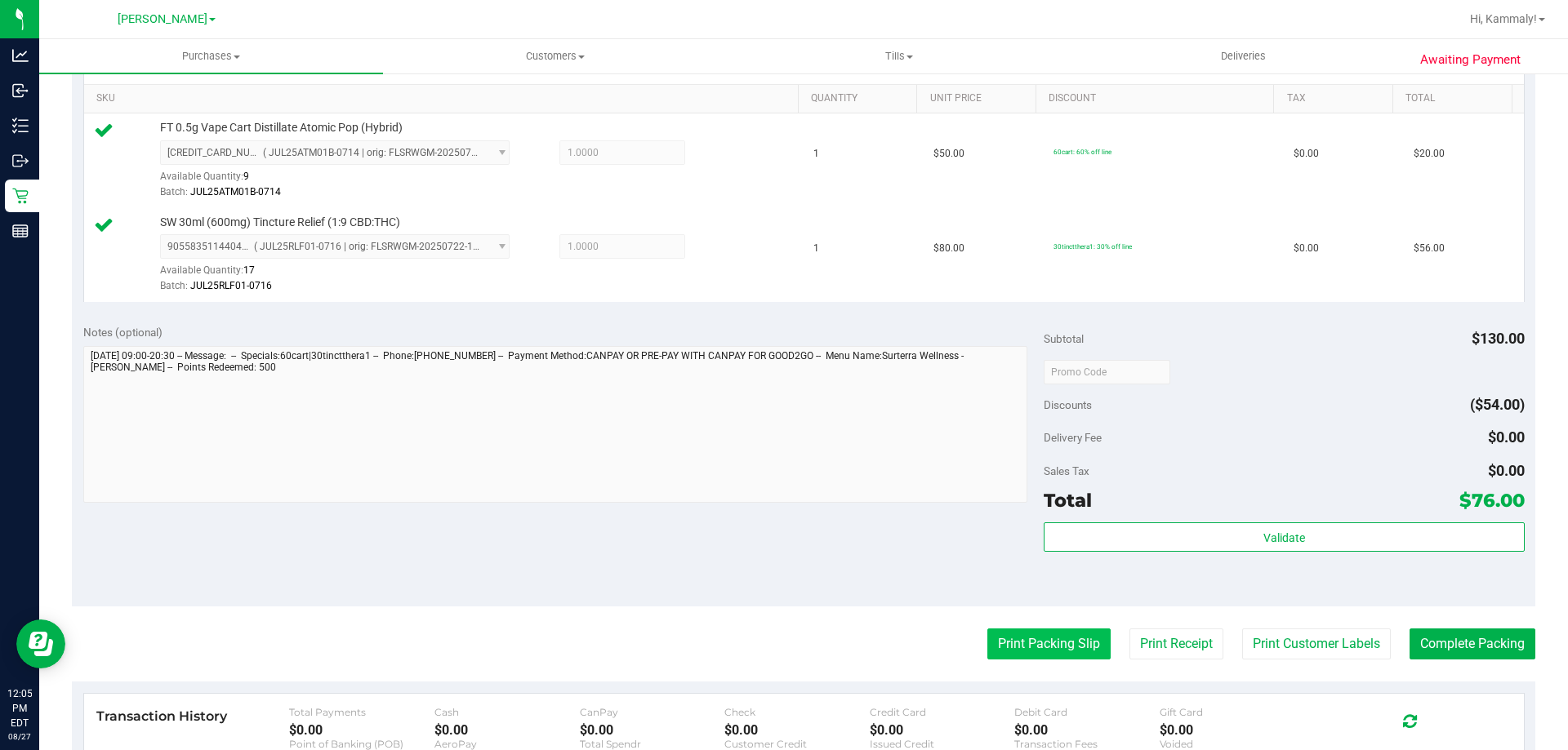
click at [1022, 630] on button "Print Packing Slip" at bounding box center [1049, 644] width 123 height 31
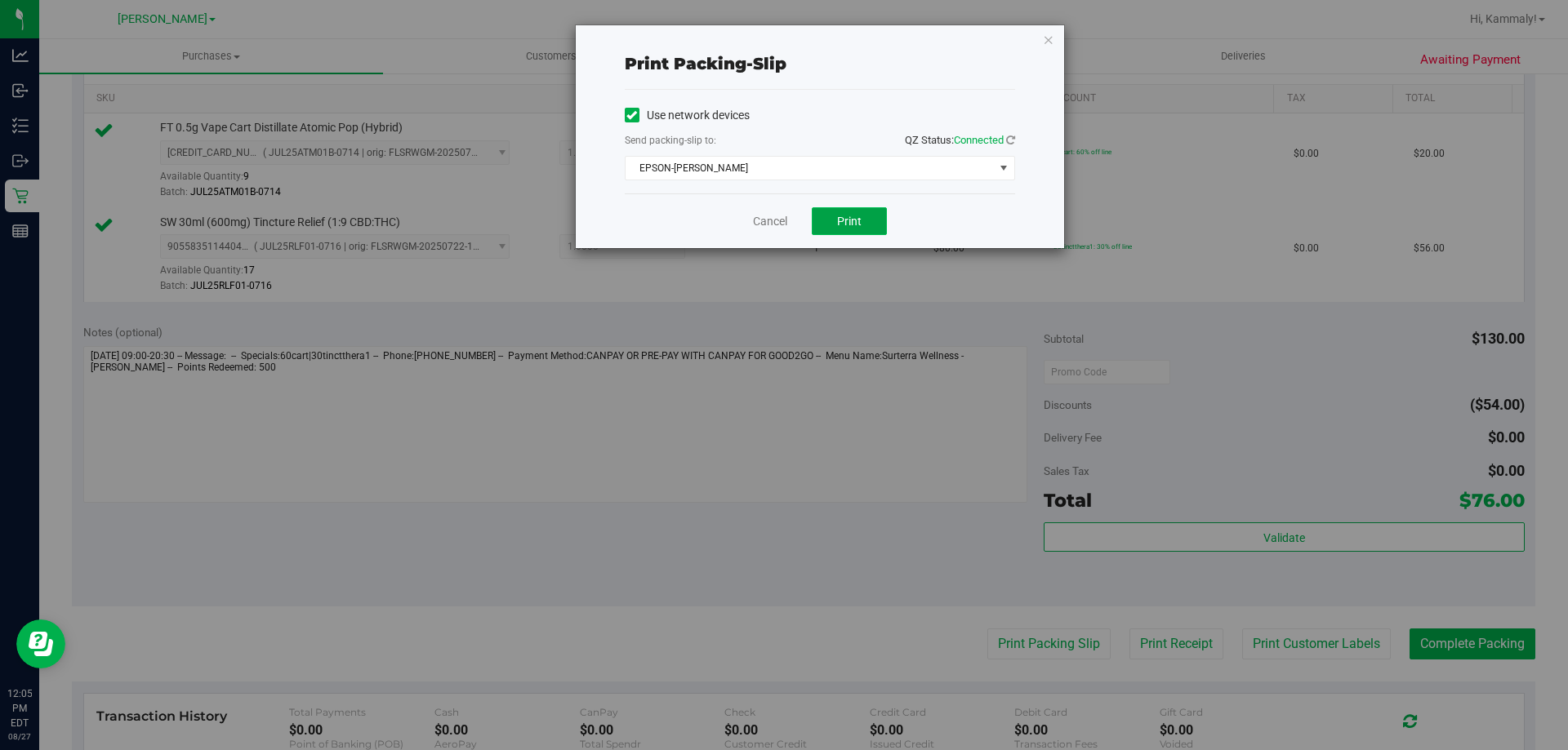
click at [862, 224] on button "Print" at bounding box center [849, 221] width 75 height 28
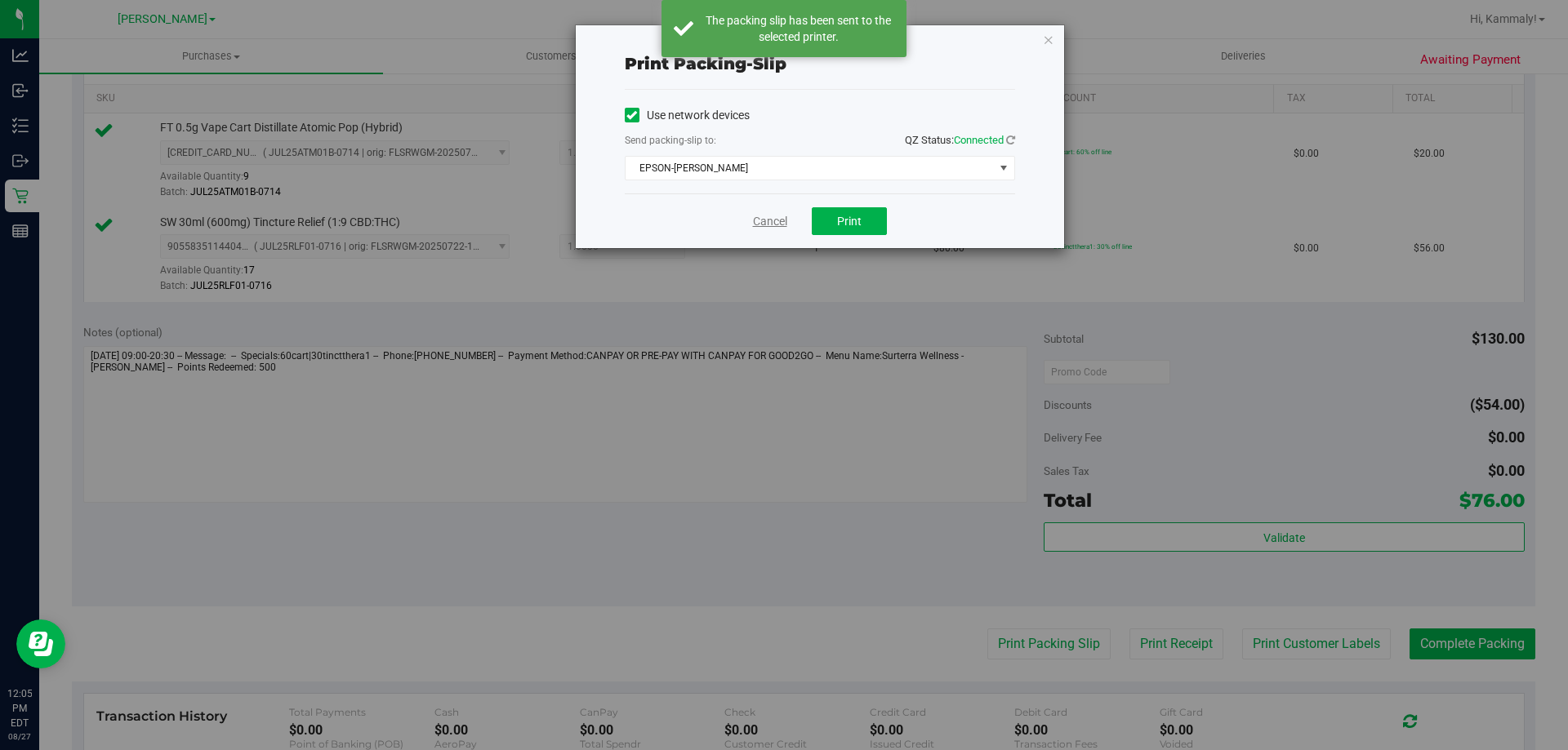
click at [765, 222] on link "Cancel" at bounding box center [770, 221] width 34 height 17
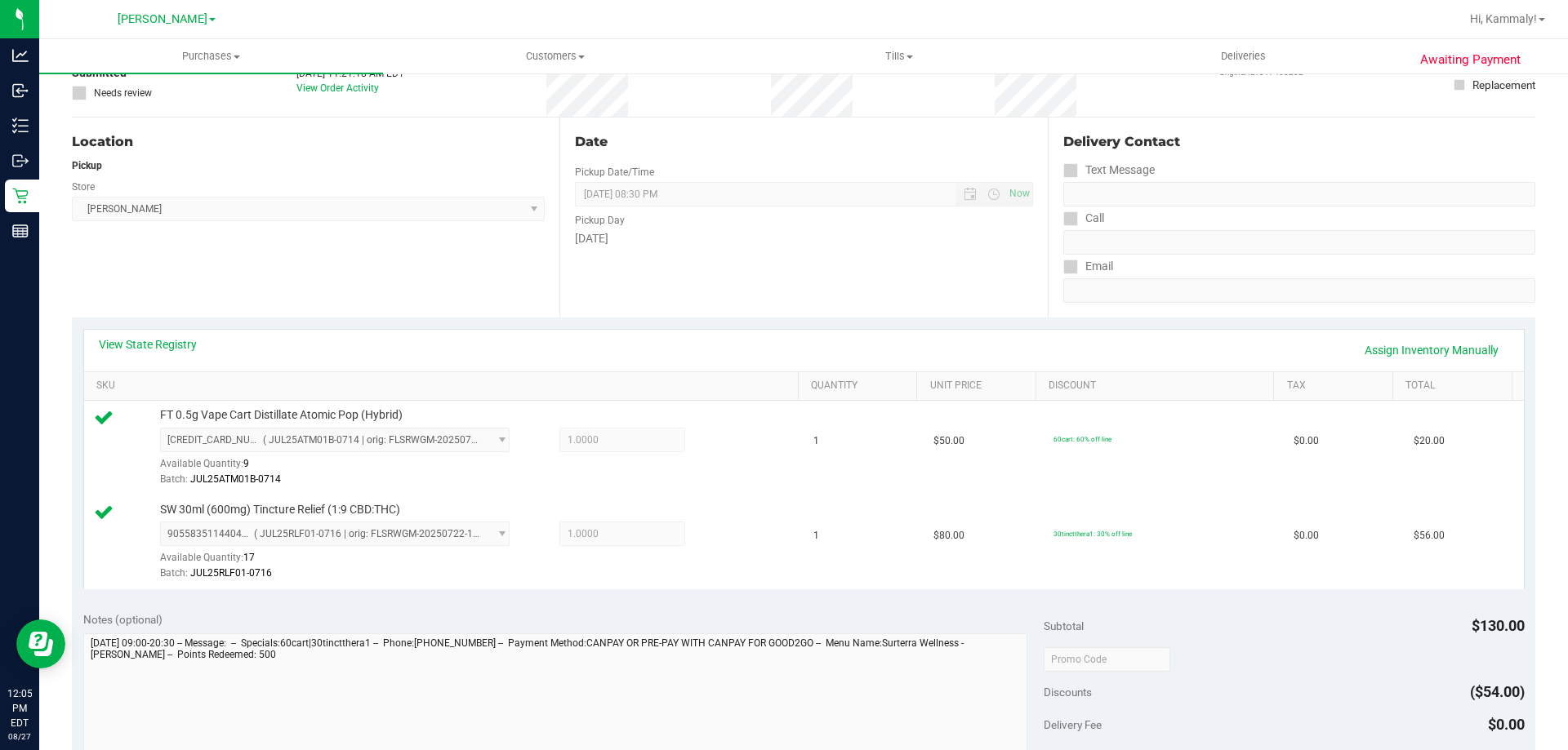
scroll to position [225, 0]
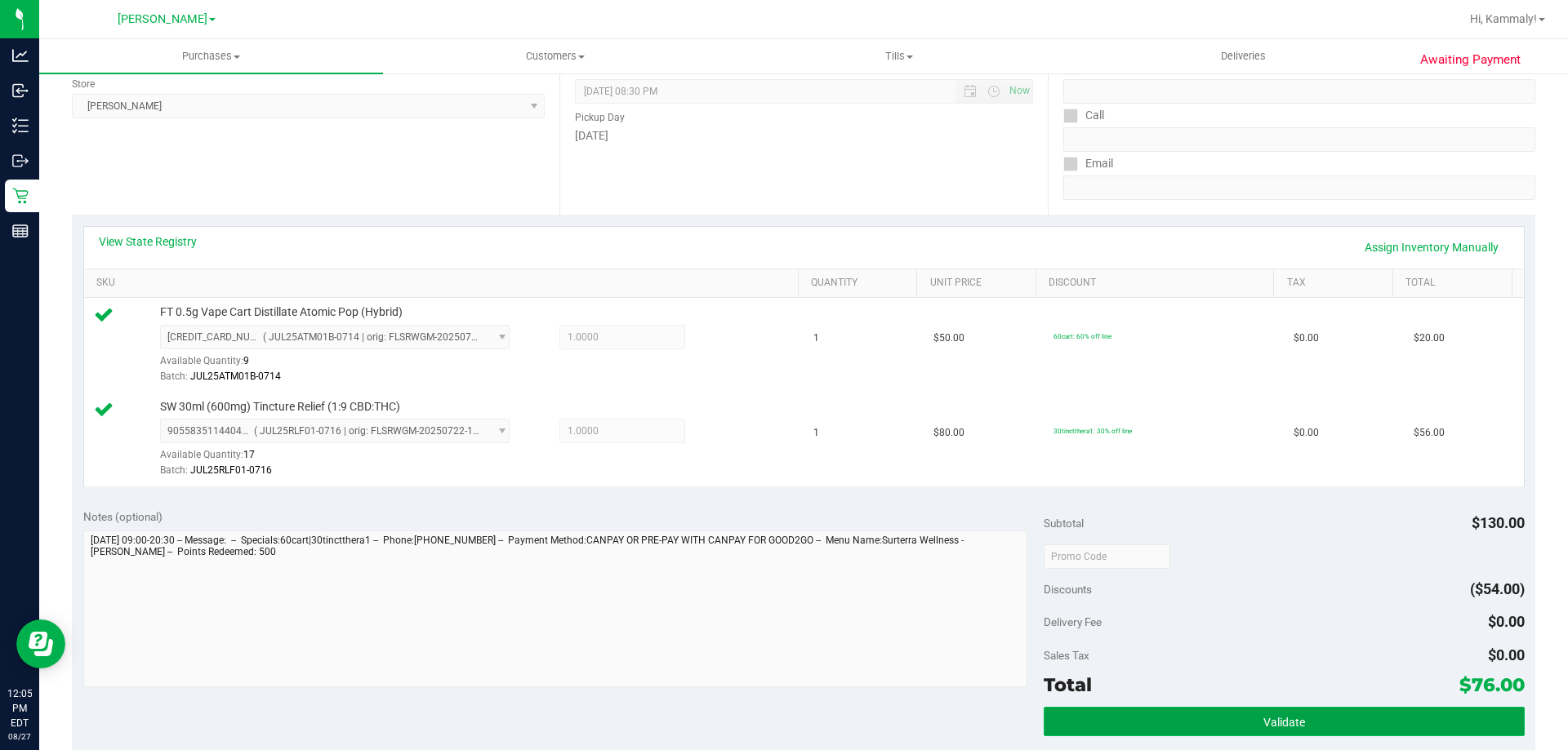
click at [1230, 728] on button "Validate" at bounding box center [1283, 721] width 480 height 29
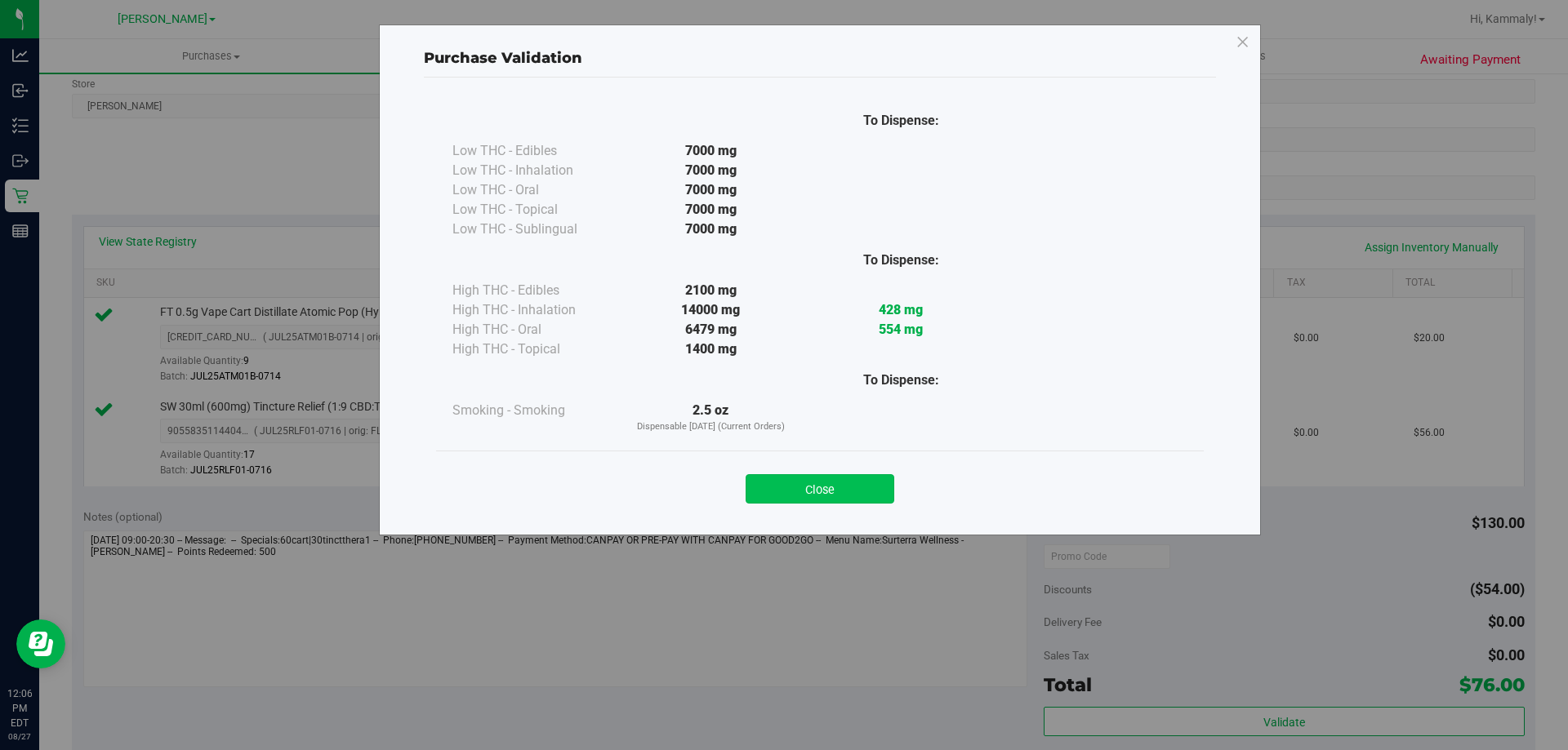
click at [839, 495] on button "Close" at bounding box center [819, 488] width 148 height 29
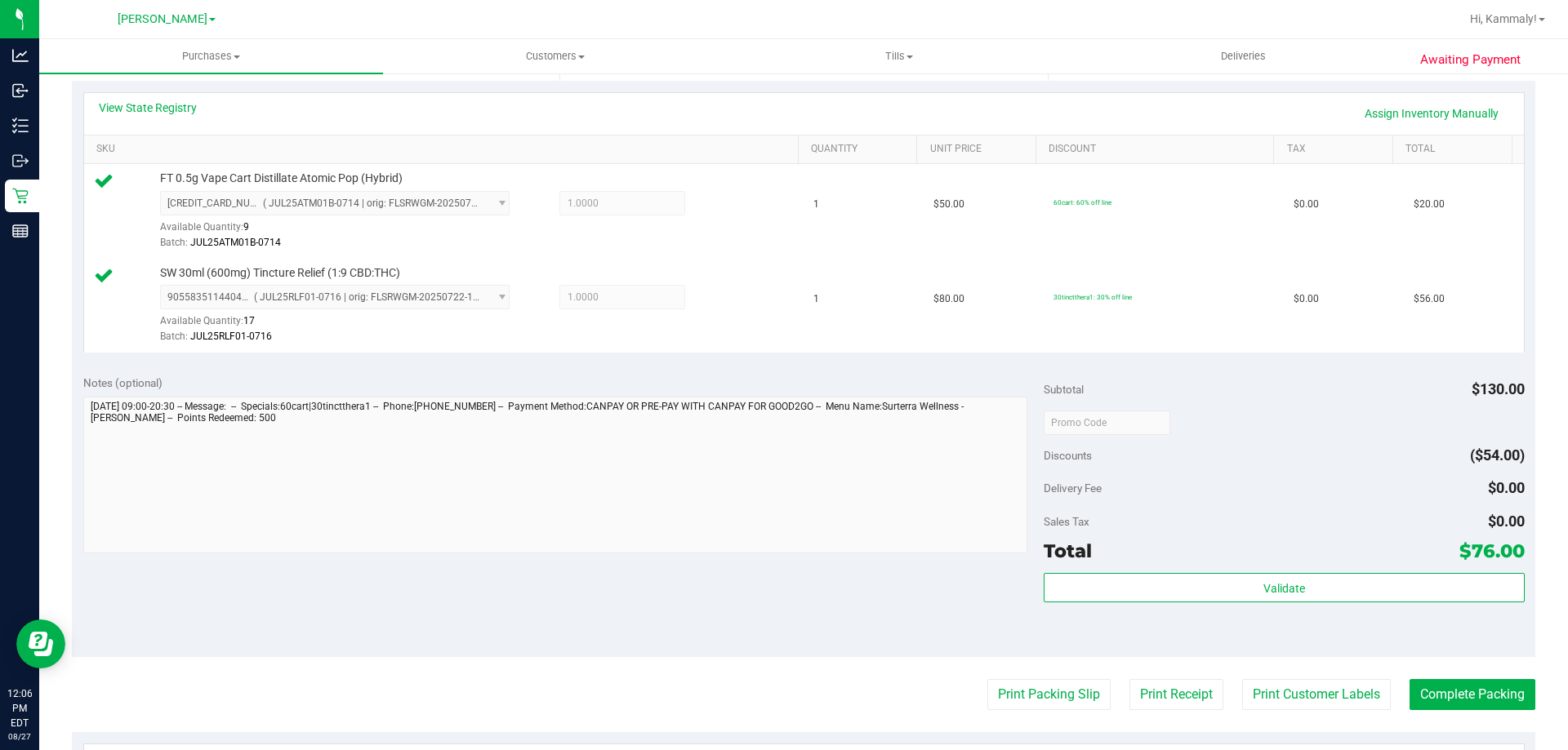
scroll to position [391, 0]
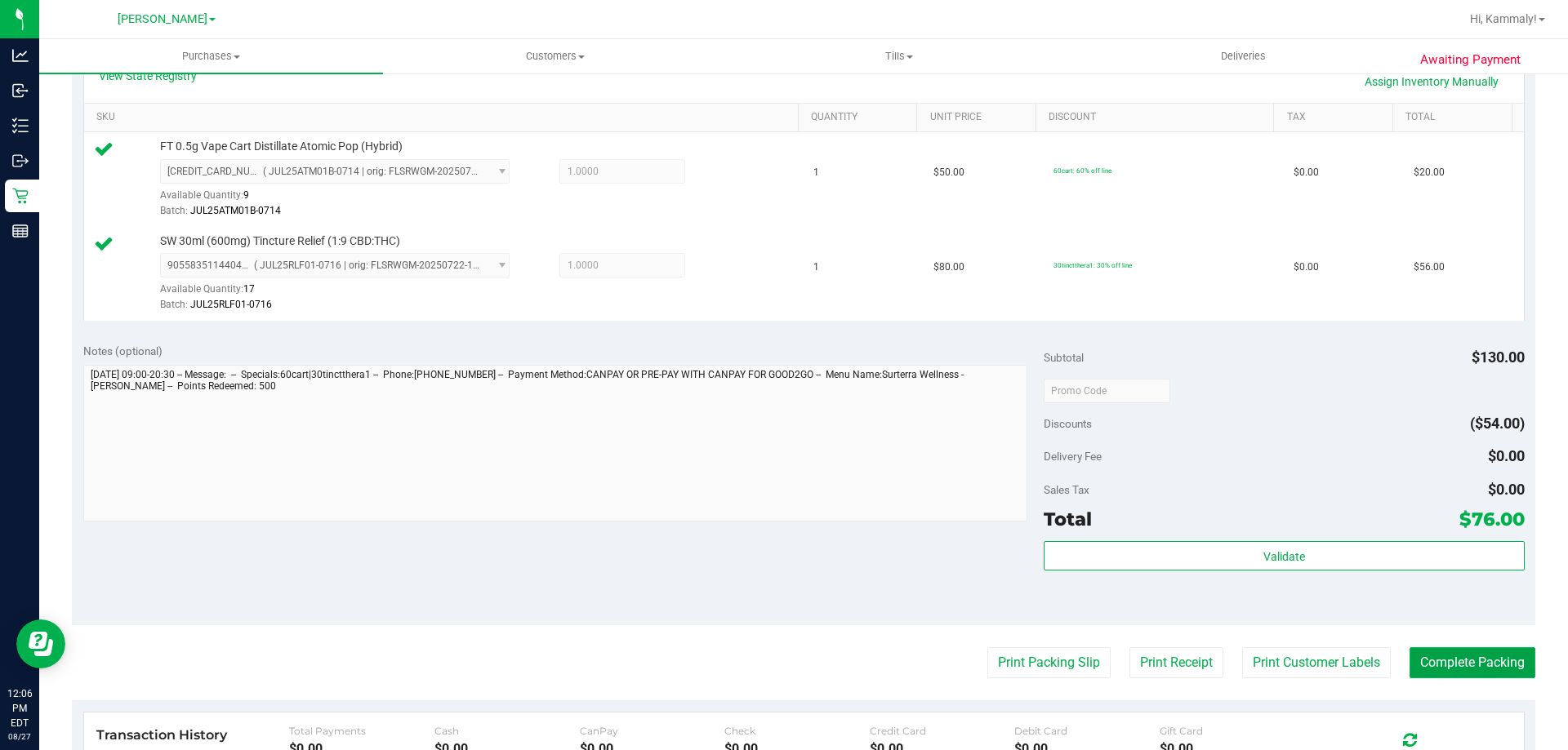
click at [1445, 660] on button "Complete Packing" at bounding box center [1473, 662] width 126 height 31
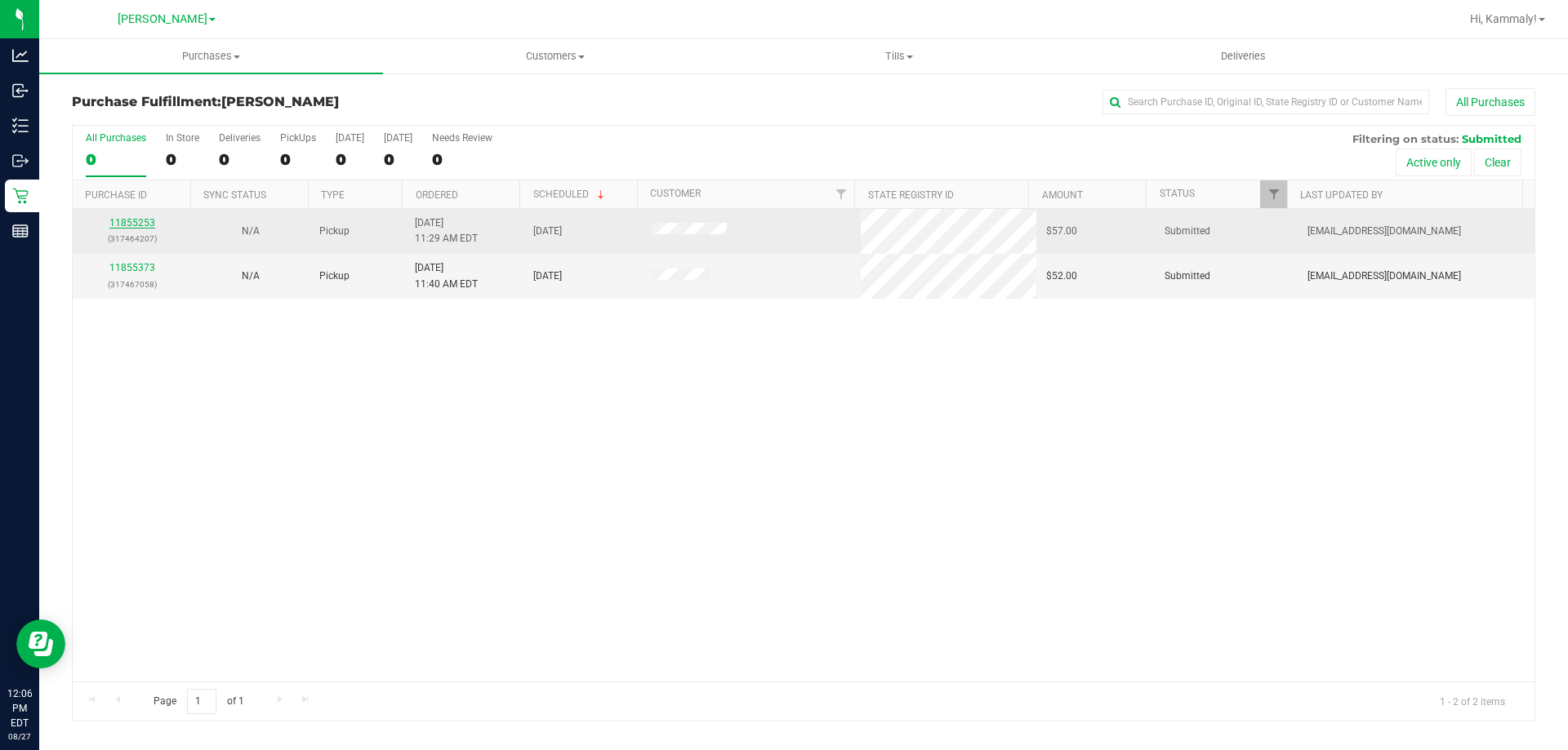
click at [111, 221] on link "11855253" at bounding box center [132, 223] width 46 height 12
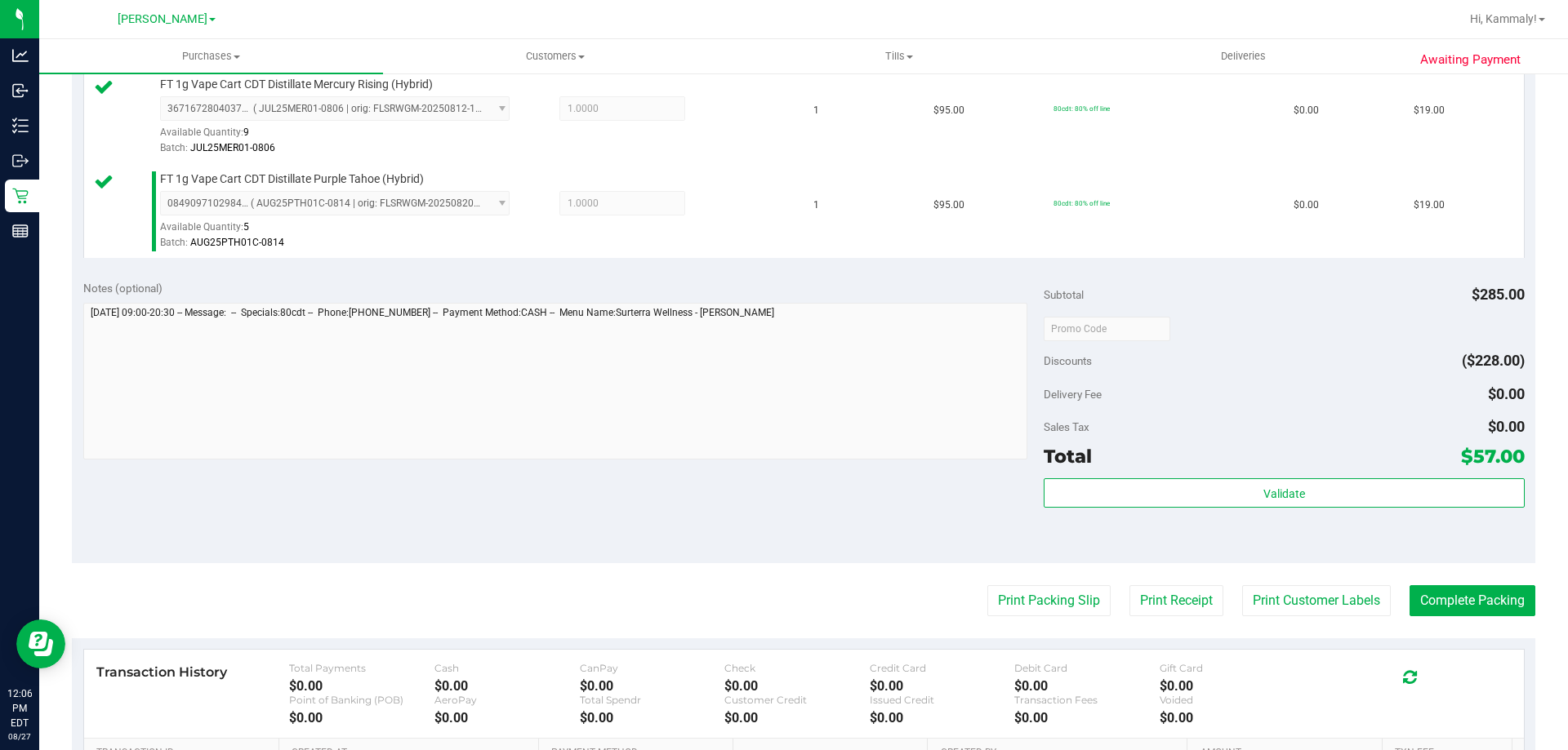
scroll to position [696, 0]
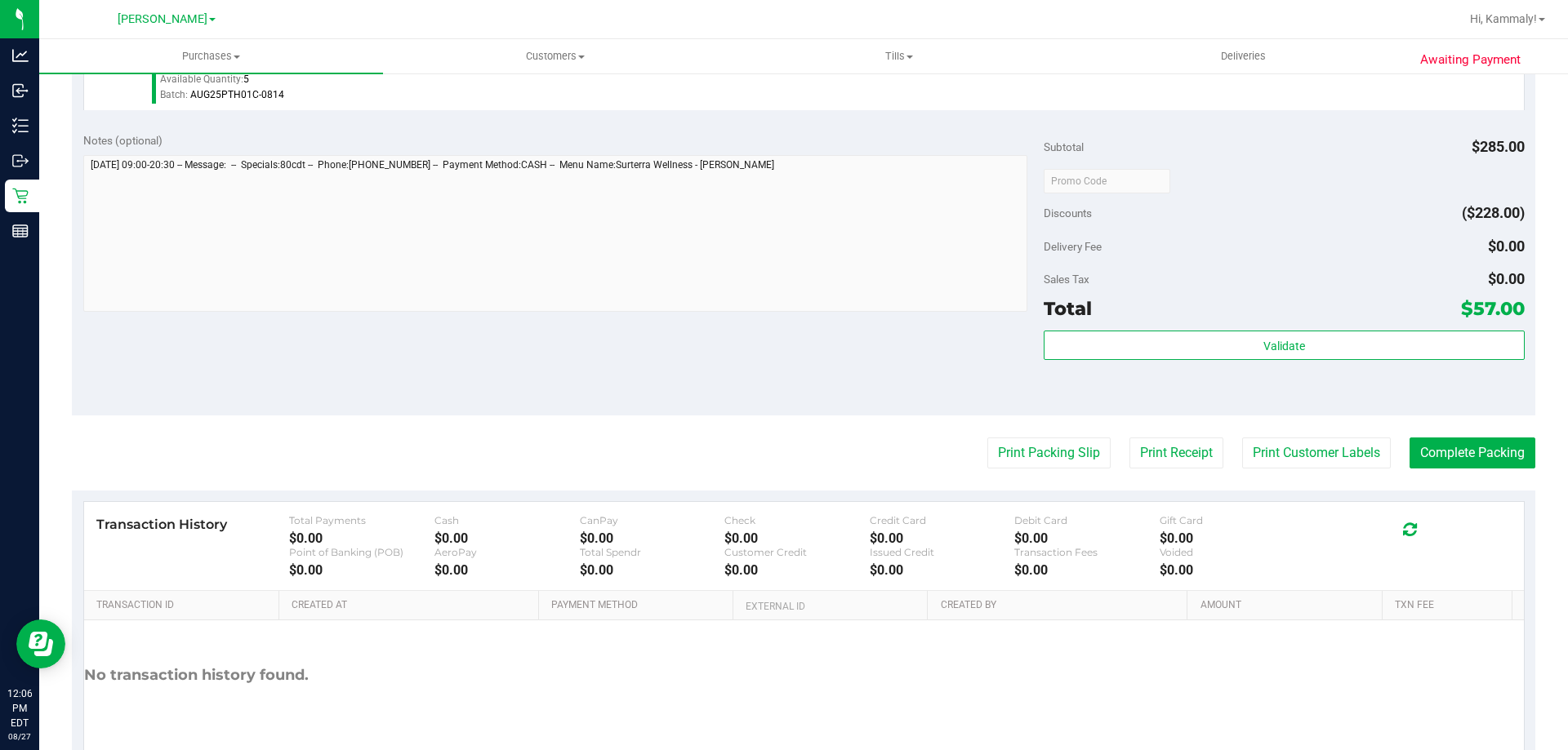
click at [1222, 372] on div "Validate" at bounding box center [1283, 367] width 480 height 74
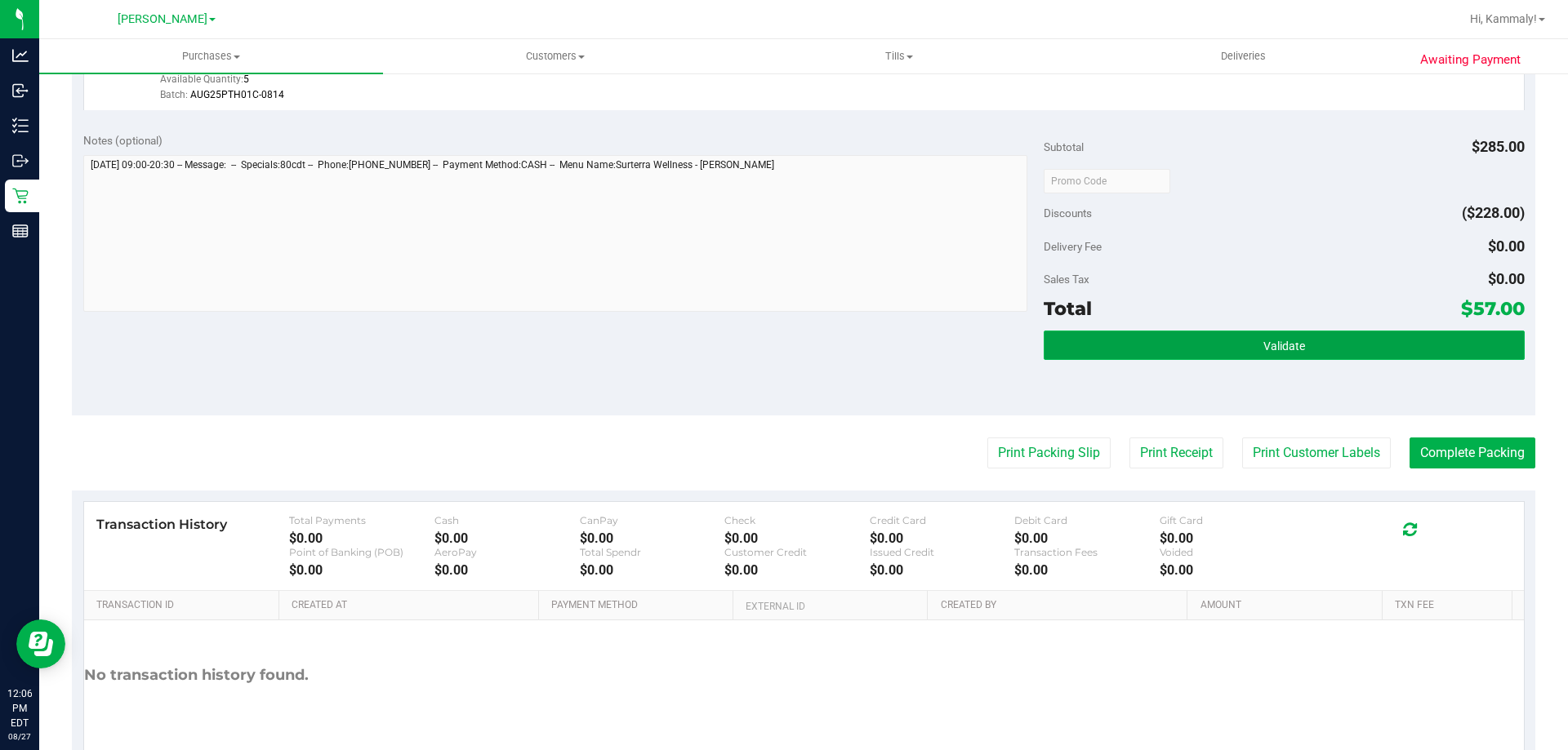
click at [1232, 356] on button "Validate" at bounding box center [1283, 345] width 480 height 29
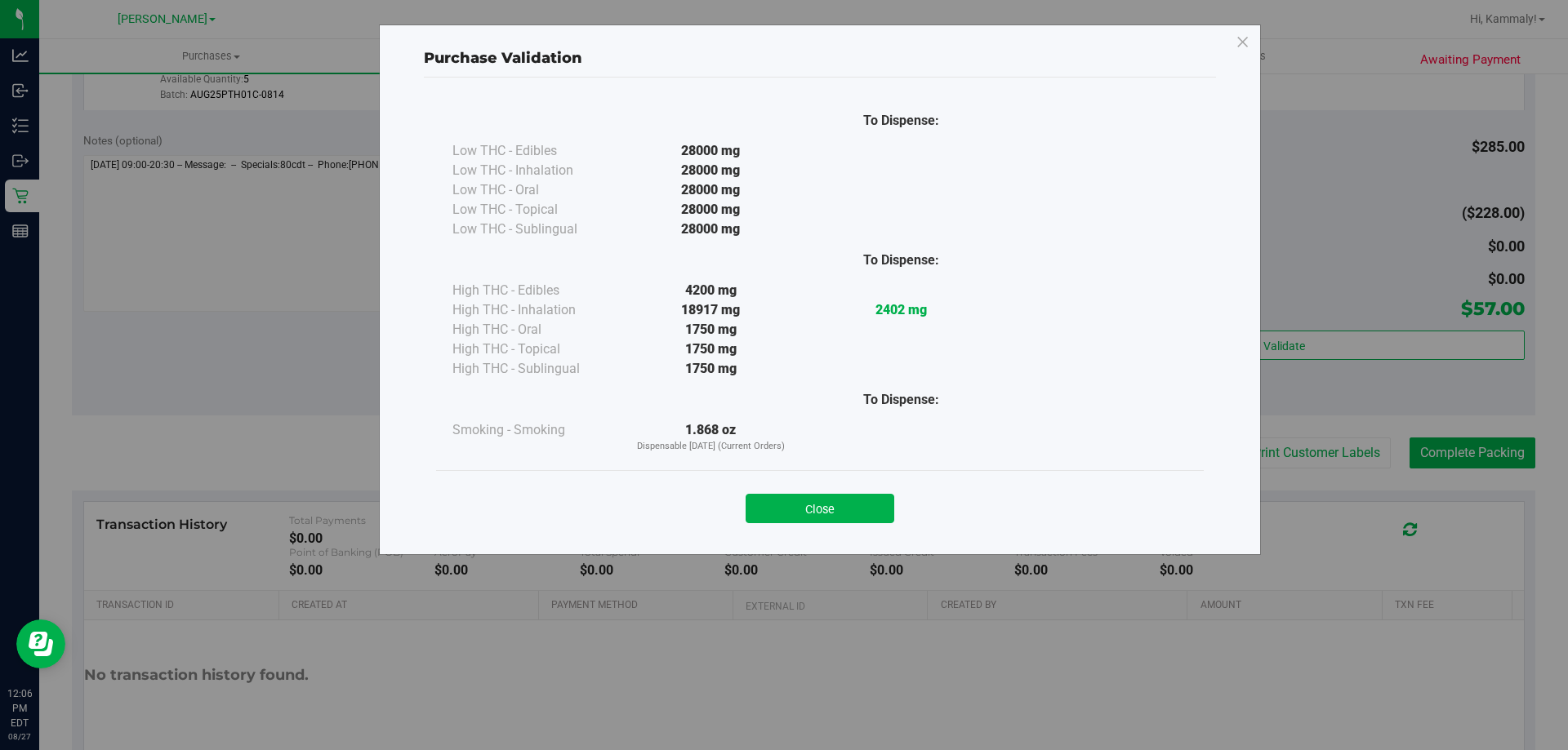
drag, startPoint x: 853, startPoint y: 509, endPoint x: 990, endPoint y: 472, distance: 141.9
click at [854, 509] on button "Close" at bounding box center [819, 508] width 148 height 29
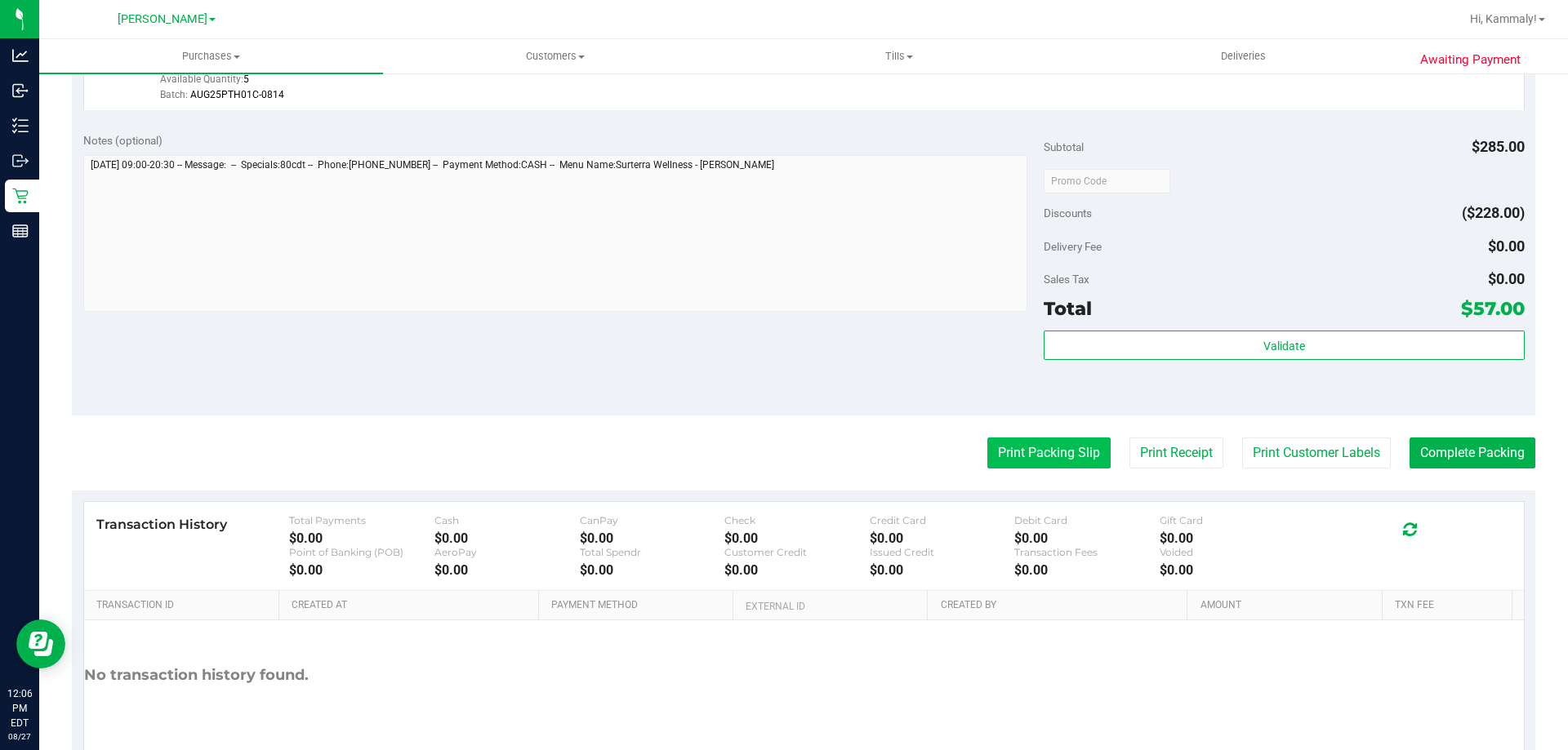
click at [1011, 450] on button "Print Packing Slip" at bounding box center [1049, 453] width 123 height 31
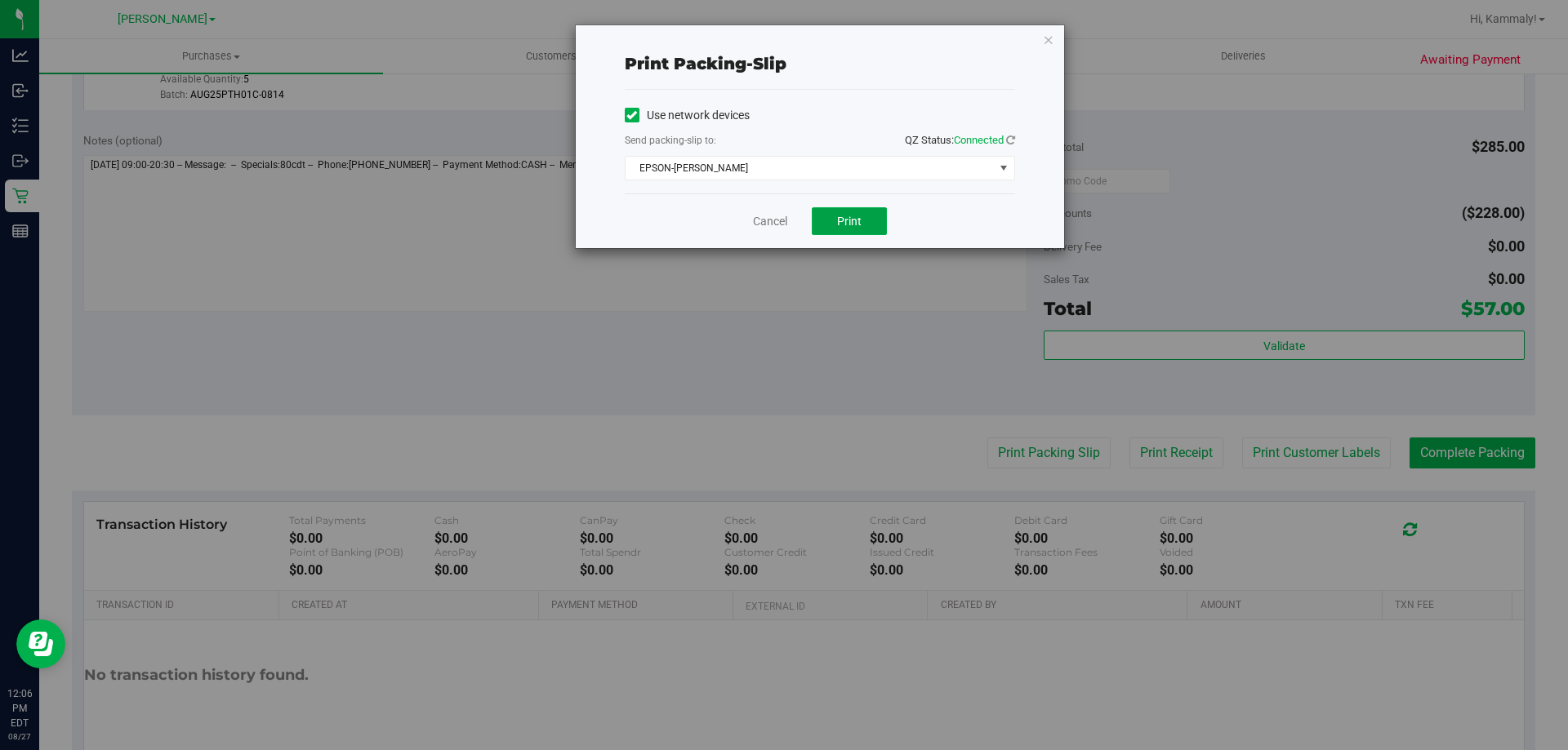
drag, startPoint x: 857, startPoint y: 227, endPoint x: 854, endPoint y: 235, distance: 8.5
click at [854, 234] on button "Print" at bounding box center [849, 221] width 75 height 28
click at [758, 223] on link "Cancel" at bounding box center [770, 221] width 34 height 17
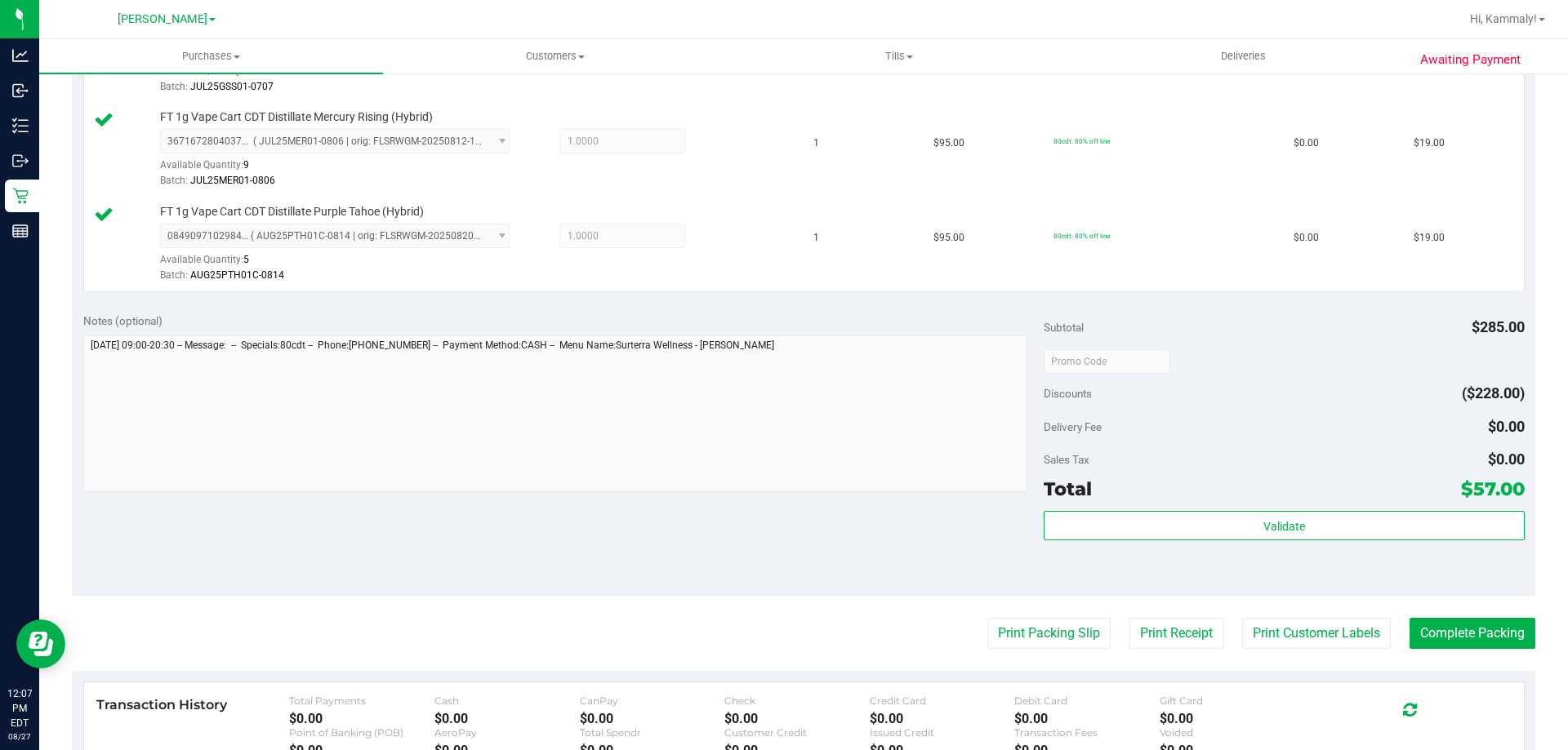
scroll to position [520, 0]
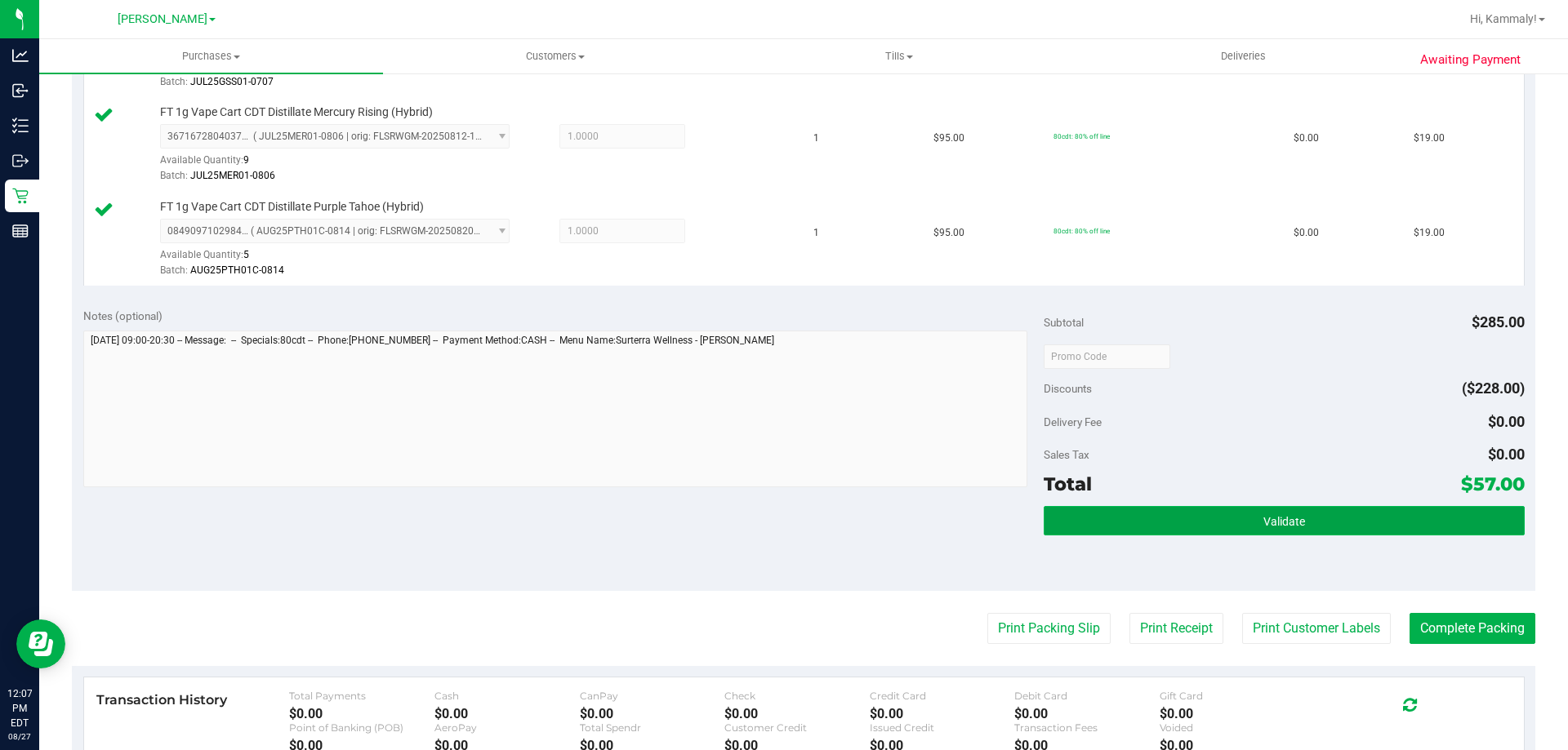
click at [1261, 511] on button "Validate" at bounding box center [1283, 520] width 480 height 29
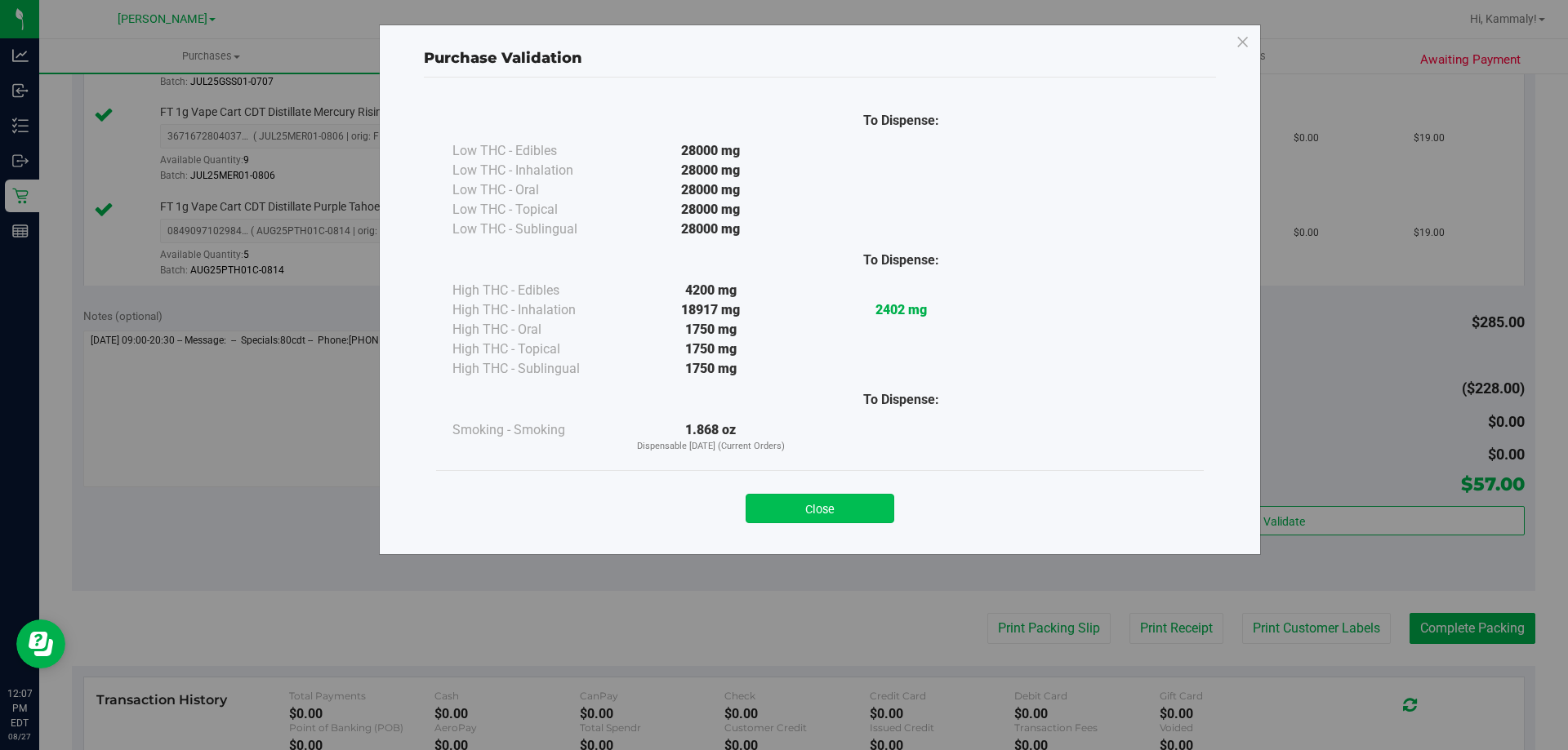
click at [839, 500] on button "Close" at bounding box center [819, 508] width 148 height 29
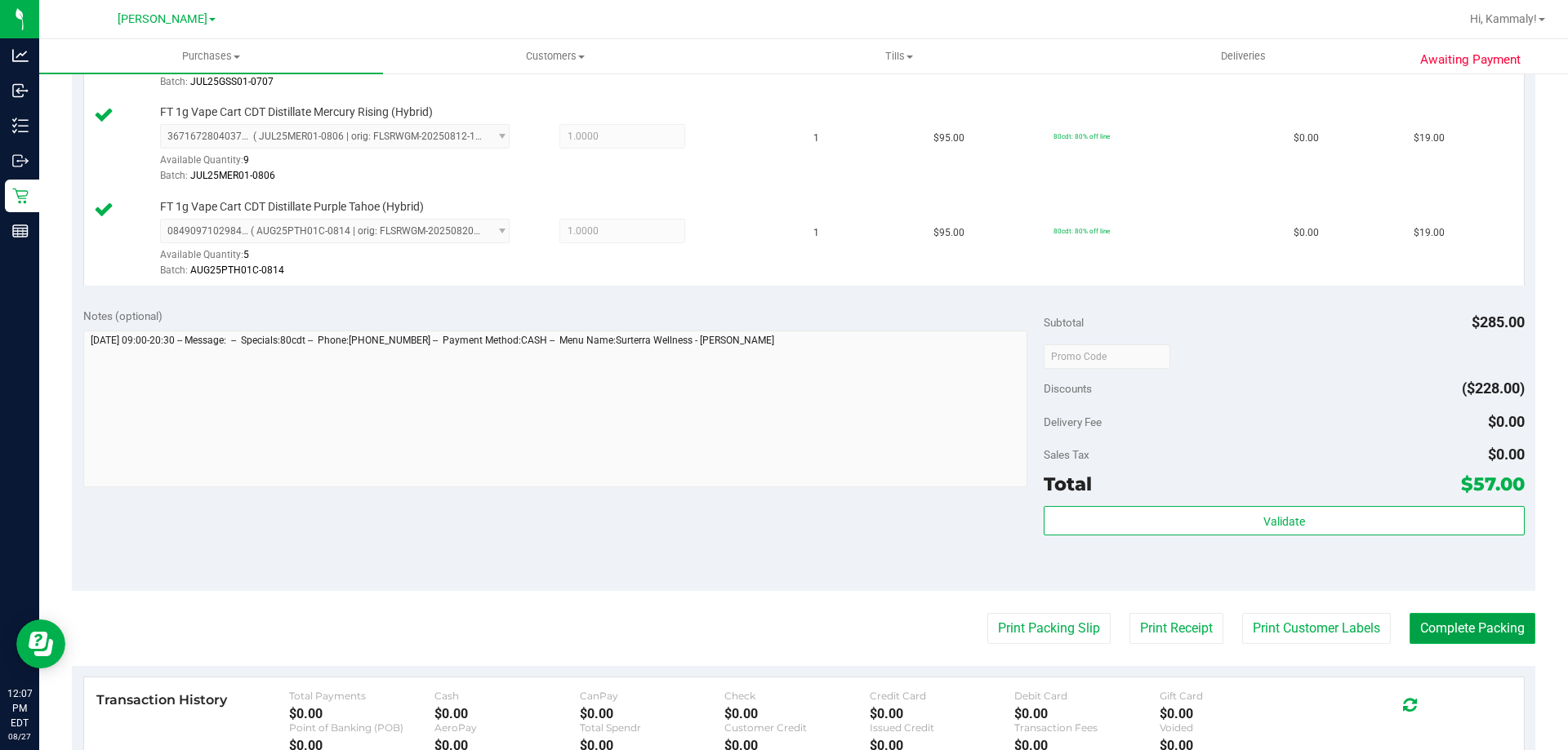
click at [1457, 639] on button "Complete Packing" at bounding box center [1473, 628] width 126 height 31
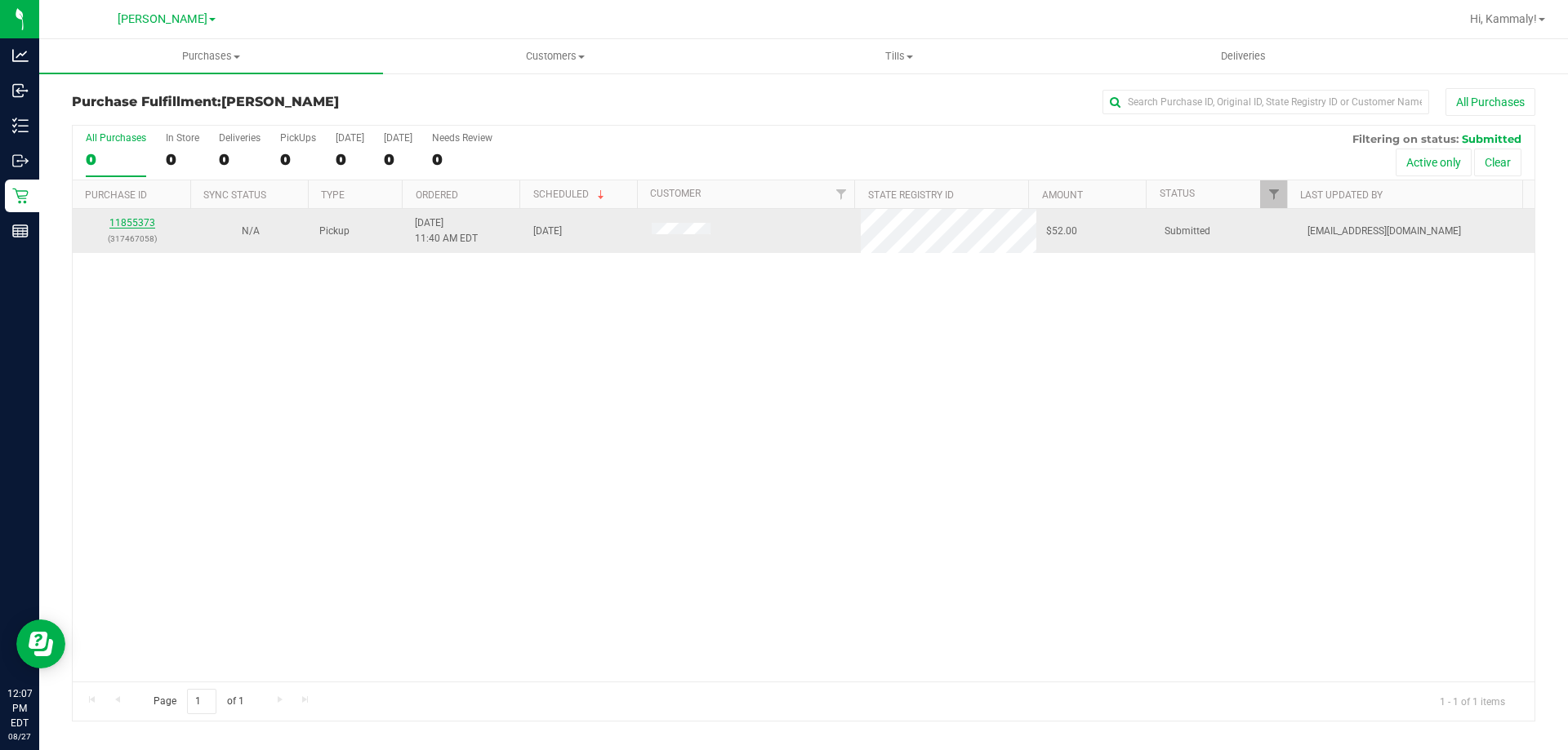
click at [149, 226] on link "11855373" at bounding box center [132, 223] width 46 height 12
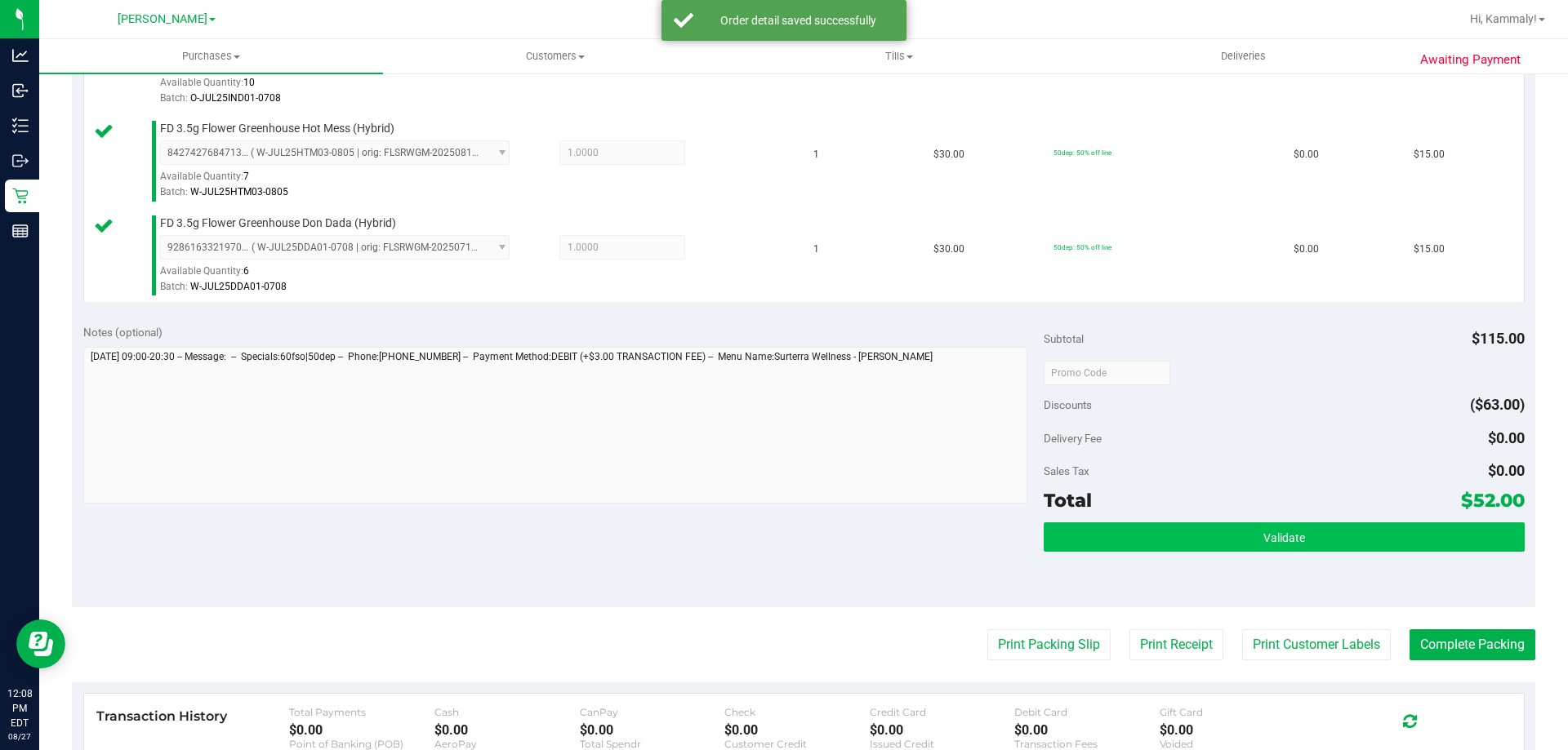
scroll to position [525, 0]
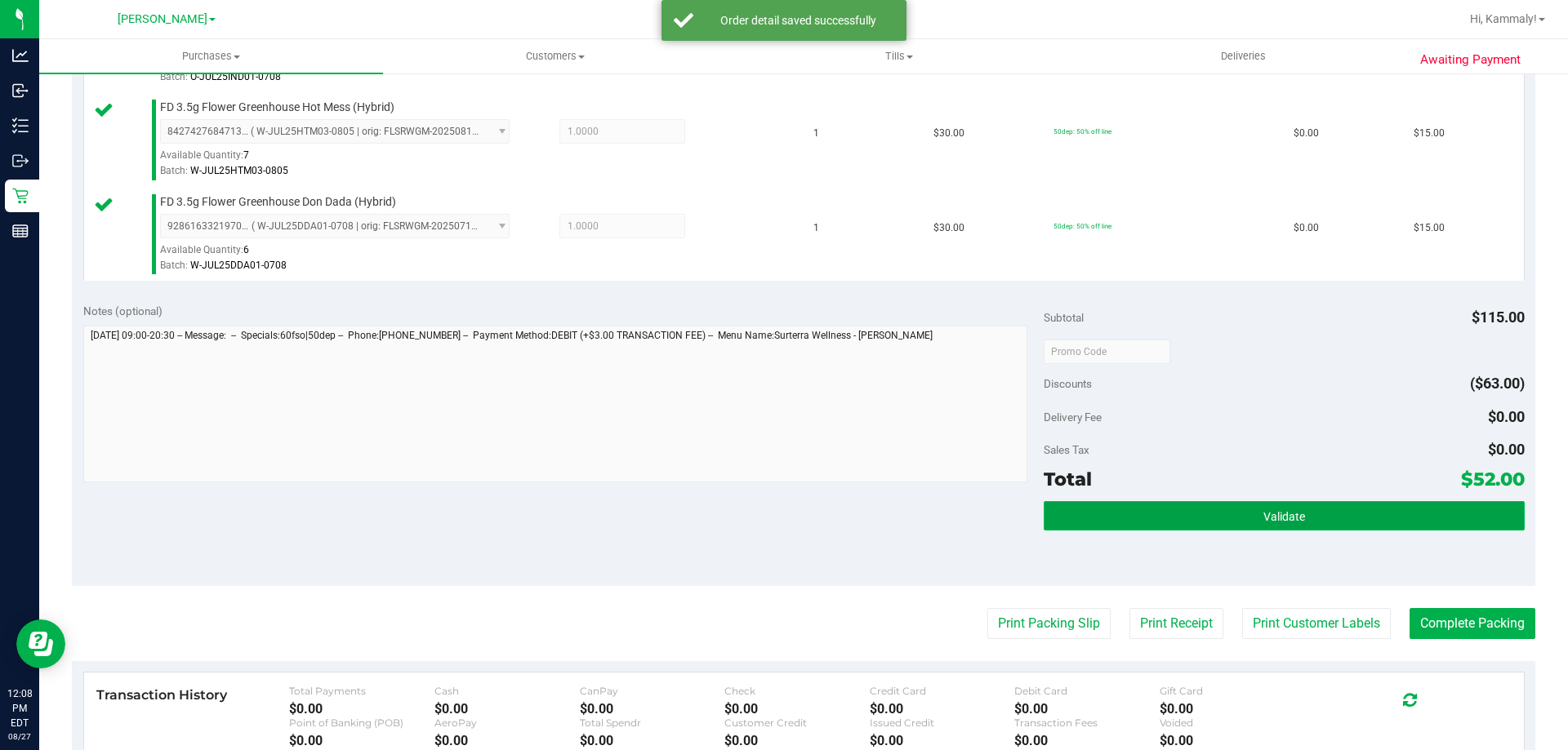
click at [1287, 511] on span "Validate" at bounding box center [1284, 516] width 42 height 13
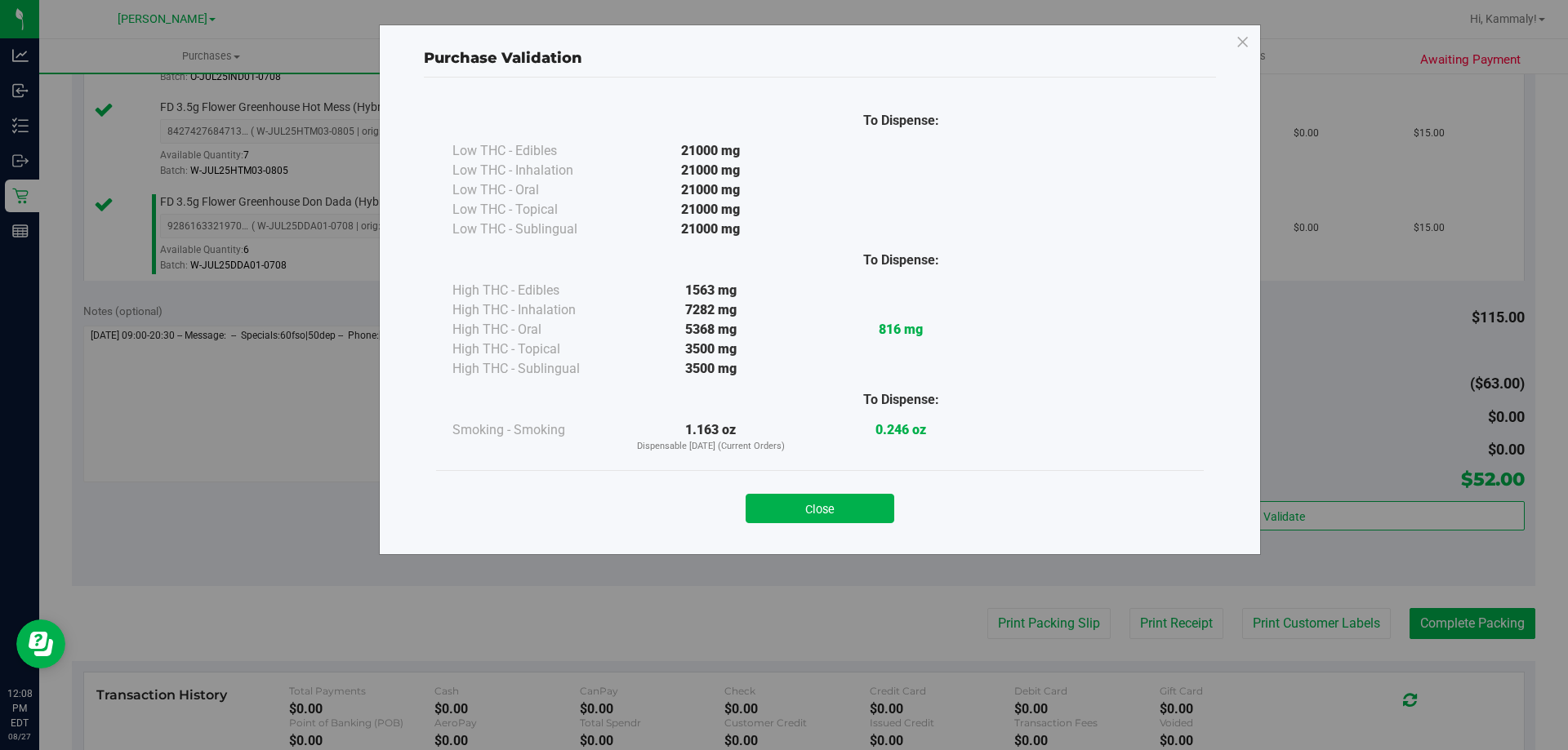
click at [833, 491] on div "Close" at bounding box center [819, 503] width 743 height 41
click at [837, 515] on button "Close" at bounding box center [819, 508] width 148 height 29
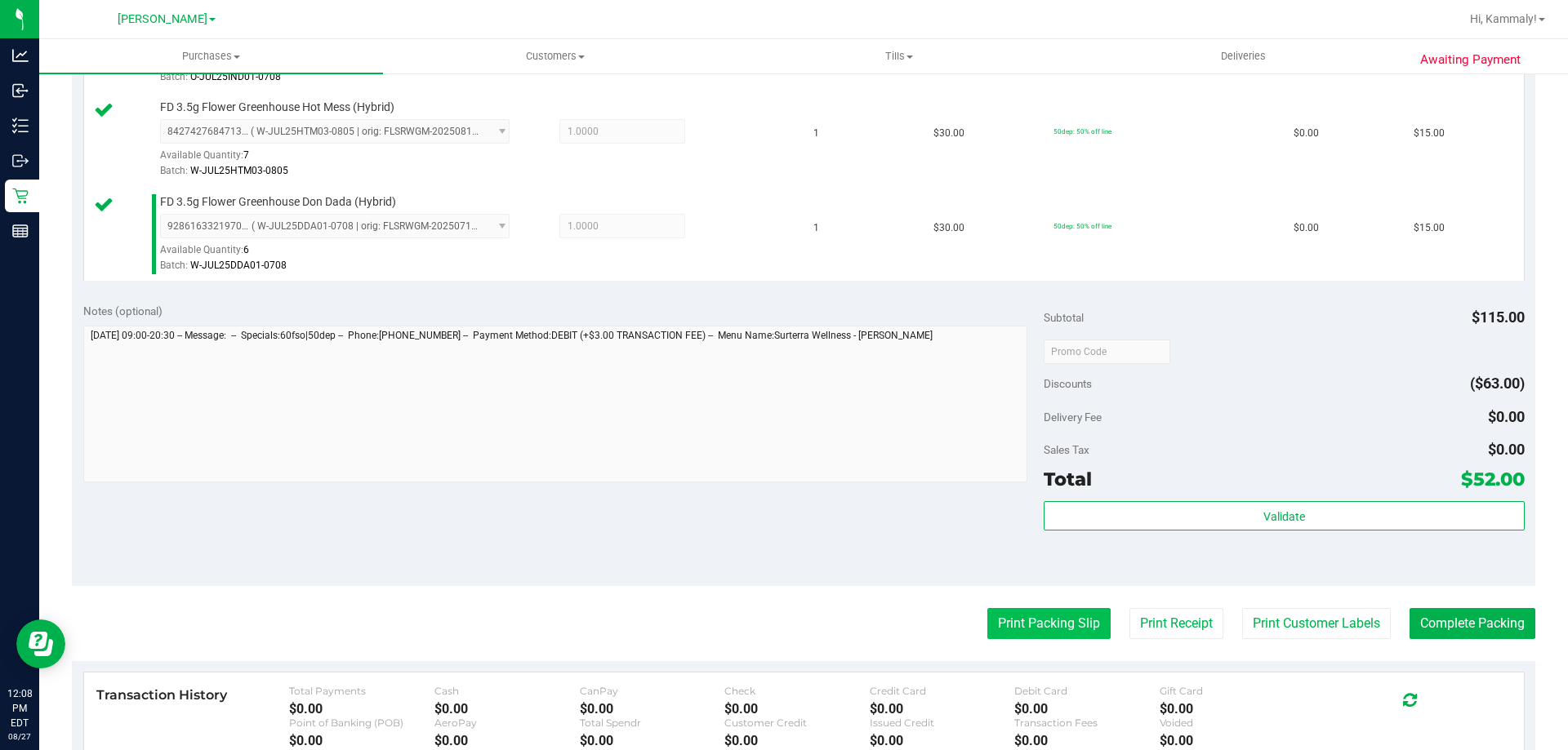
click at [1029, 626] on button "Print Packing Slip" at bounding box center [1049, 623] width 123 height 31
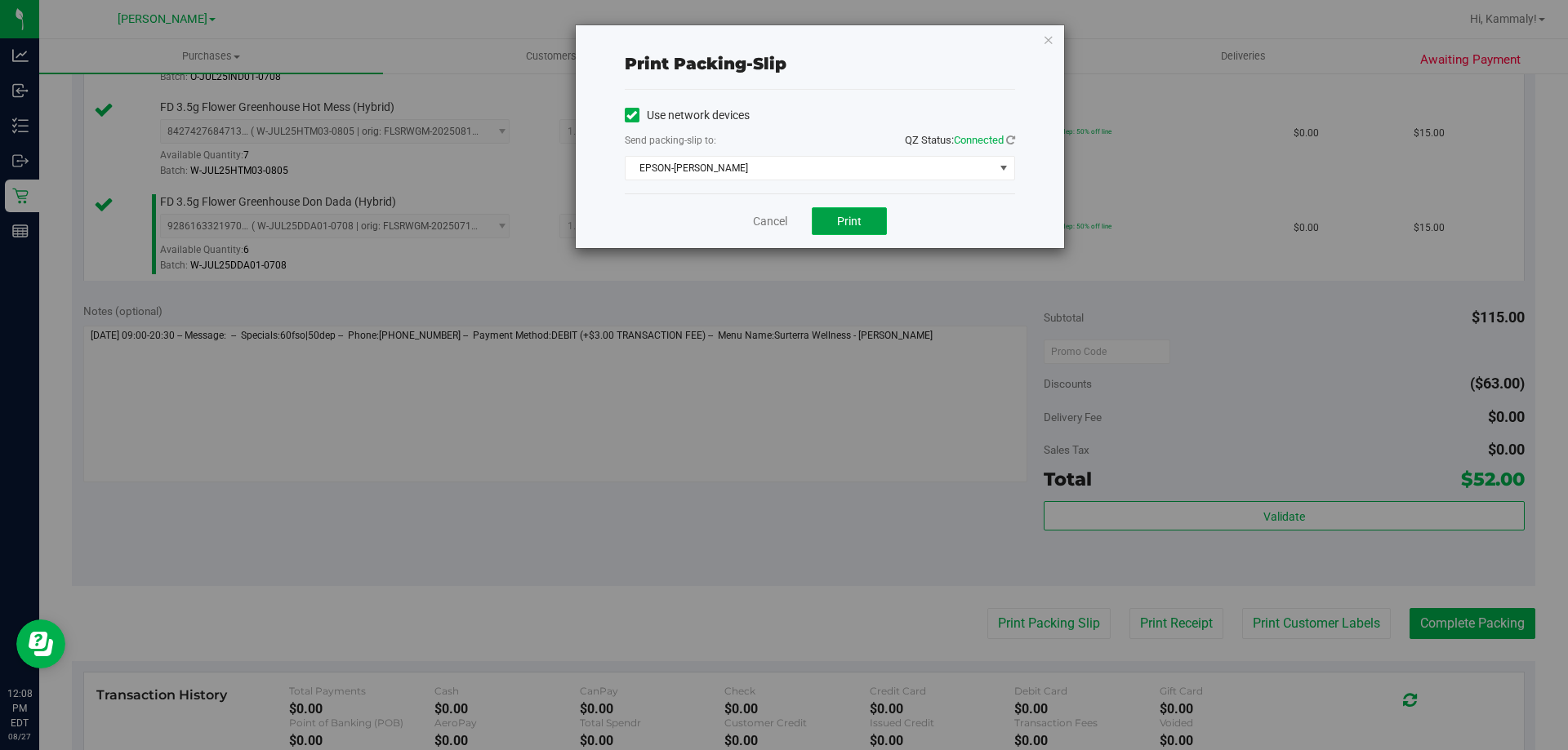
click at [845, 212] on button "Print" at bounding box center [849, 221] width 75 height 28
click at [755, 218] on link "Cancel" at bounding box center [770, 221] width 34 height 17
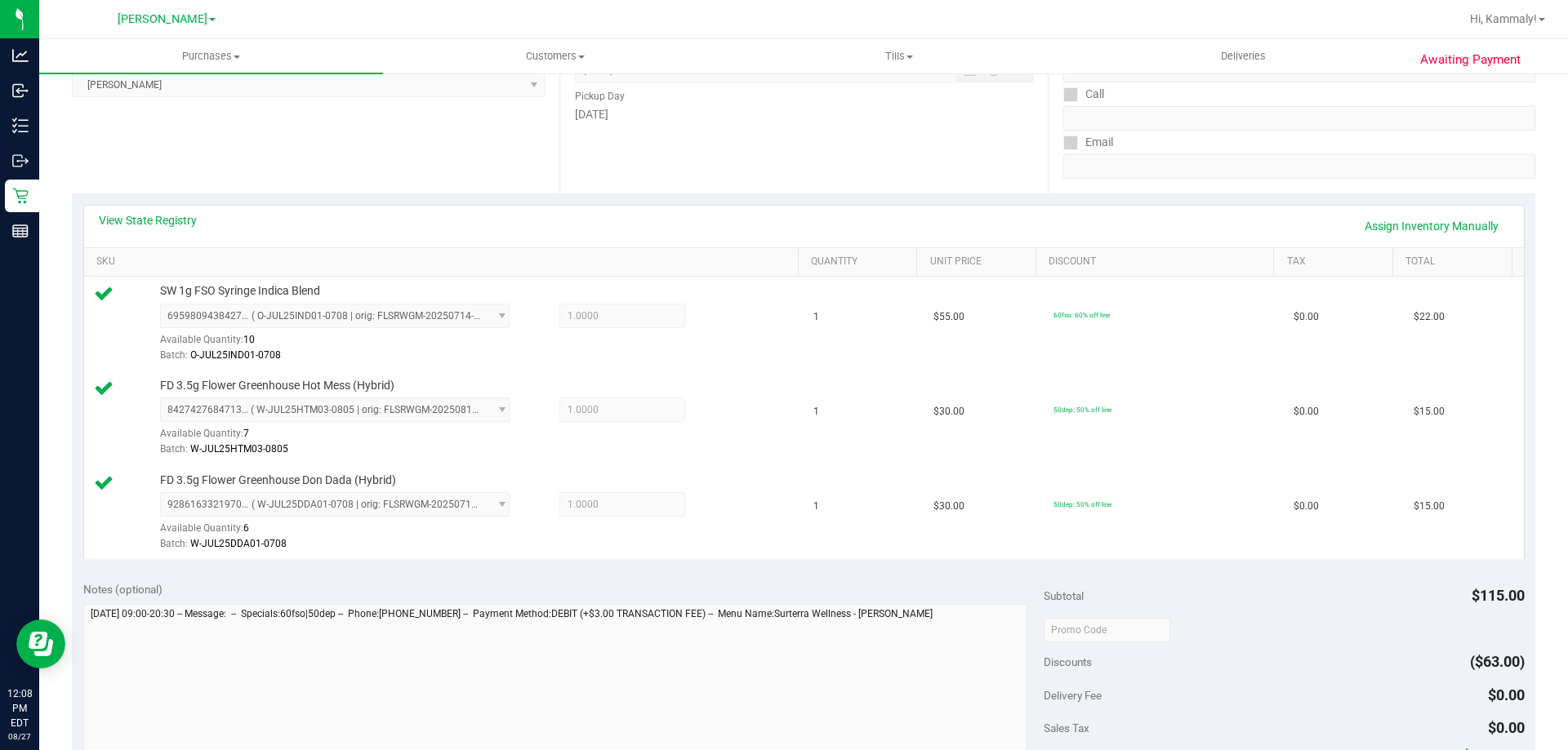
scroll to position [455, 0]
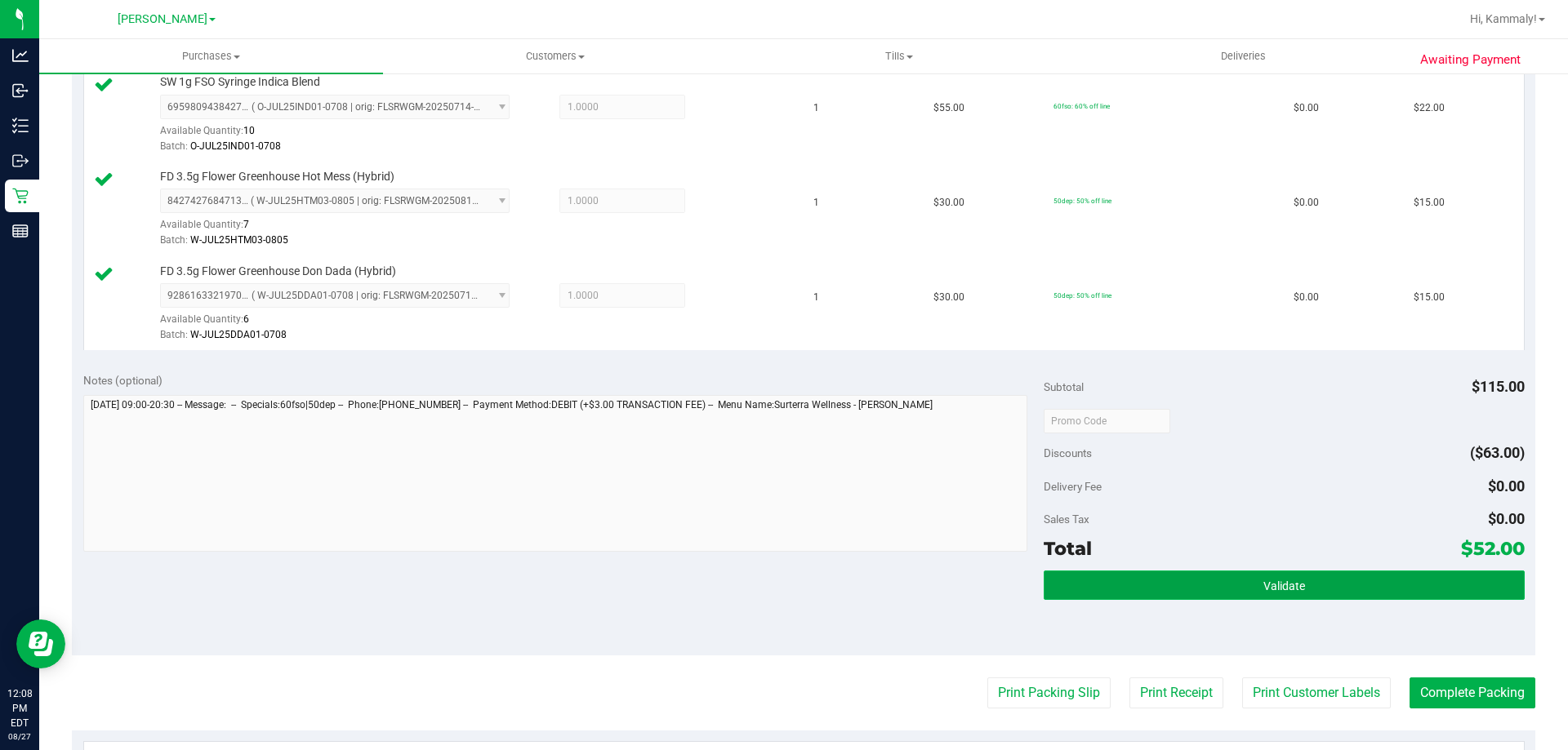
click at [1163, 593] on button "Validate" at bounding box center [1283, 584] width 480 height 29
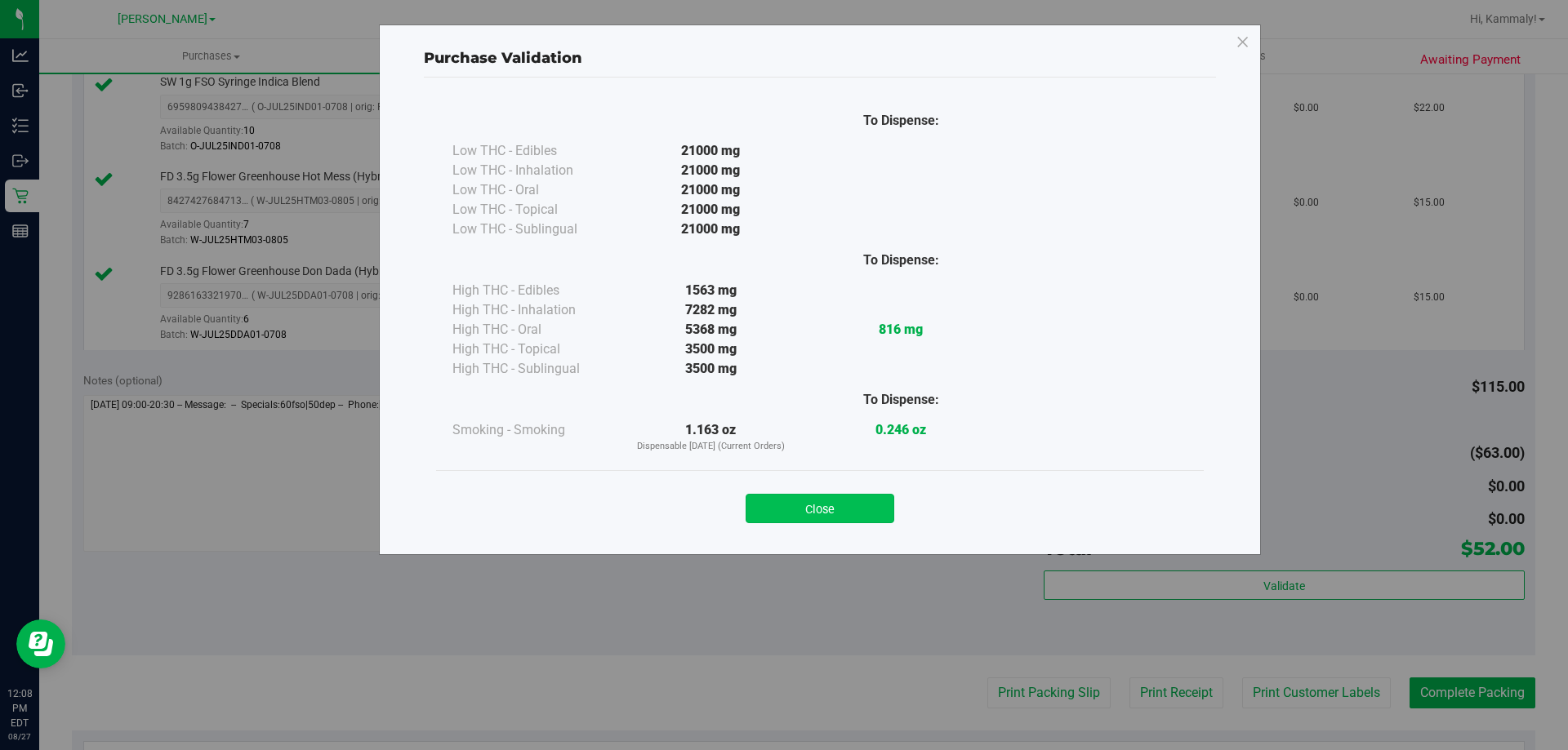
click at [812, 519] on button "Close" at bounding box center [819, 508] width 148 height 29
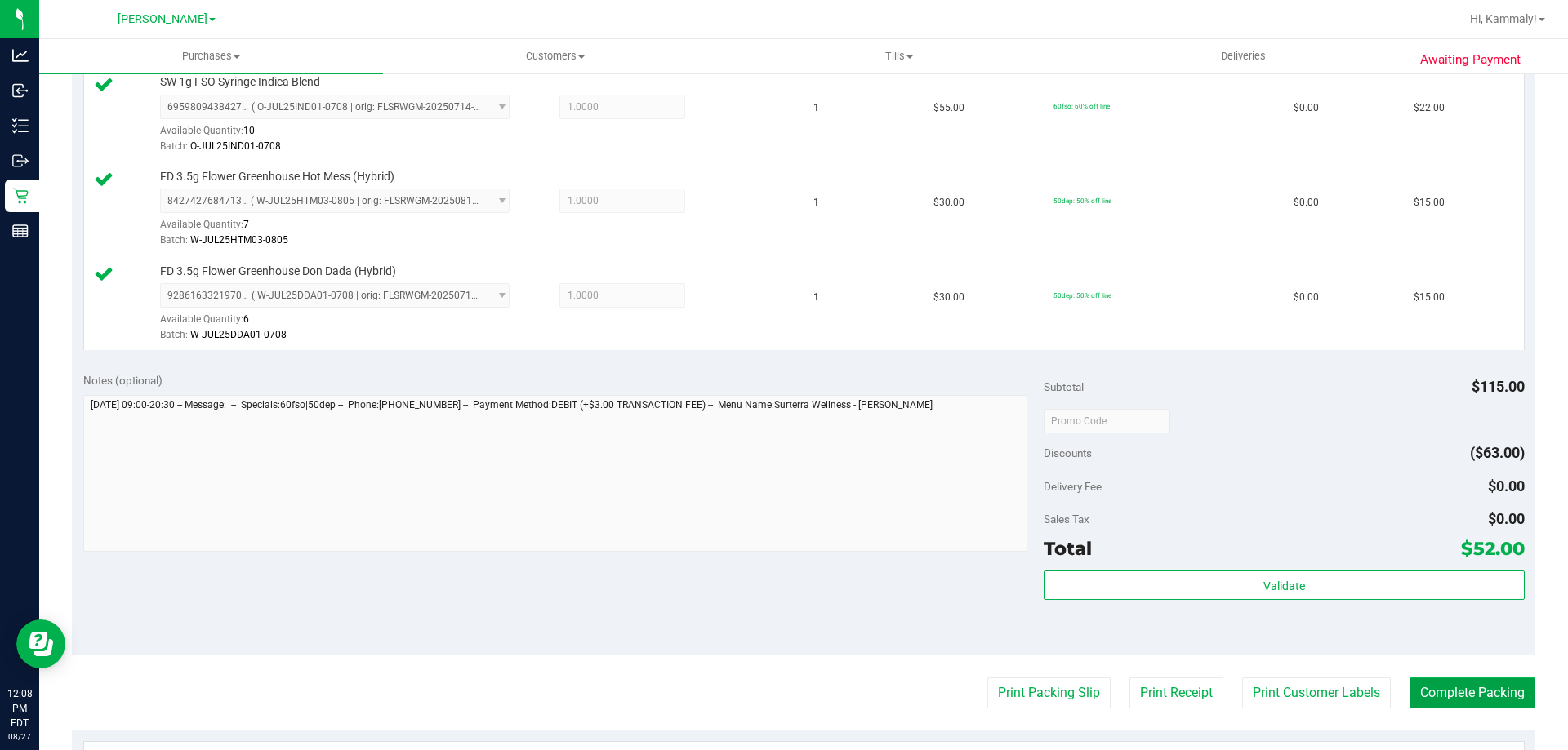
click at [1510, 697] on button "Complete Packing" at bounding box center [1473, 692] width 126 height 31
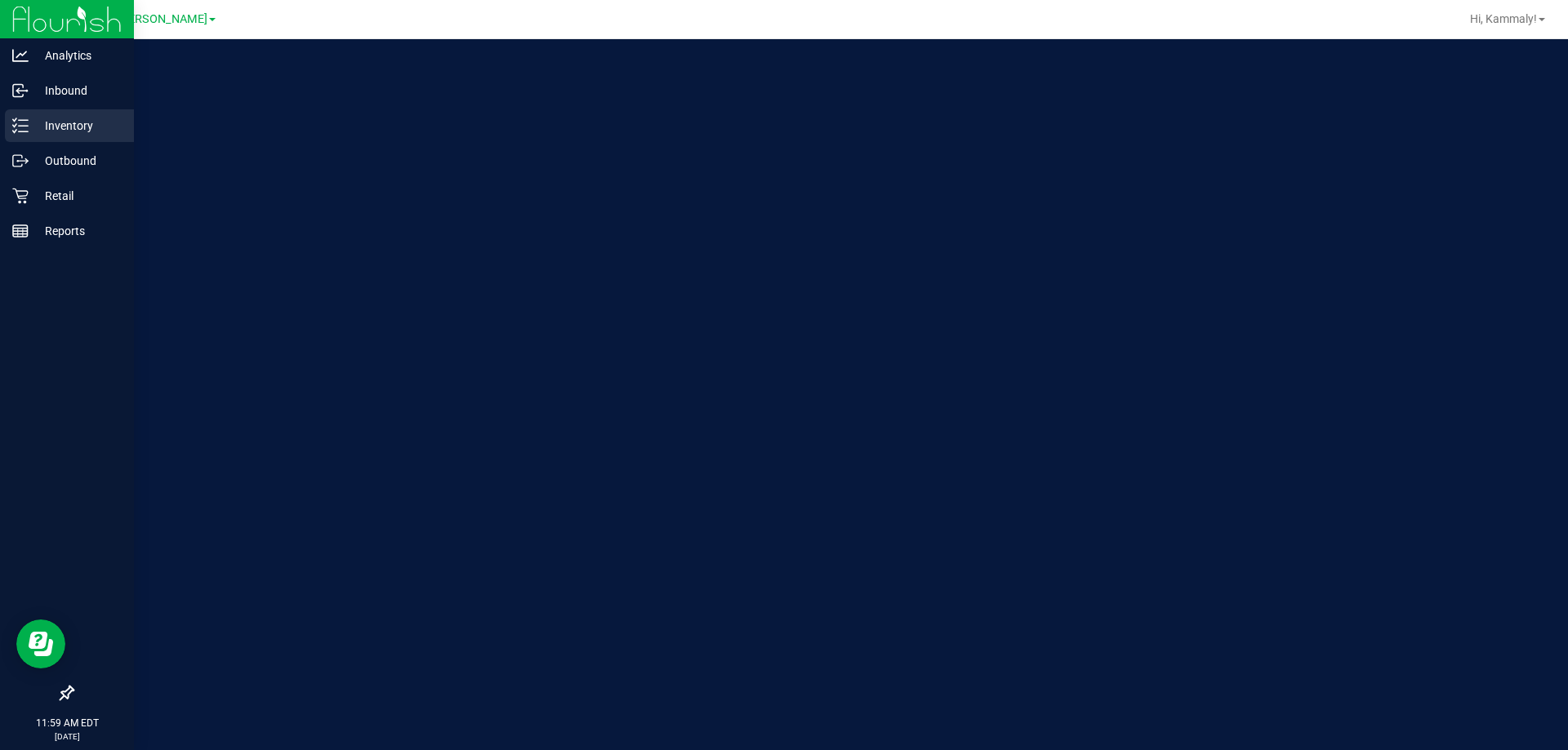
click at [25, 121] on icon at bounding box center [20, 125] width 16 height 16
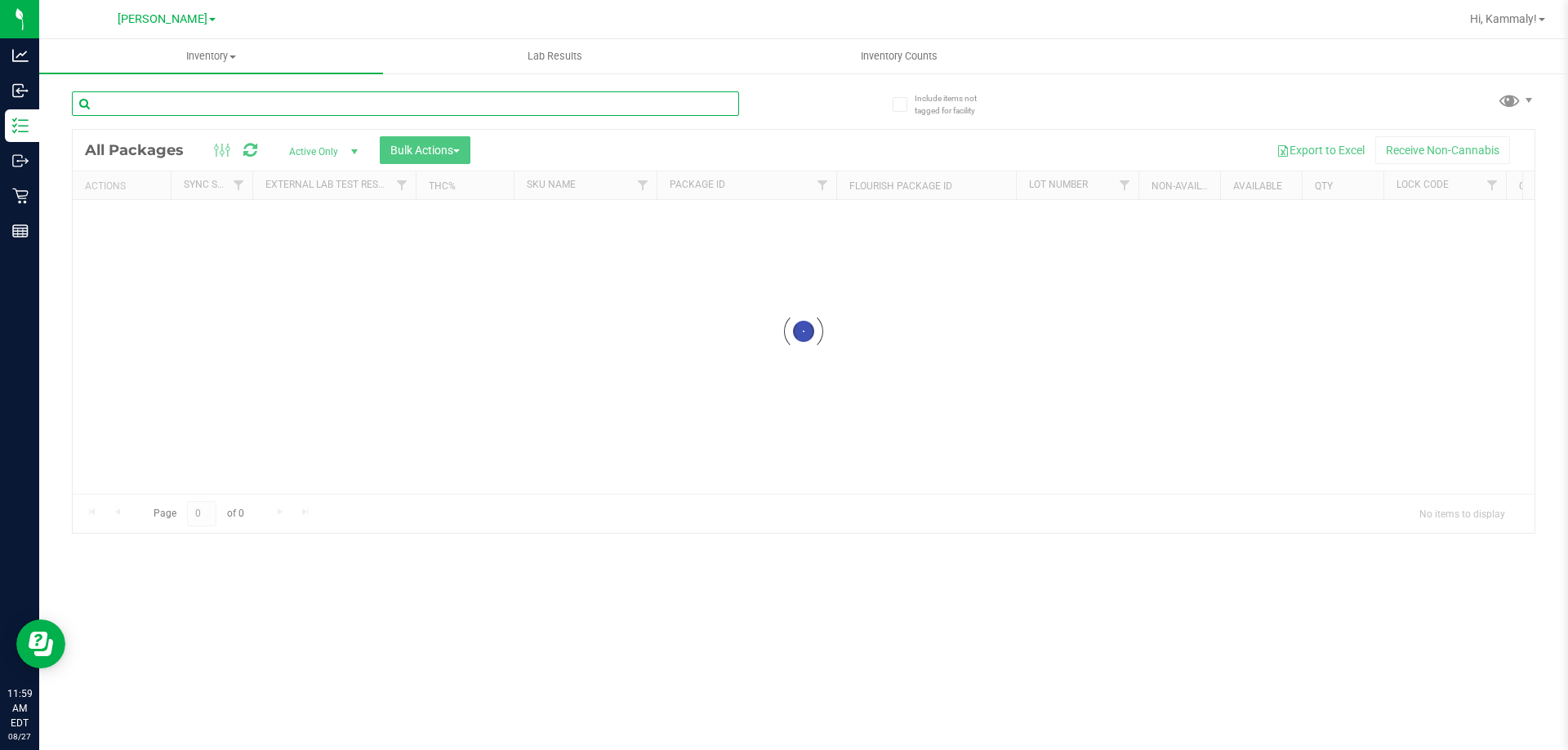
click at [188, 111] on div "Inventory All packages All inventory Waste log Create inventory Lab Results Inv…" at bounding box center [803, 394] width 1529 height 711
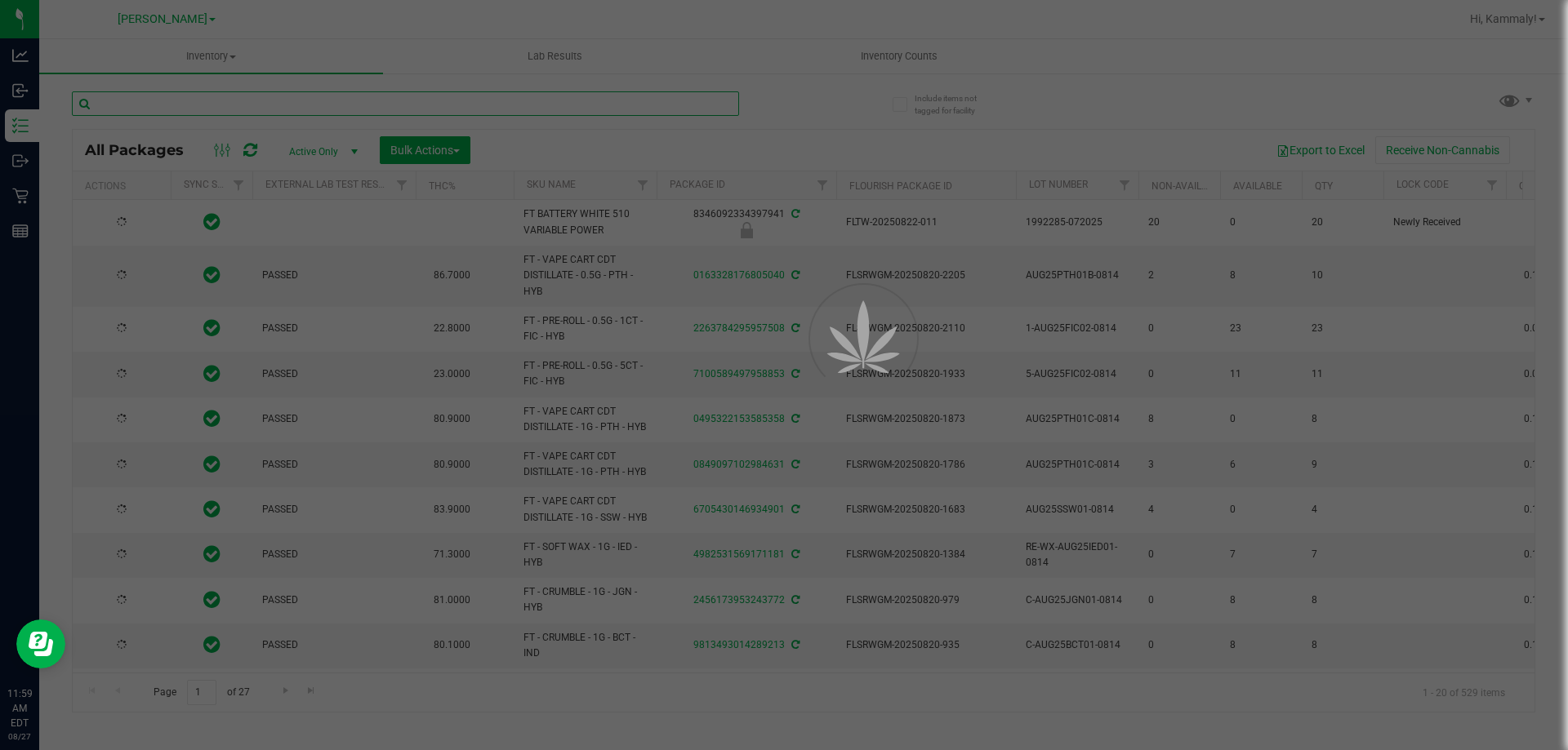
type input "S"
type input "[DATE]"
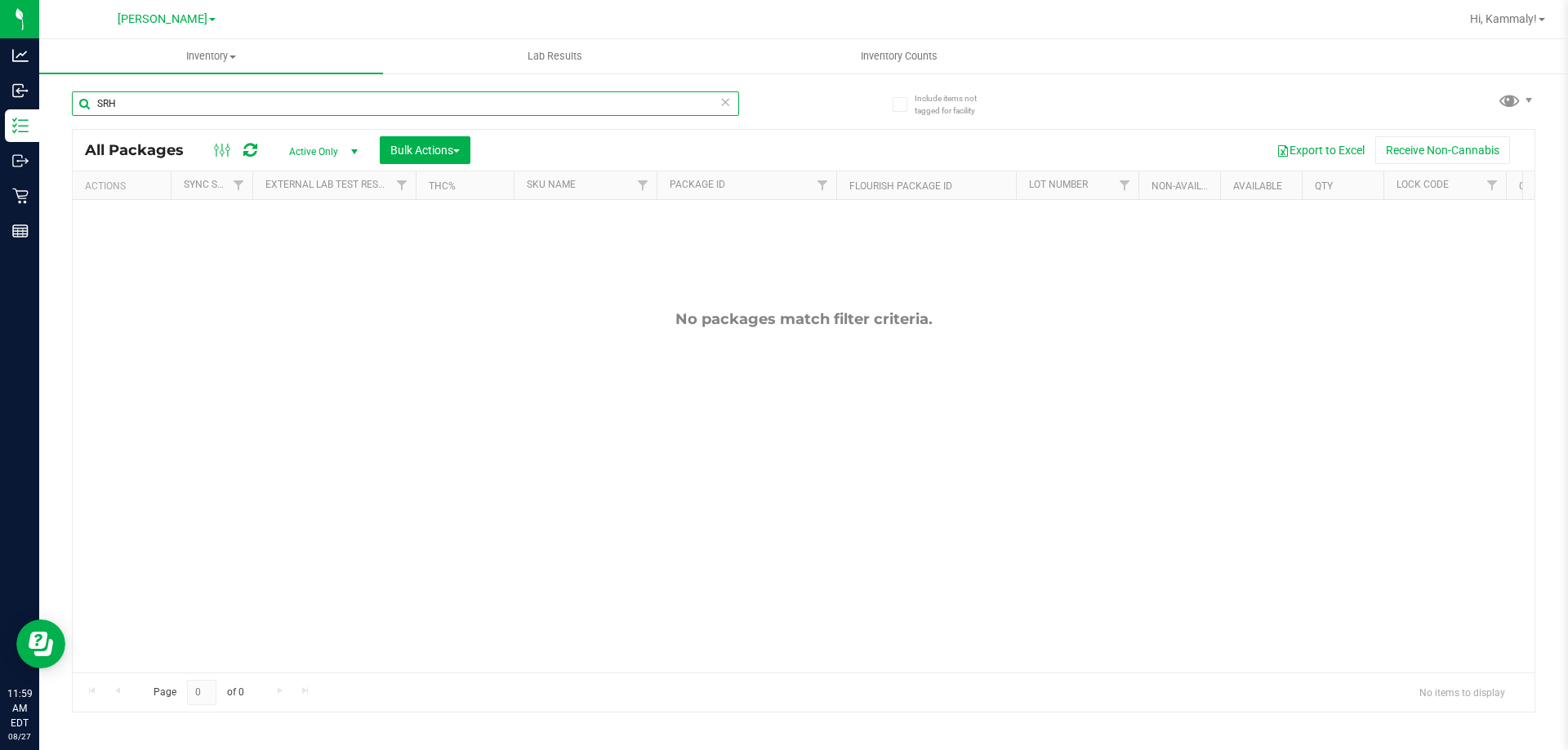
click at [569, 113] on input "SRH" at bounding box center [405, 103] width 668 height 24
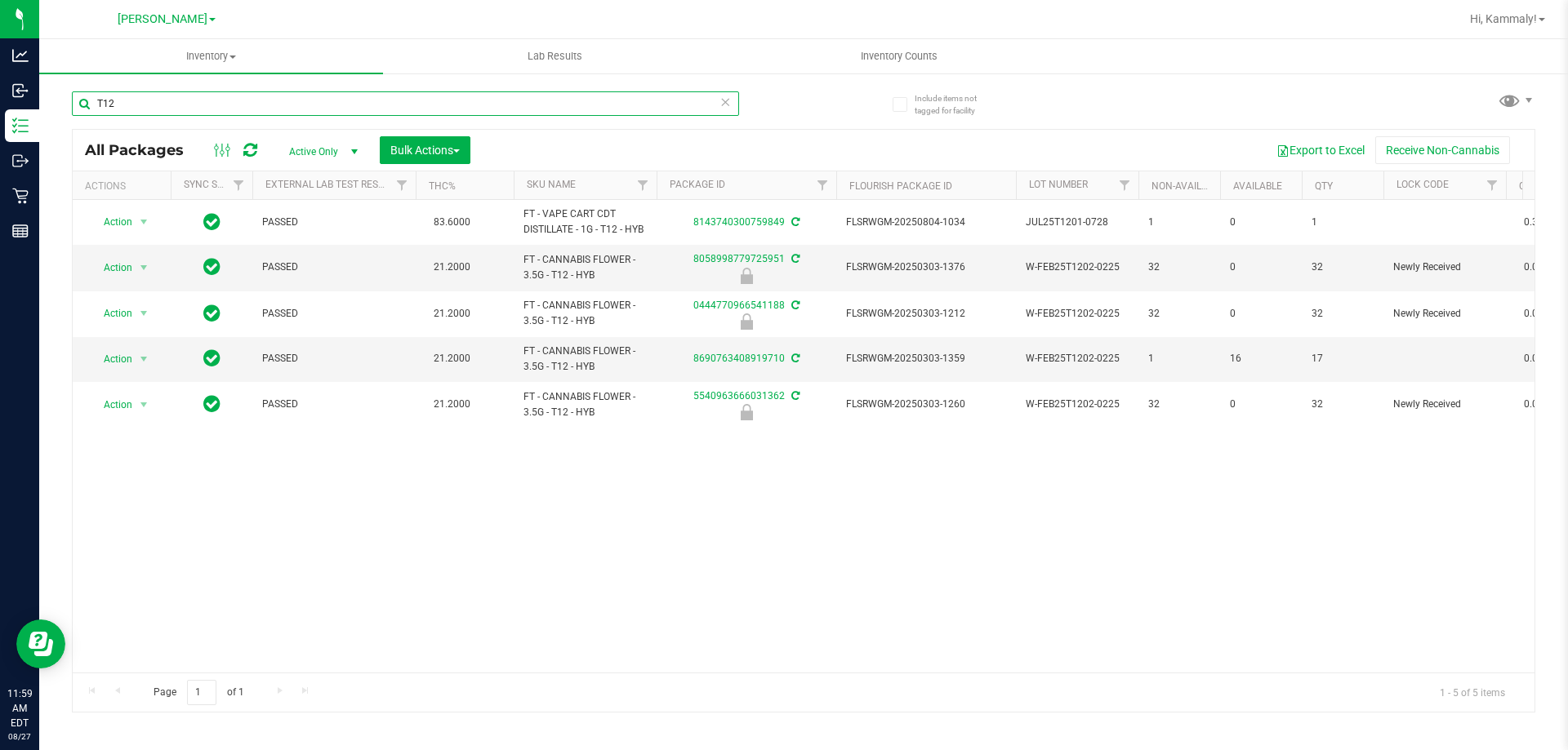
click at [546, 108] on input "T12" at bounding box center [405, 103] width 668 height 24
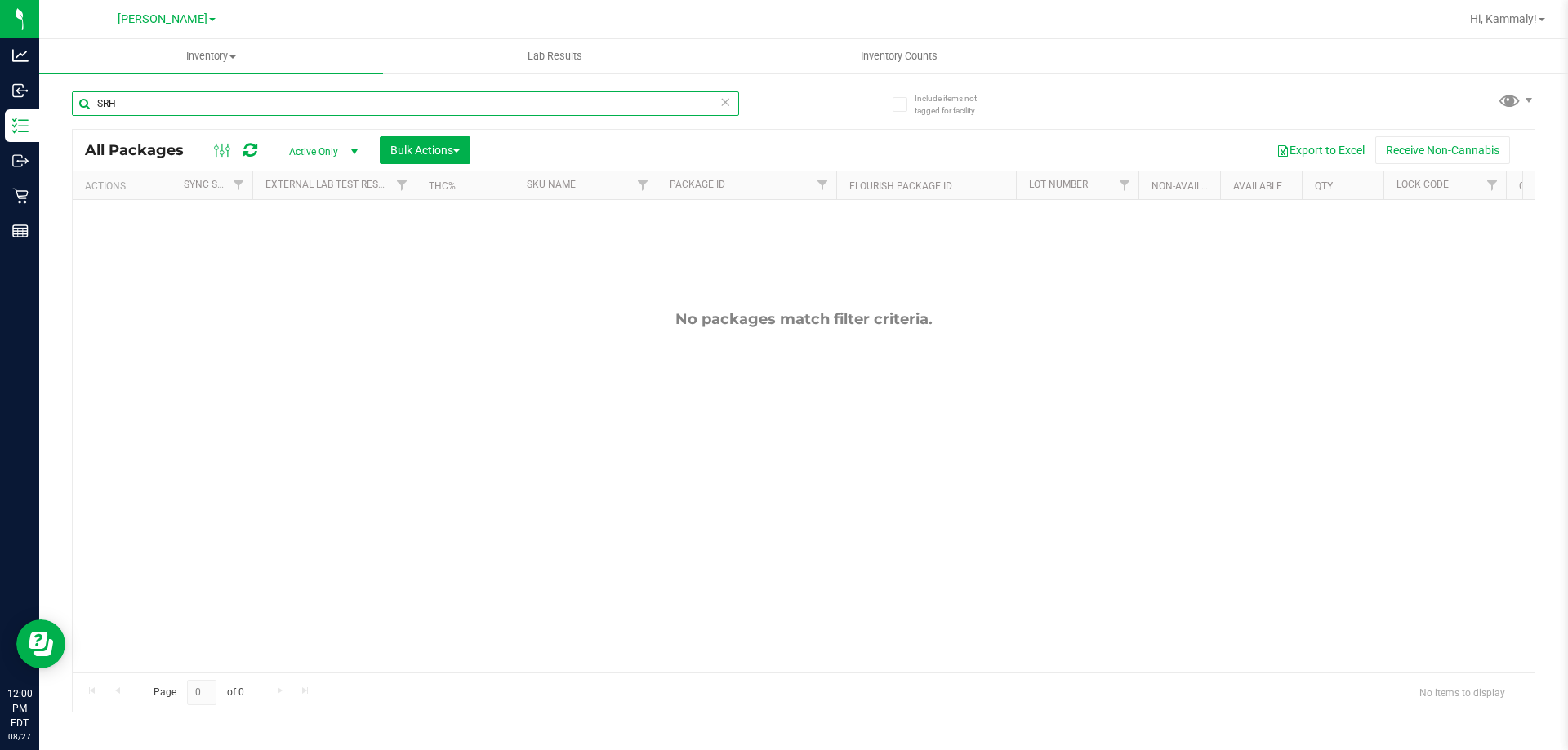
type input "SRH"
